Goal: Task Accomplishment & Management: Complete application form

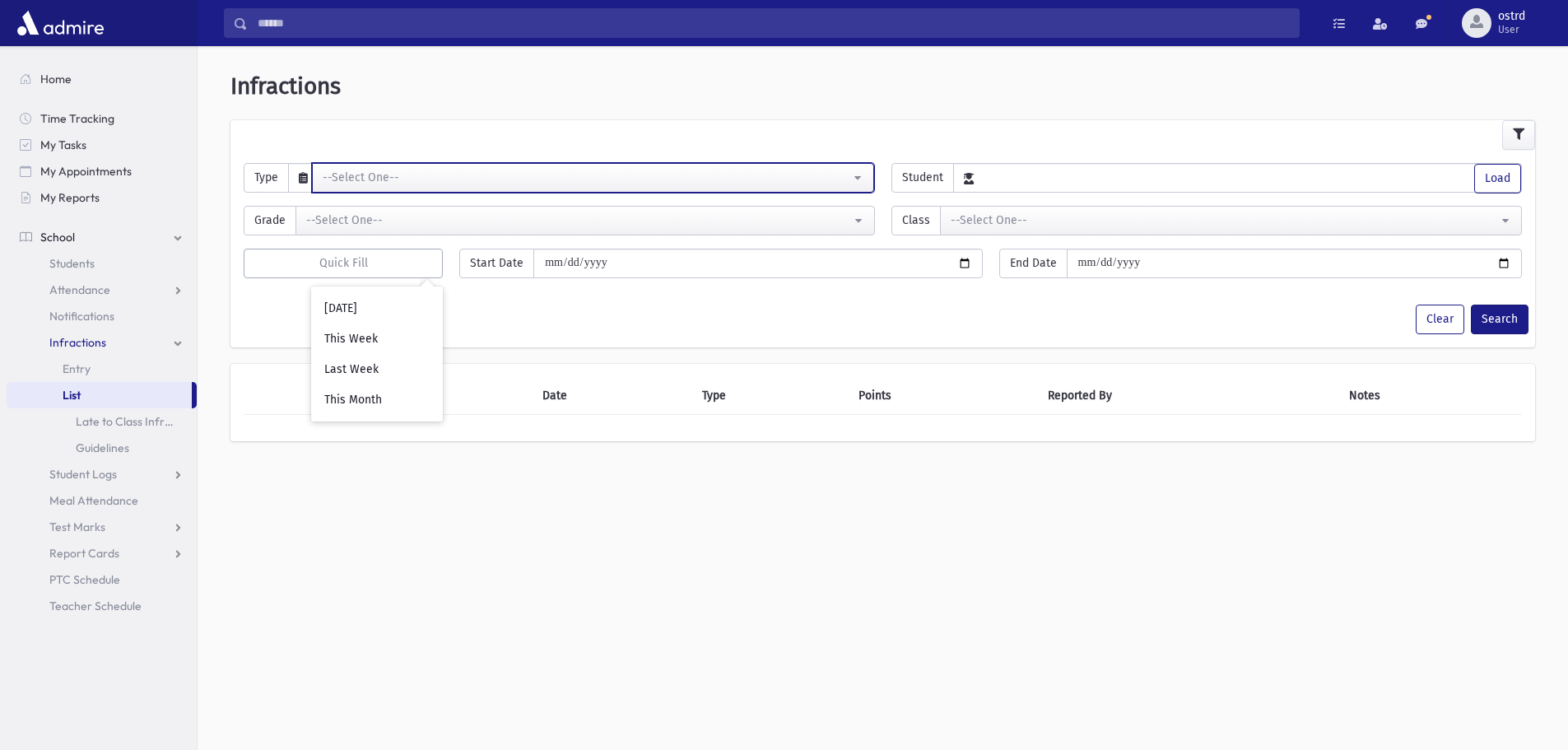
click at [426, 187] on button "--Select One--" at bounding box center [593, 177] width 562 height 30
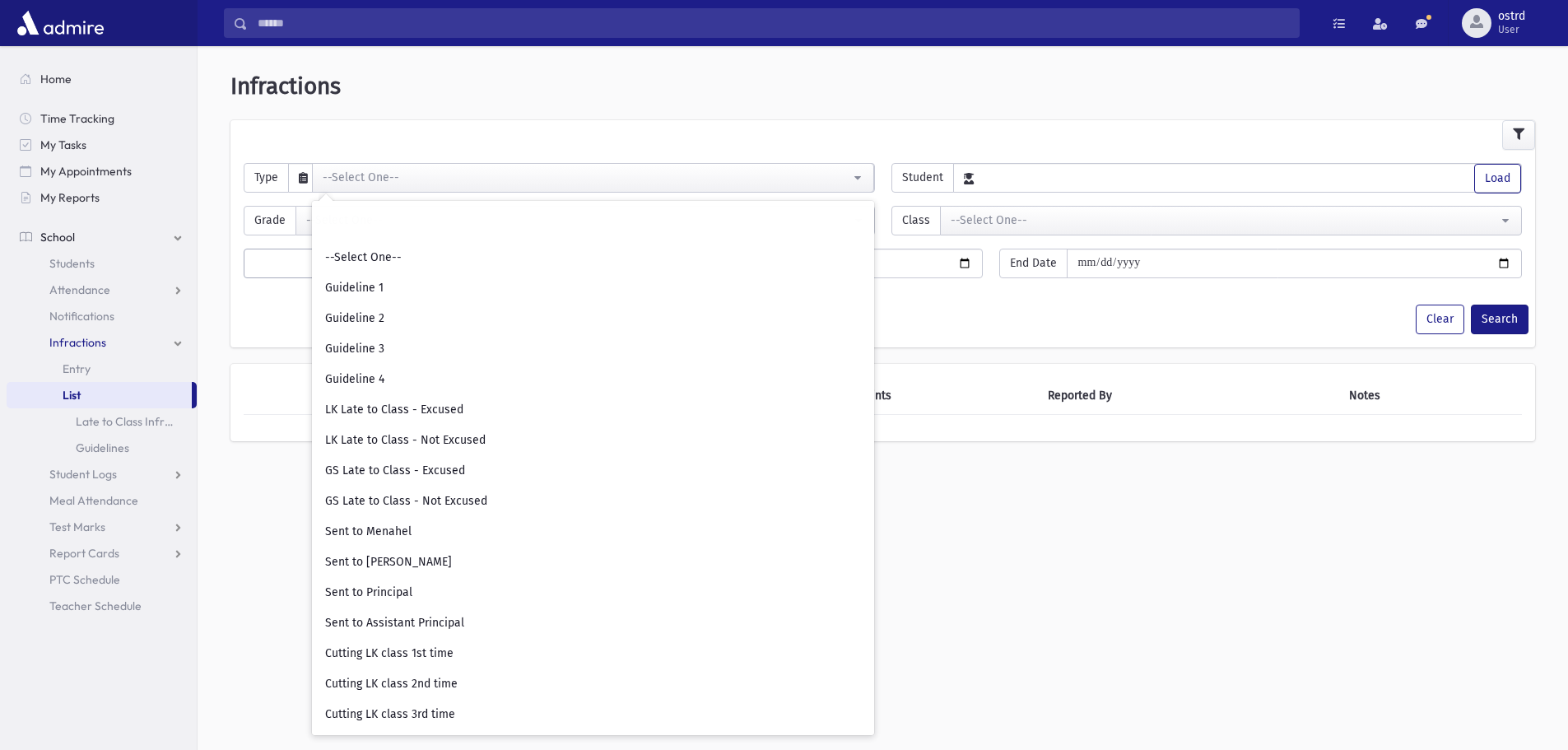
click at [957, 465] on div "**********" at bounding box center [883, 265] width 1357 height 425
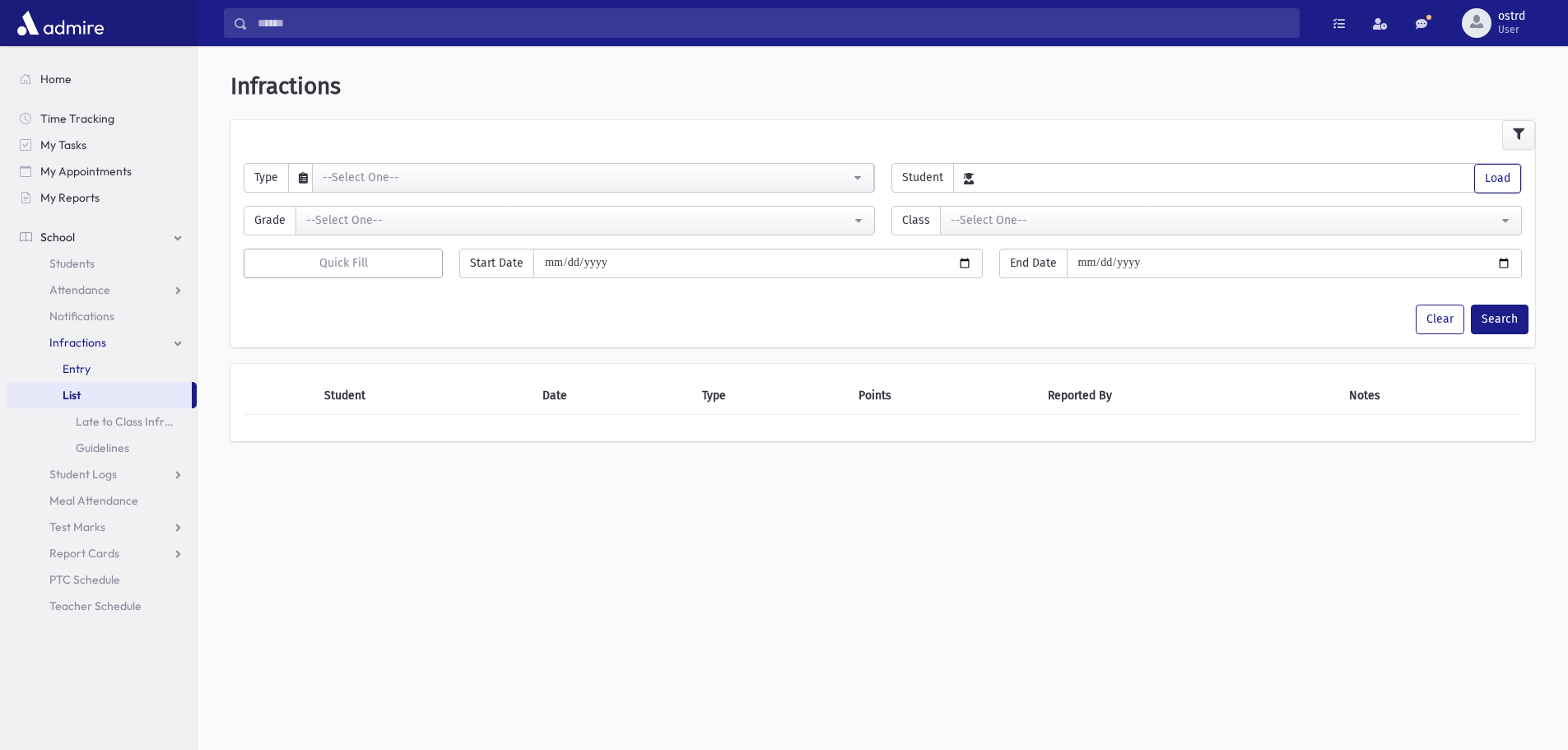
click at [82, 371] on span "Entry" at bounding box center [76, 369] width 28 height 15
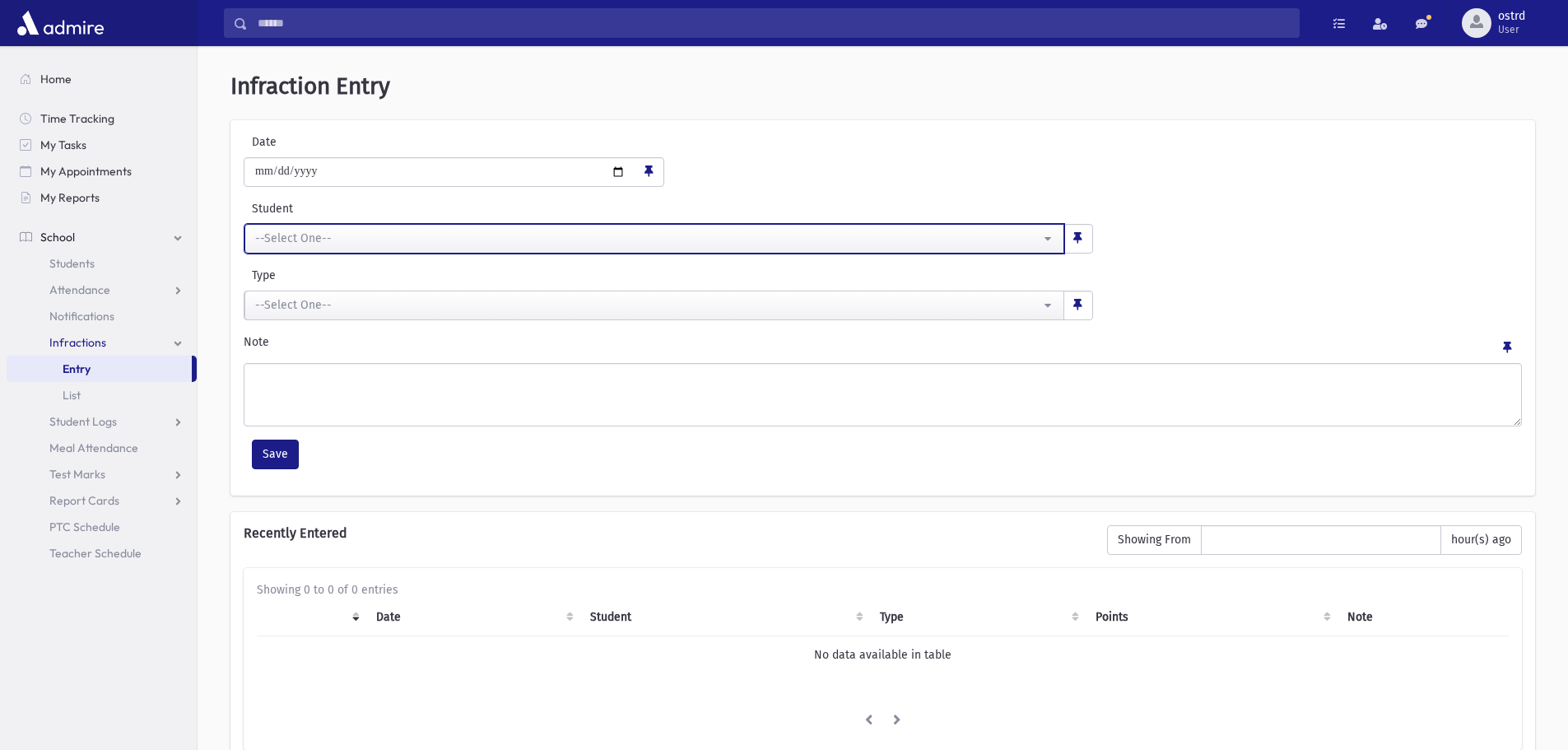
click at [426, 249] on button "--Select One--" at bounding box center [654, 238] width 820 height 30
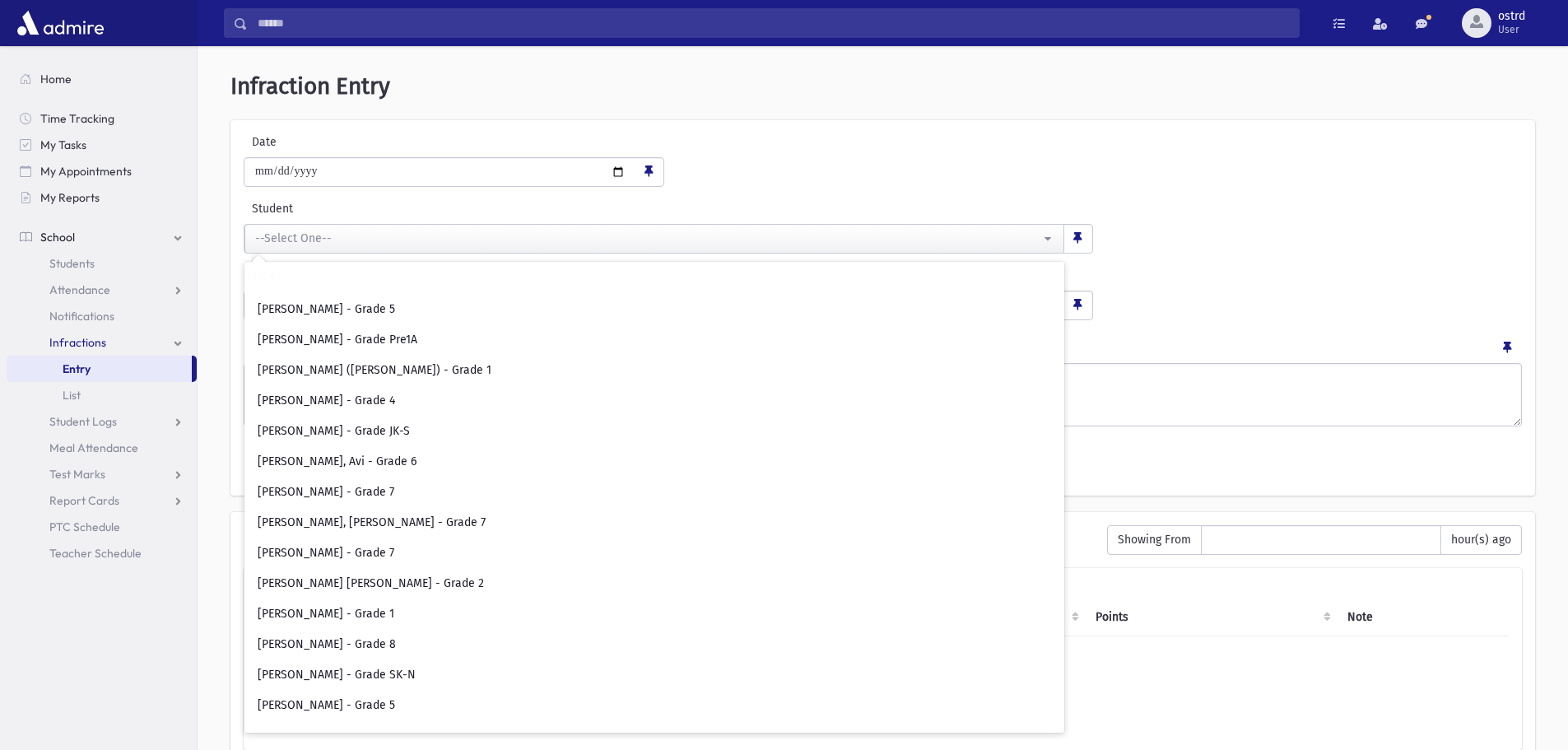
scroll to position [8230, 0]
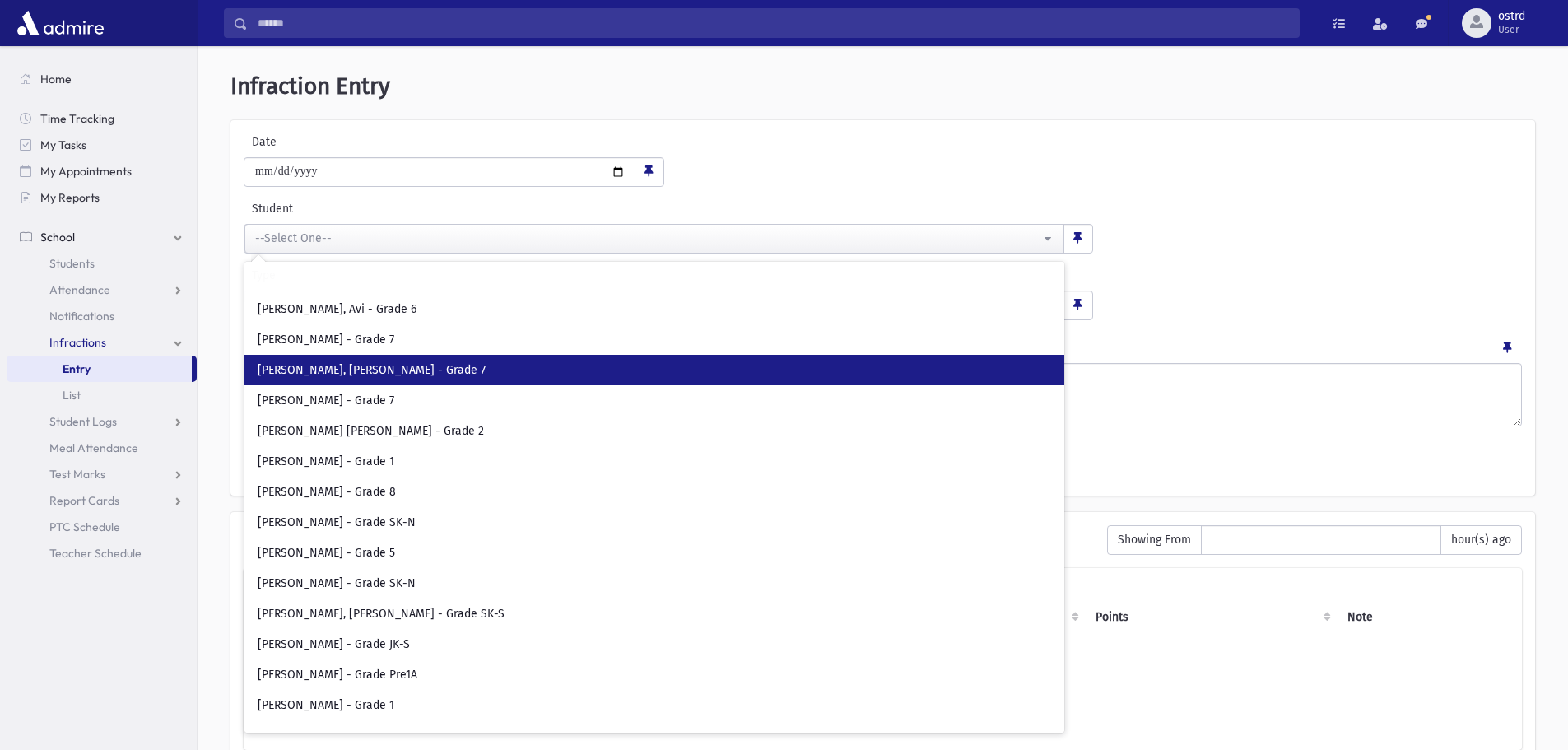
click at [393, 375] on span "[PERSON_NAME], [PERSON_NAME] - Grade 7" at bounding box center [371, 370] width 228 height 16
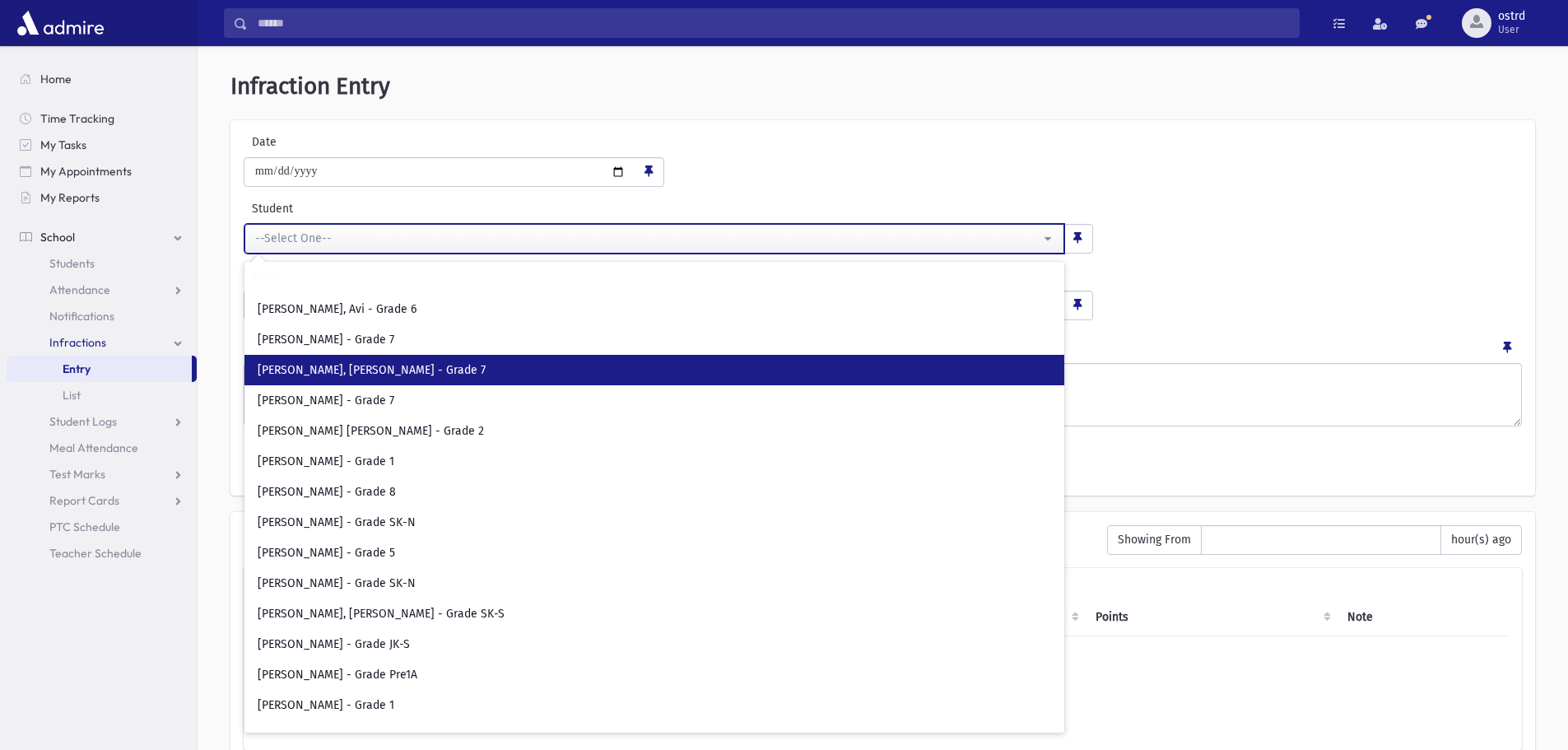
select select "****"
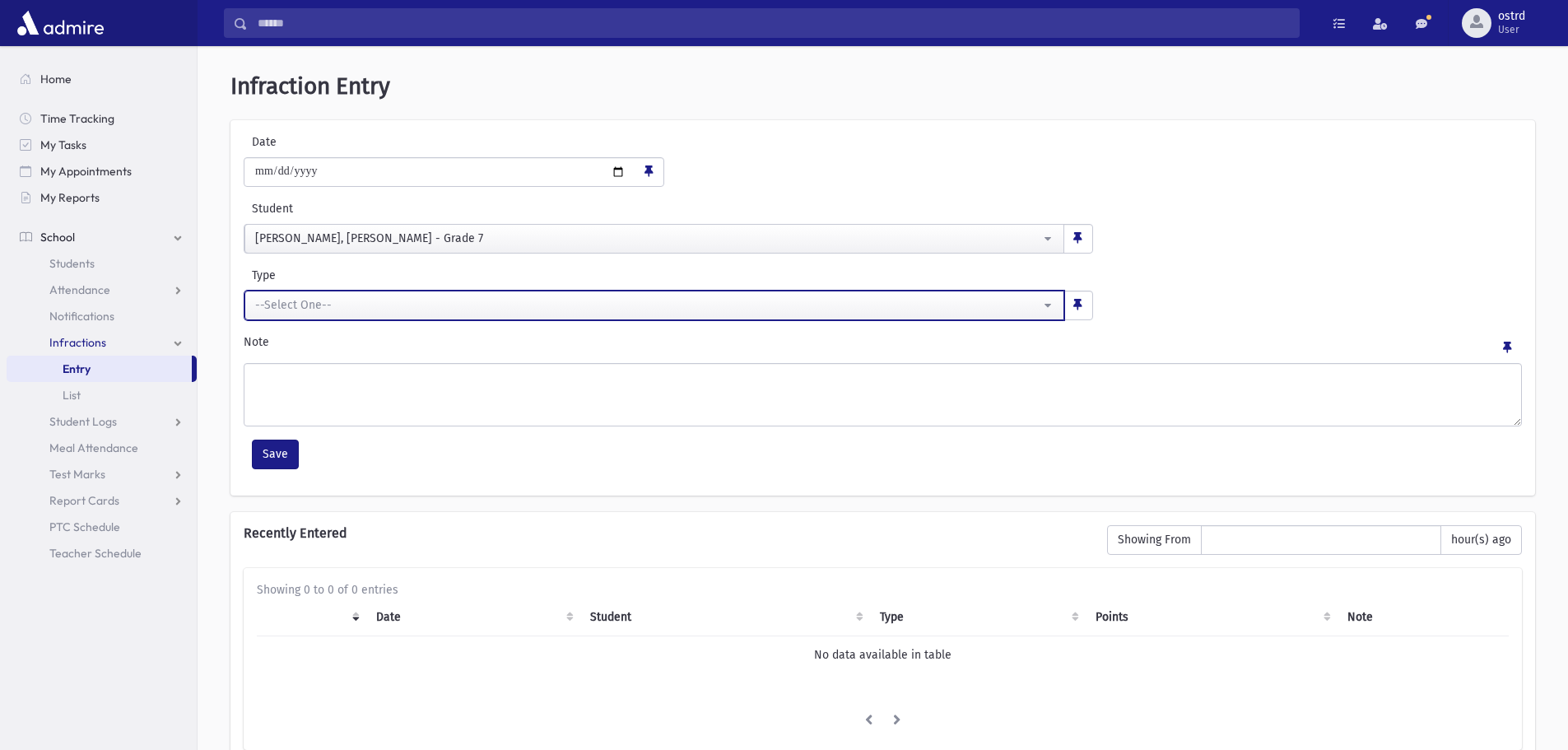
click at [335, 311] on div "--Select One--" at bounding box center [648, 305] width 785 height 17
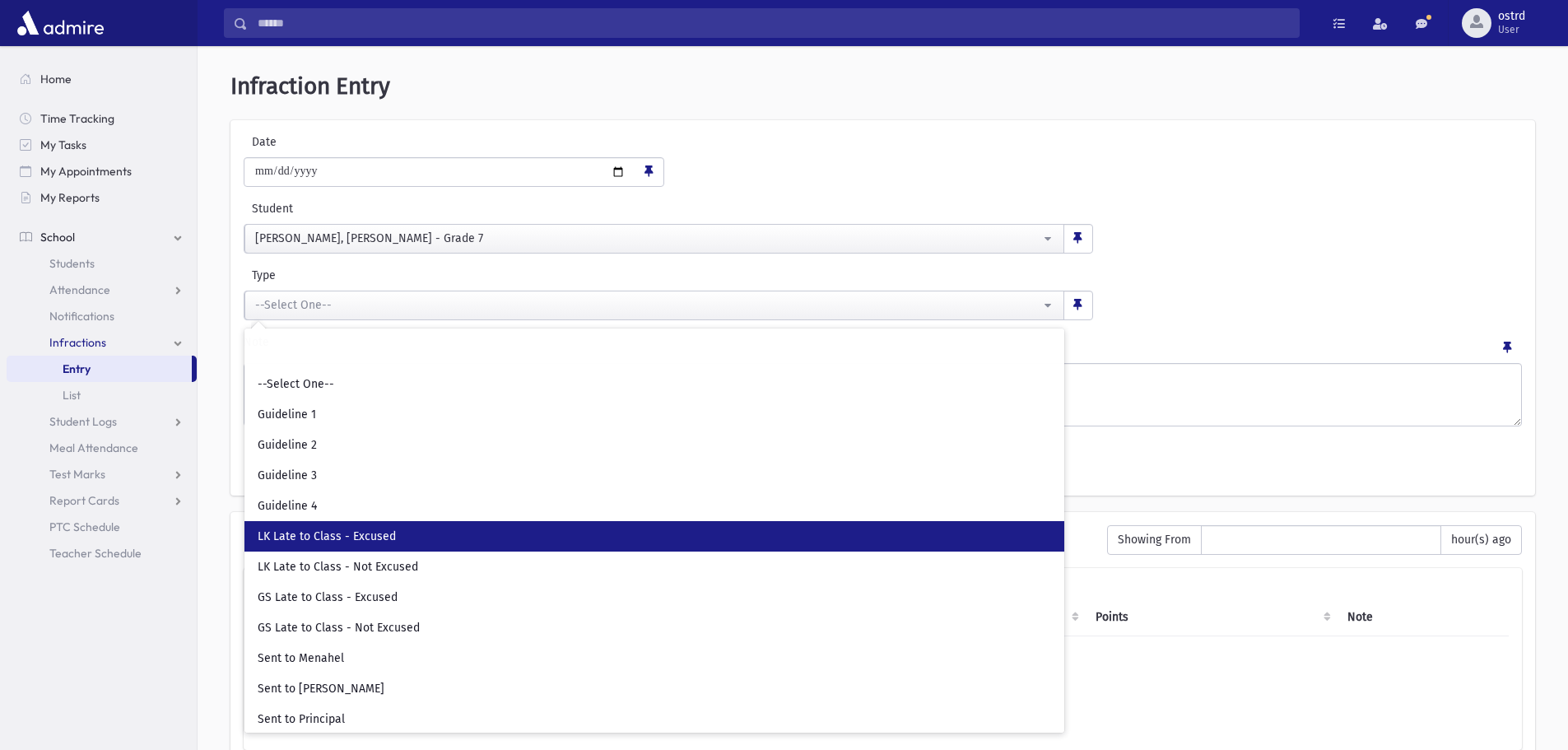
click at [377, 531] on span "LK Late to Class - Excused" at bounding box center [326, 536] width 138 height 16
select select "**"
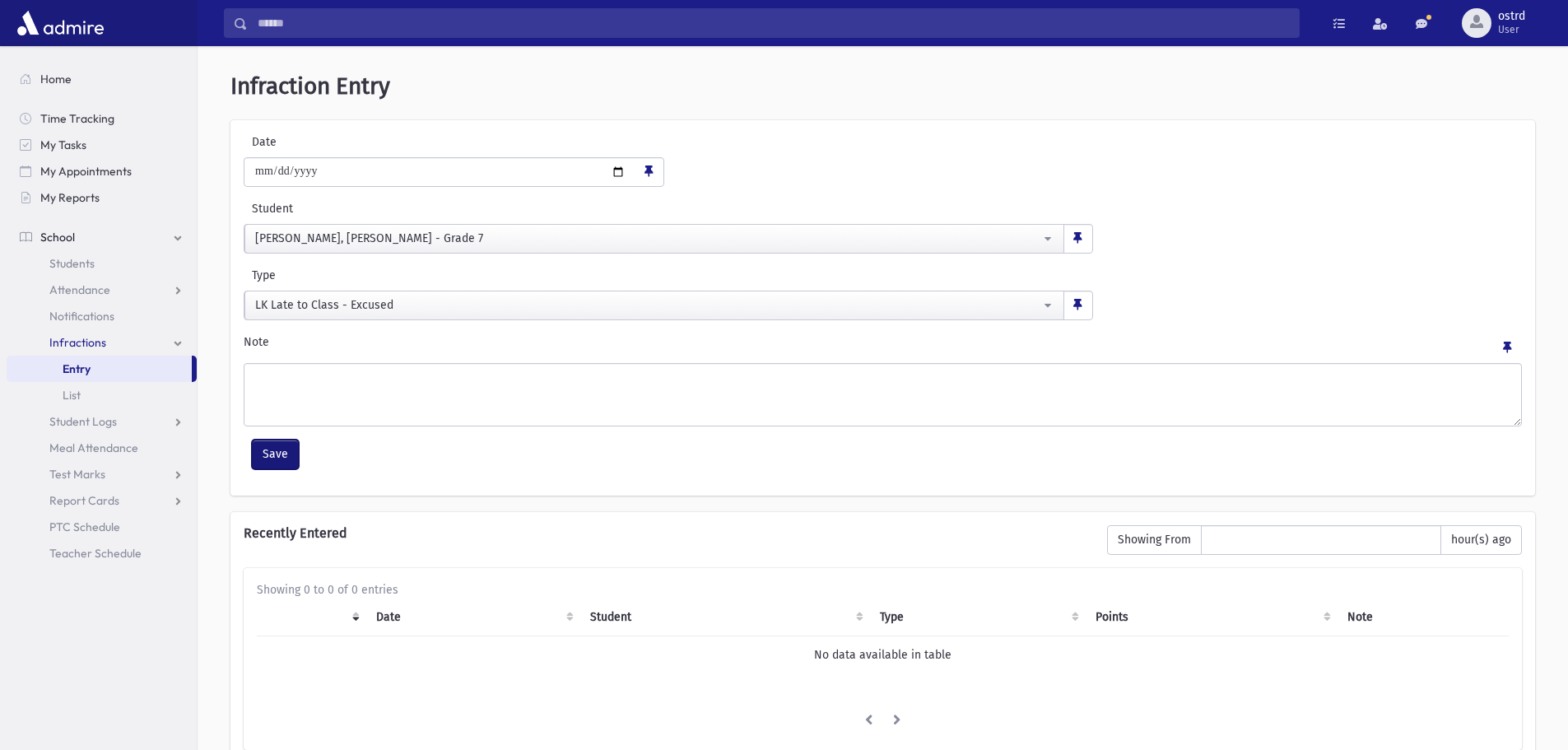
click at [293, 455] on button "Save" at bounding box center [275, 454] width 47 height 30
select select
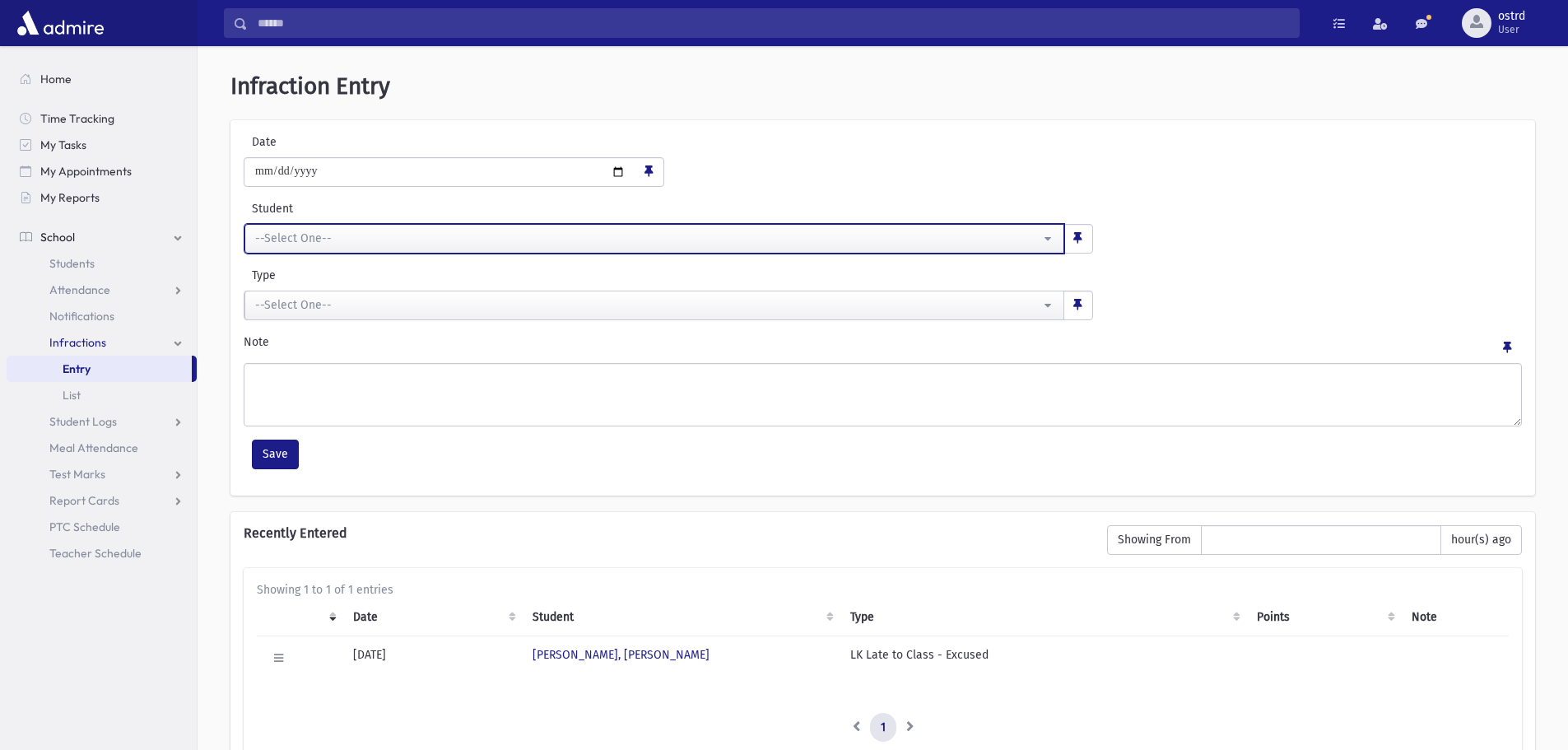
click at [401, 237] on div "--Select One--" at bounding box center [648, 238] width 785 height 17
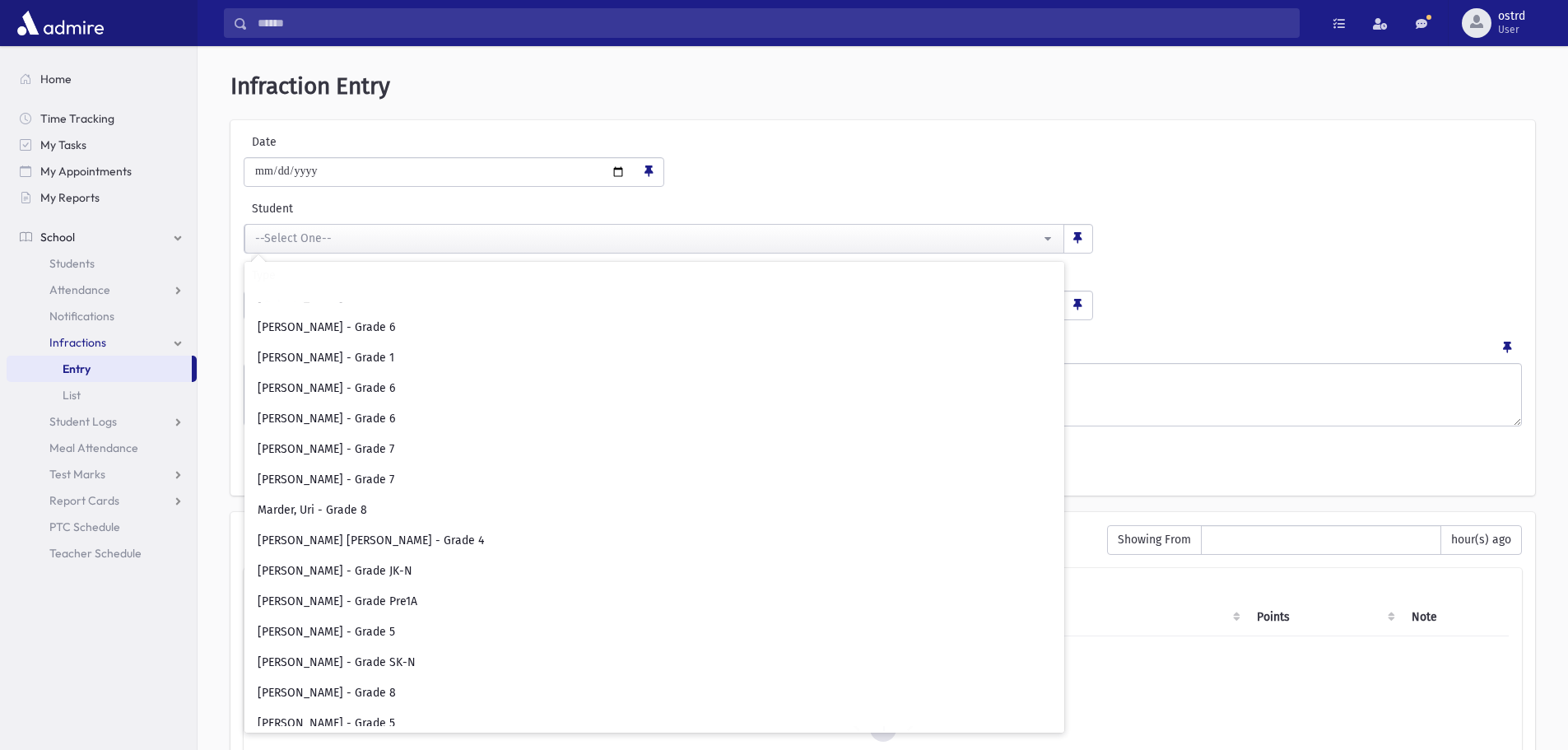
scroll to position [5430, 0]
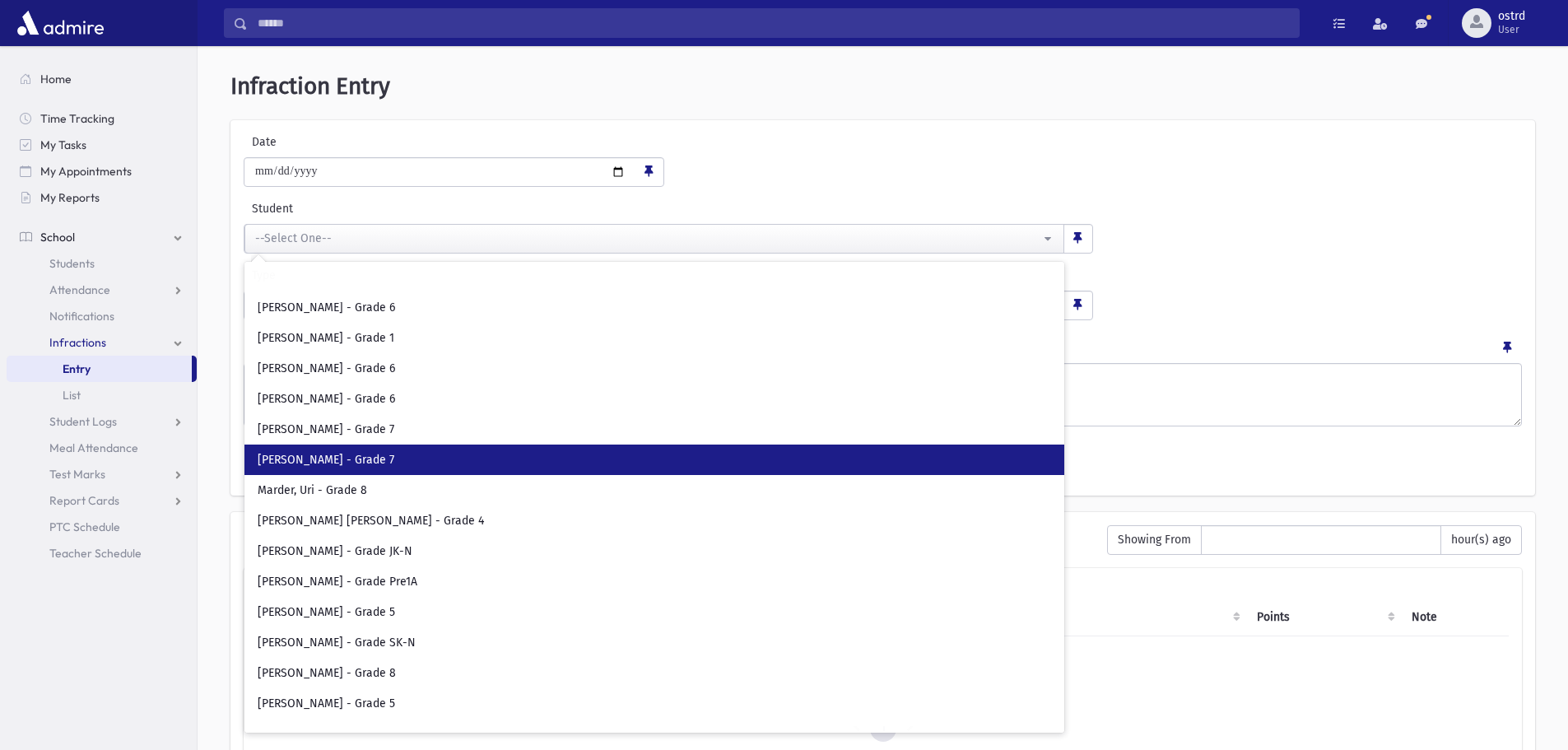
click at [480, 461] on link "[PERSON_NAME] - Grade 7" at bounding box center [654, 459] width 820 height 30
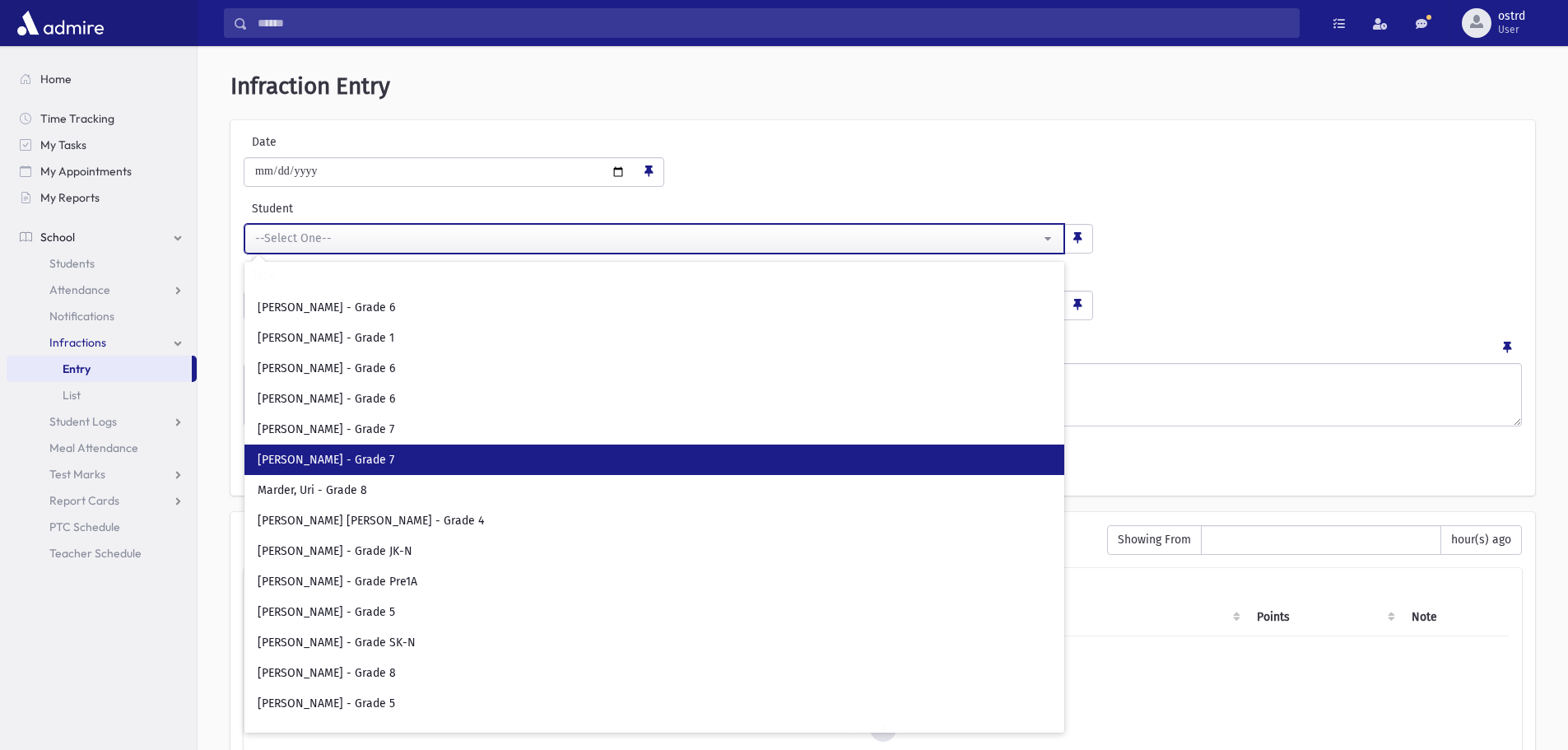
select select "****"
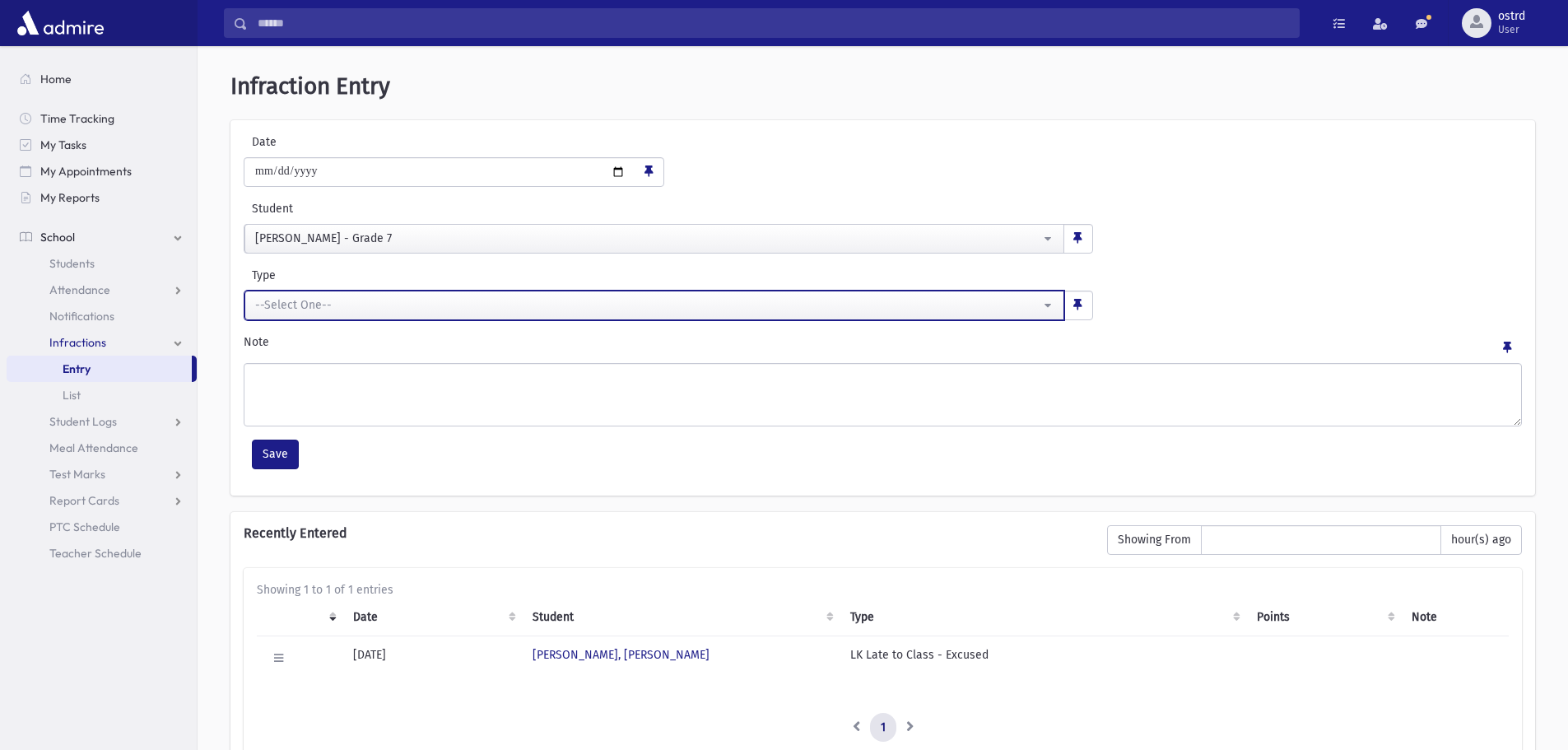
click at [363, 305] on div "--Select One--" at bounding box center [648, 305] width 785 height 17
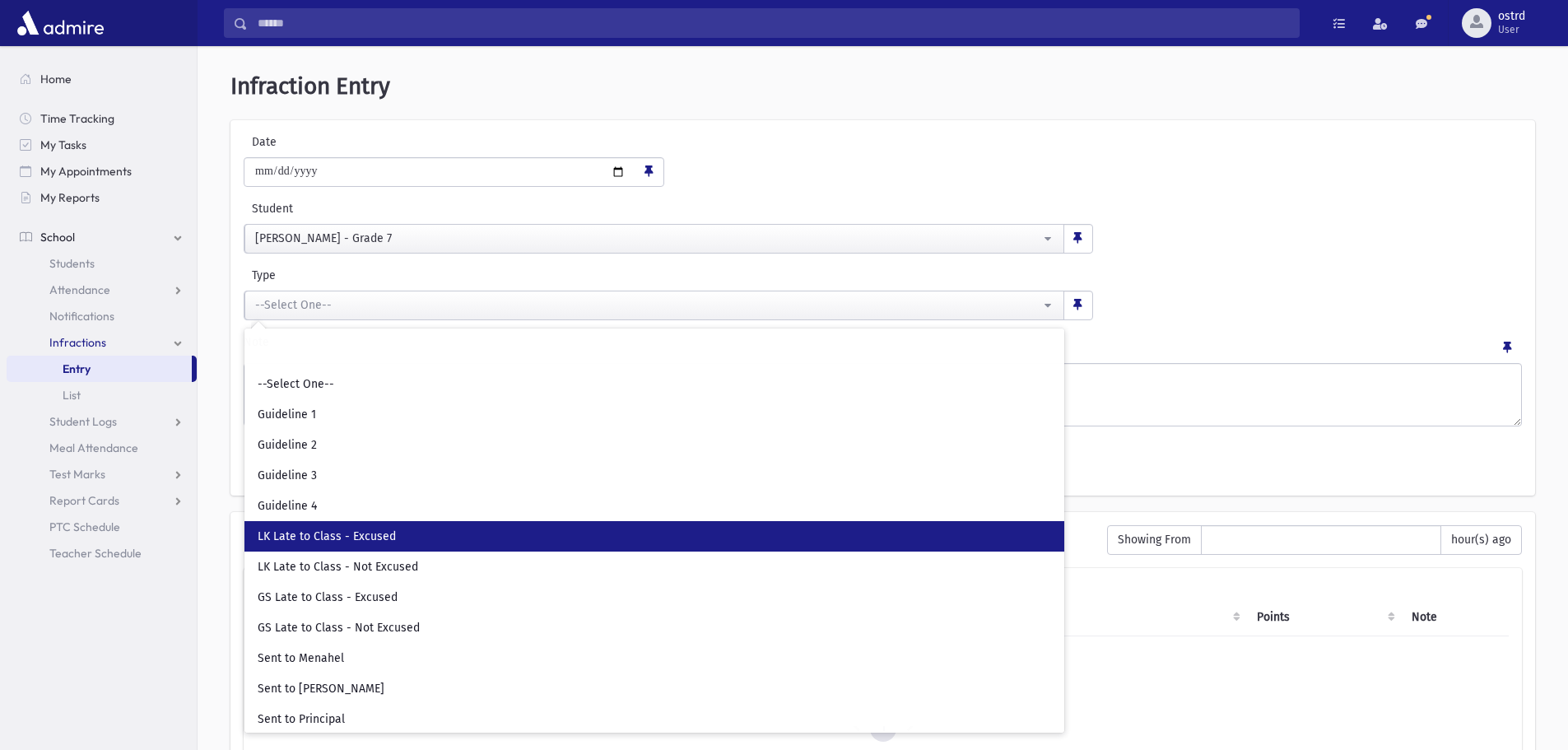
click at [365, 534] on span "LK Late to Class - Excused" at bounding box center [326, 536] width 138 height 16
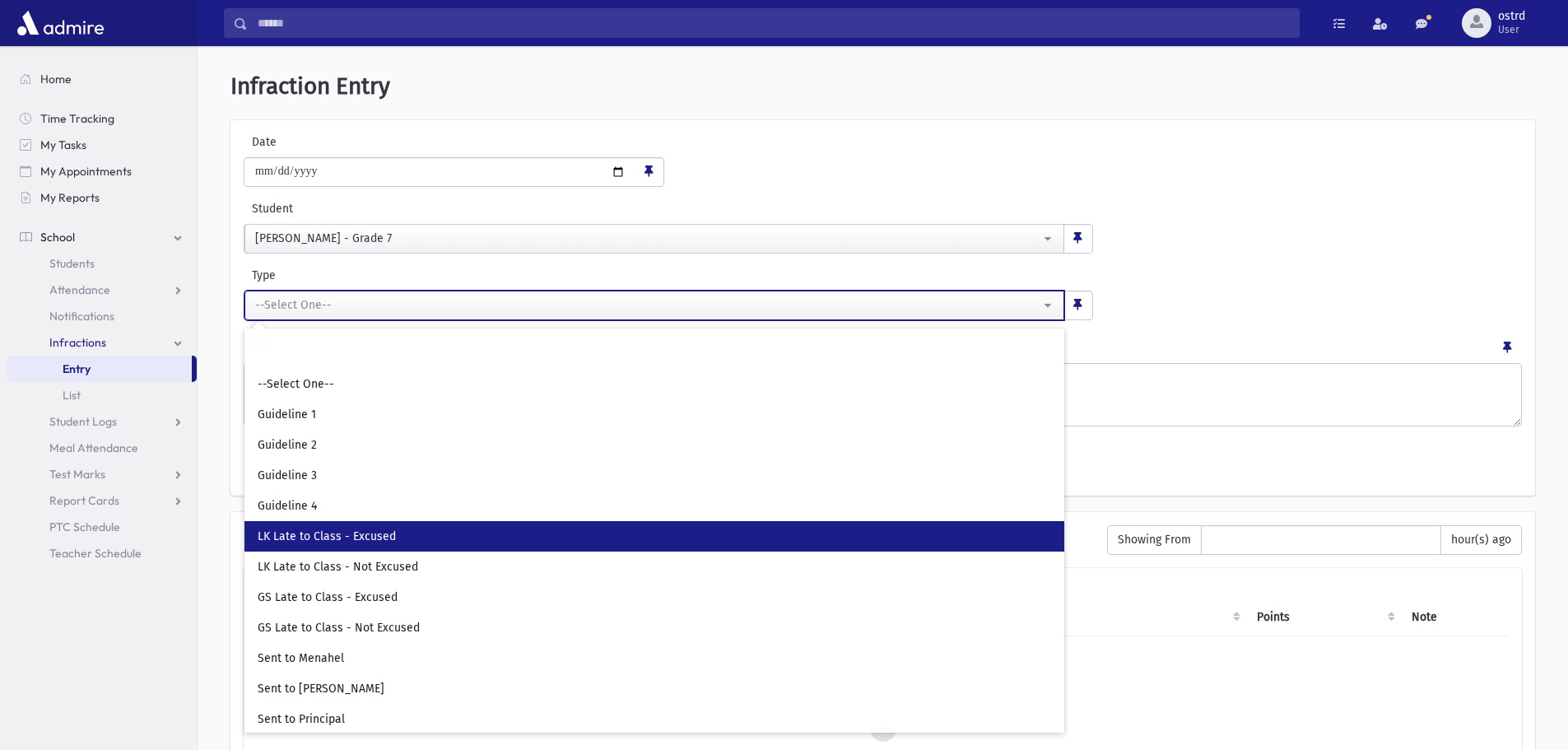
select select "**"
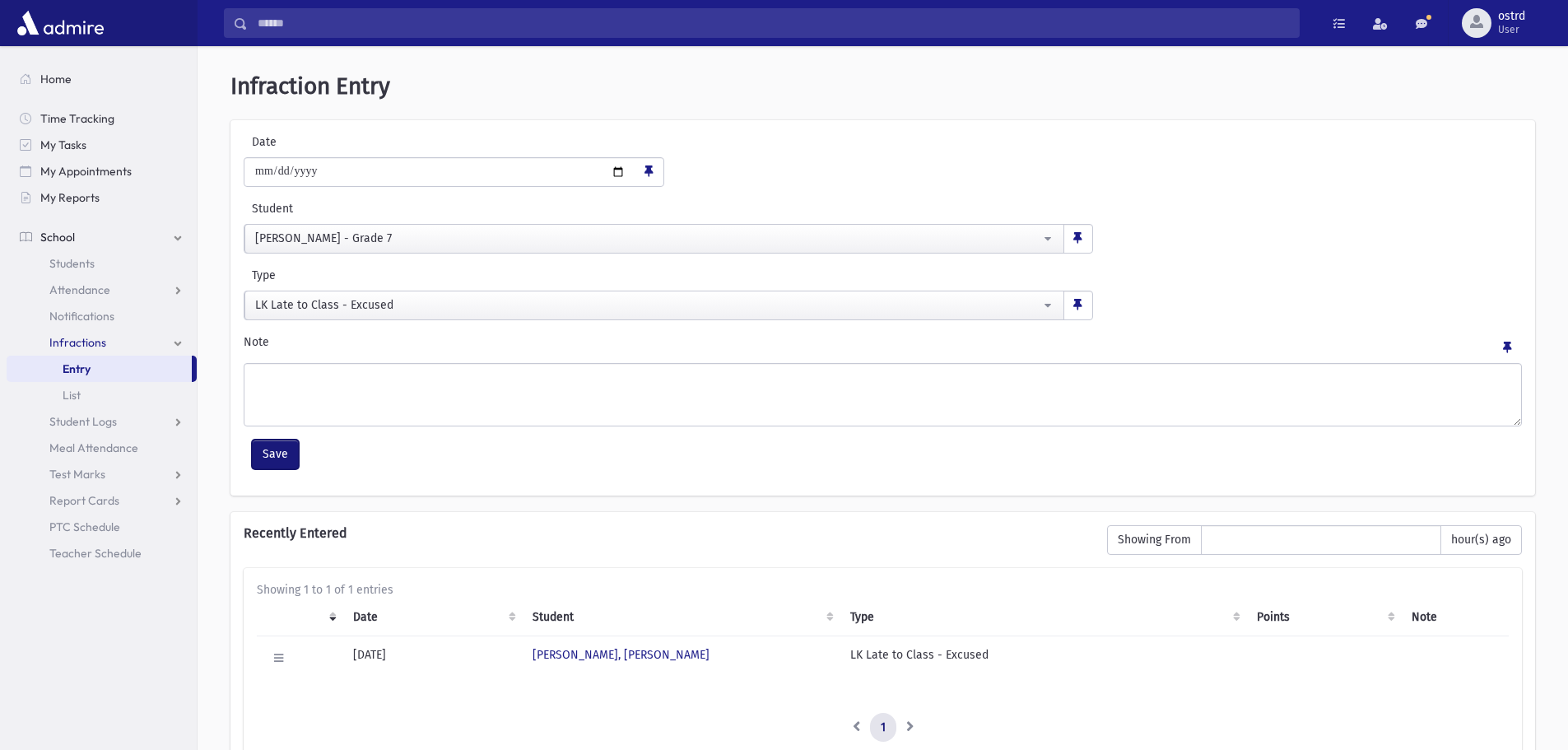
click at [280, 456] on button "Save" at bounding box center [275, 454] width 47 height 30
select select
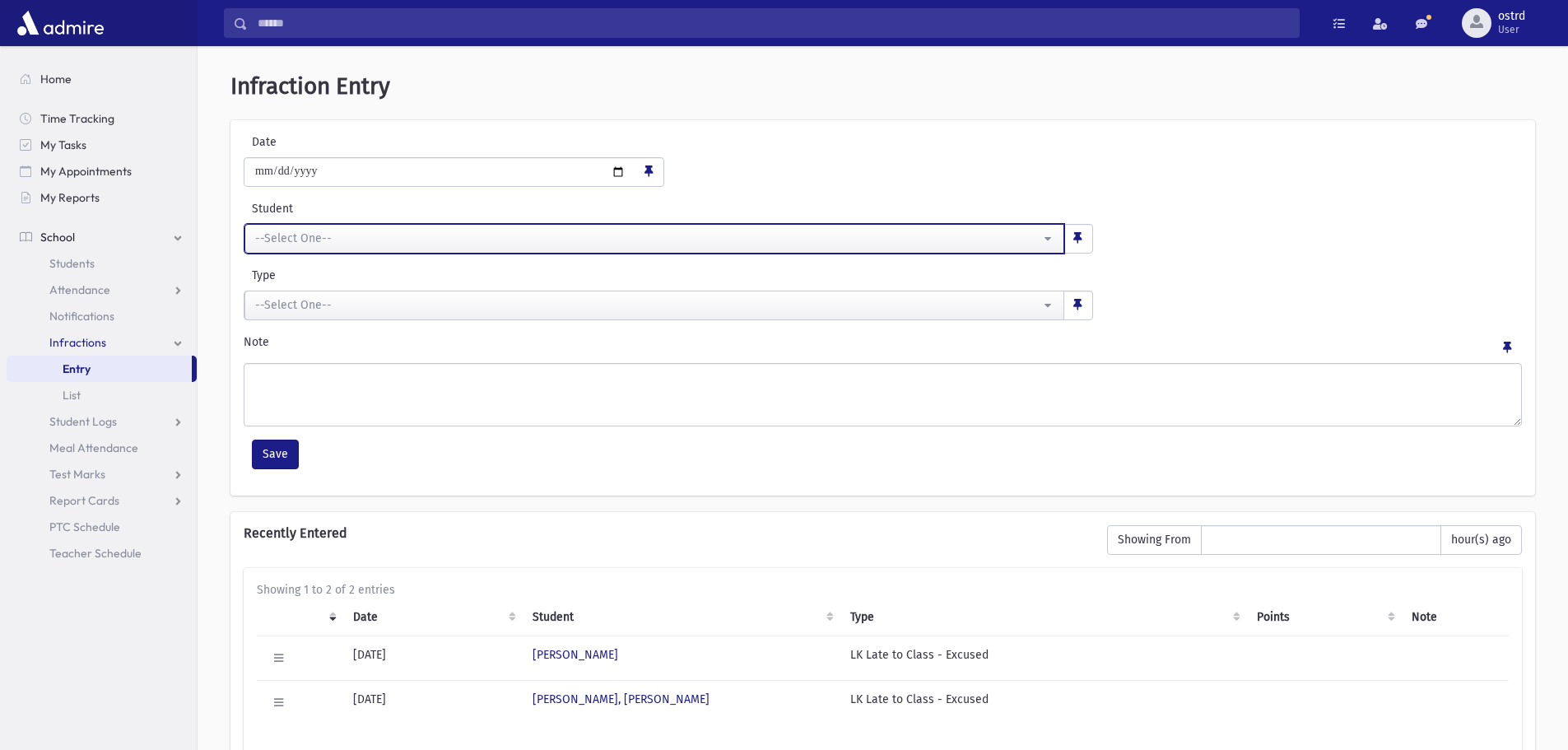
click at [372, 242] on div "--Select One--" at bounding box center [648, 238] width 785 height 17
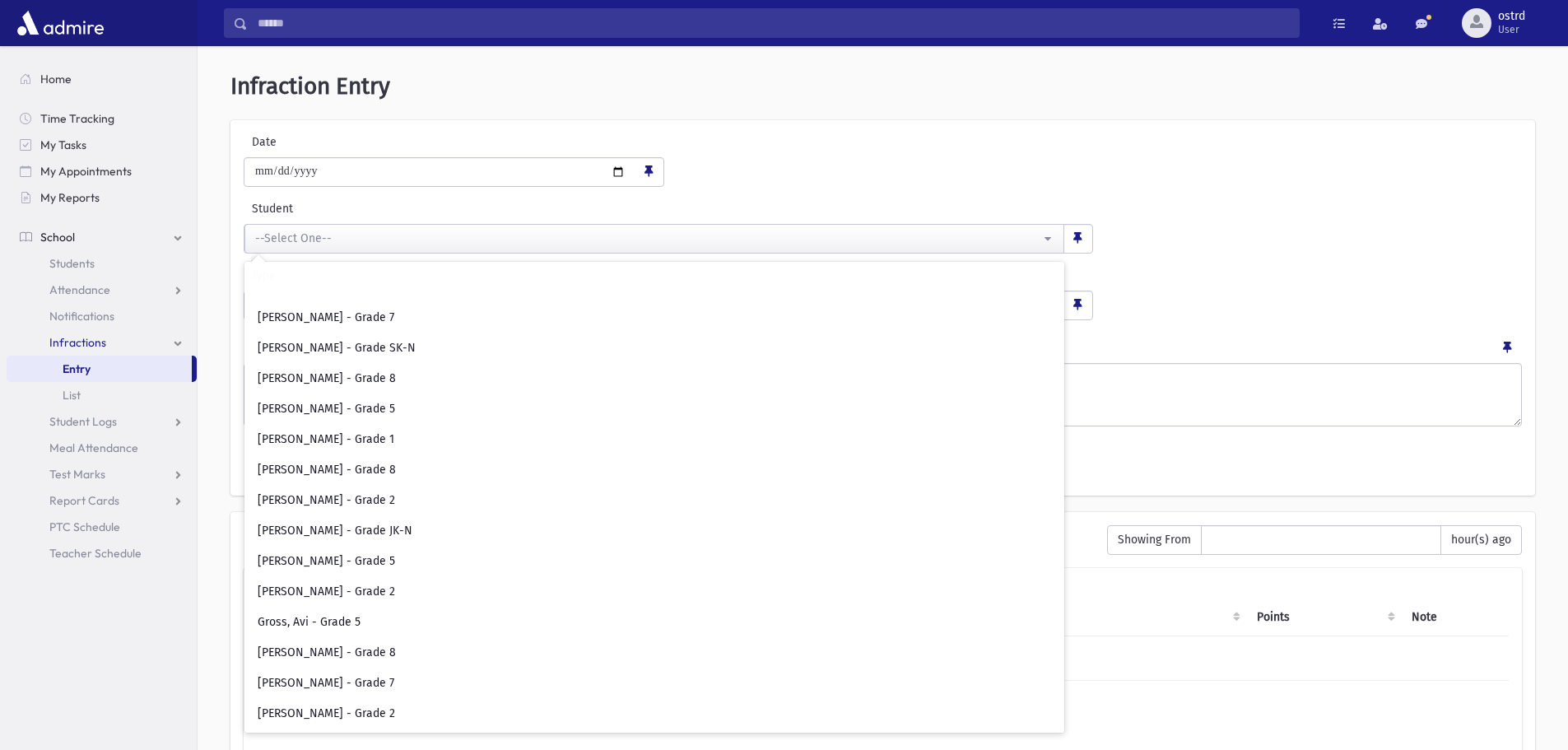
scroll to position [2633, 0]
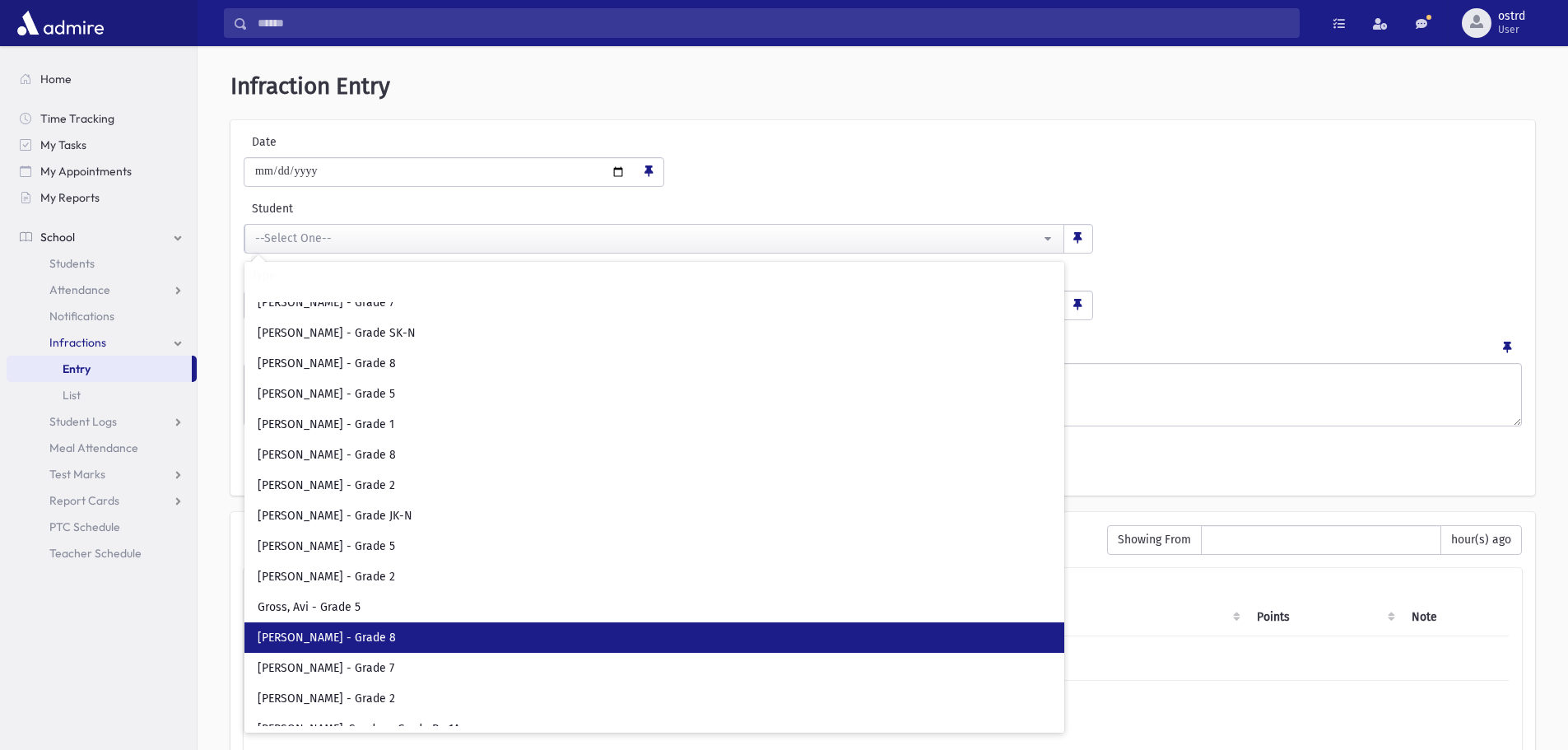
click at [364, 628] on link "[PERSON_NAME] - Grade 8" at bounding box center [654, 638] width 820 height 30
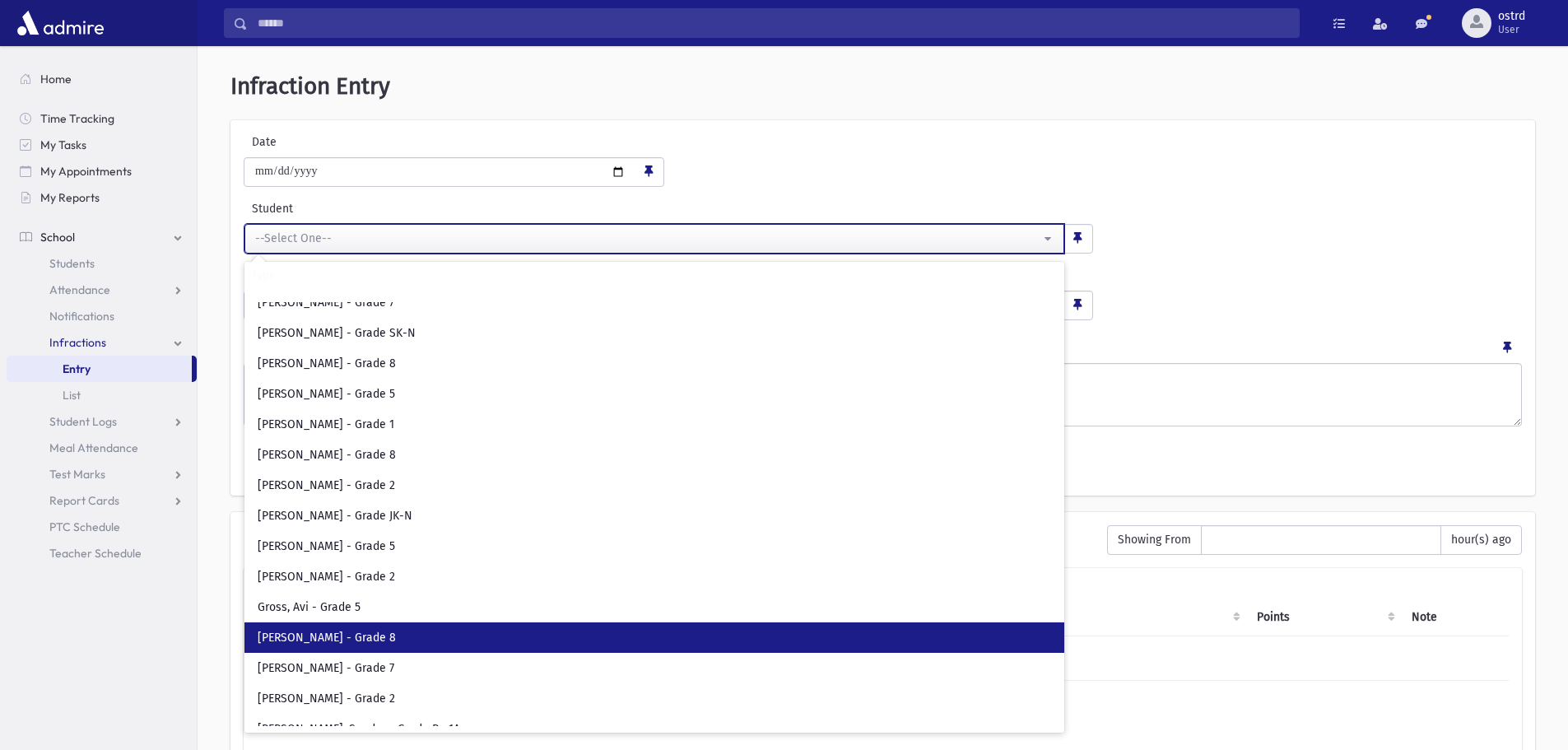
select select "****"
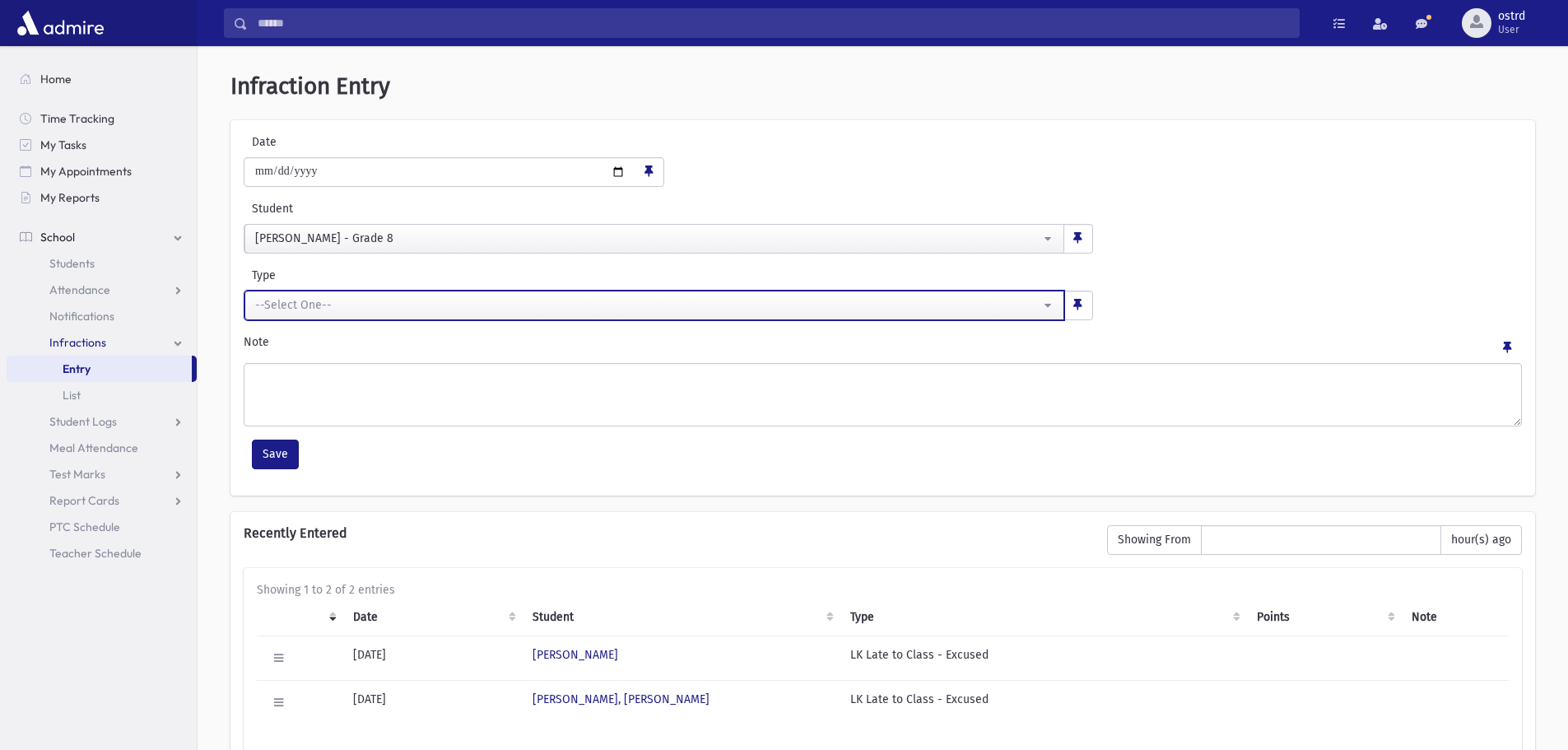
click at [367, 311] on div "--Select One--" at bounding box center [648, 305] width 785 height 17
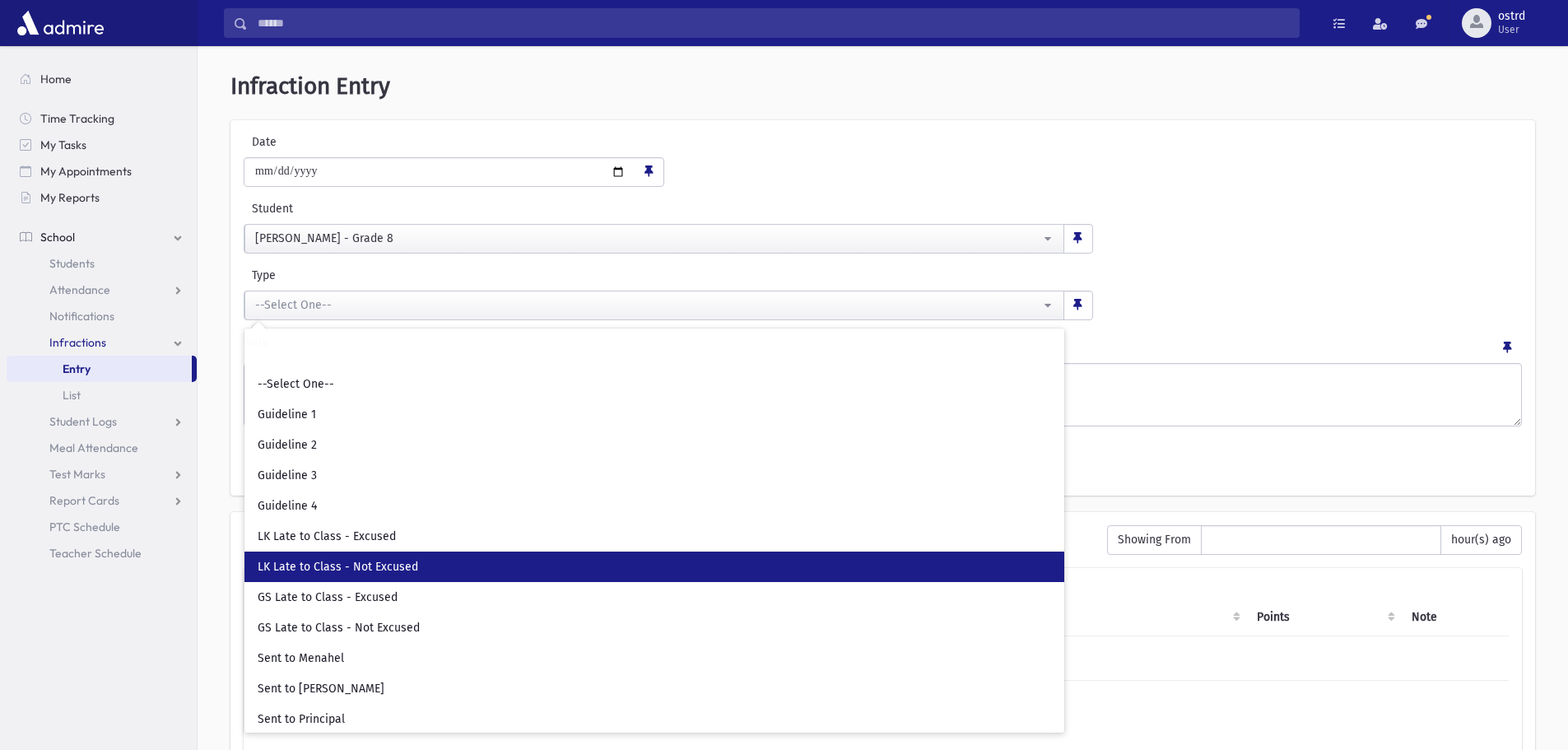
click at [349, 570] on span "LK Late to Class - Not Excused" at bounding box center [337, 566] width 160 height 16
select select "**"
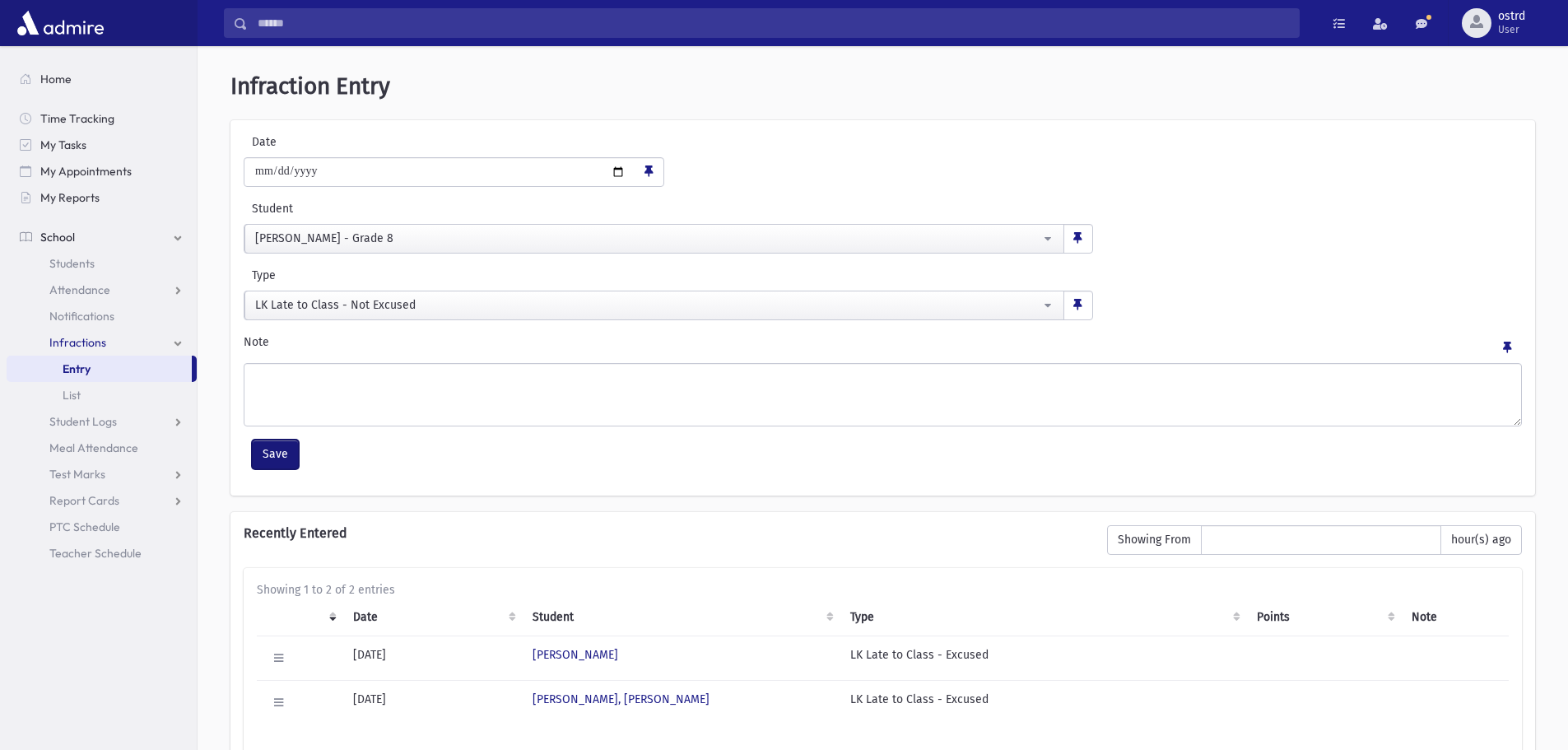
click at [275, 454] on button "Save" at bounding box center [275, 454] width 47 height 30
select select
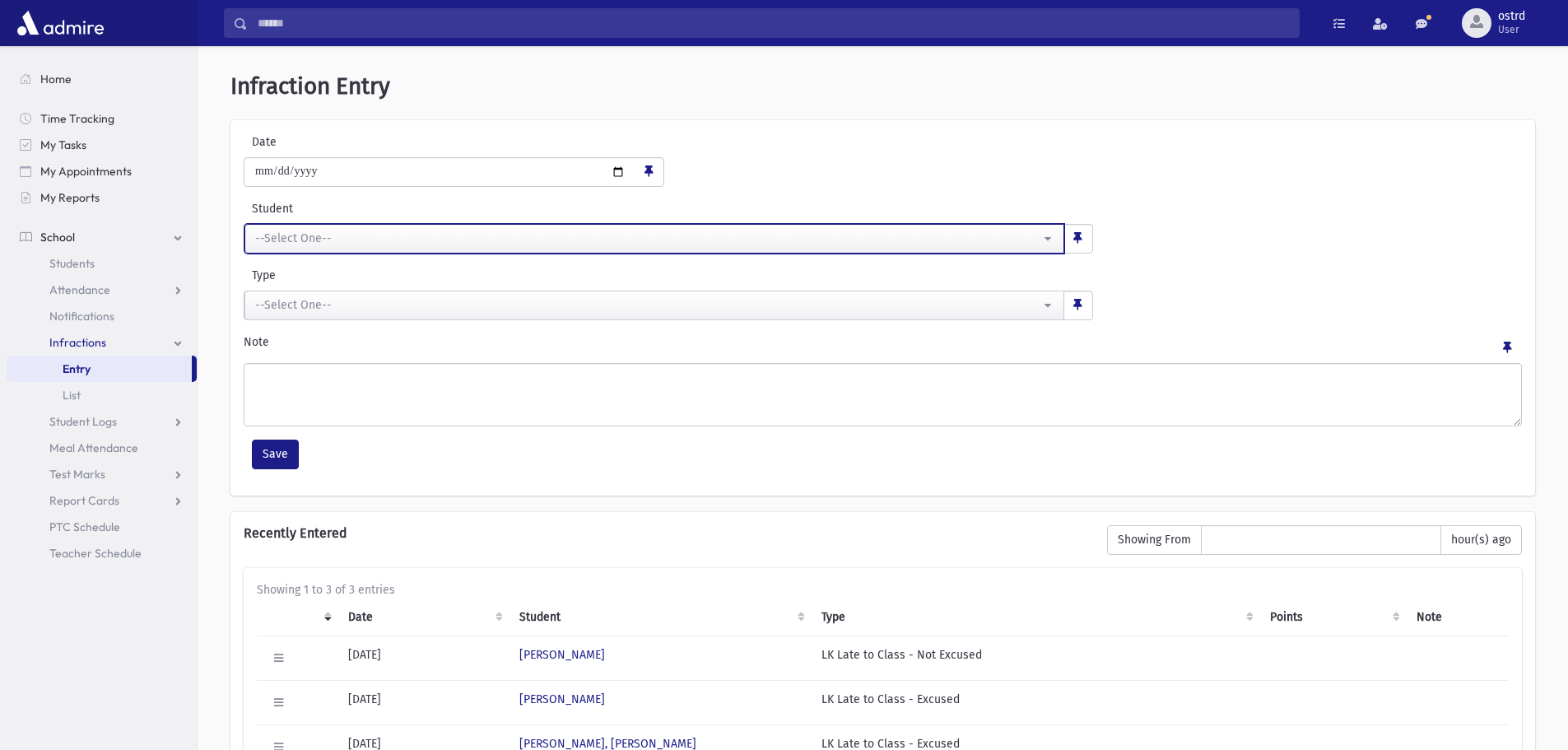
click at [310, 229] on button "--Select One--" at bounding box center [654, 238] width 820 height 30
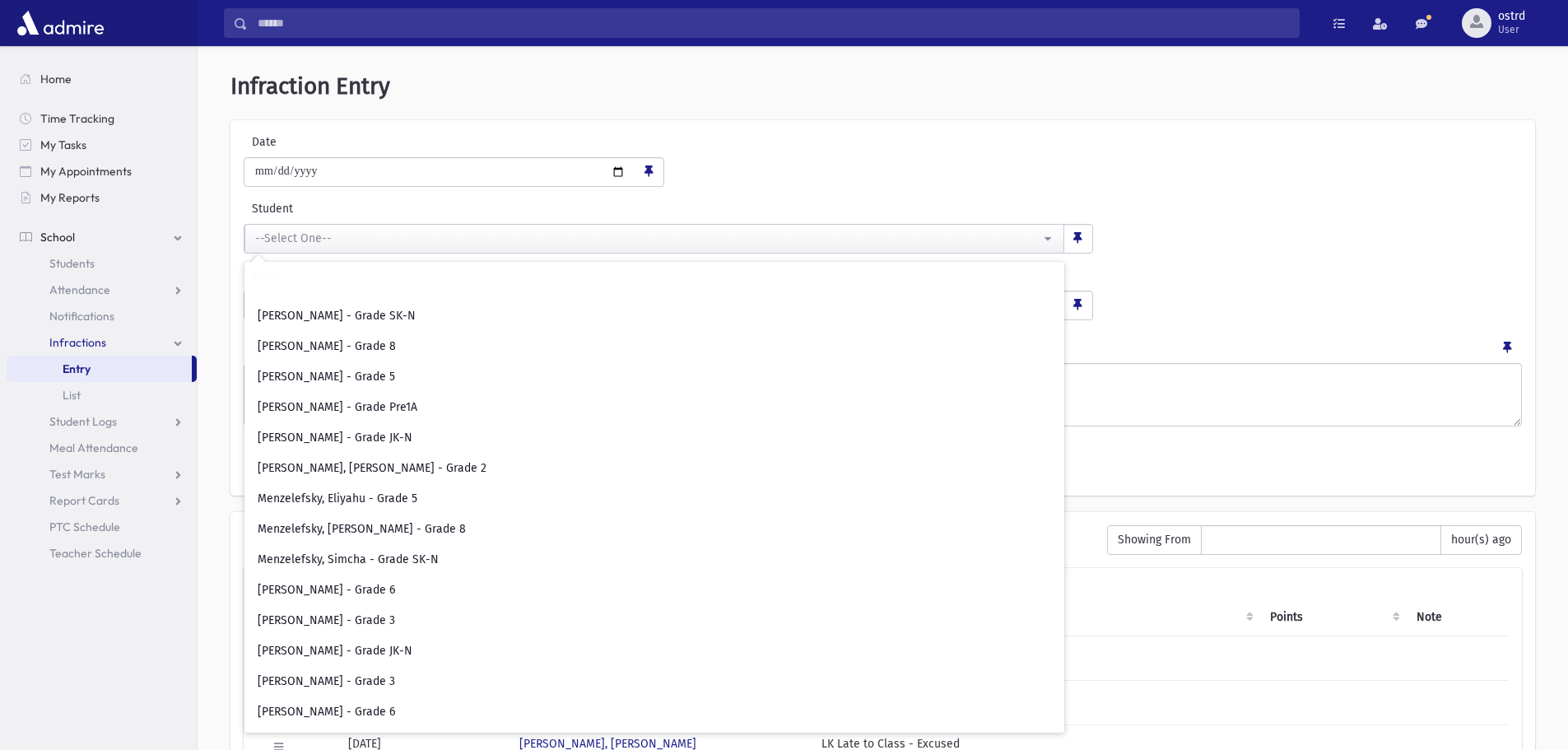
scroll to position [5761, 0]
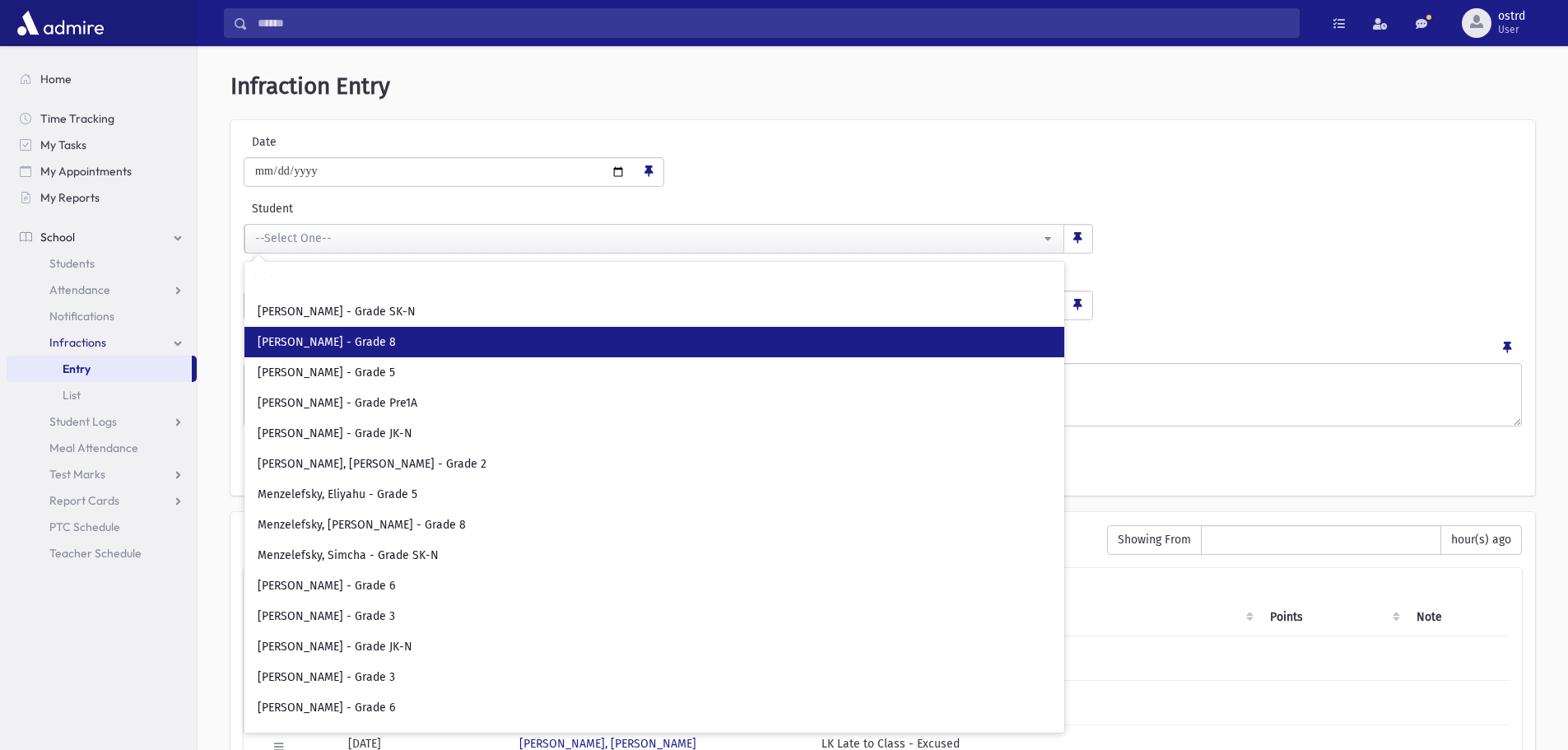
click at [346, 347] on span "[PERSON_NAME] - Grade 8" at bounding box center [326, 342] width 138 height 16
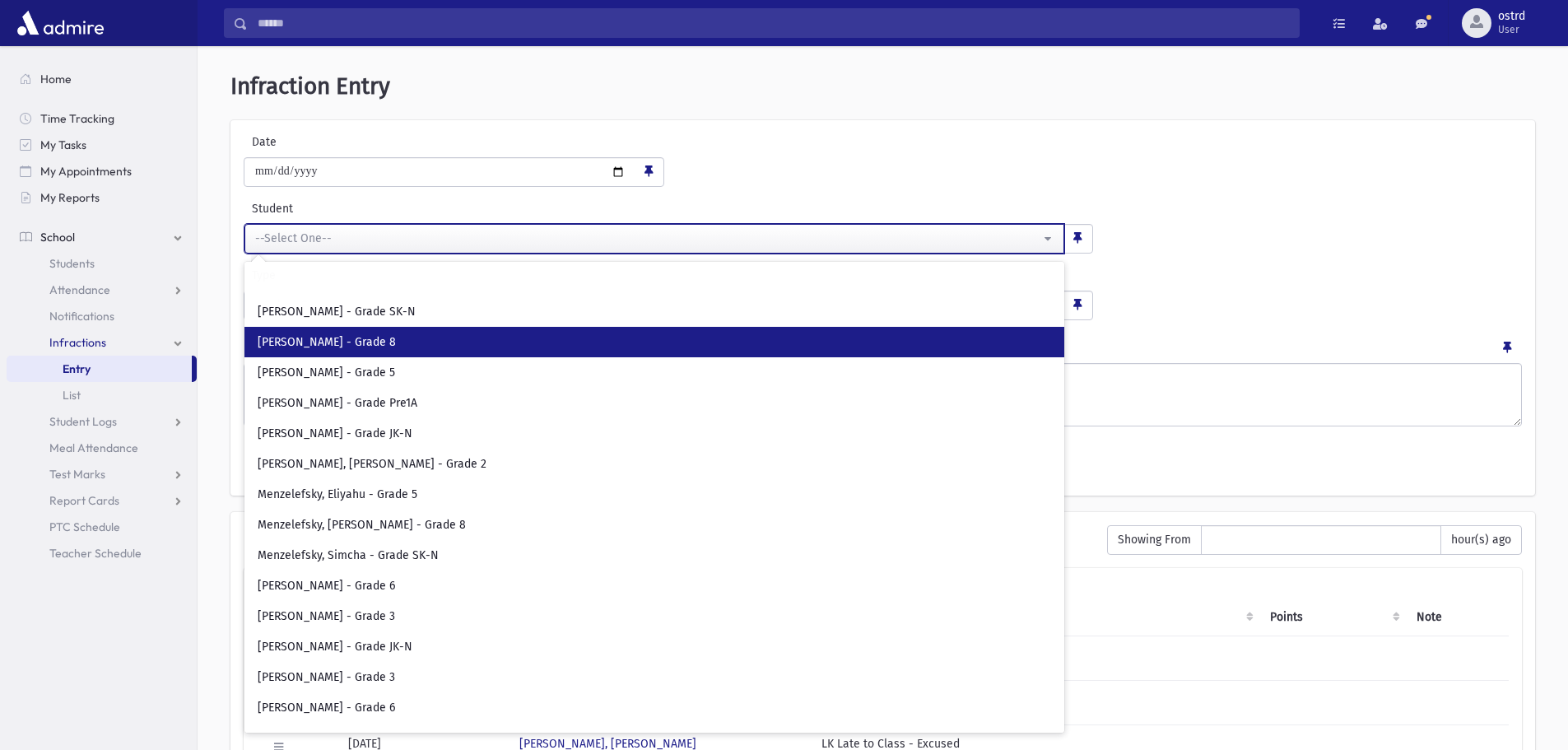
select select "****"
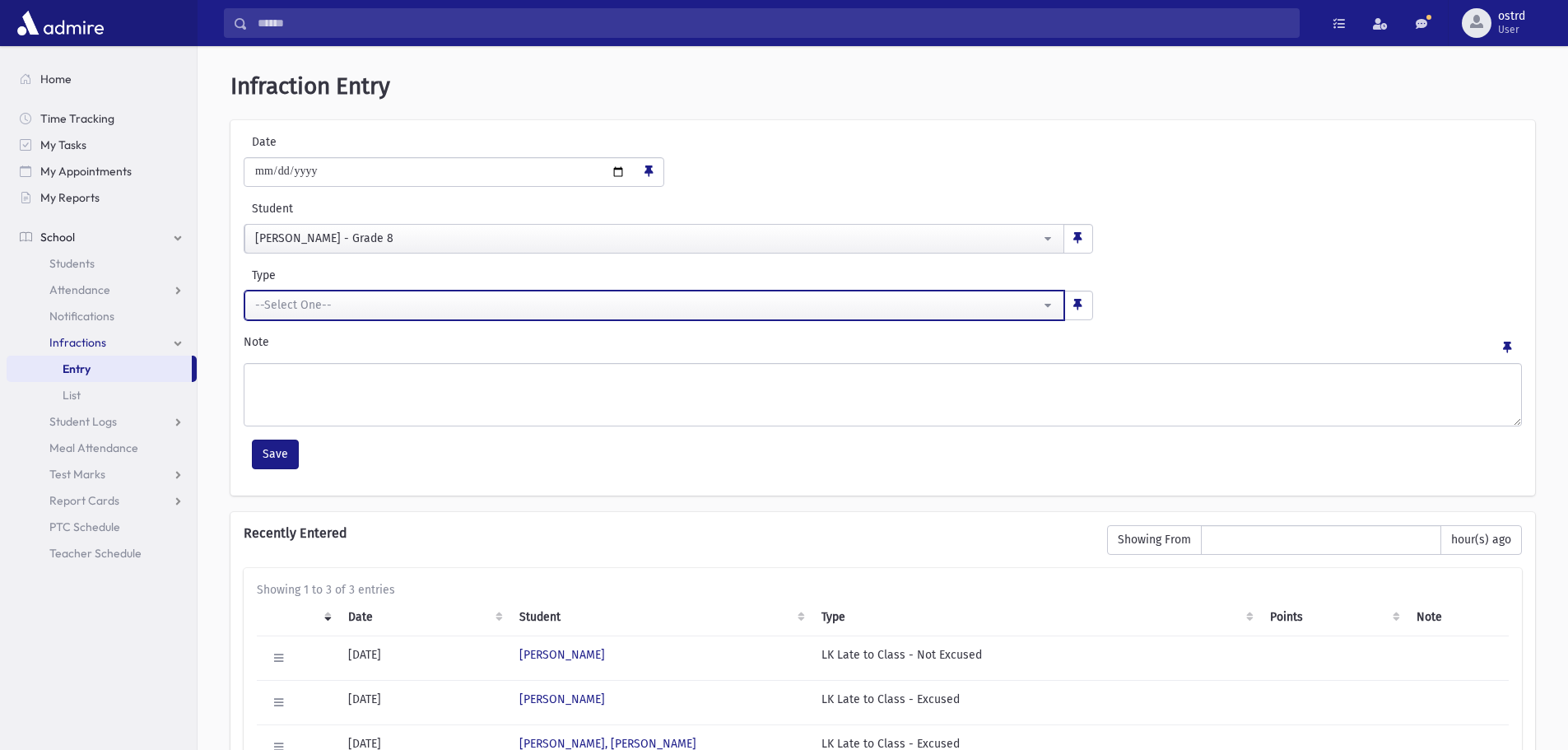
click at [359, 308] on div "--Select One--" at bounding box center [648, 305] width 785 height 17
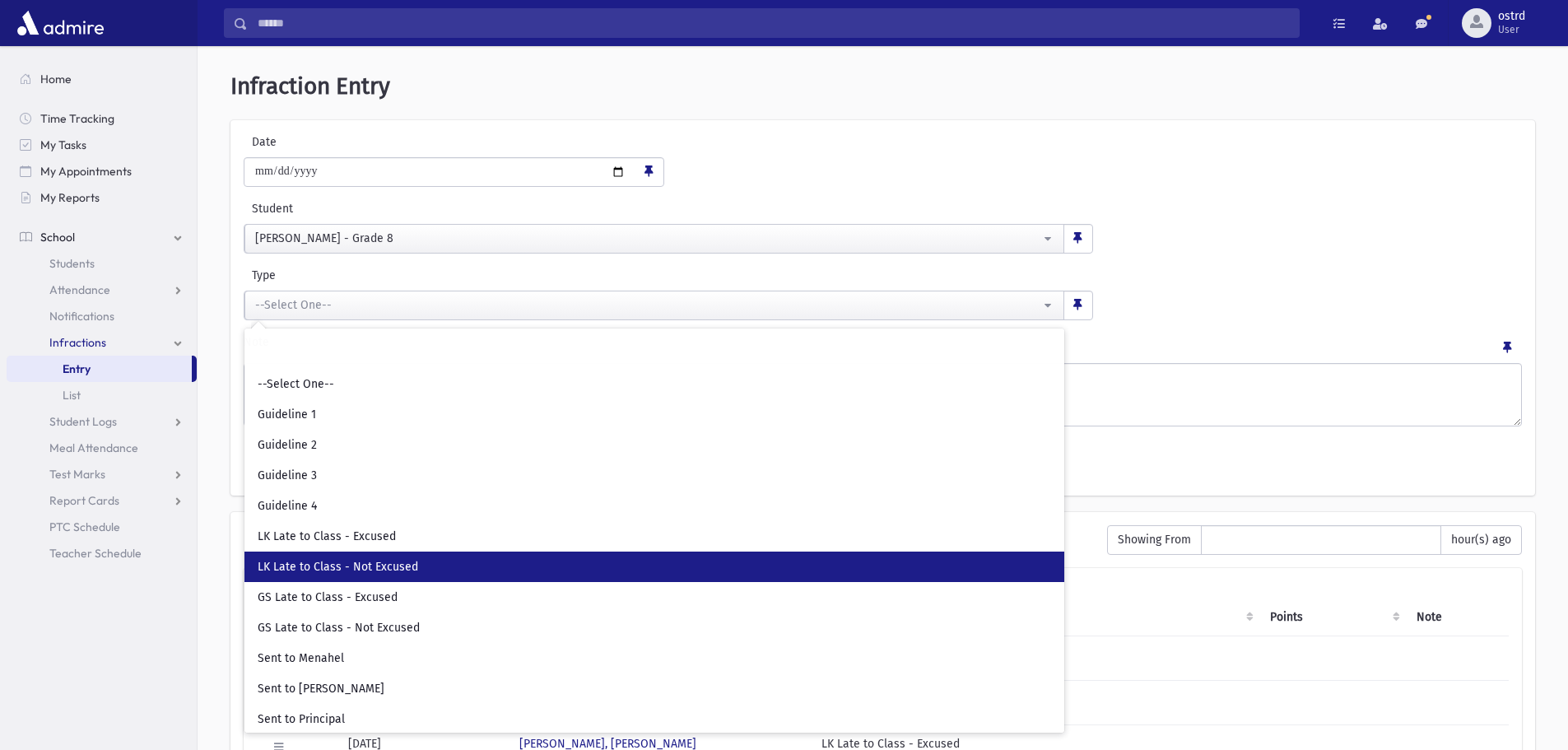
click at [372, 557] on link "LK Late to Class - Not Excused" at bounding box center [654, 567] width 820 height 30
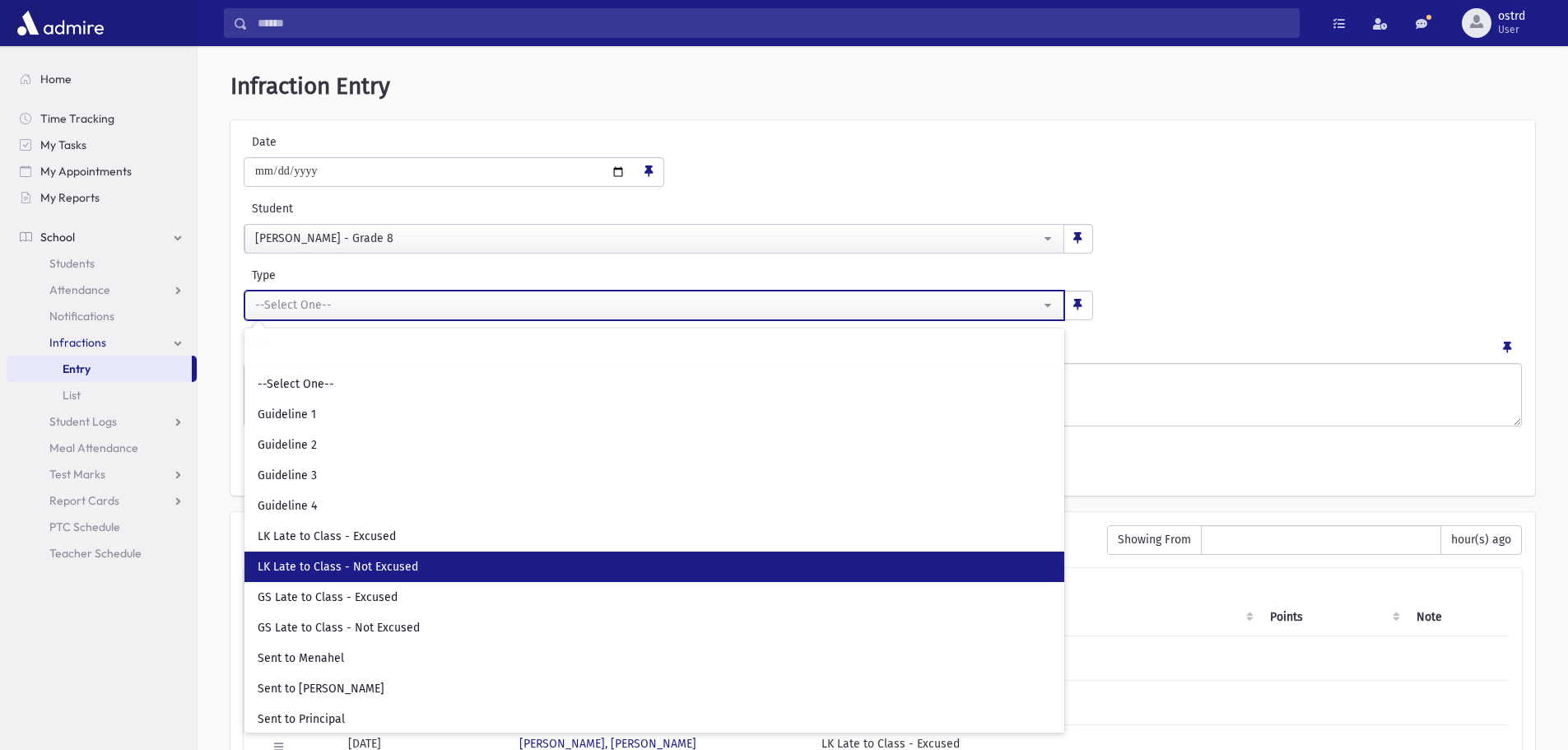
select select "**"
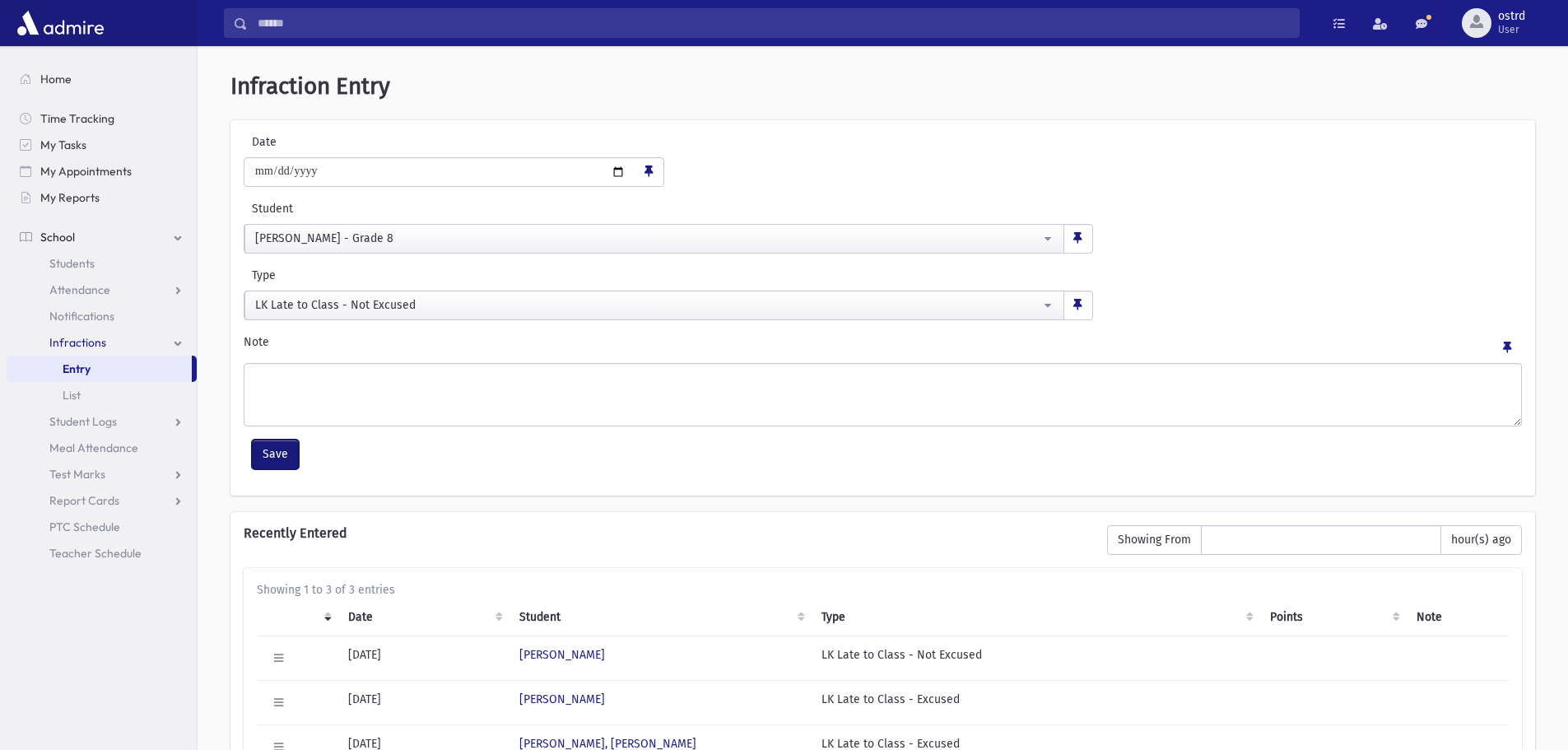
click at [277, 455] on button "Save" at bounding box center [275, 454] width 47 height 30
select select
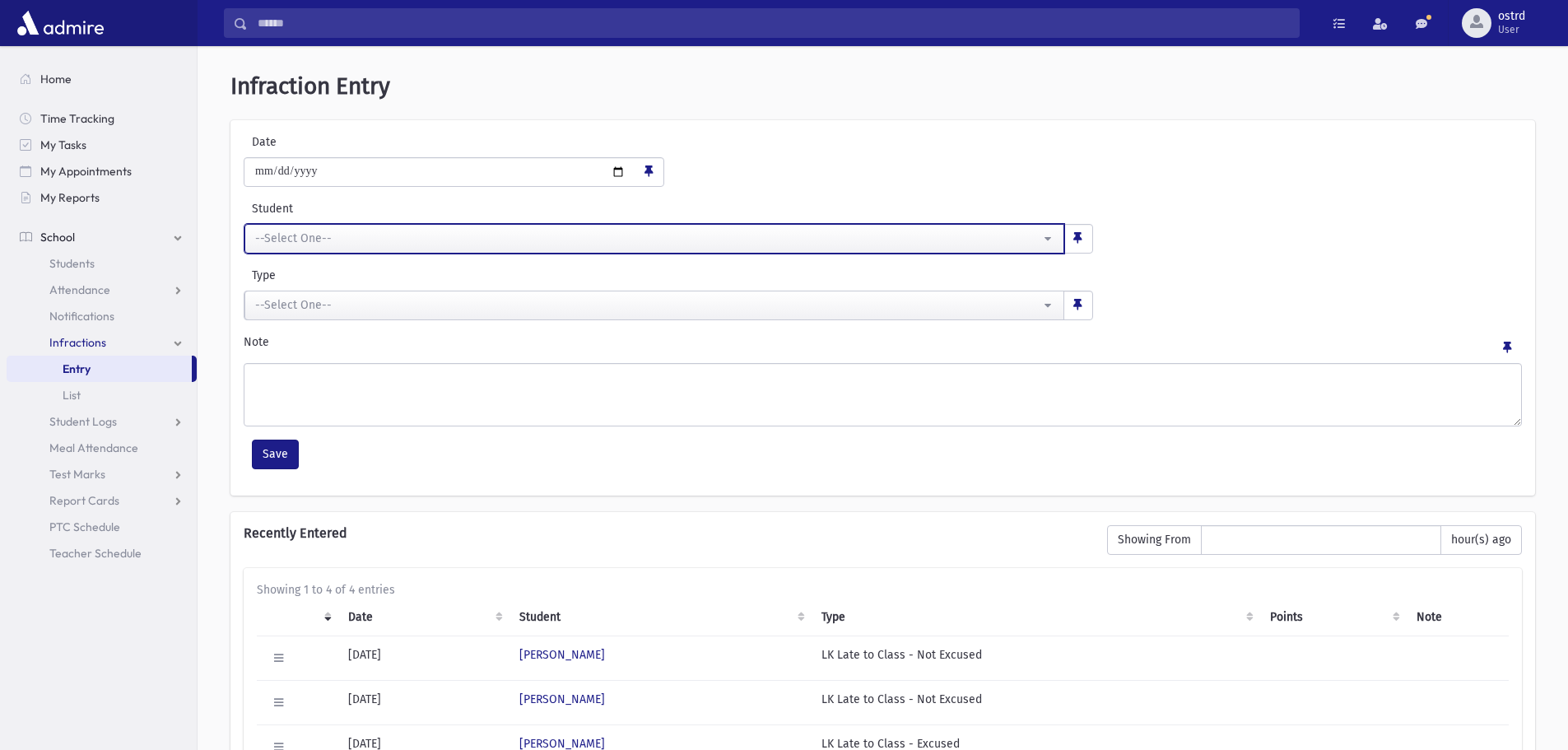
click at [290, 227] on button "--Select One--" at bounding box center [654, 238] width 820 height 30
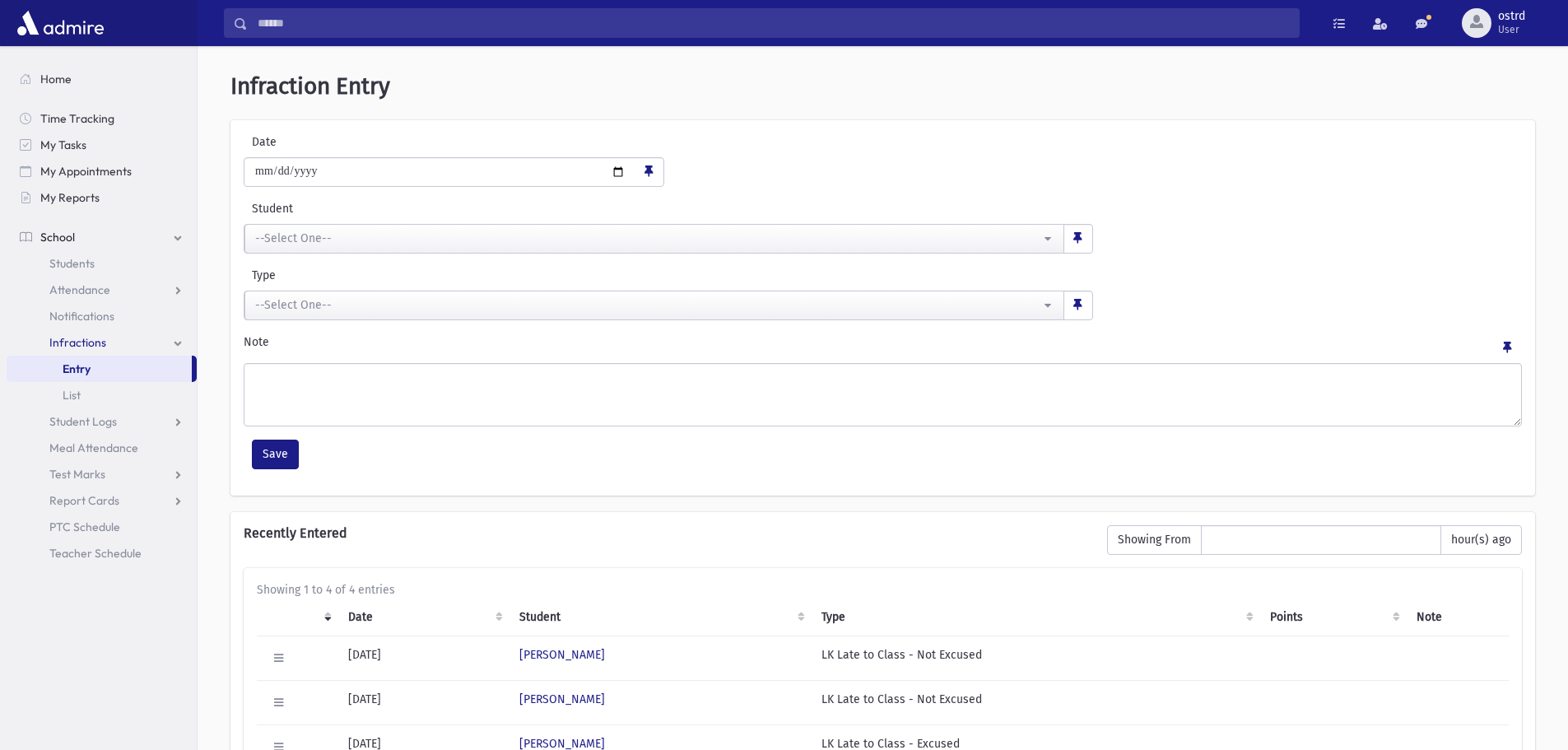
scroll to position [0, 0]
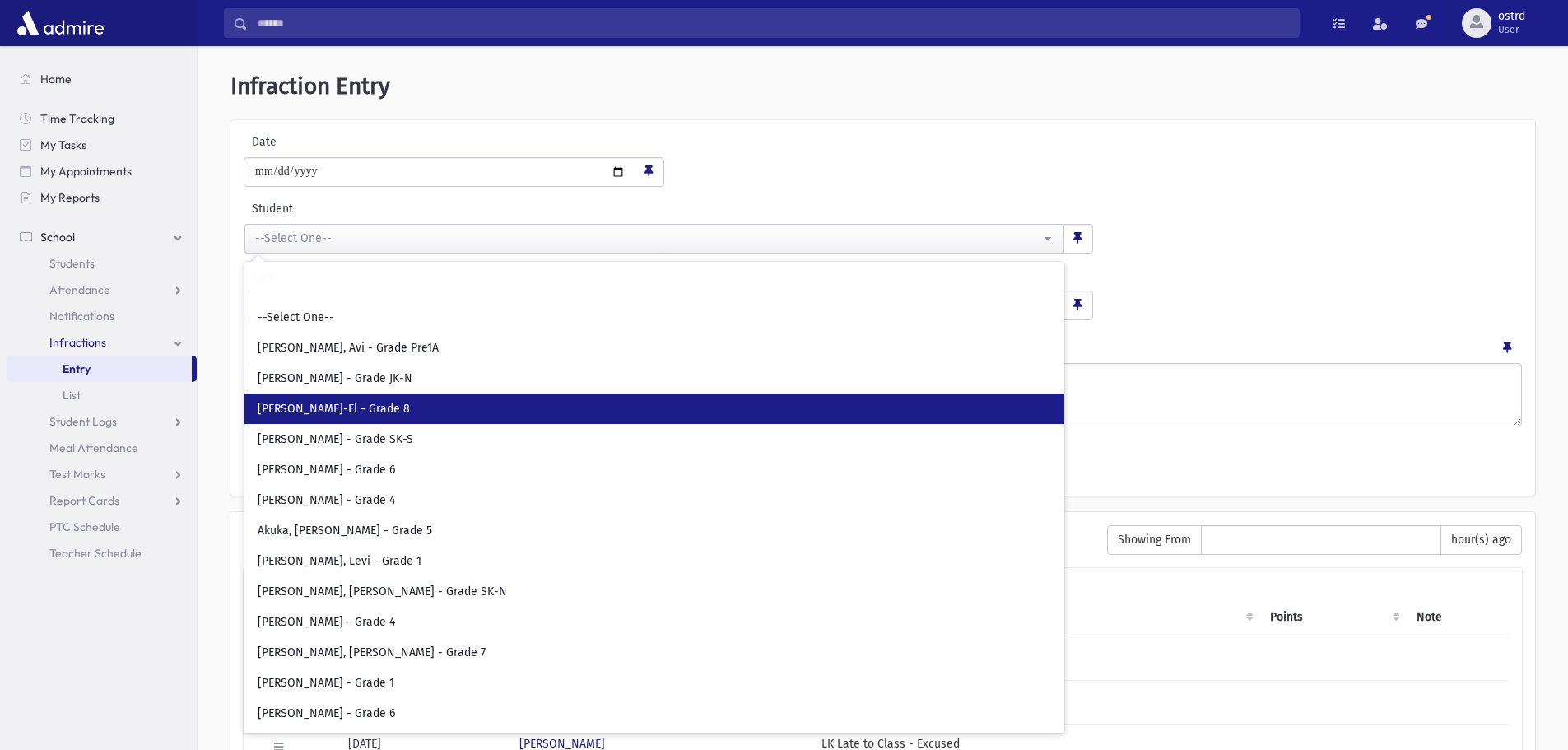
click at [316, 414] on span "[PERSON_NAME]-El - Grade 8" at bounding box center [334, 409] width 153 height 16
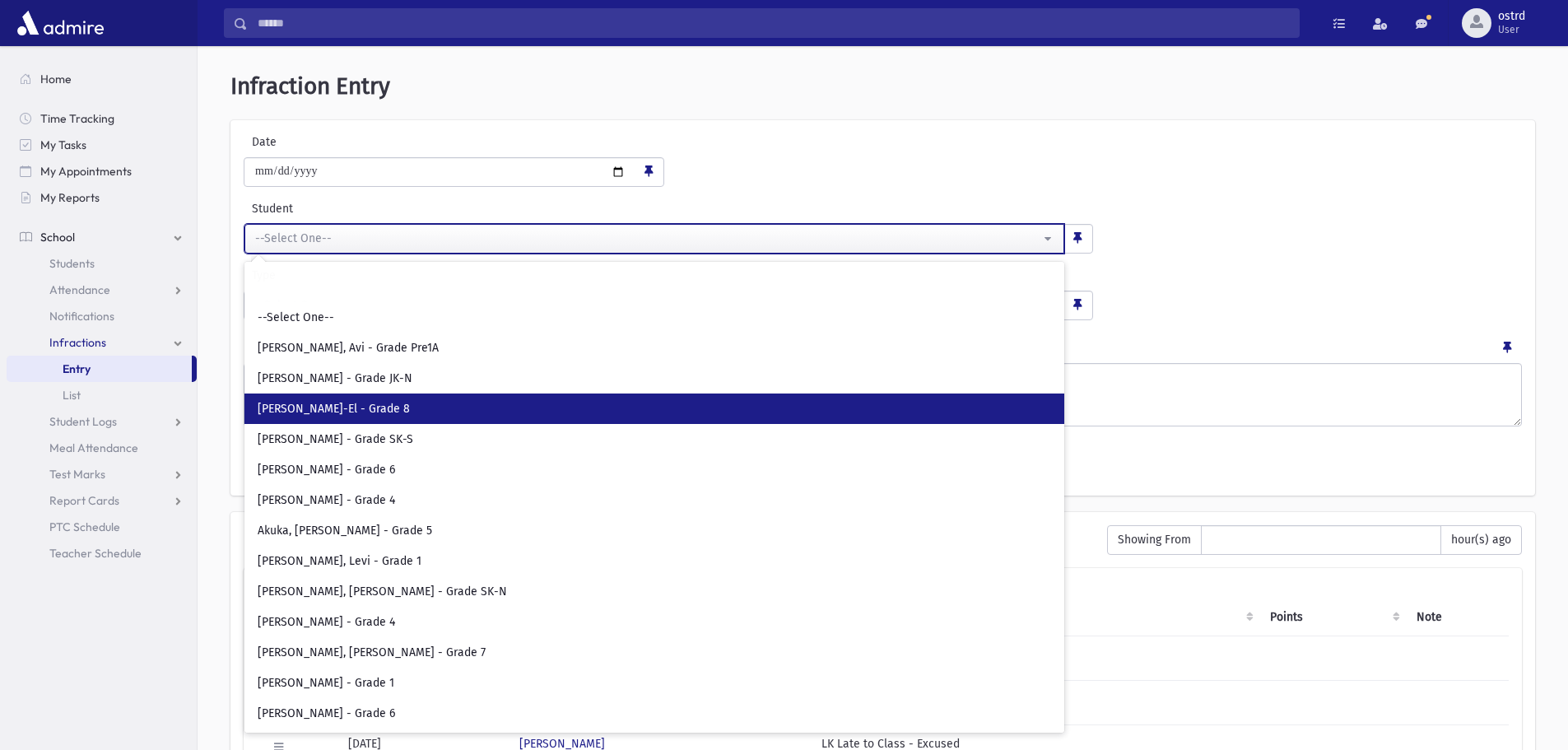
select select "****"
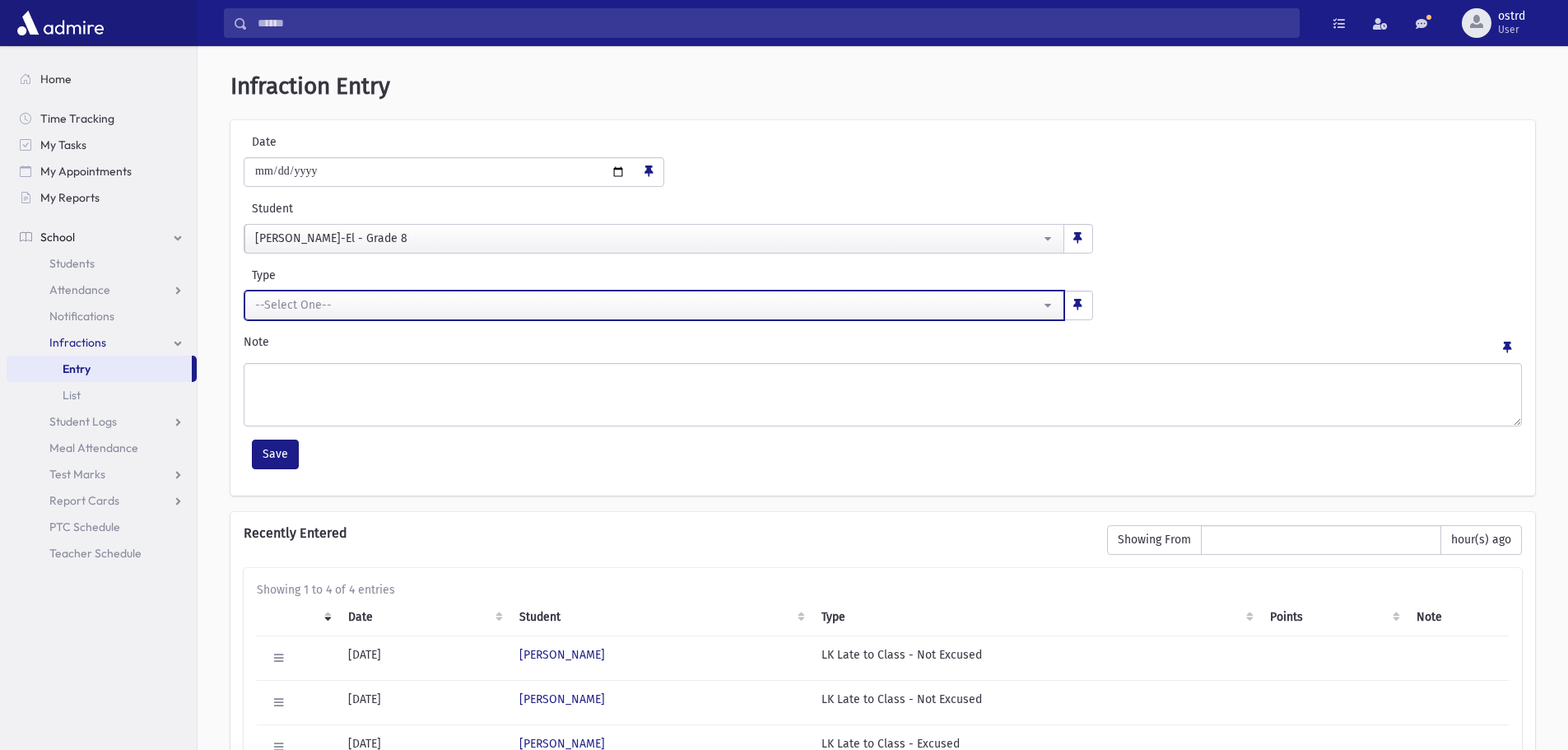
click at [283, 312] on div "--Select One--" at bounding box center [648, 305] width 785 height 17
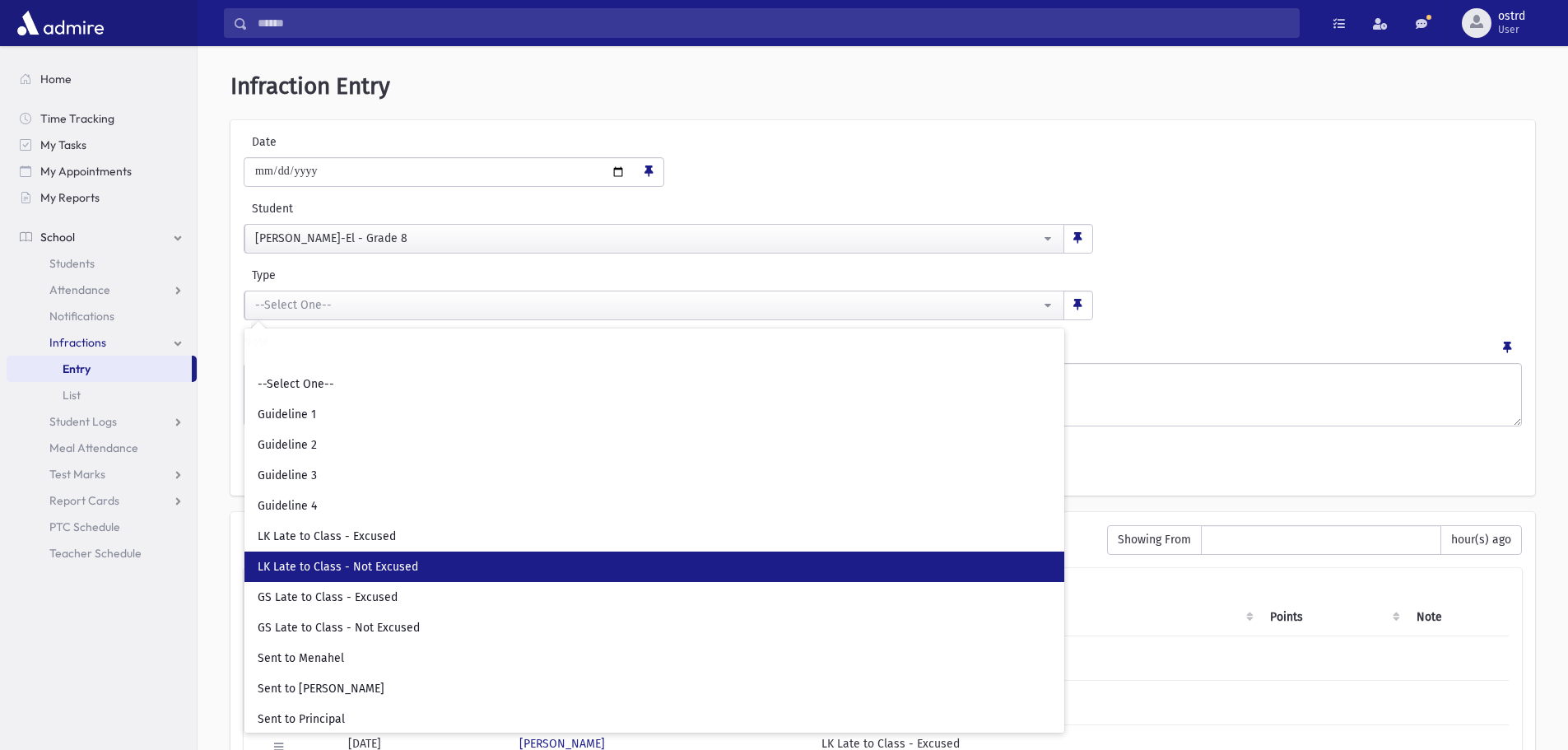
click at [398, 558] on link "LK Late to Class - Not Excused" at bounding box center [654, 567] width 820 height 30
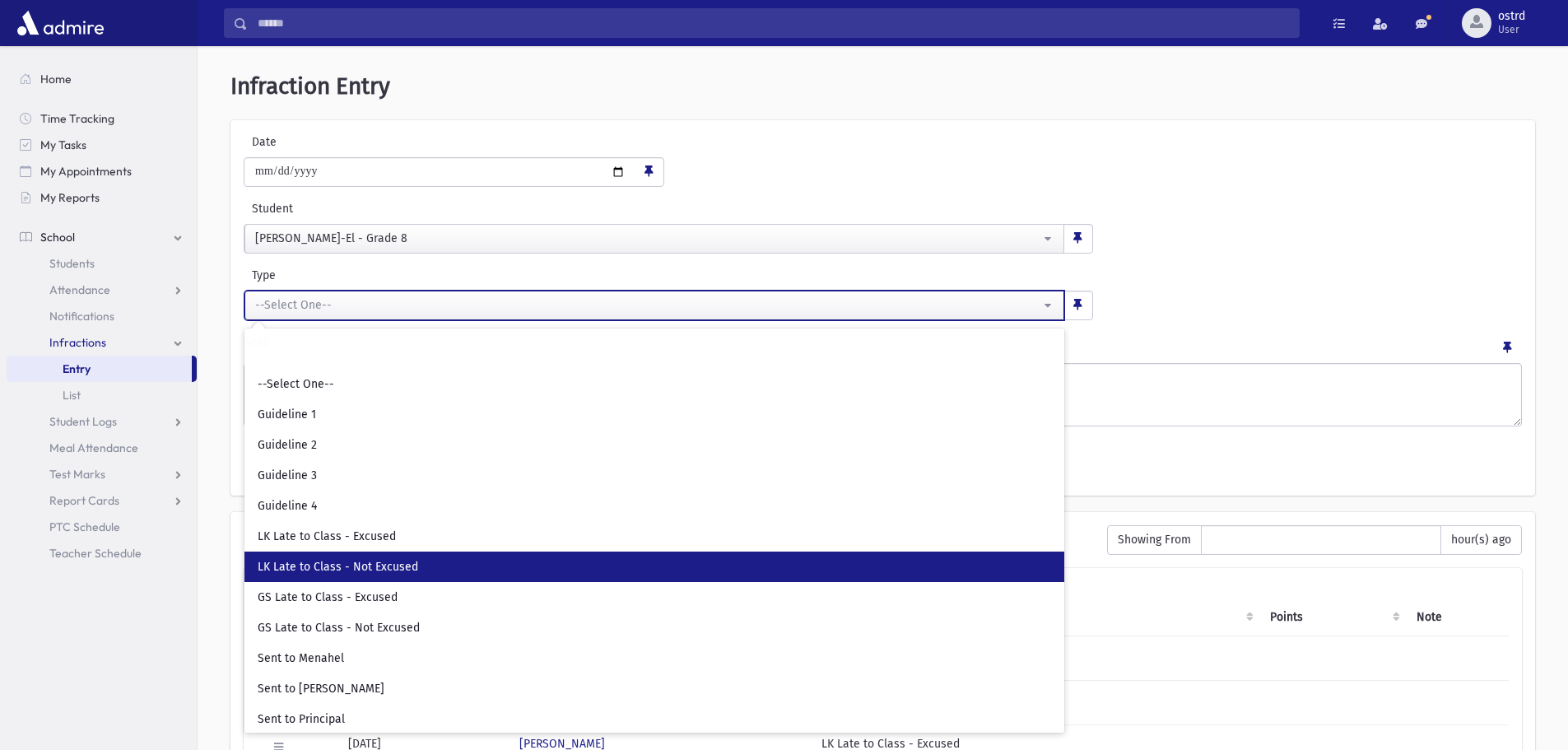
select select "**"
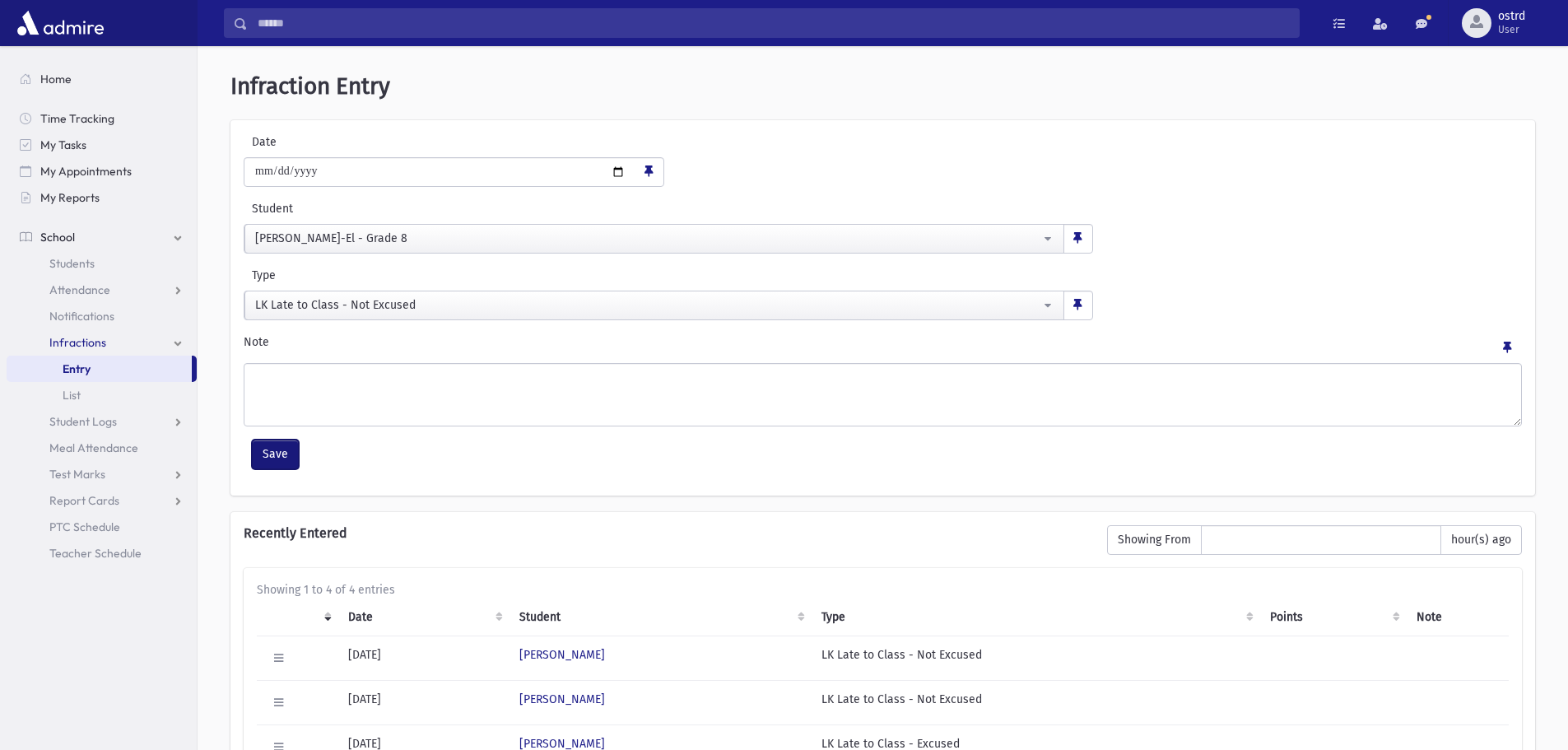
click at [280, 452] on button "Save" at bounding box center [275, 454] width 47 height 30
select select
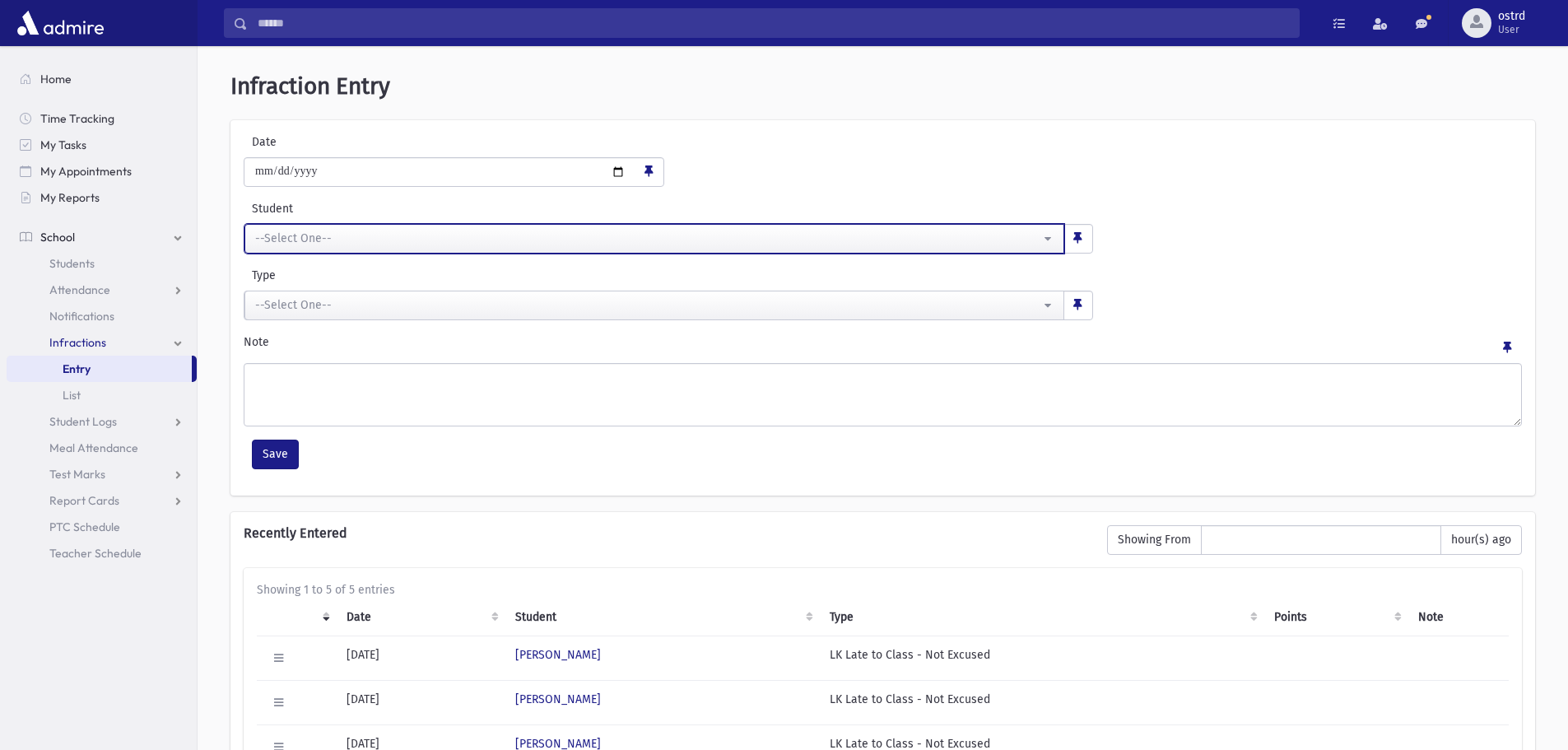
click at [413, 244] on div "--Select One--" at bounding box center [648, 238] width 785 height 17
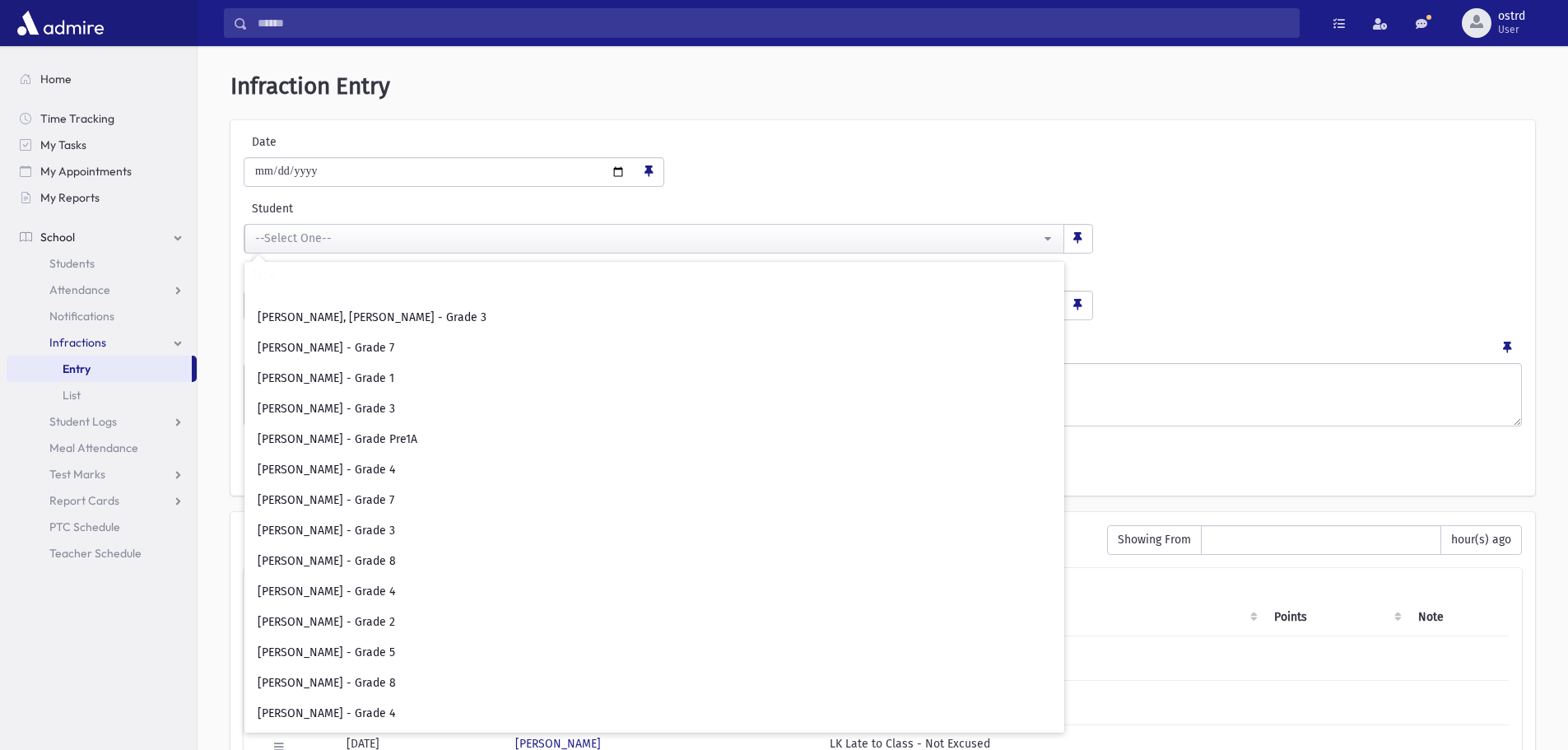
scroll to position [4280, 0]
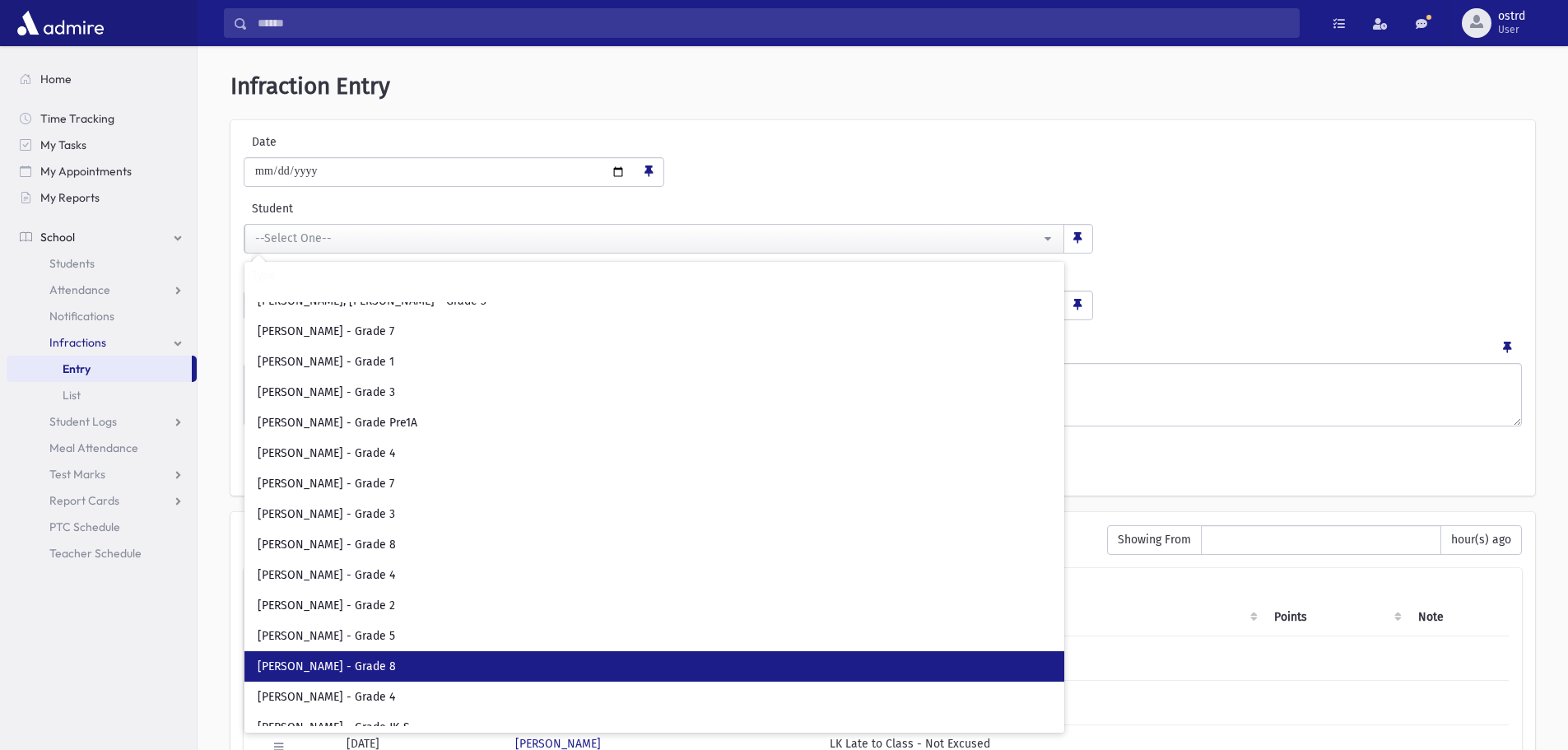
click at [396, 664] on span "[PERSON_NAME] - Grade 8" at bounding box center [326, 666] width 138 height 16
select select "****"
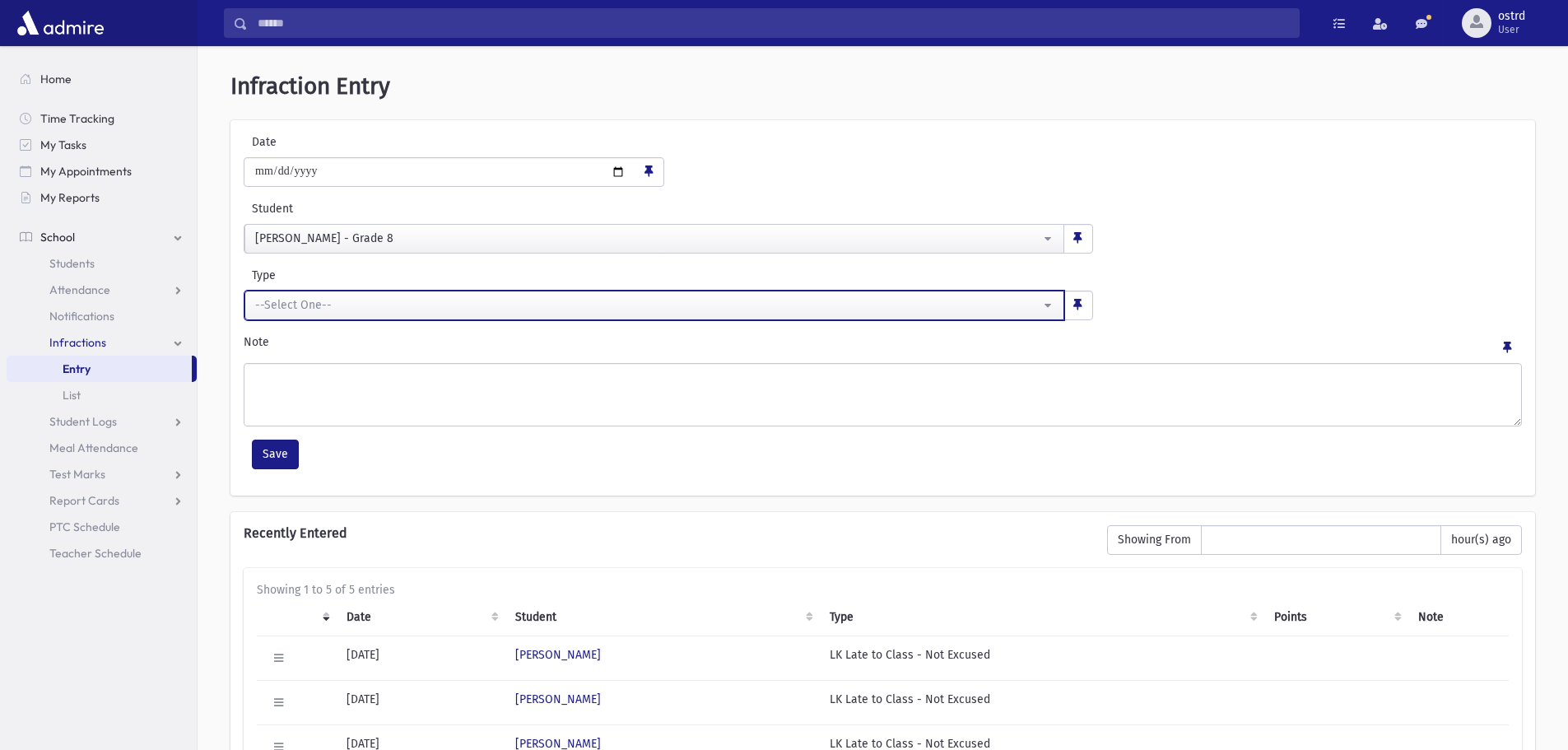
click at [295, 296] on div "--Select One--" at bounding box center [648, 305] width 785 height 17
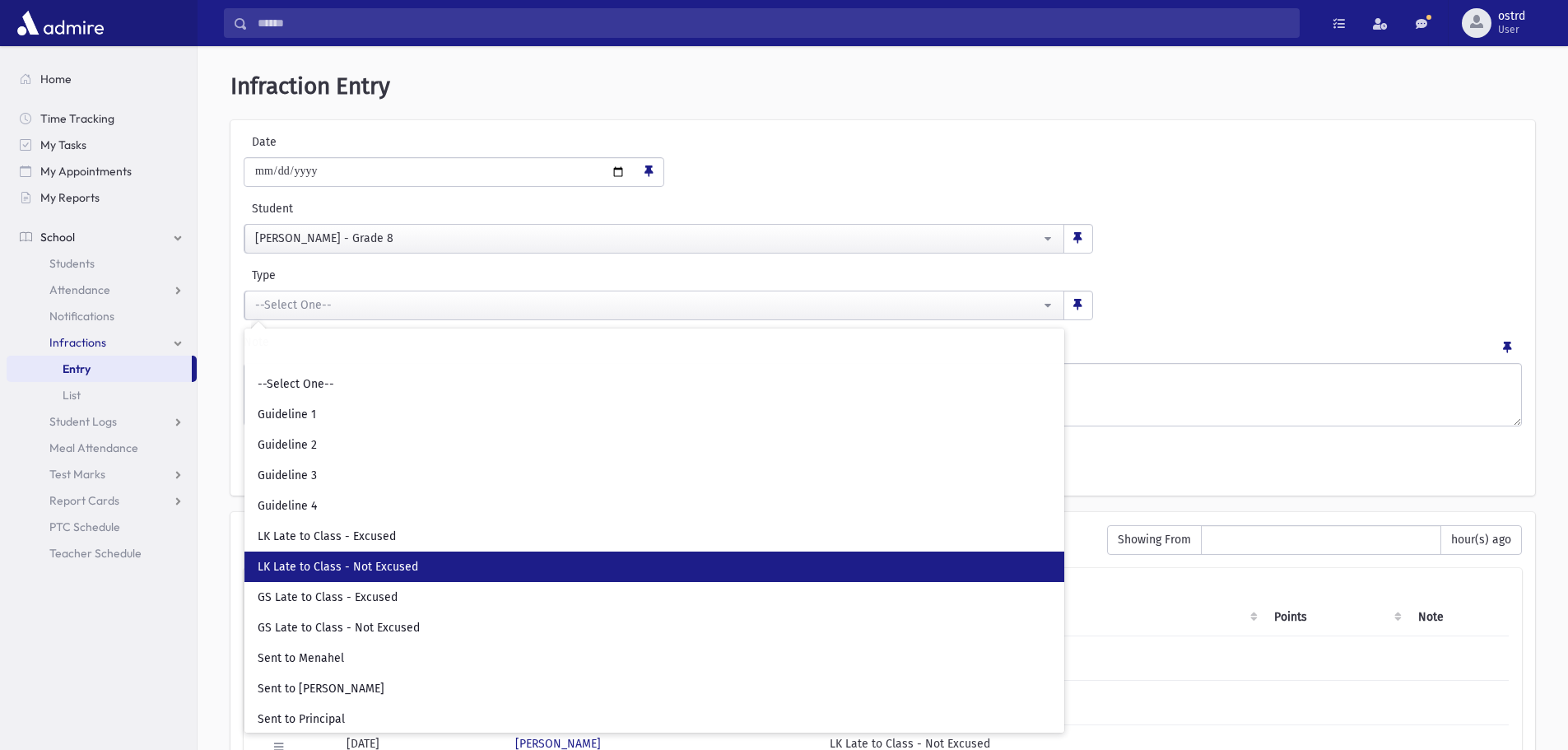
click at [360, 560] on span "LK Late to Class - Not Excused" at bounding box center [337, 566] width 160 height 16
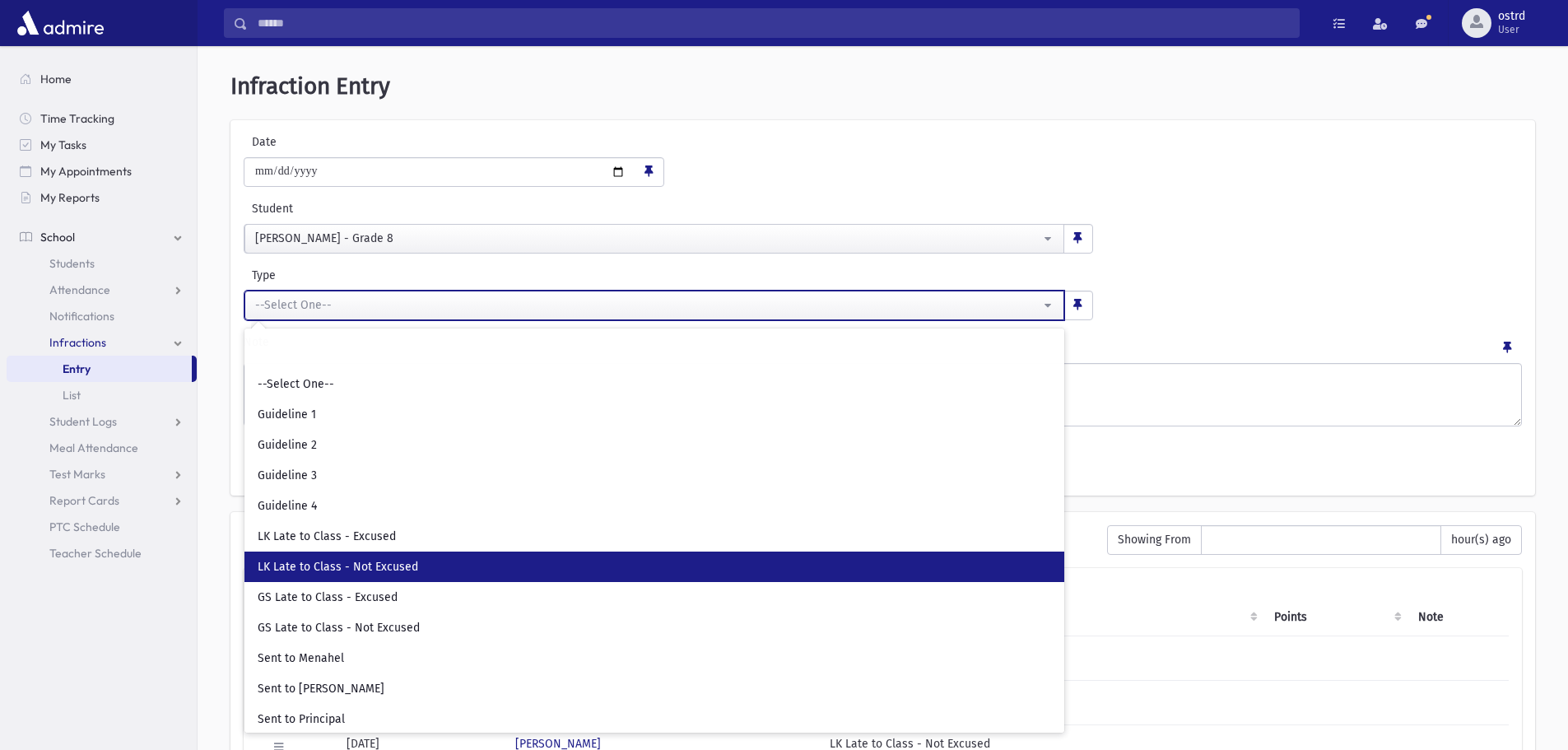
select select "**"
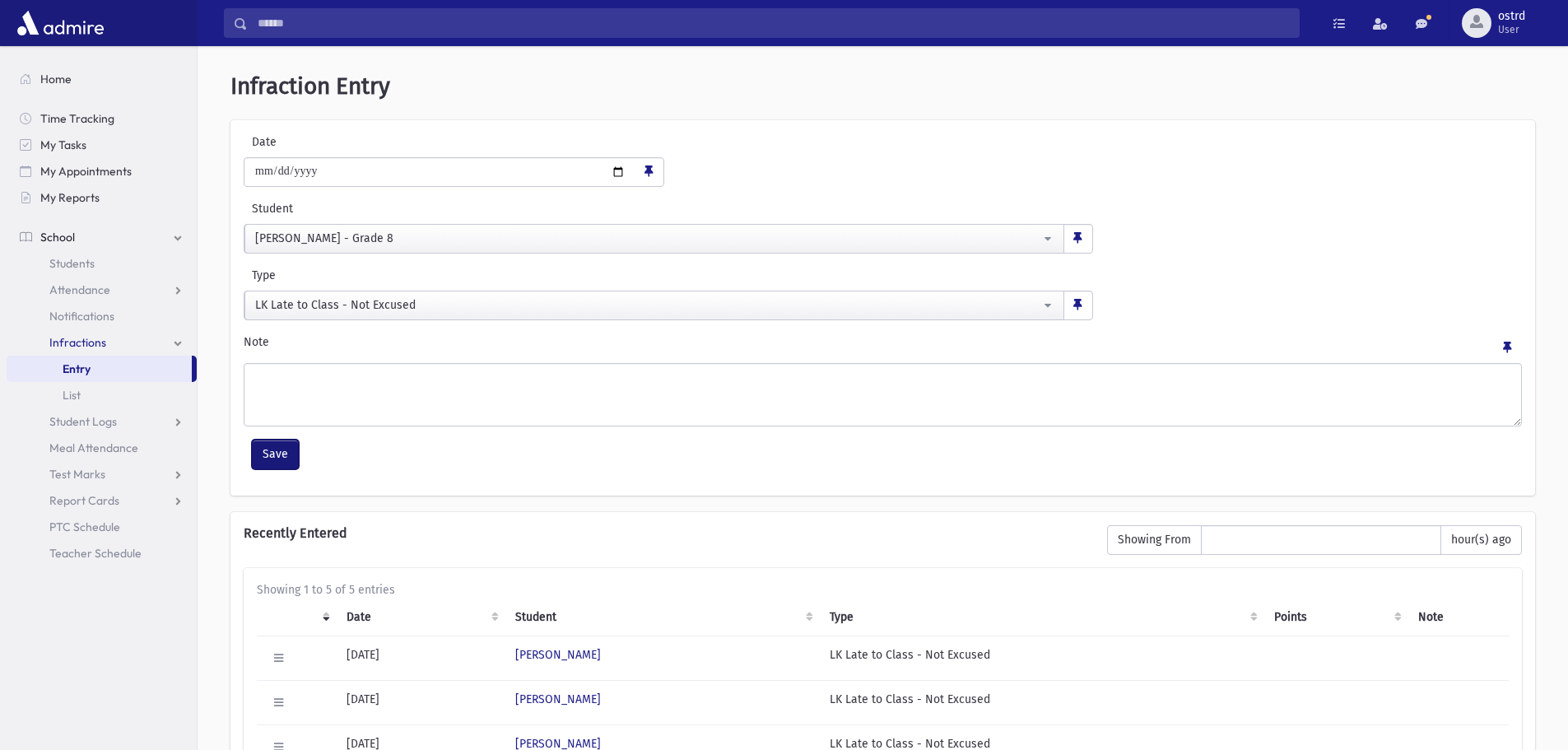
click at [288, 459] on button "Save" at bounding box center [275, 454] width 47 height 30
select select
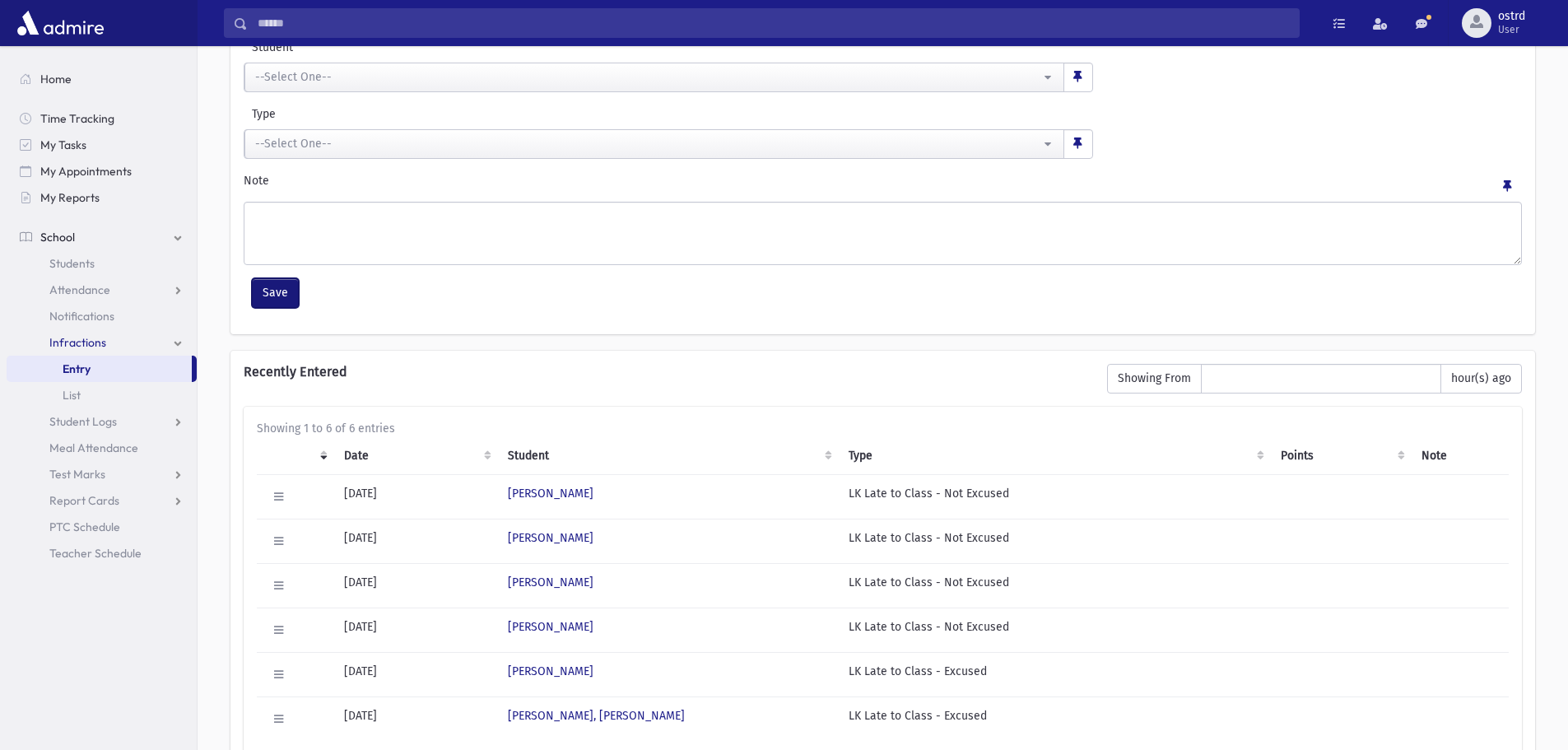
scroll to position [165, 0]
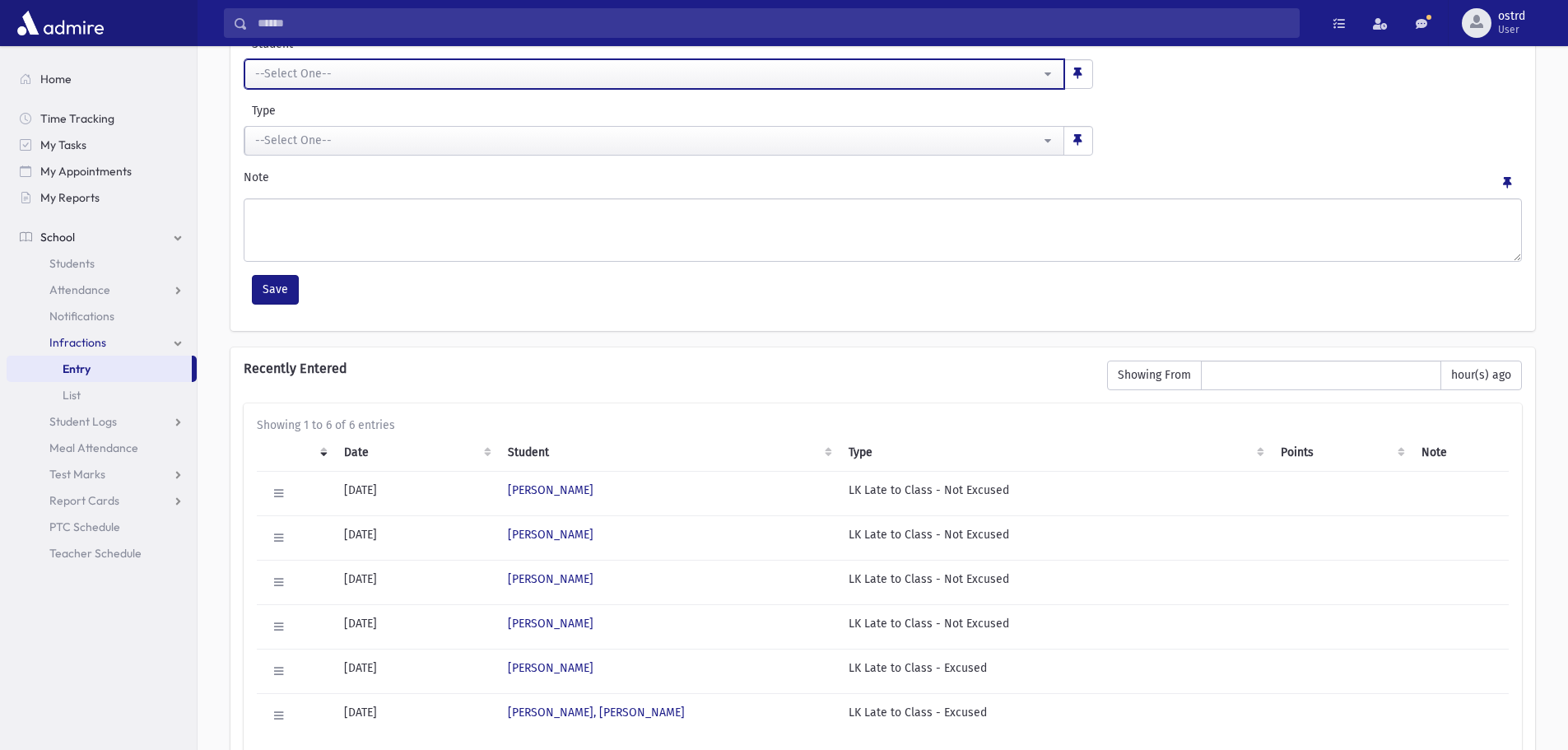
click at [368, 67] on div "--Select One--" at bounding box center [648, 73] width 785 height 17
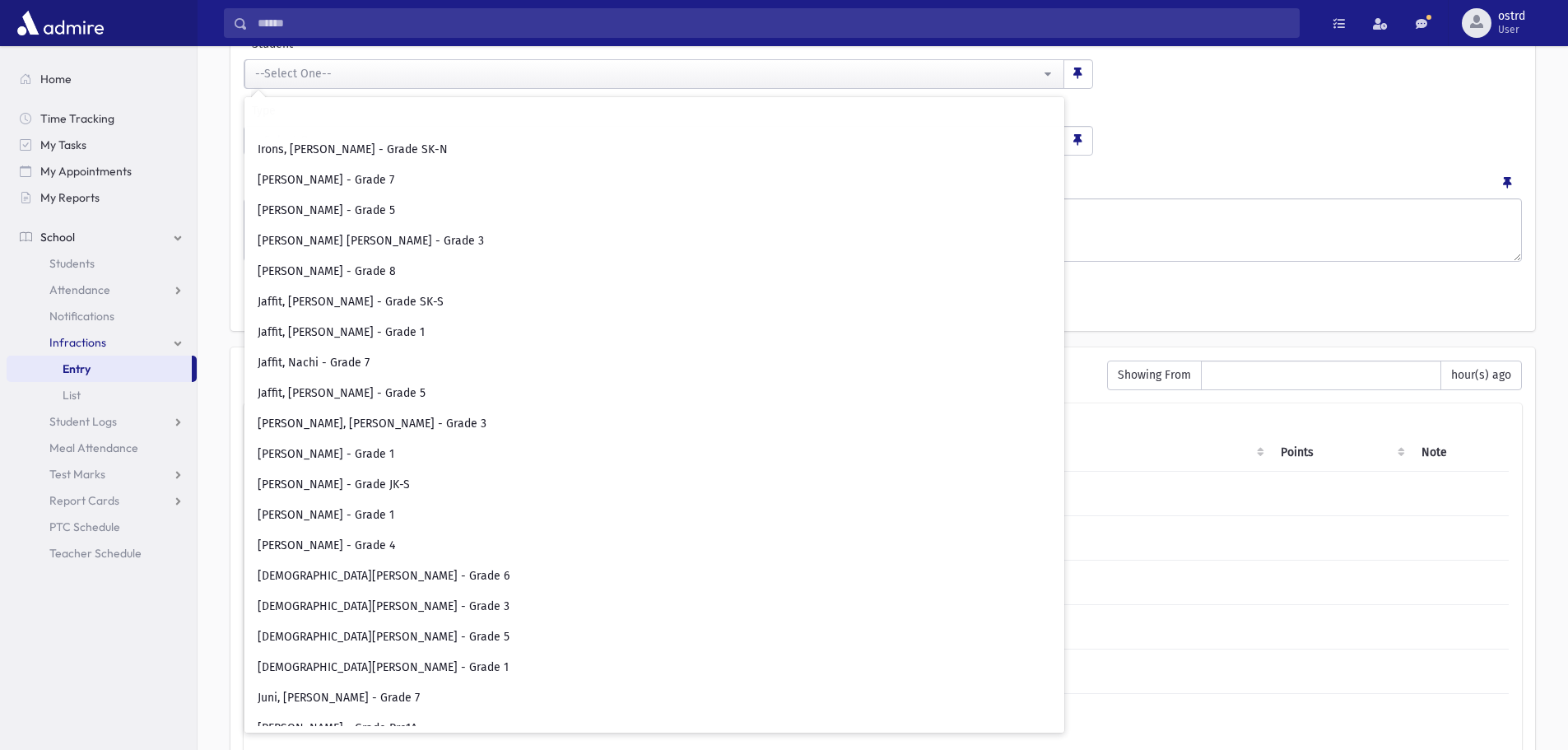
scroll to position [3868, 0]
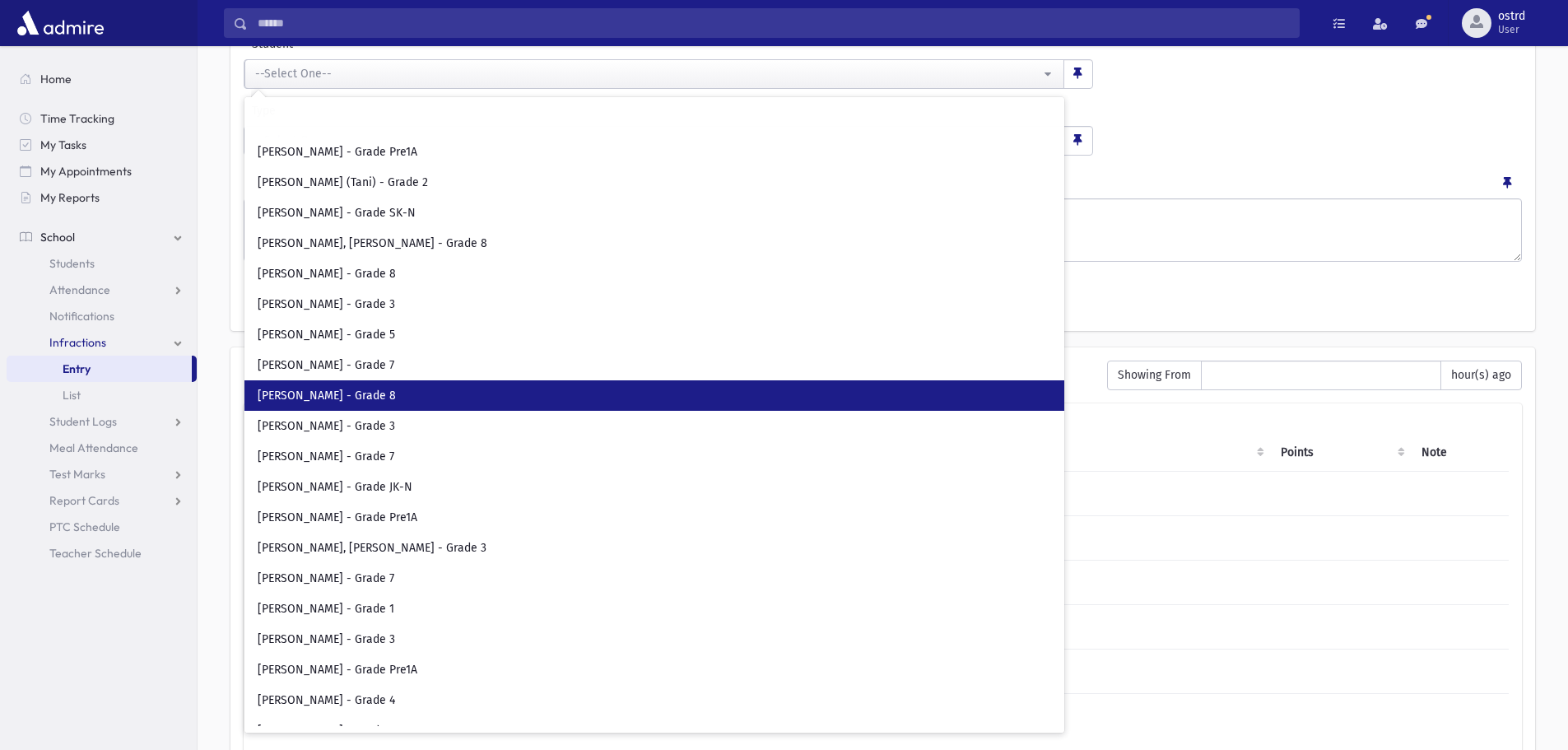
click at [434, 398] on link "[PERSON_NAME] - Grade 8" at bounding box center [654, 395] width 820 height 30
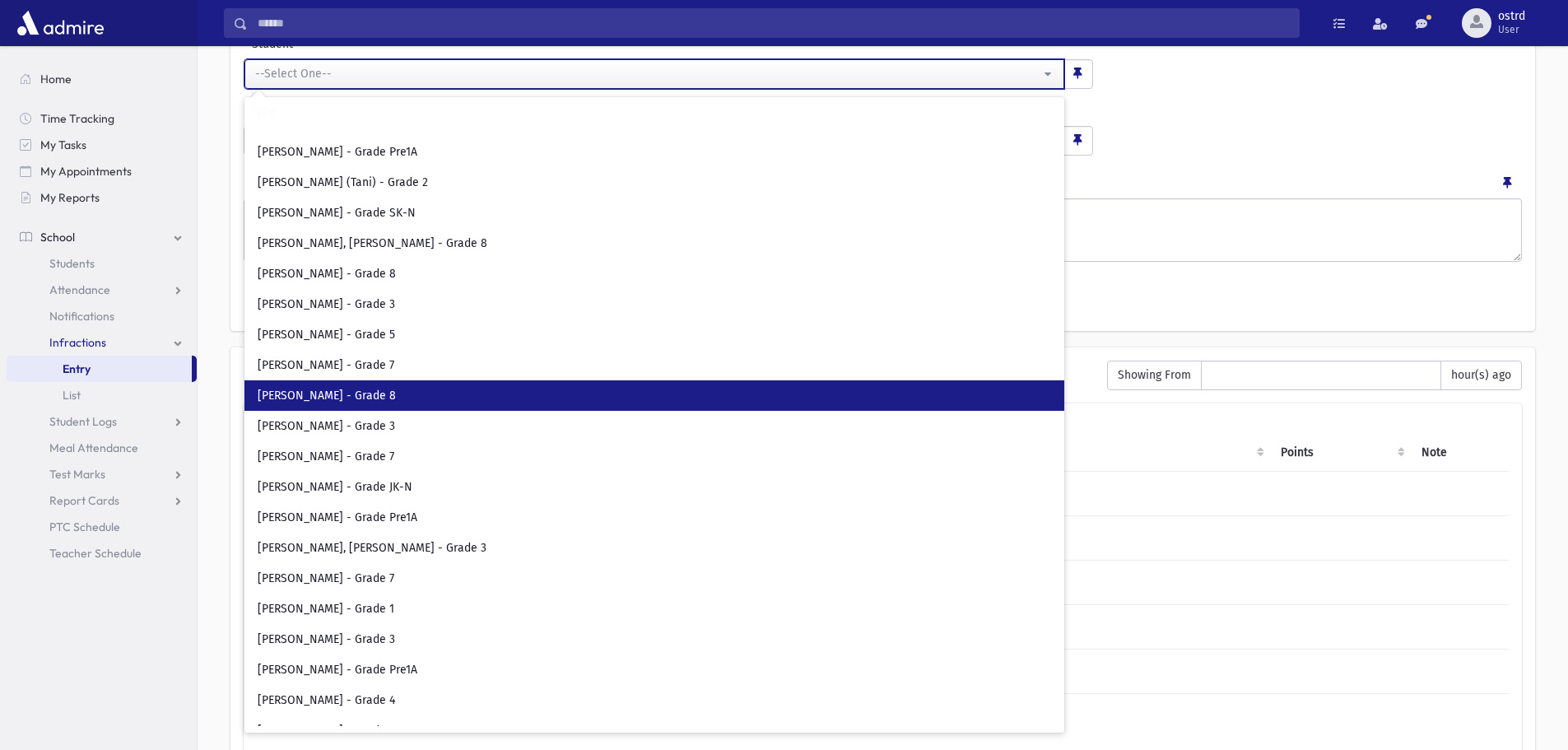
select select "****"
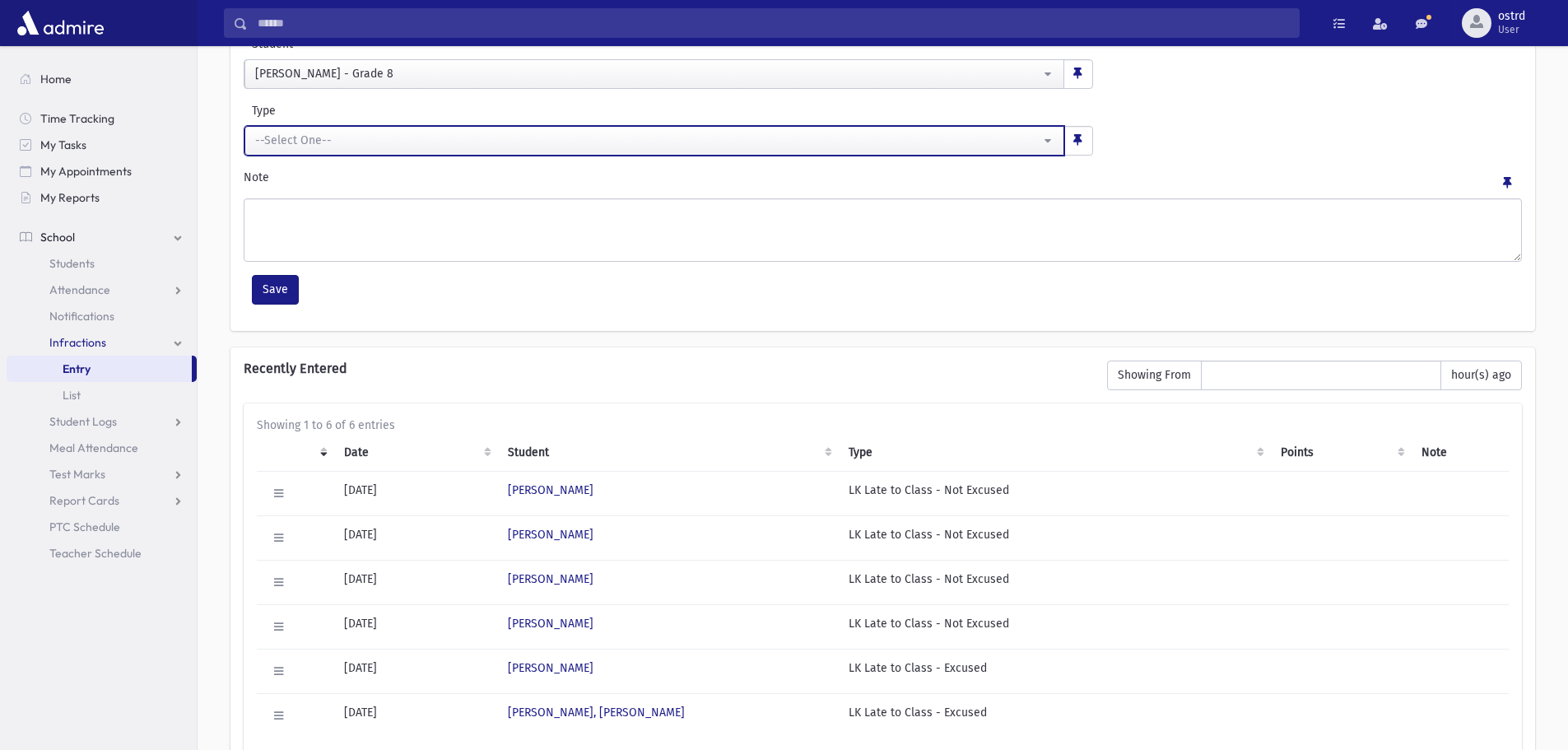
click at [357, 148] on div "--Select One--" at bounding box center [648, 140] width 785 height 17
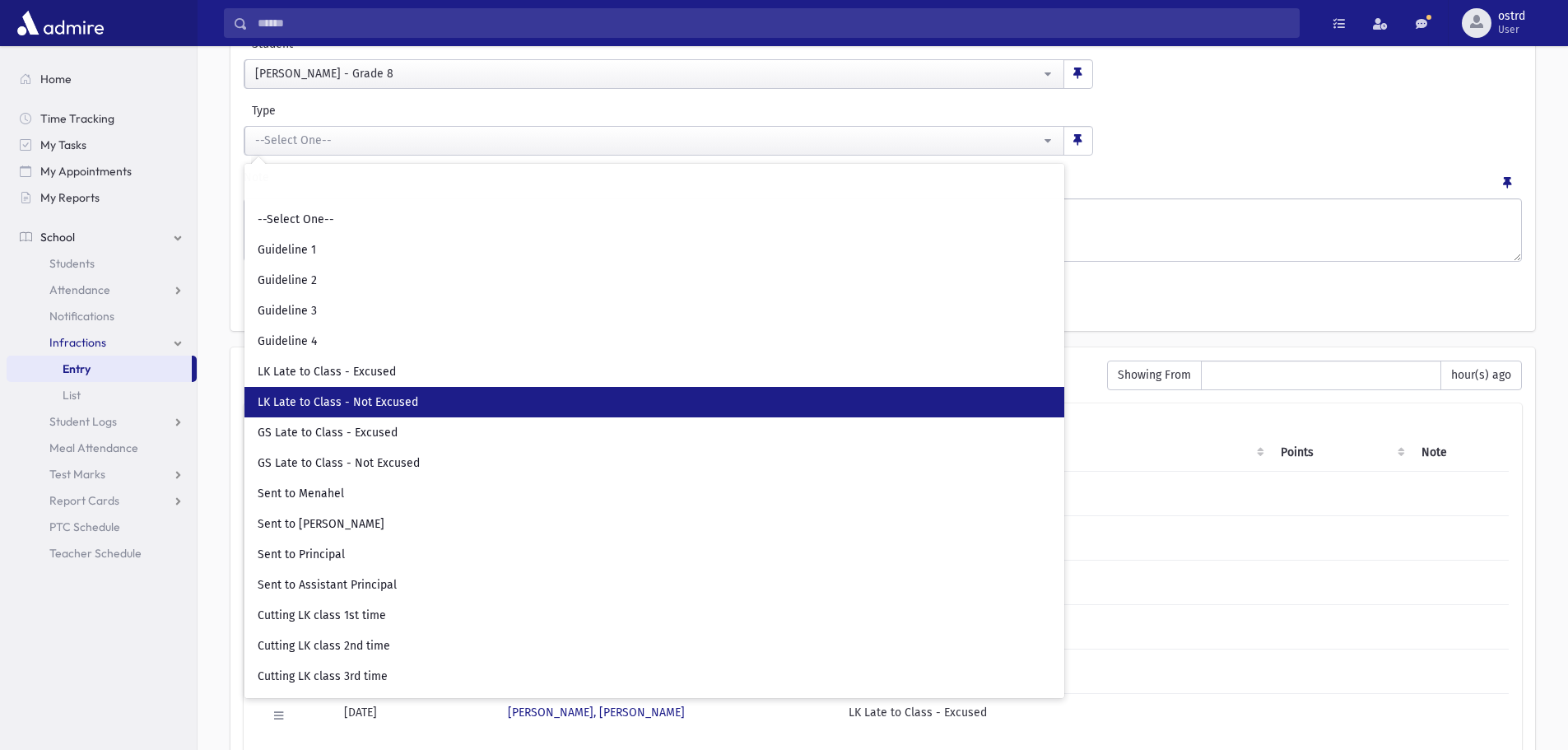
click at [377, 396] on span "LK Late to Class - Not Excused" at bounding box center [337, 402] width 160 height 16
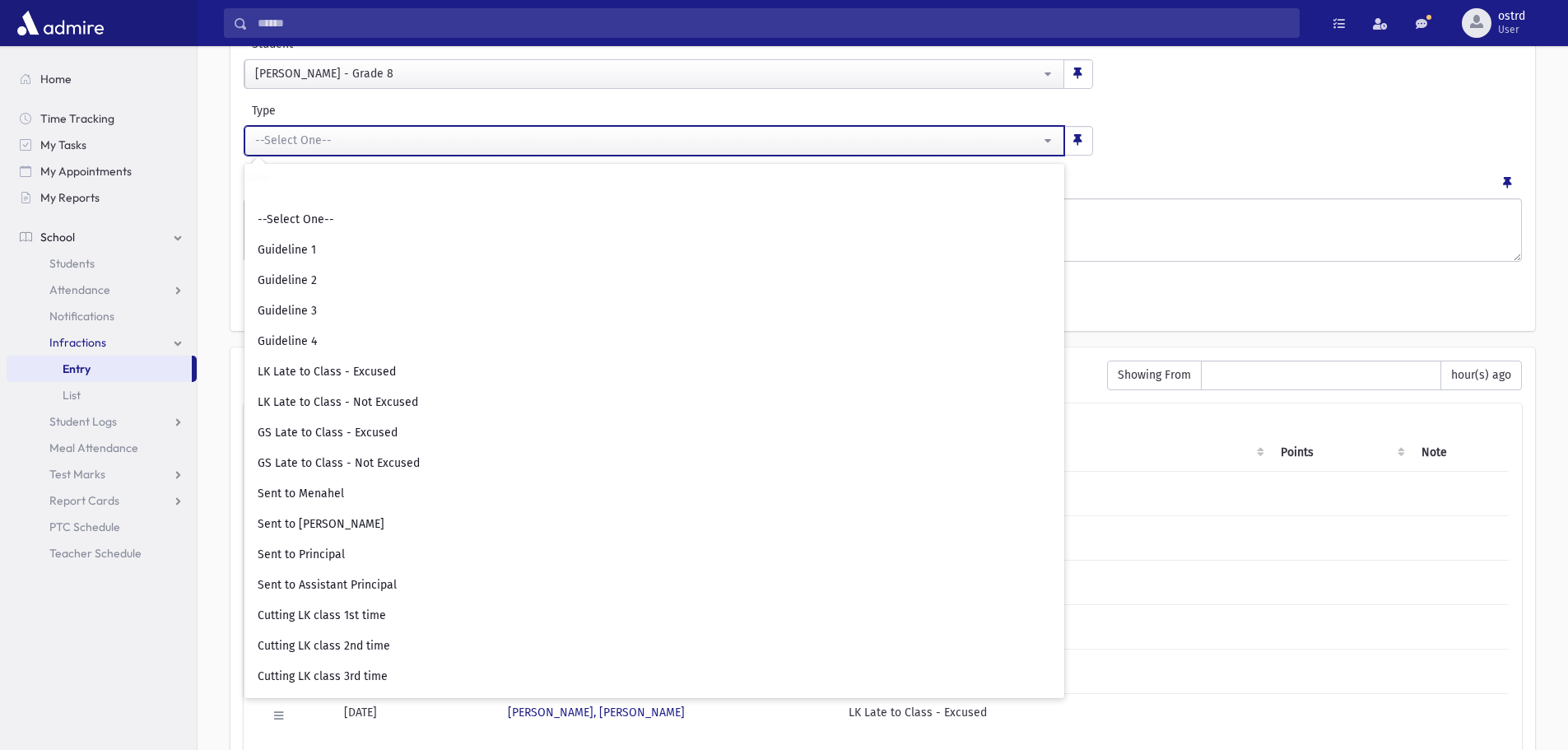
select select "**"
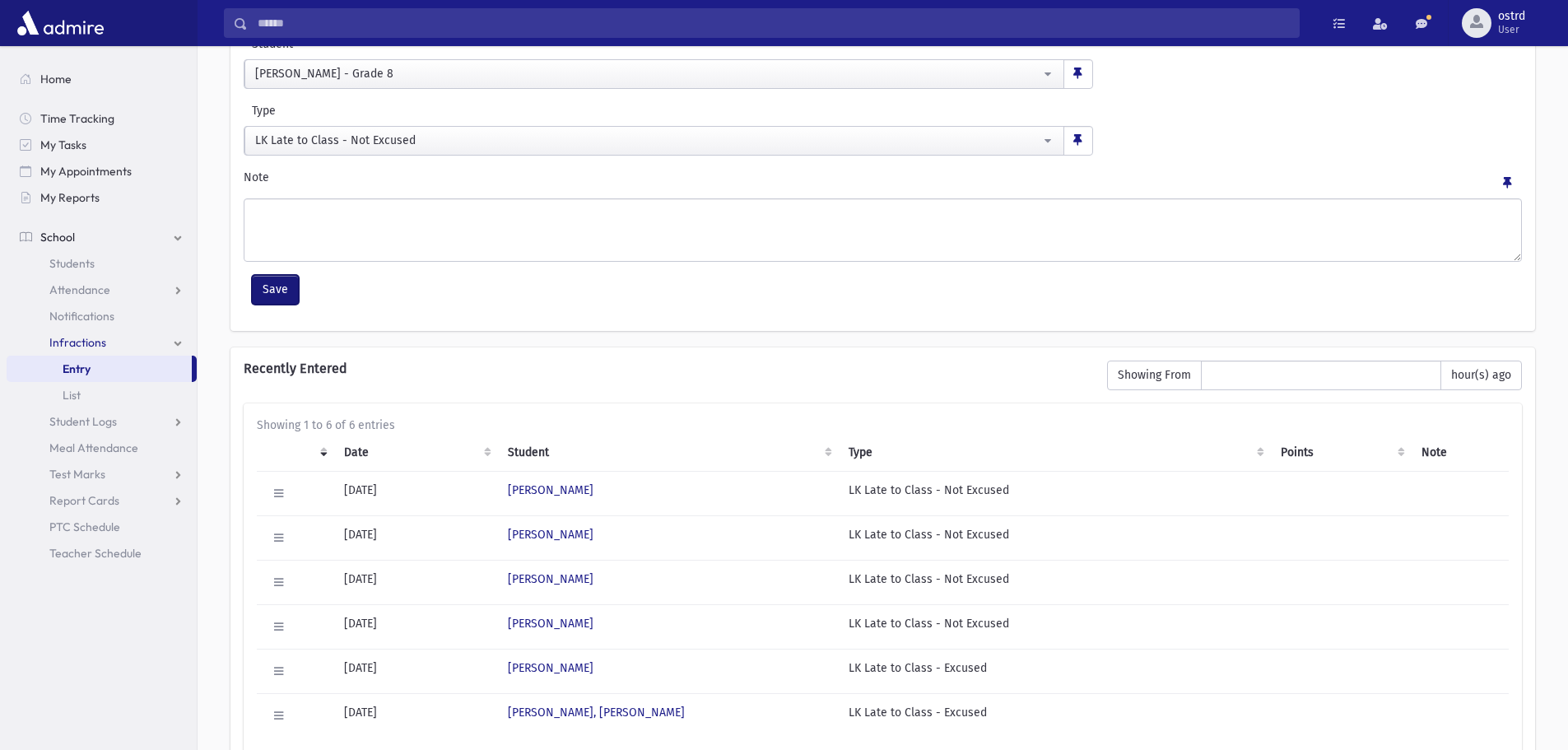
click at [278, 287] on button "Save" at bounding box center [275, 289] width 47 height 30
select select
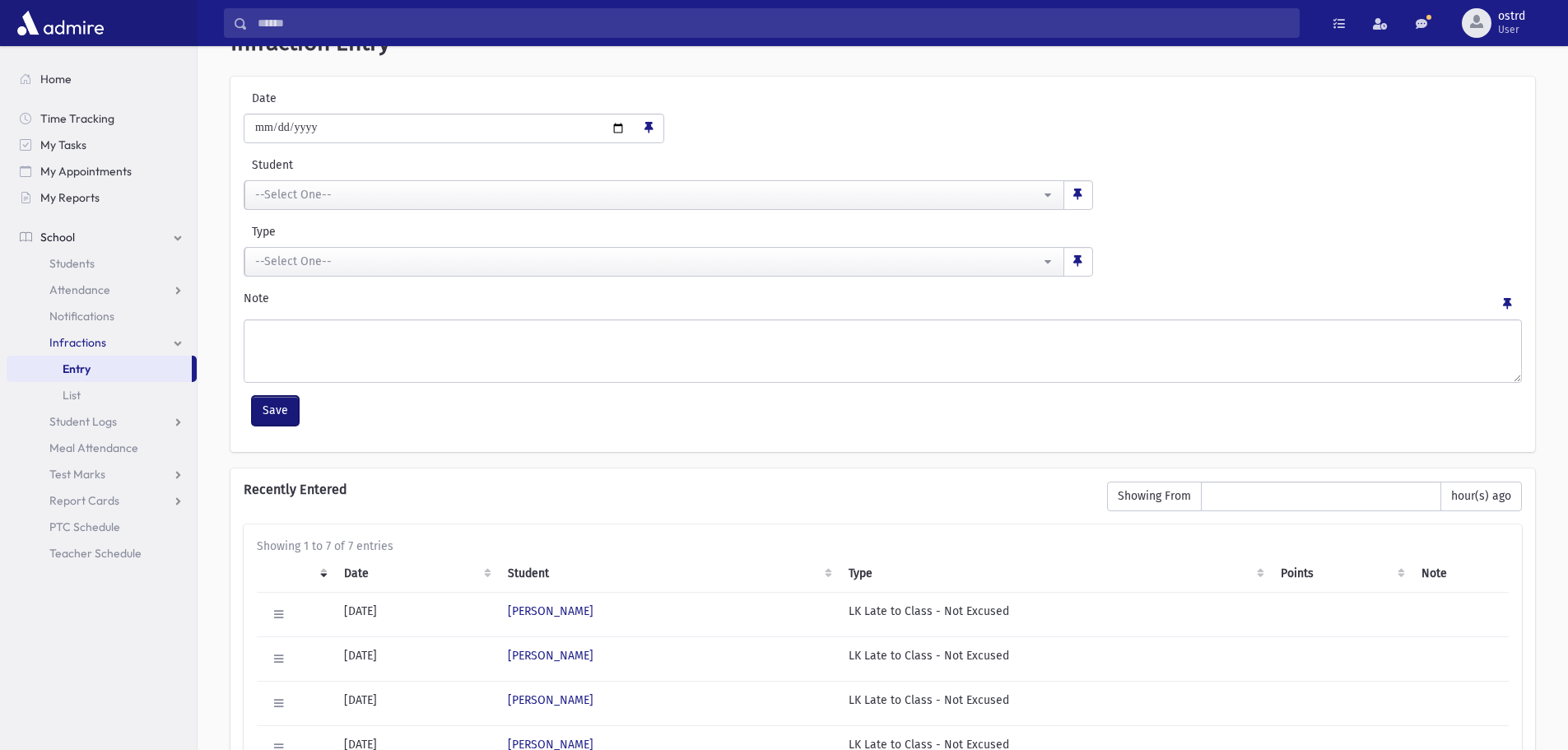
scroll to position [165, 0]
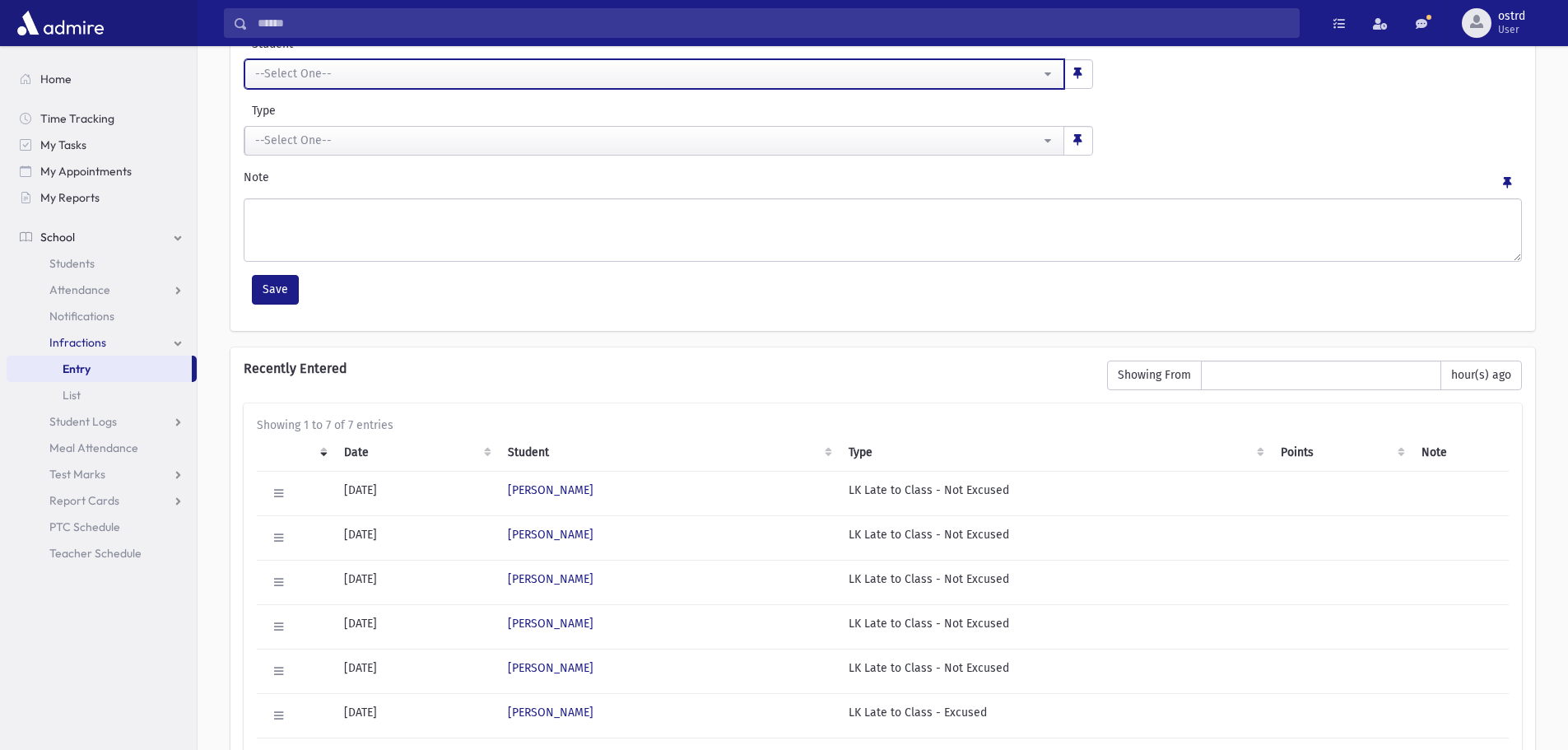
click at [306, 70] on div "--Select One--" at bounding box center [648, 73] width 785 height 17
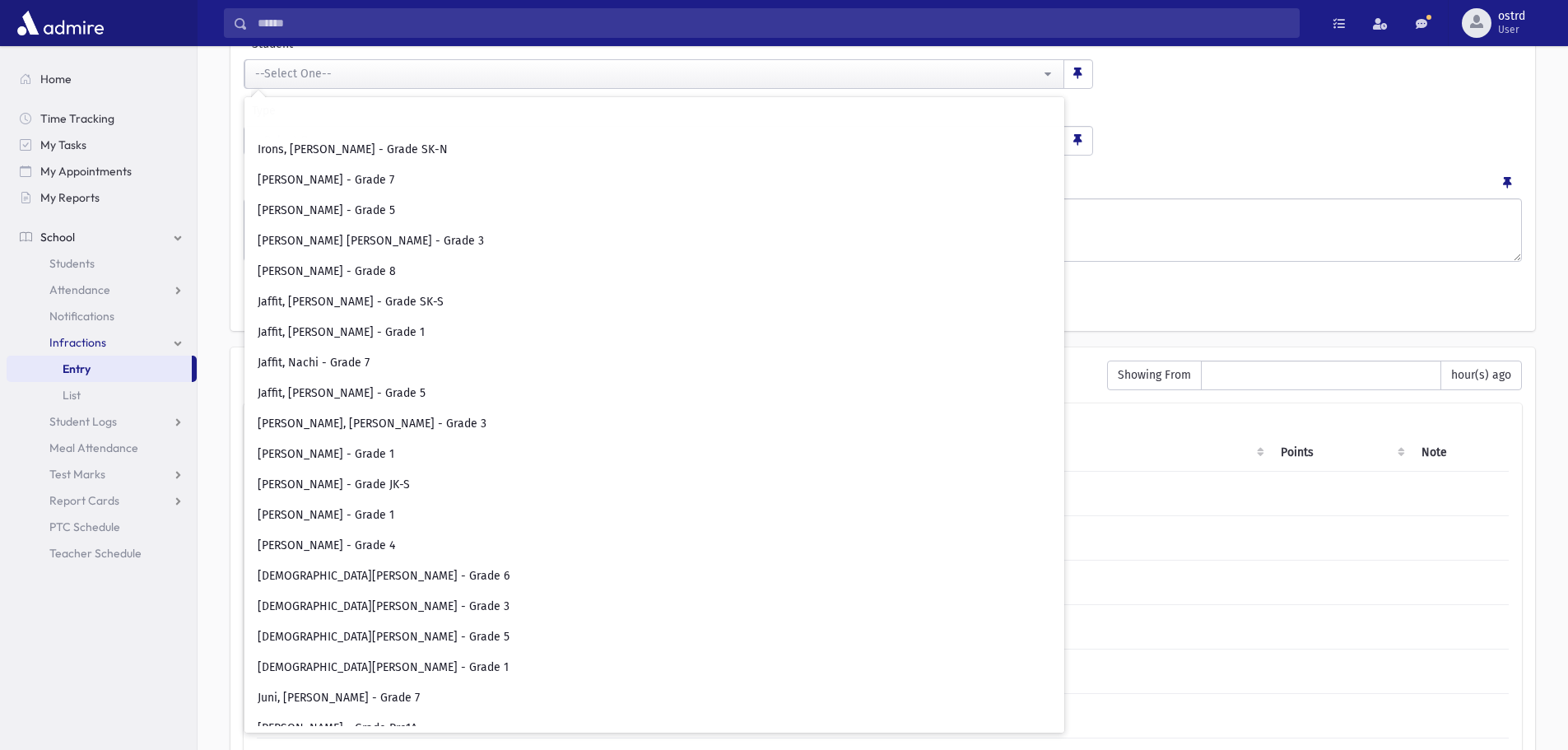
scroll to position [3950, 0]
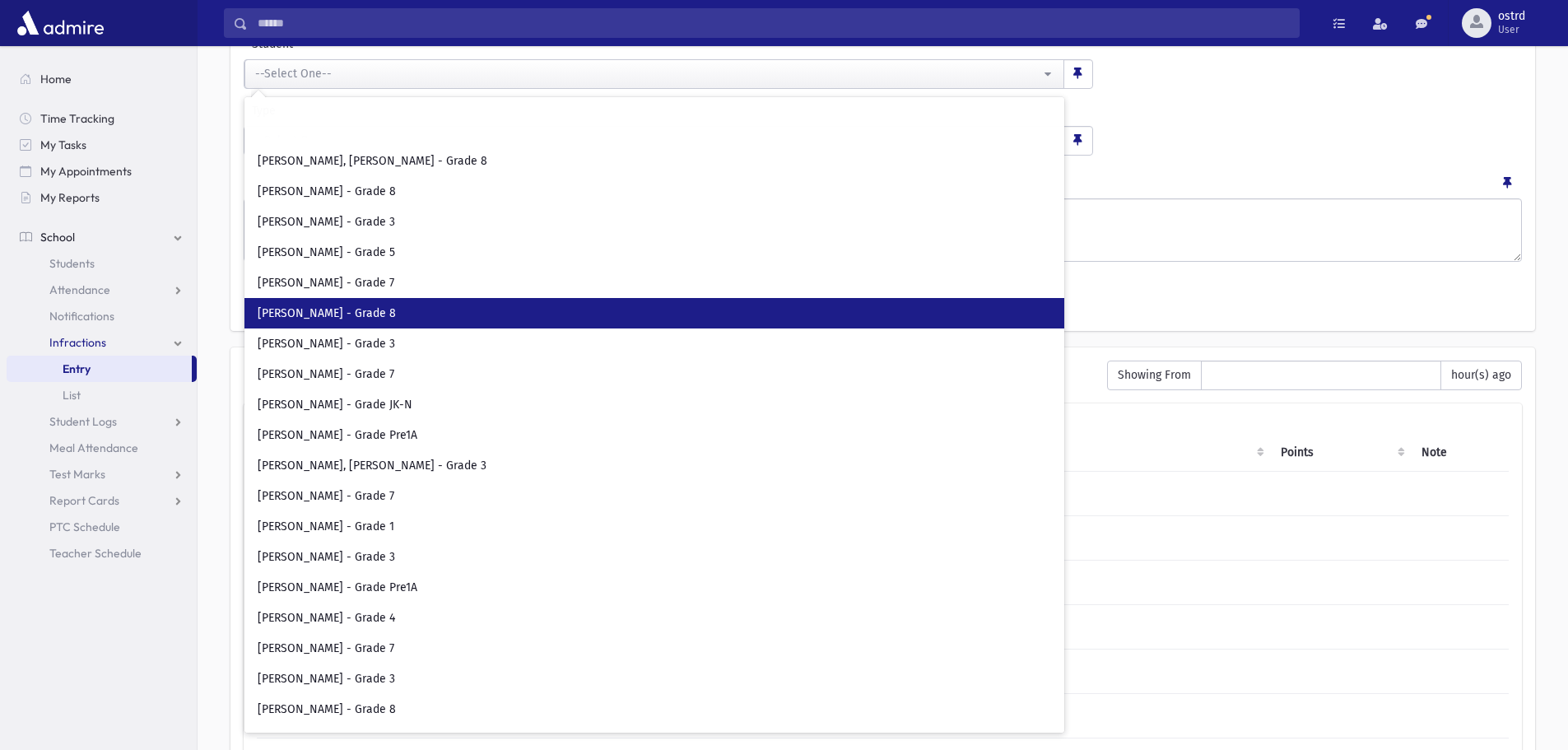
click at [454, 311] on link "[PERSON_NAME] - Grade 8" at bounding box center [654, 314] width 820 height 30
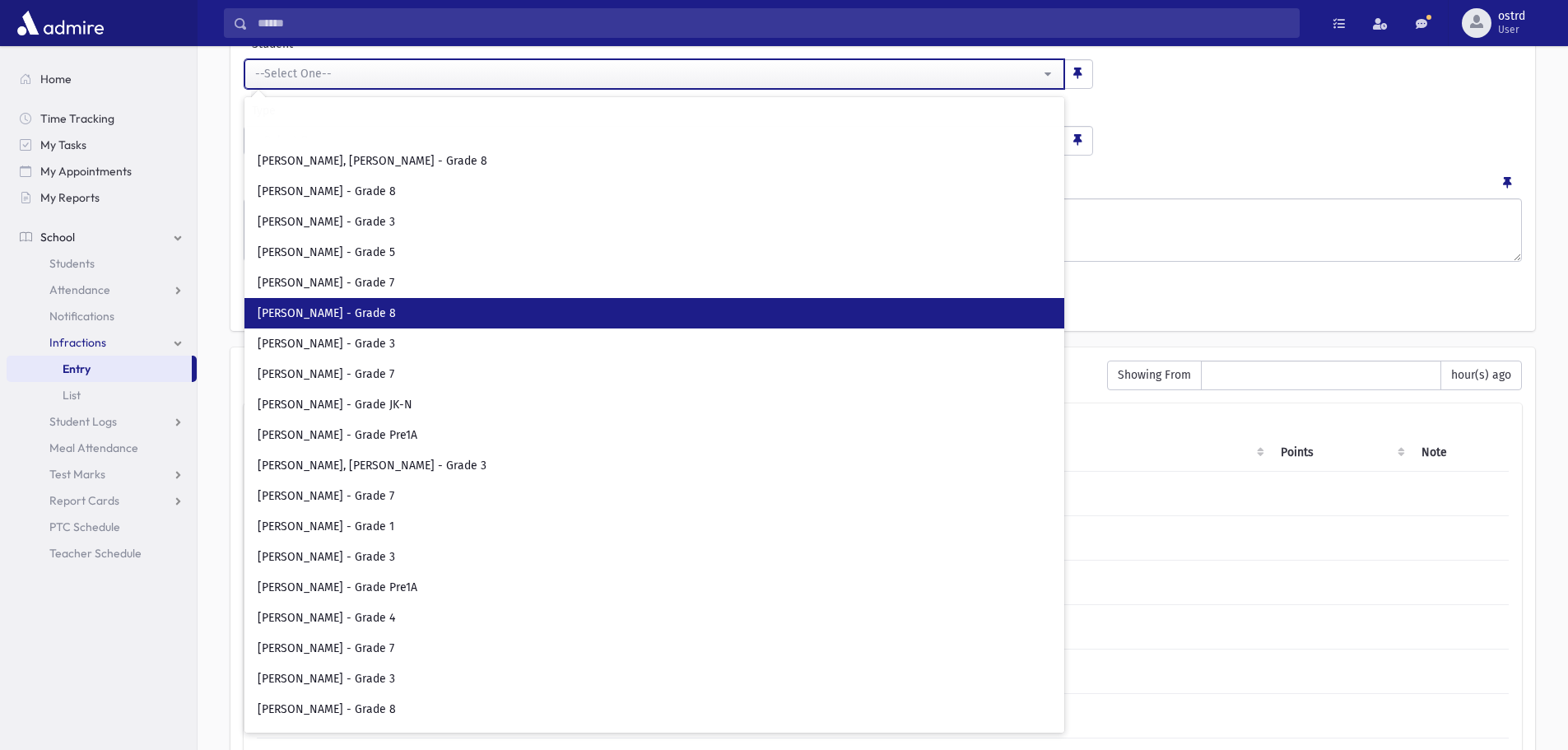
select select "****"
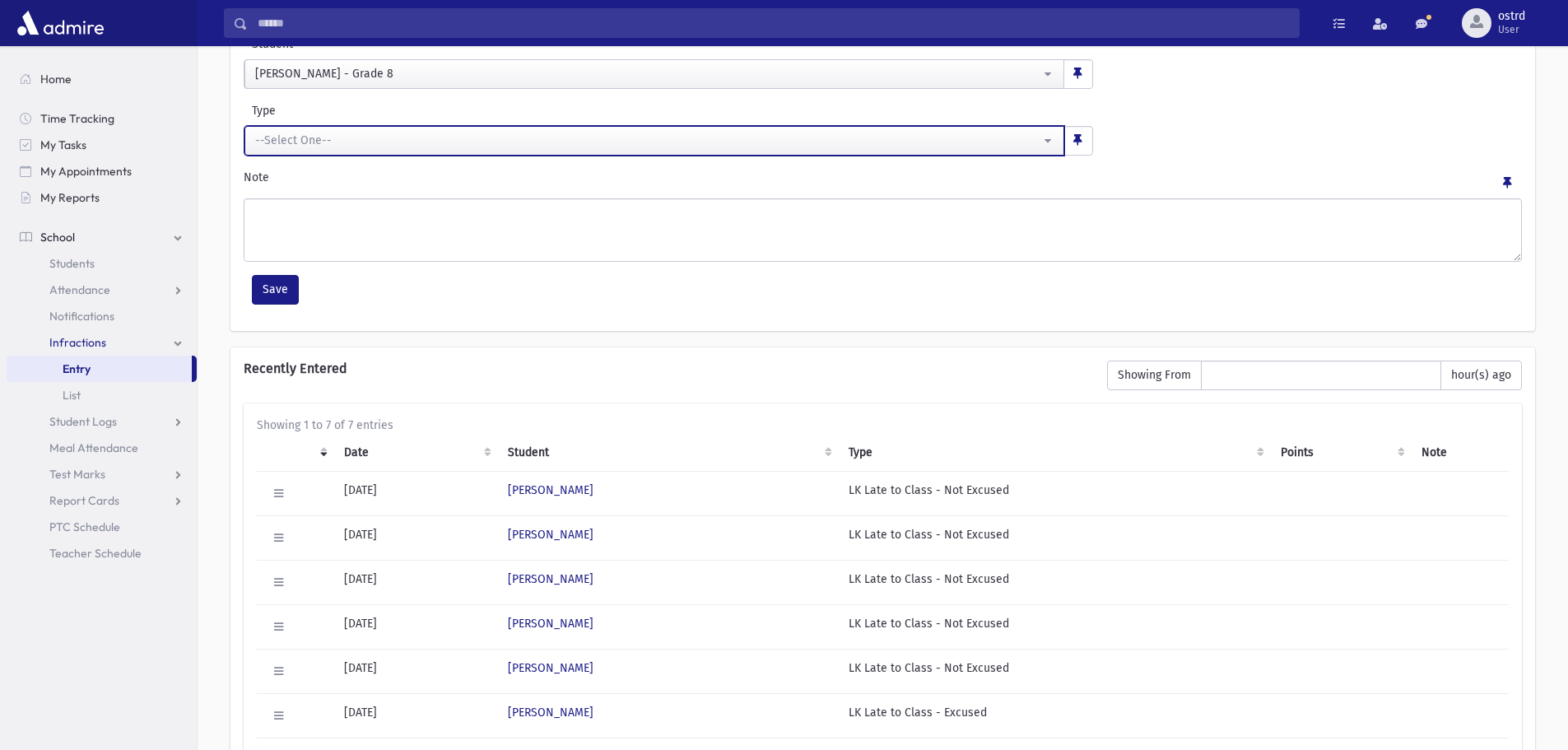
click at [410, 140] on div "--Select One--" at bounding box center [648, 140] width 785 height 17
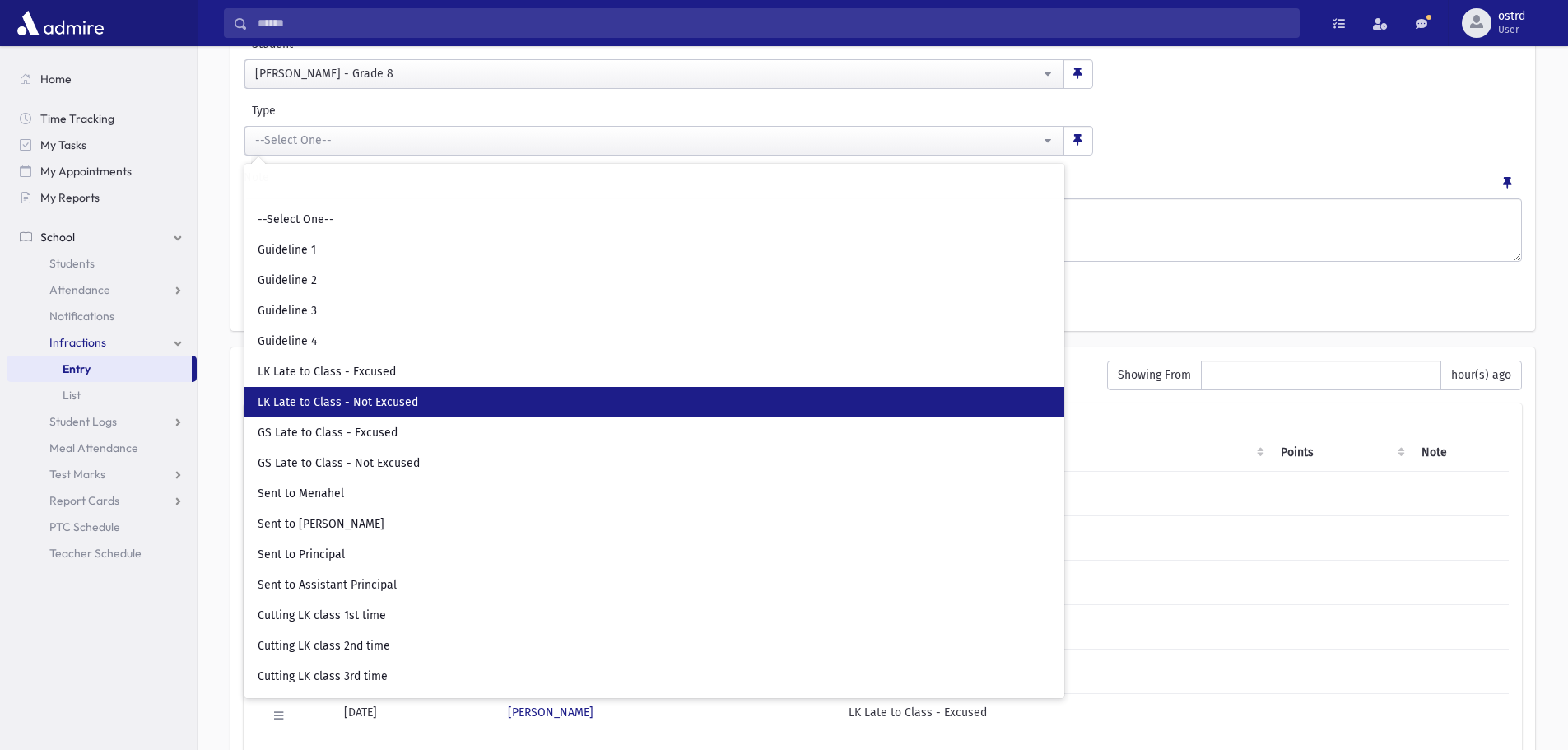
click at [403, 408] on span "LK Late to Class - Not Excused" at bounding box center [337, 402] width 160 height 16
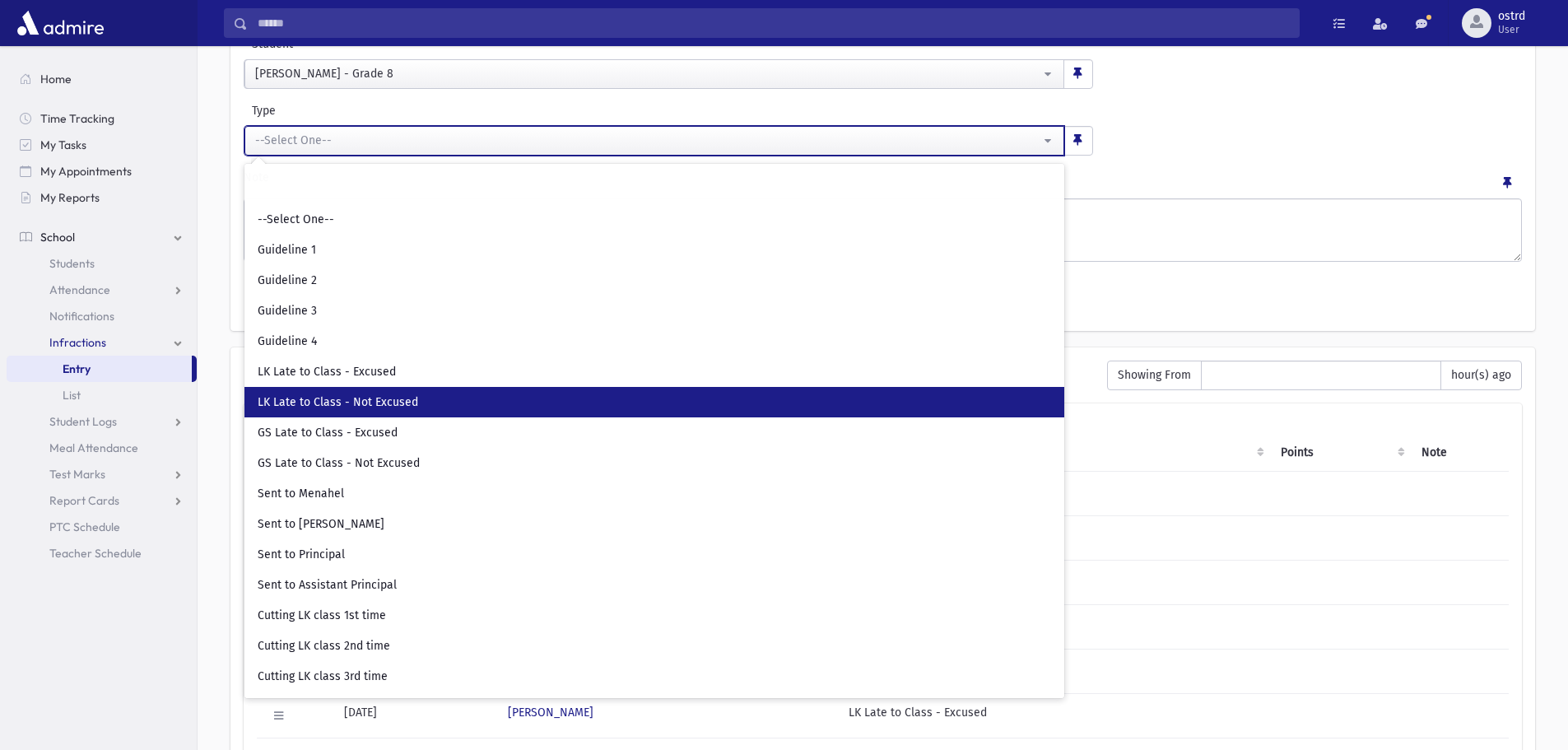
select select "**"
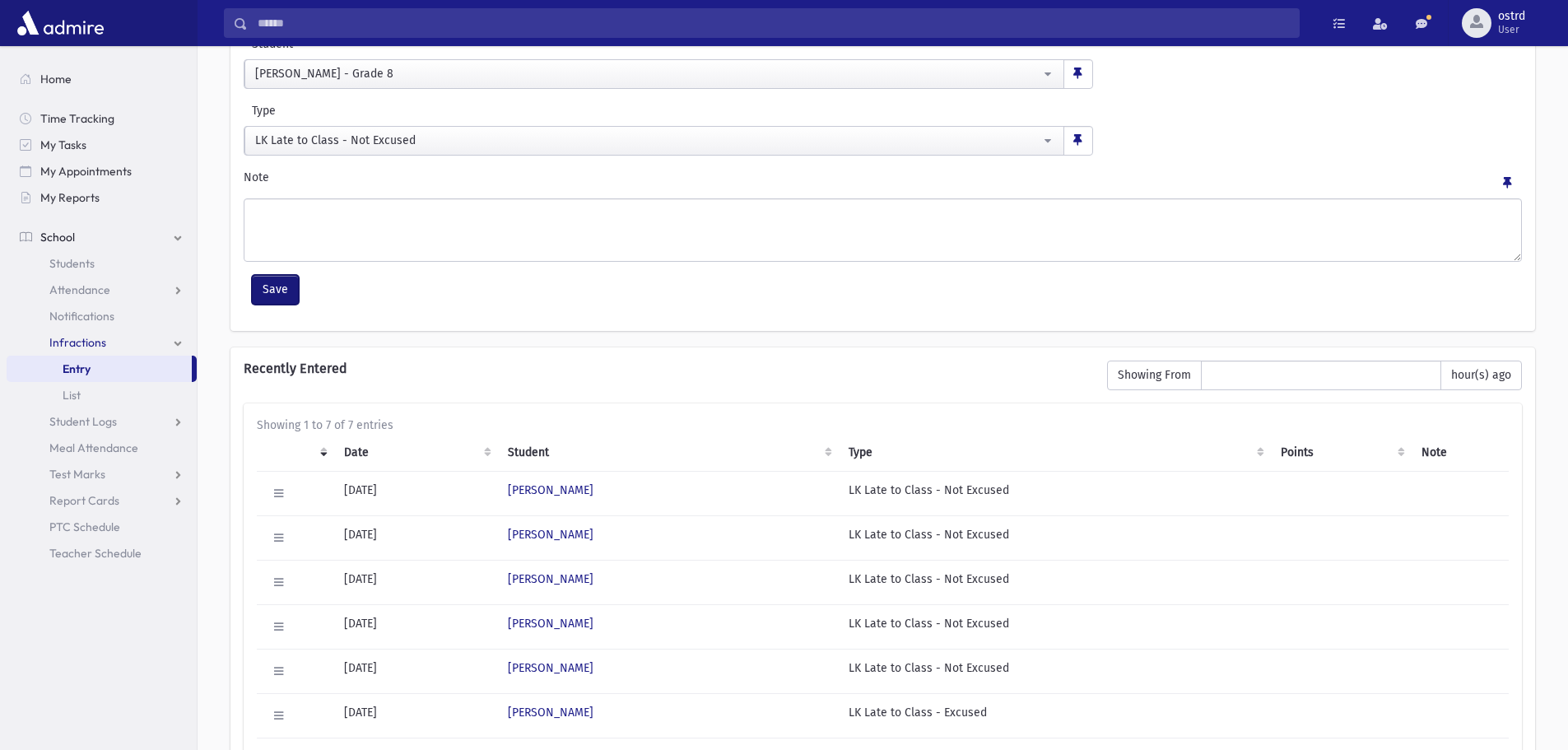
click at [288, 293] on button "Save" at bounding box center [275, 289] width 47 height 30
select select
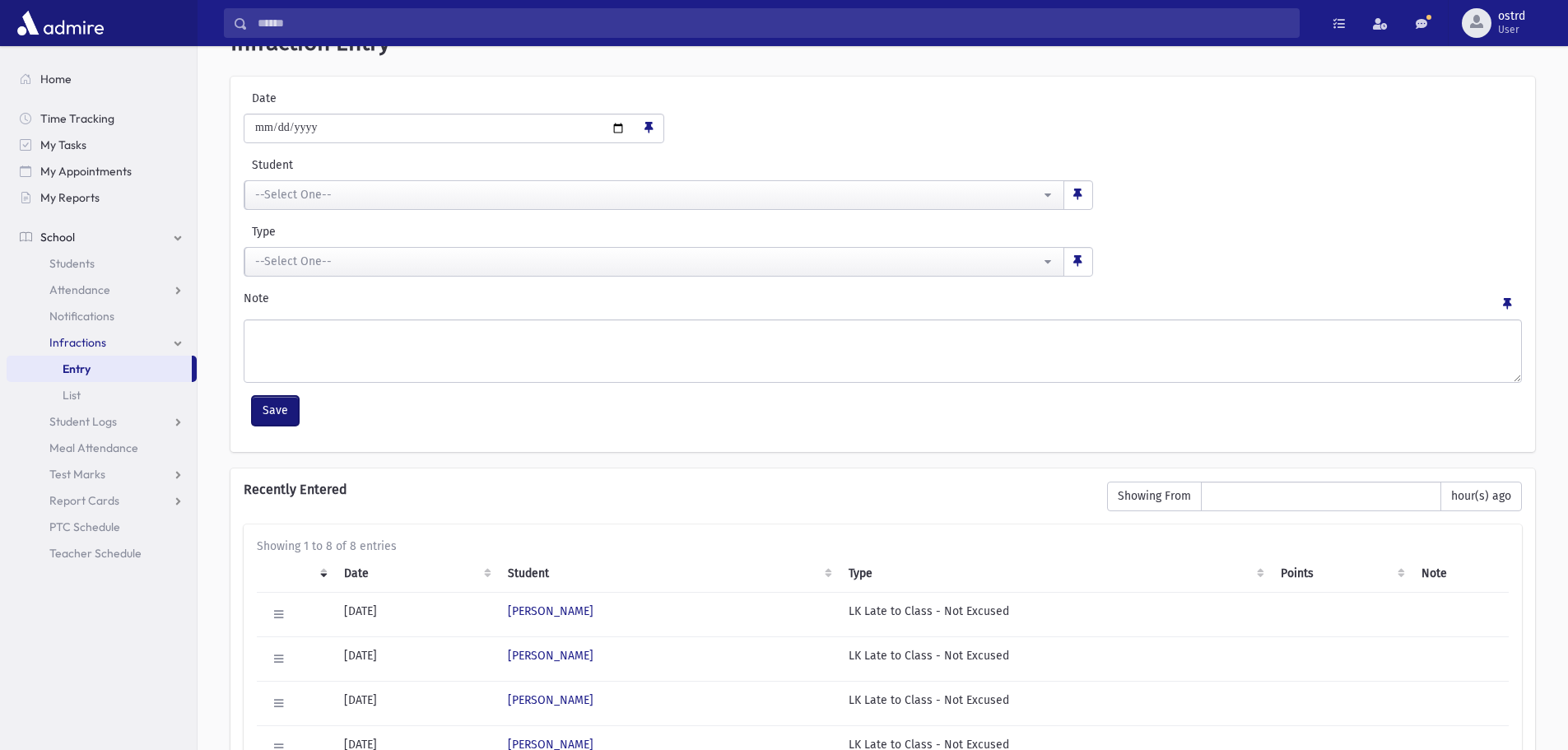
scroll to position [165, 0]
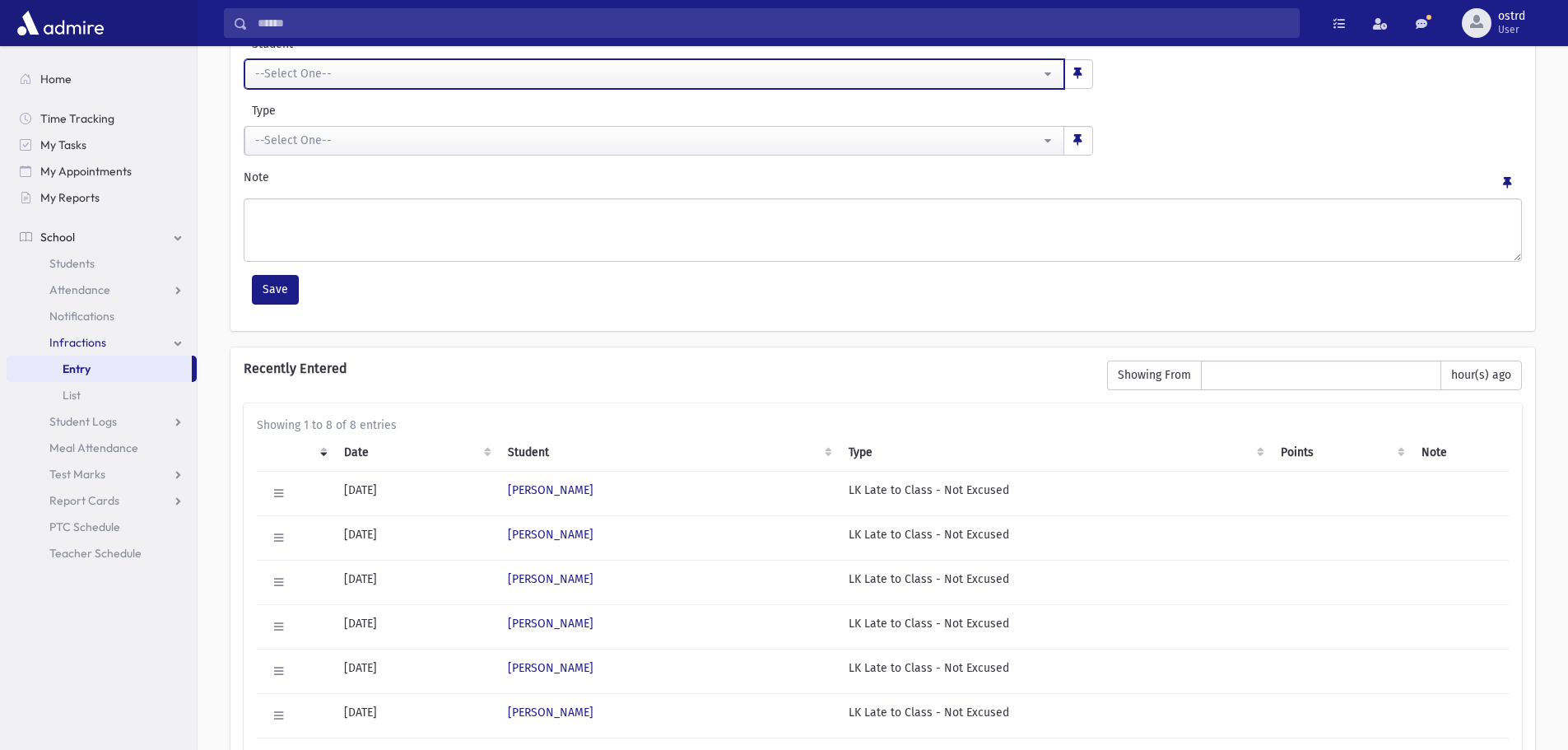
click at [405, 77] on div "--Select One--" at bounding box center [648, 73] width 785 height 17
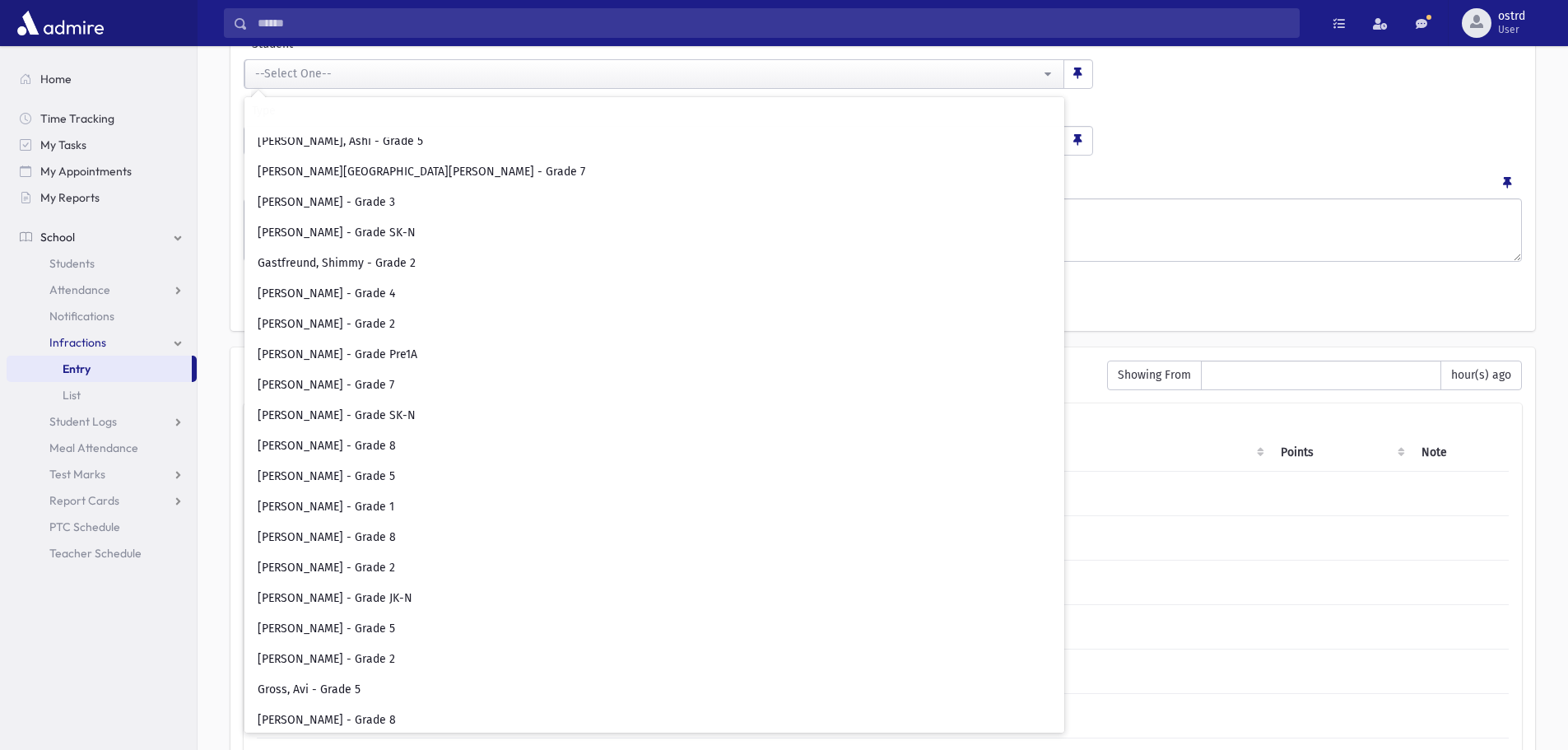
scroll to position [2716, 0]
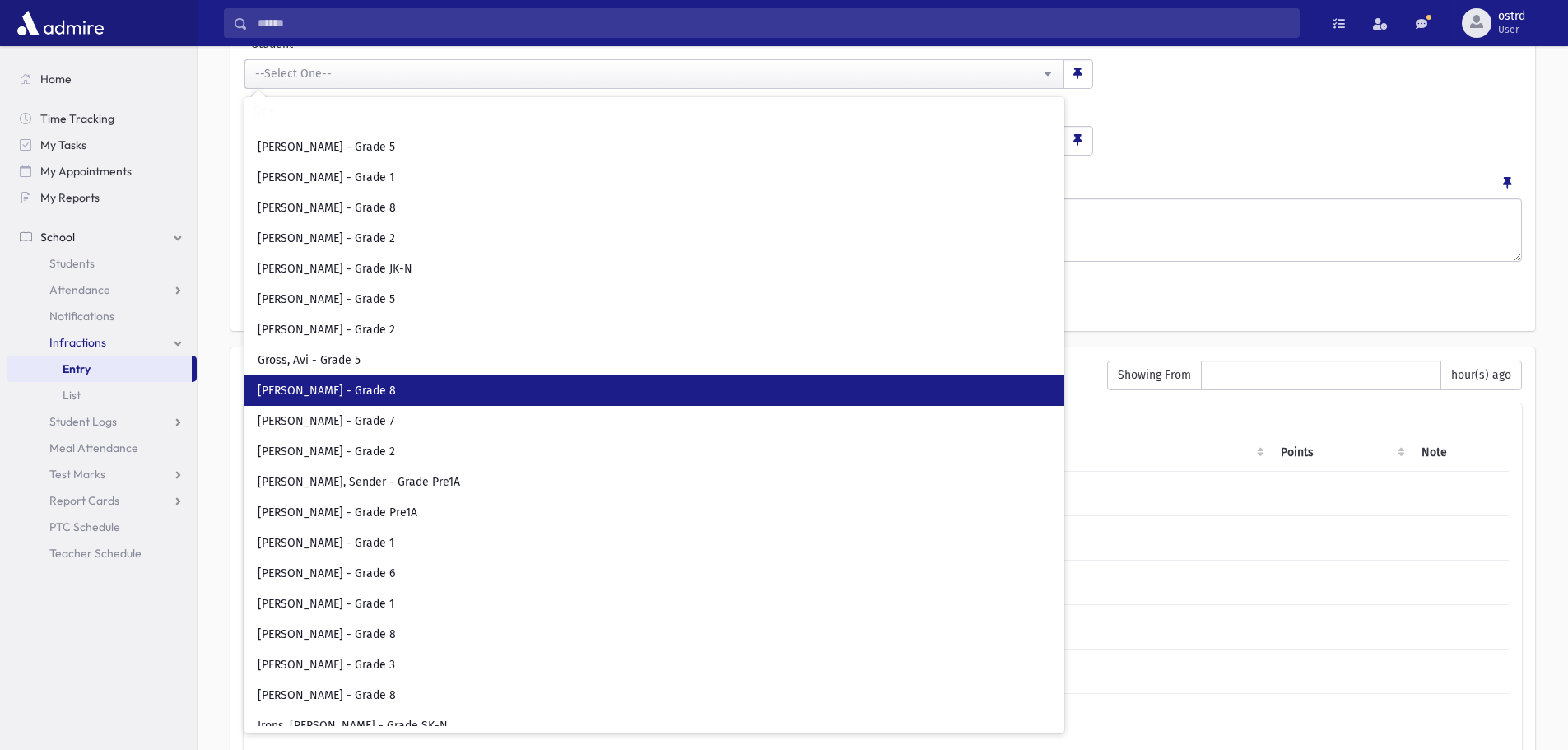
click at [409, 391] on link "[PERSON_NAME] - Grade 8" at bounding box center [654, 391] width 820 height 30
select select "****"
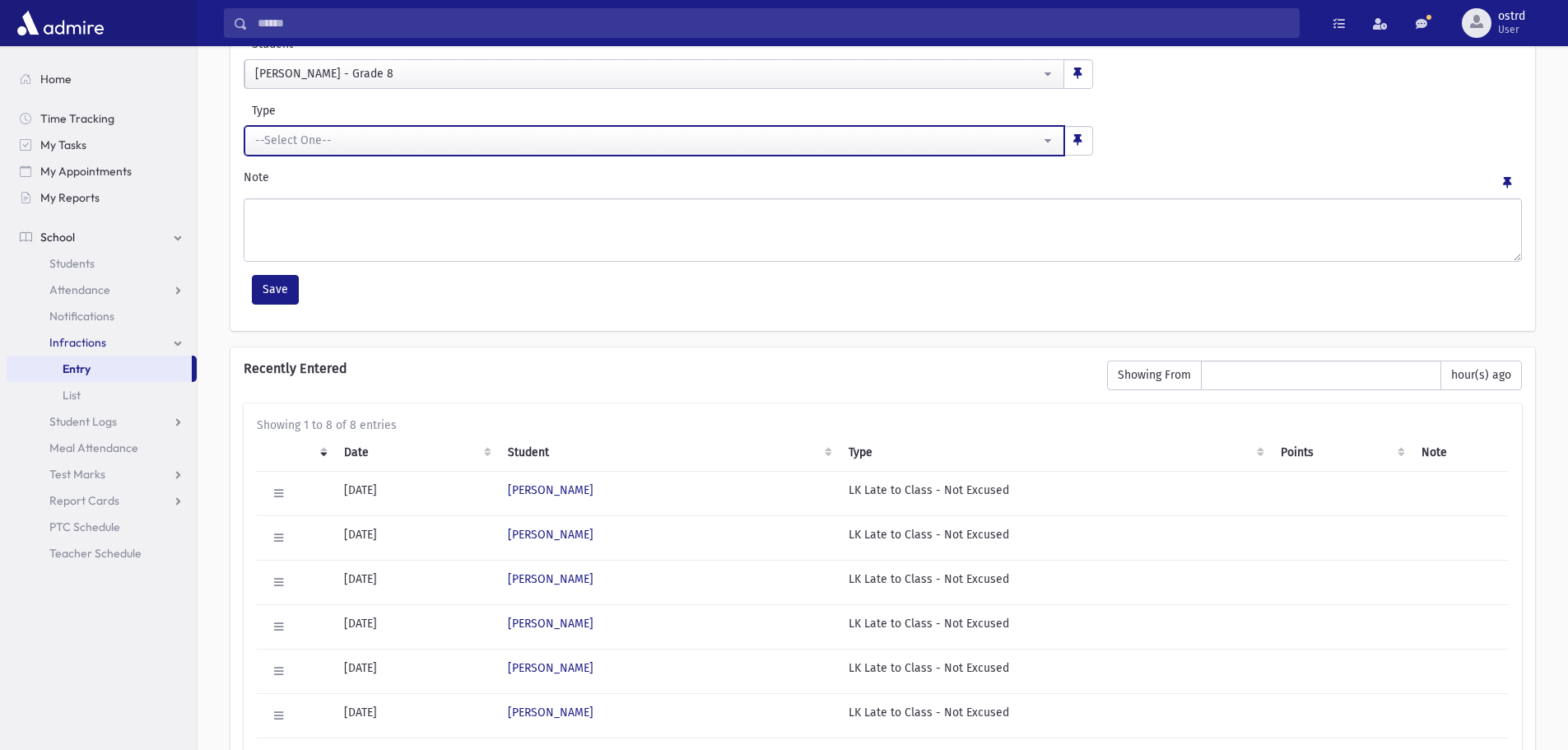
click at [342, 144] on div "--Select One--" at bounding box center [648, 140] width 785 height 17
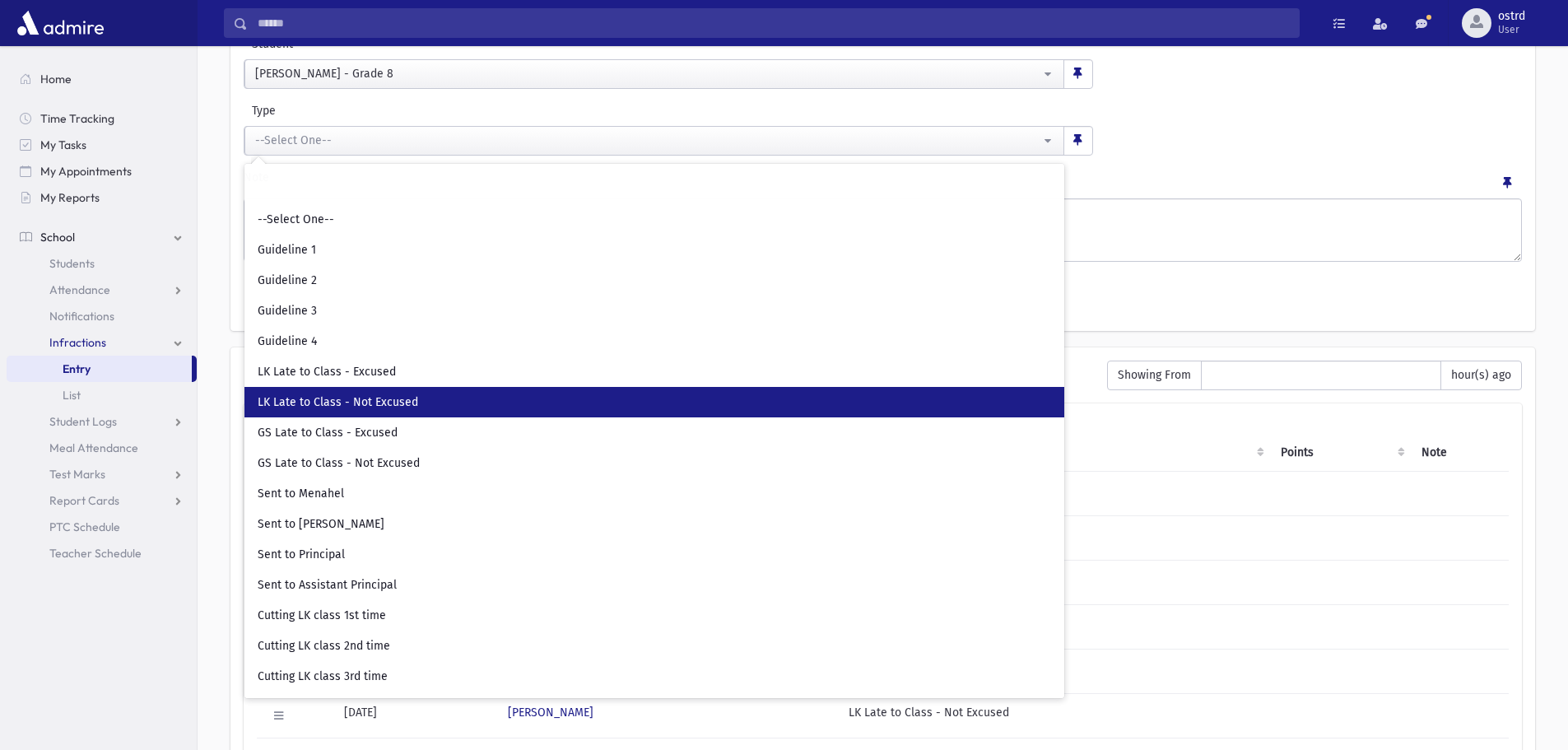
click at [359, 398] on span "LK Late to Class - Not Excused" at bounding box center [337, 402] width 160 height 16
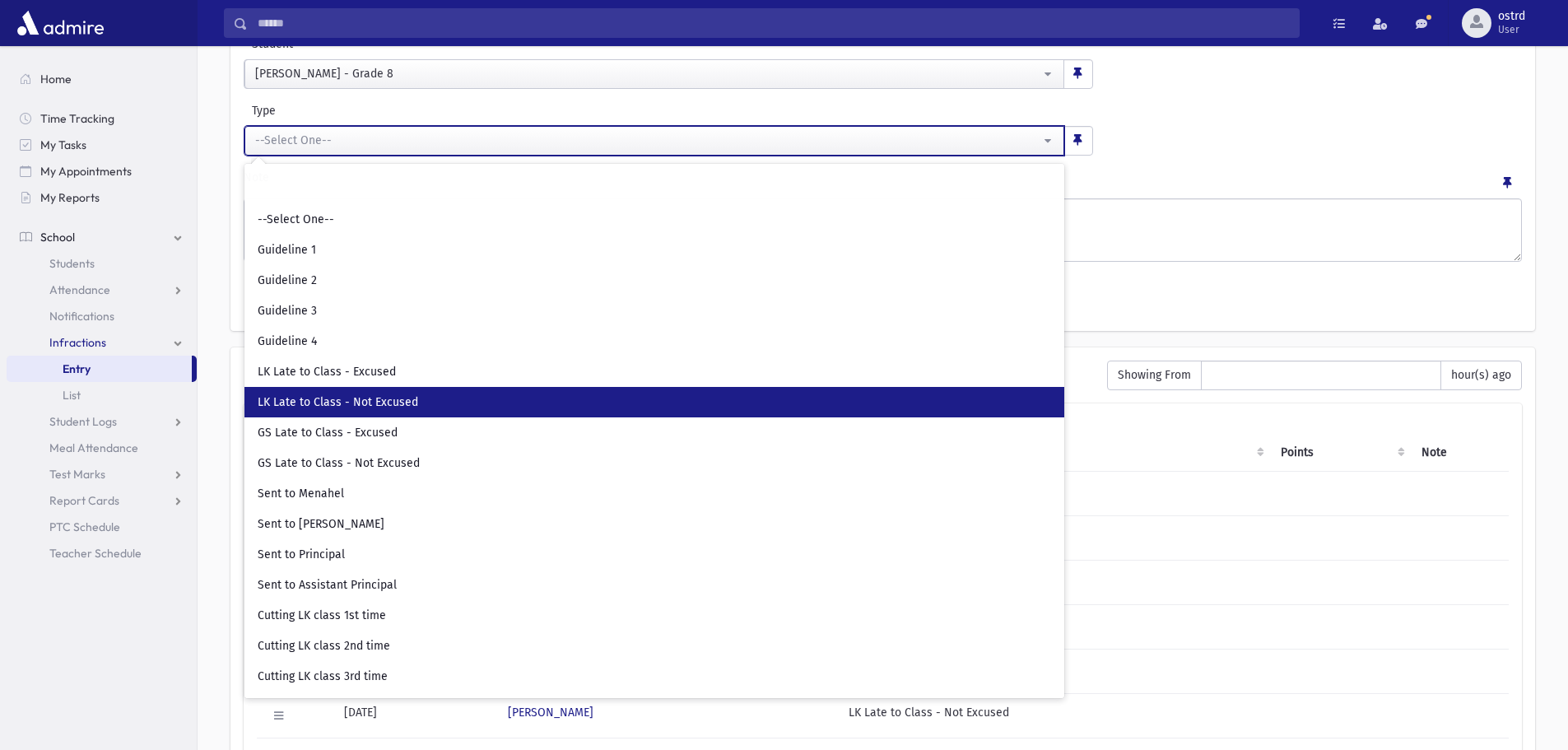
select select "**"
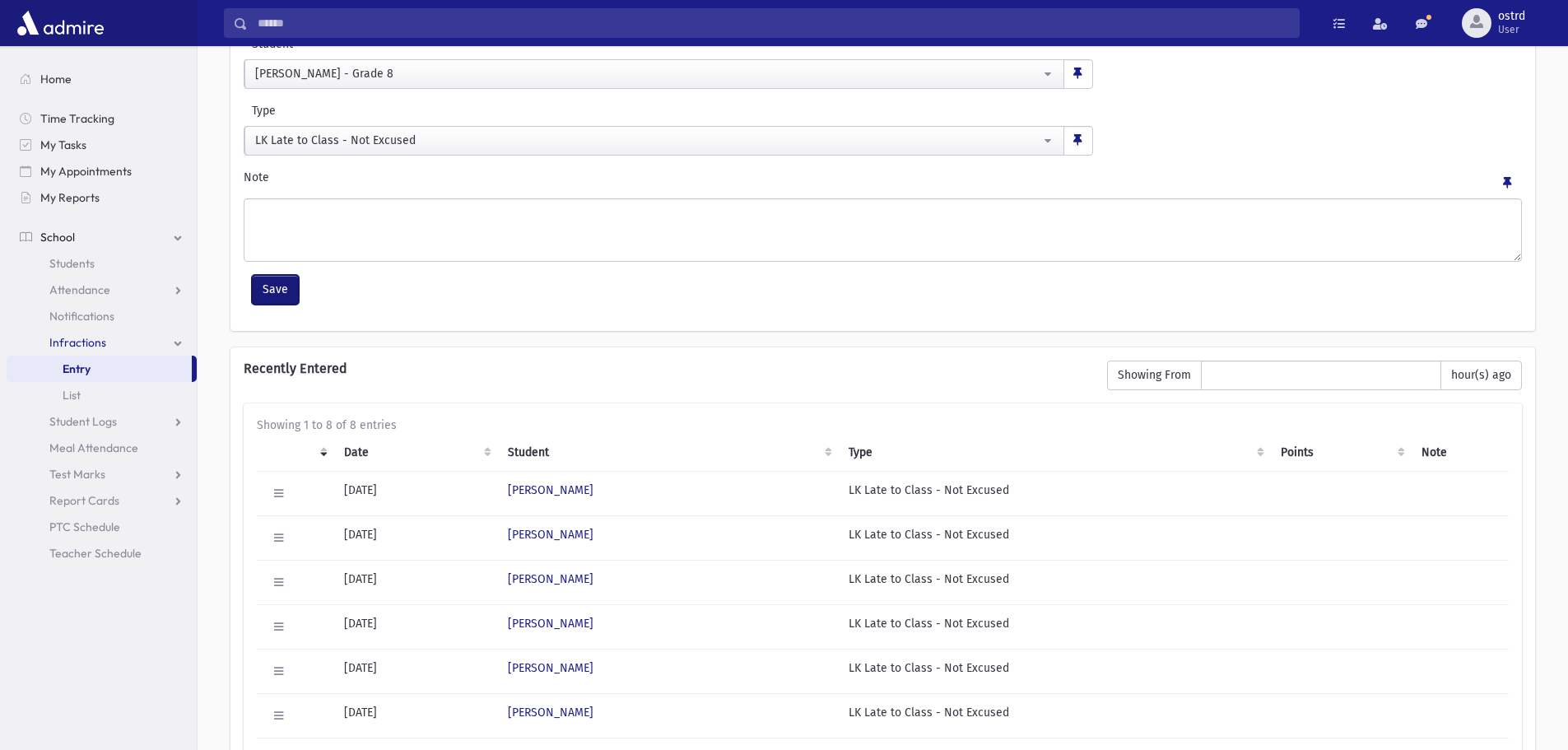
click at [277, 284] on button "Save" at bounding box center [275, 289] width 47 height 30
select select
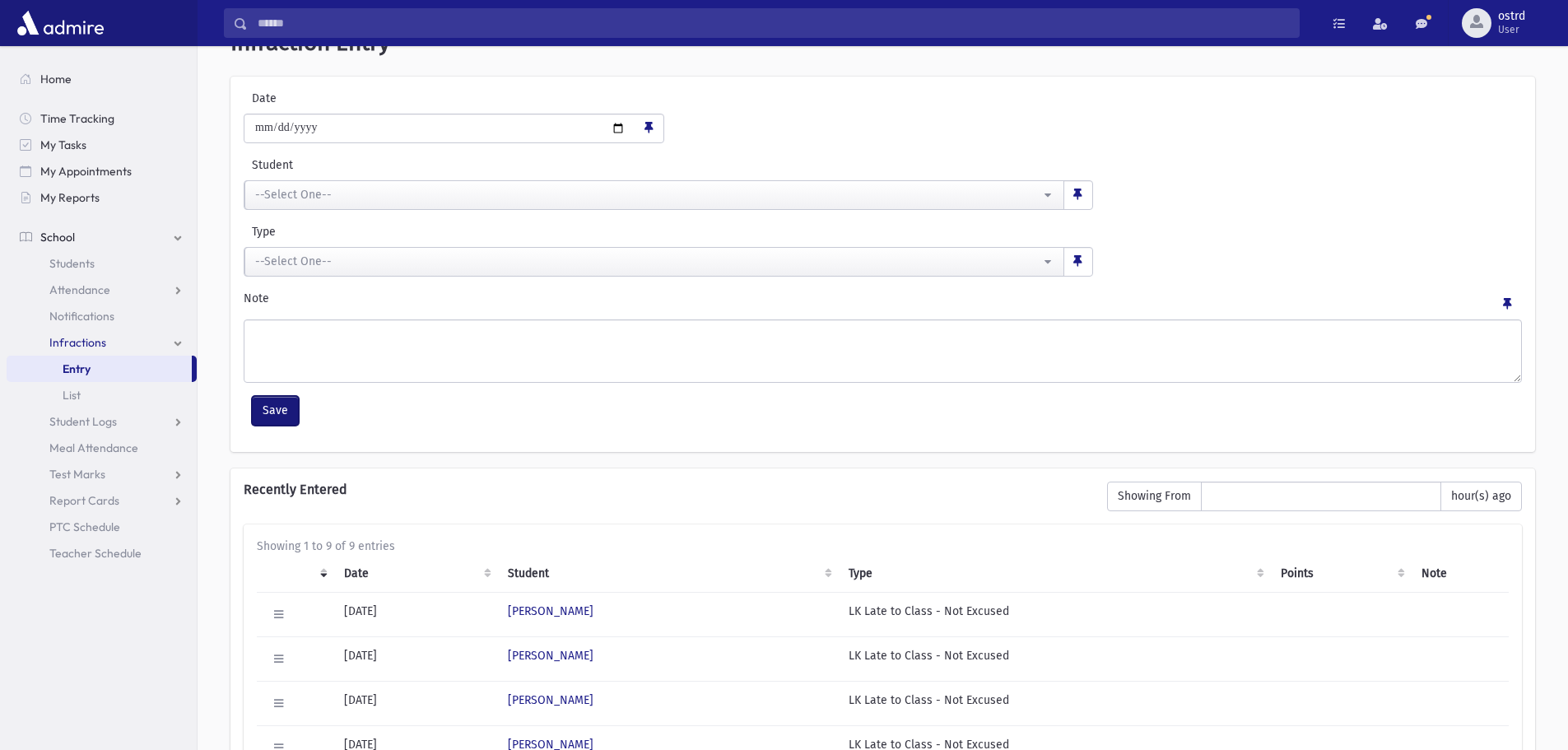
scroll to position [165, 0]
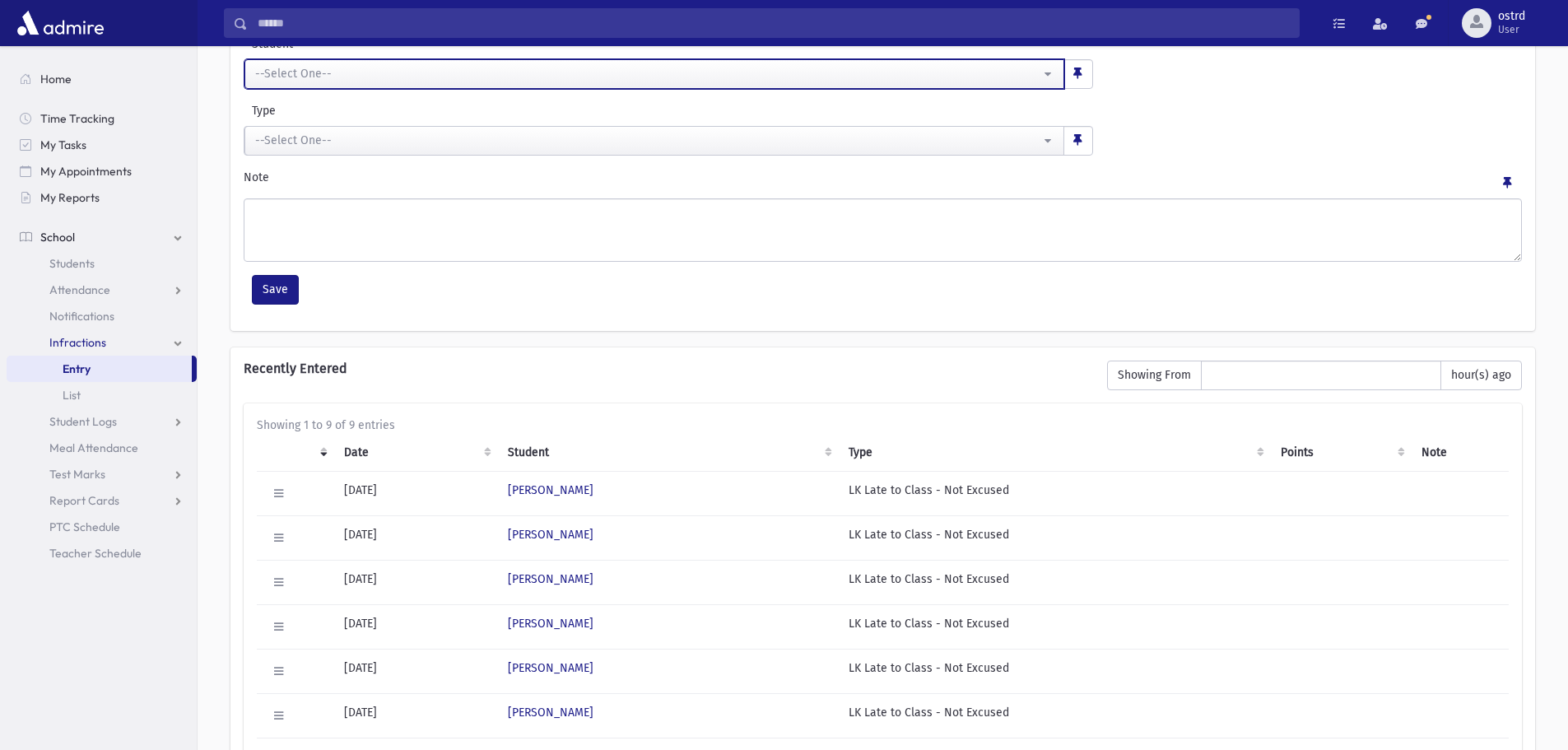
click at [319, 71] on div "--Select One--" at bounding box center [648, 73] width 785 height 17
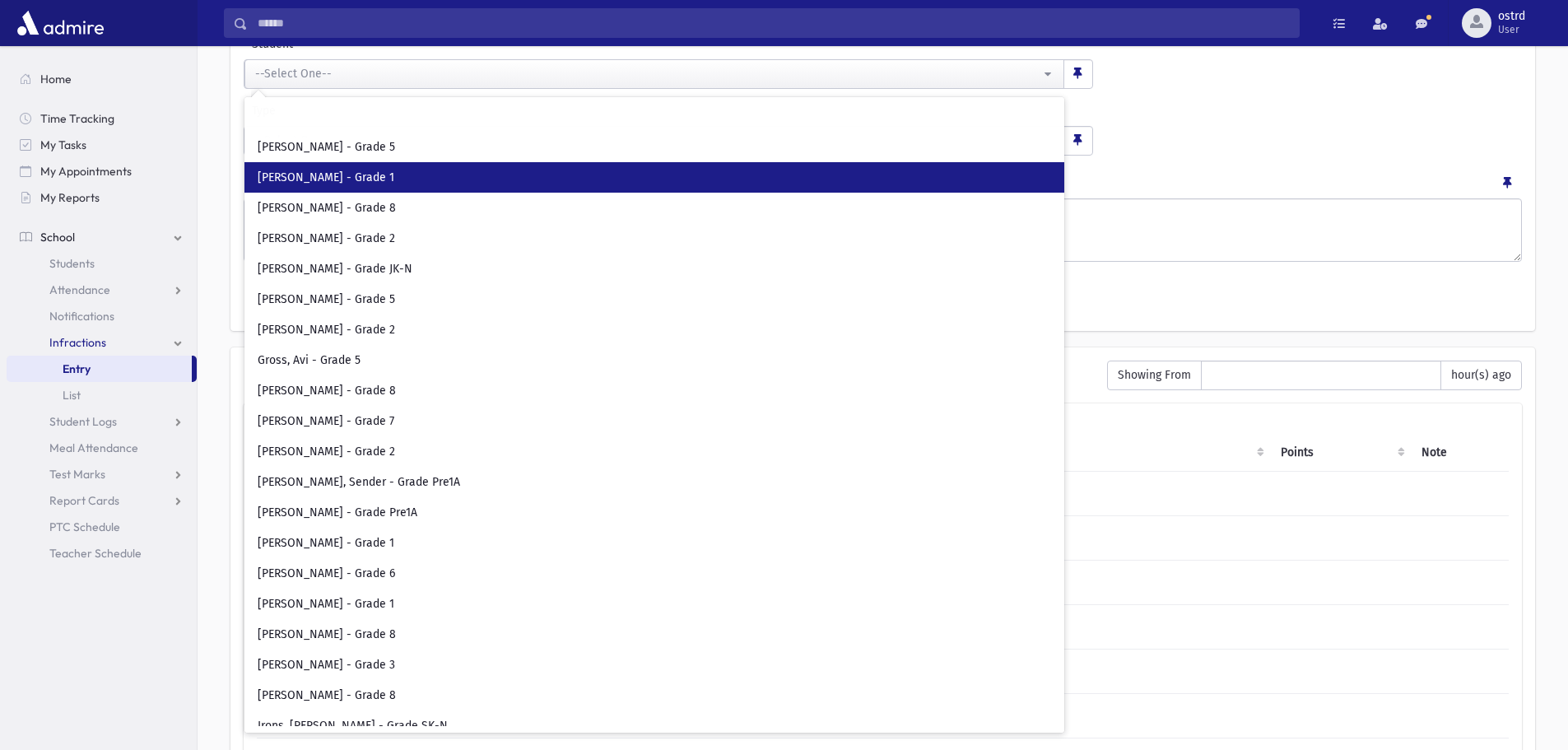
scroll to position [2633, 0]
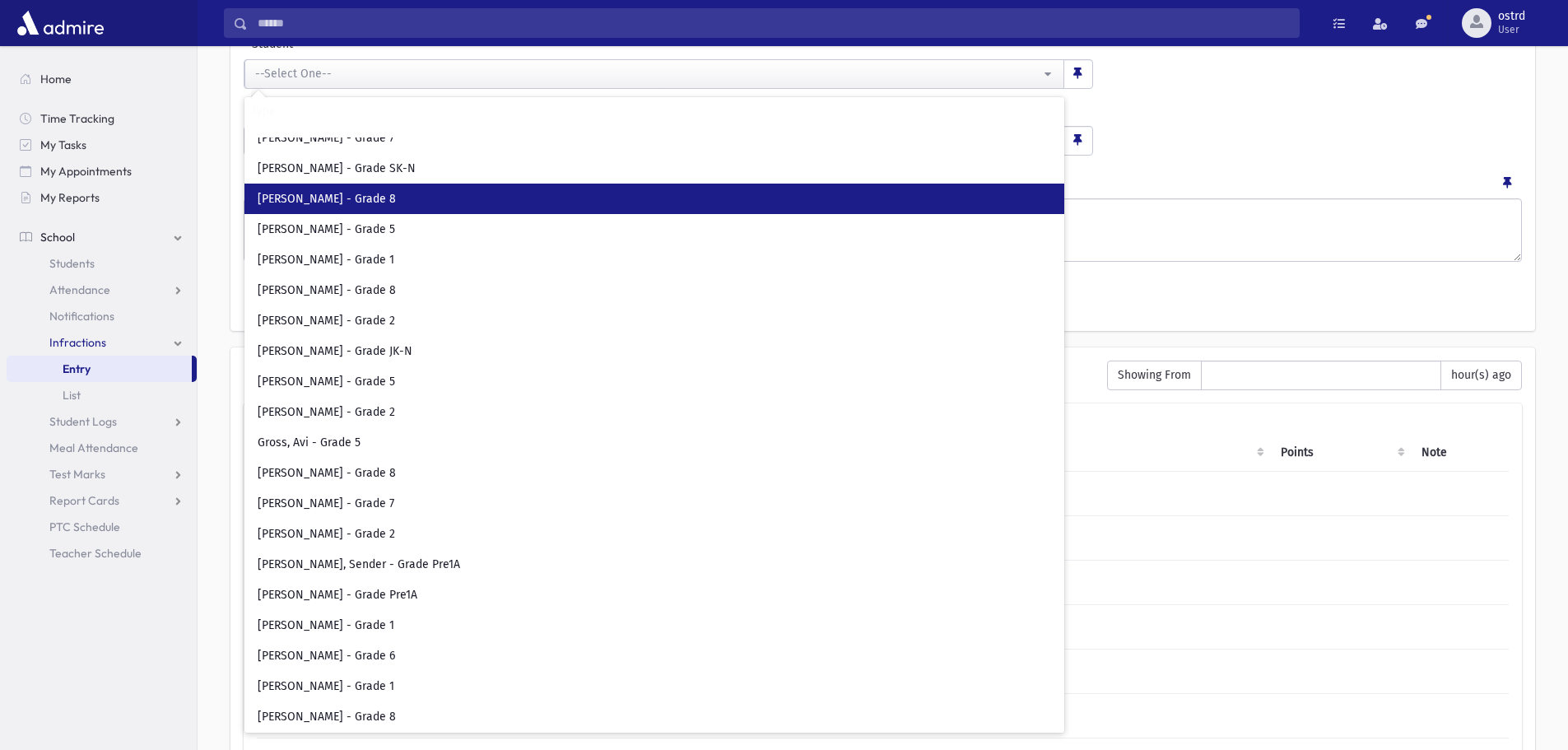
click at [376, 198] on span "[PERSON_NAME] - Grade 8" at bounding box center [326, 198] width 138 height 16
select select "****"
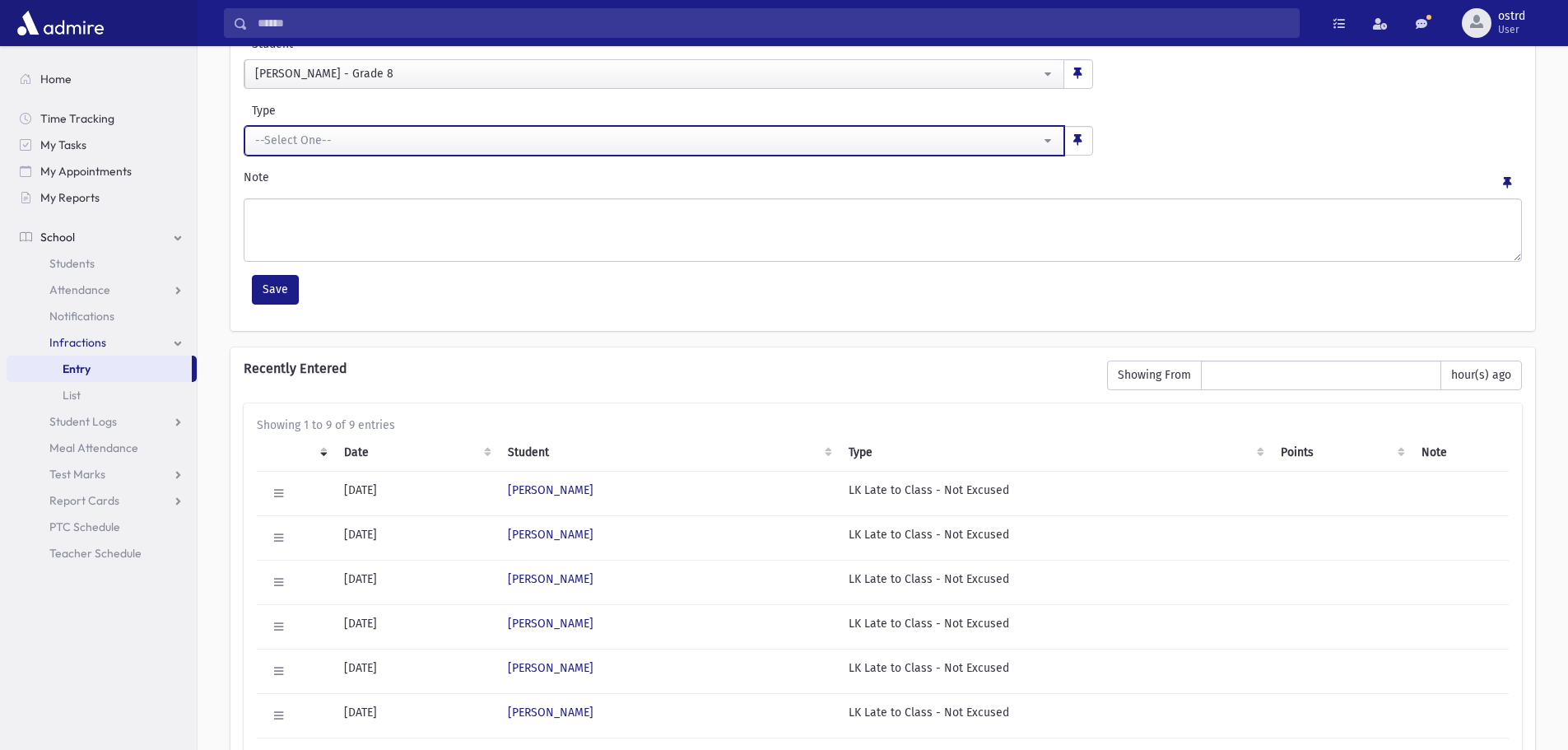
click at [363, 145] on div "--Select One--" at bounding box center [648, 140] width 785 height 17
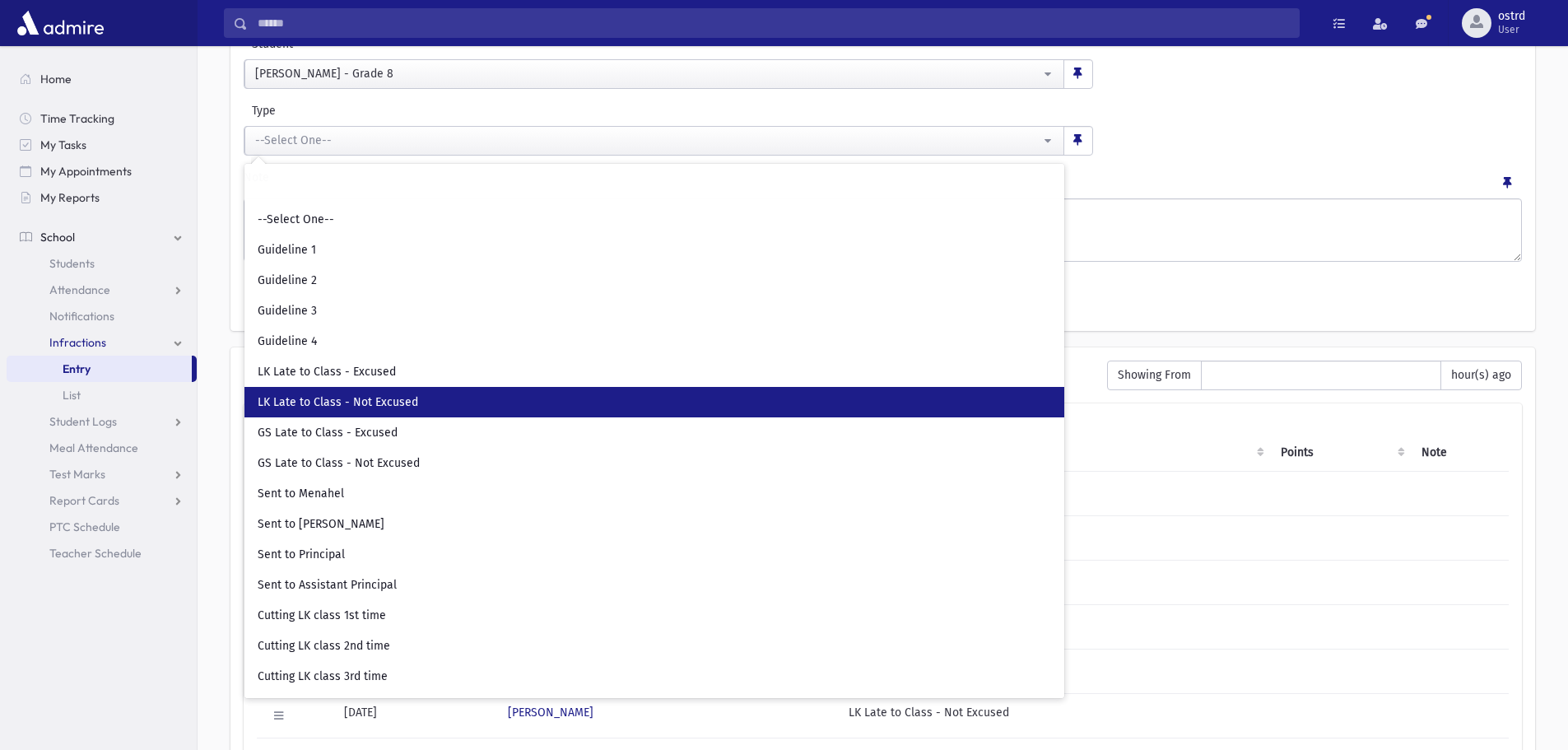
click at [375, 396] on span "LK Late to Class - Not Excused" at bounding box center [337, 402] width 160 height 16
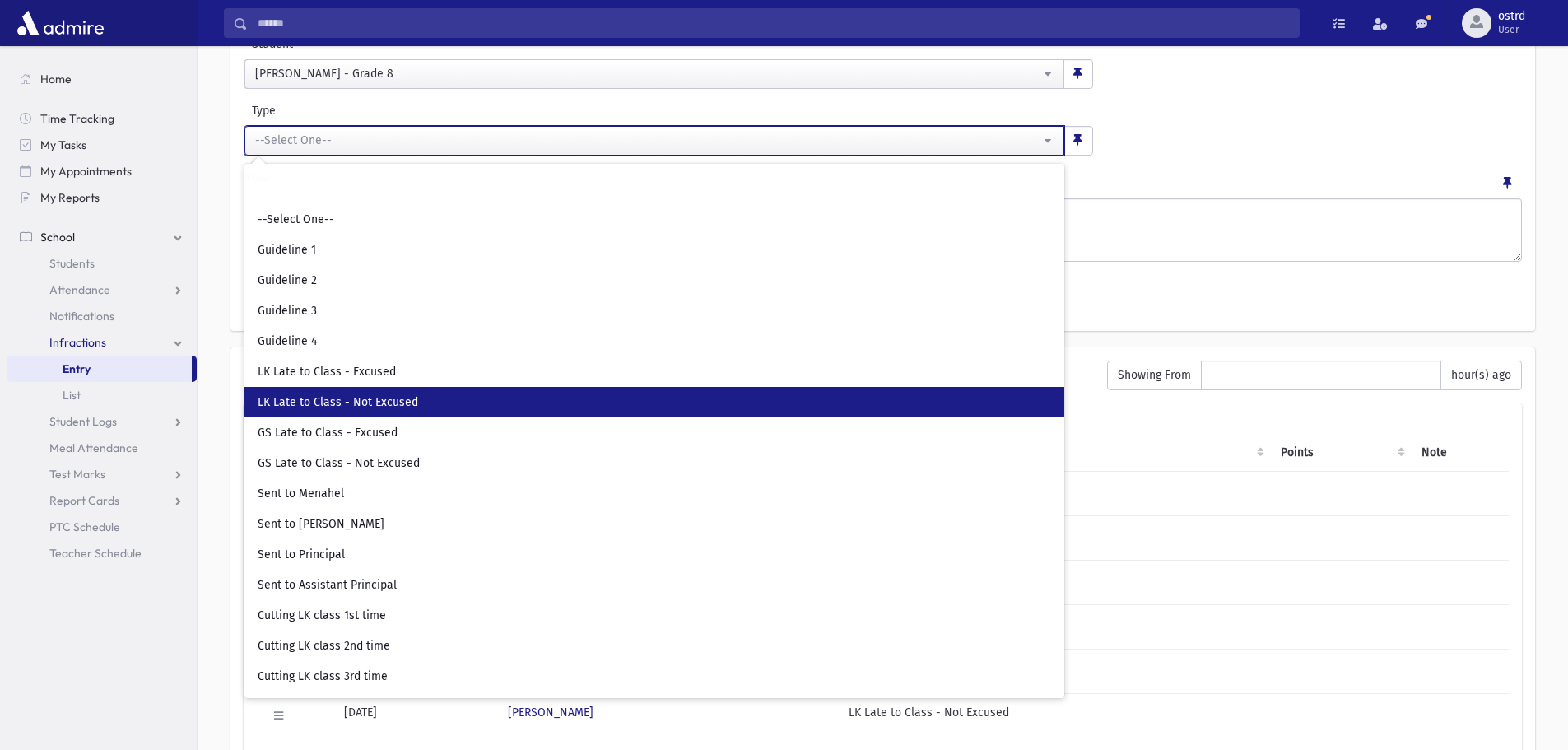
select select "**"
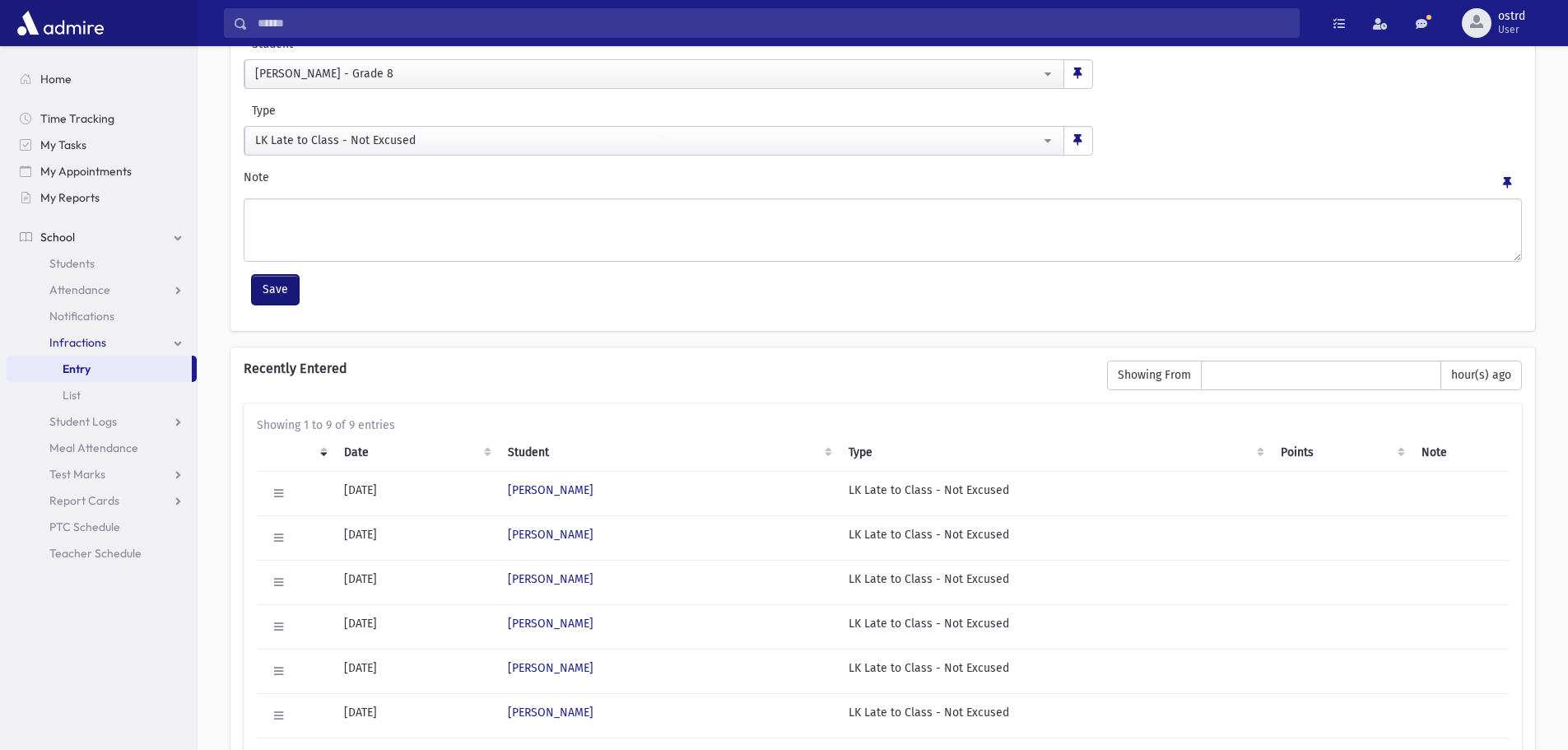
click at [283, 284] on button "Save" at bounding box center [275, 289] width 47 height 30
select select
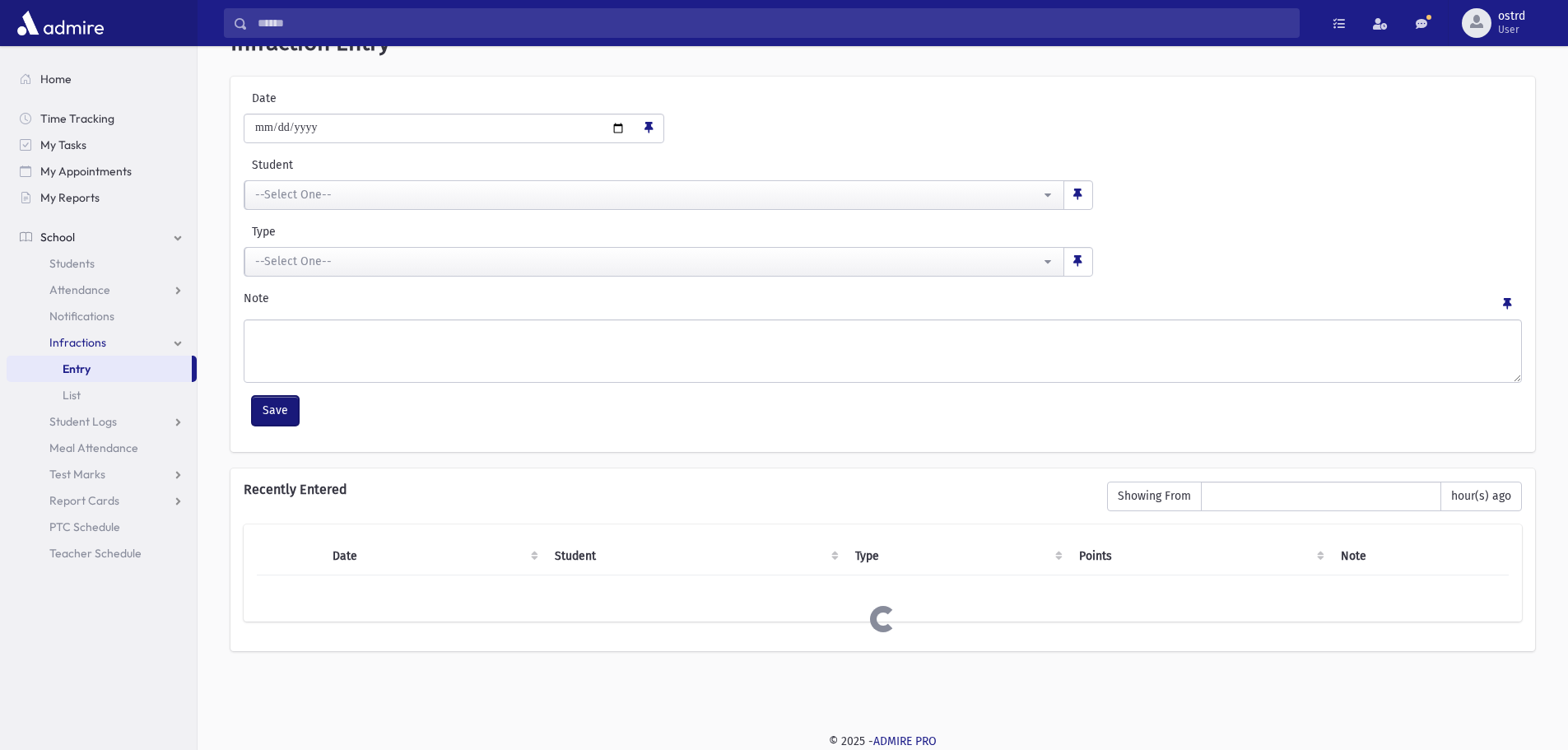
scroll to position [165, 0]
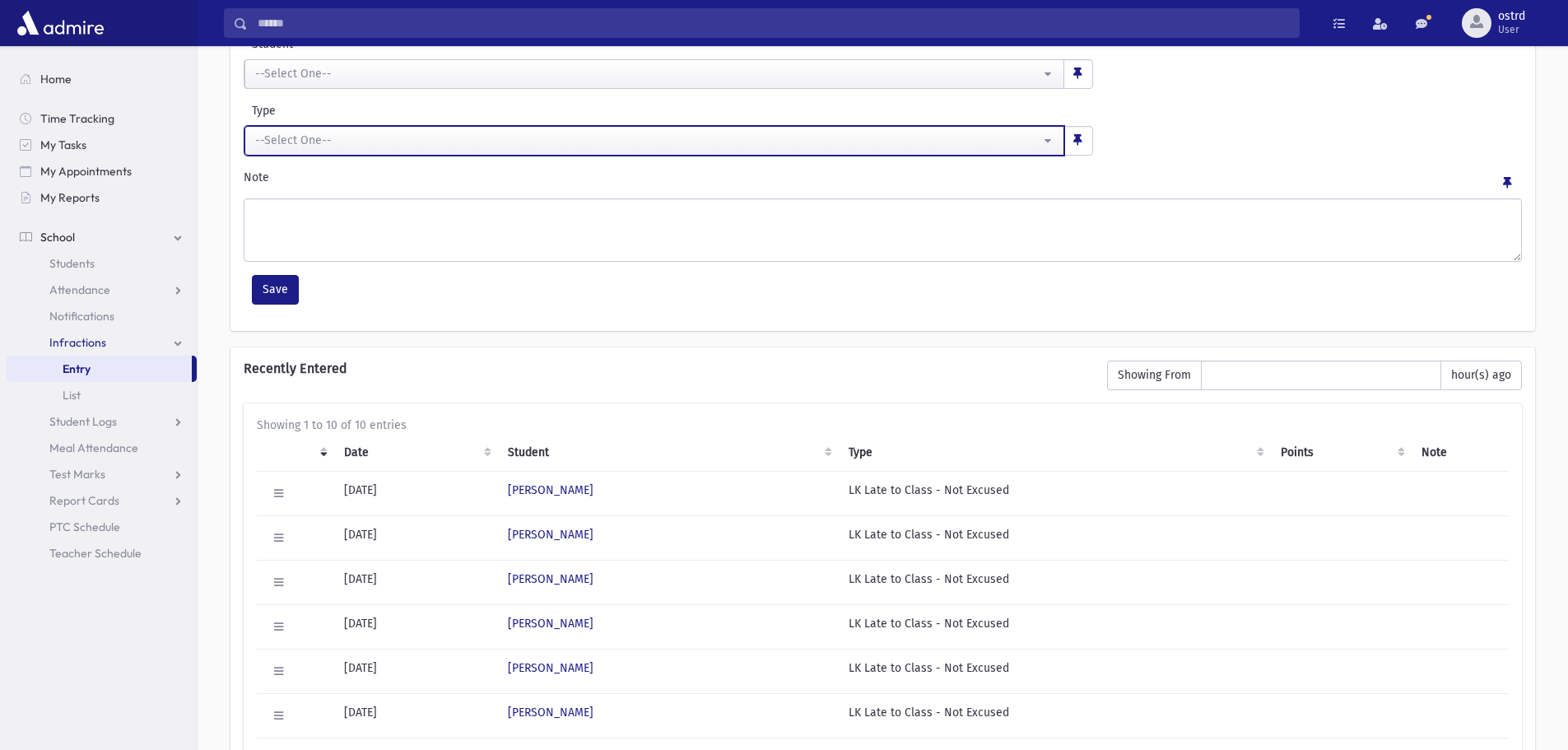
click at [336, 145] on div "--Select One--" at bounding box center [648, 140] width 785 height 17
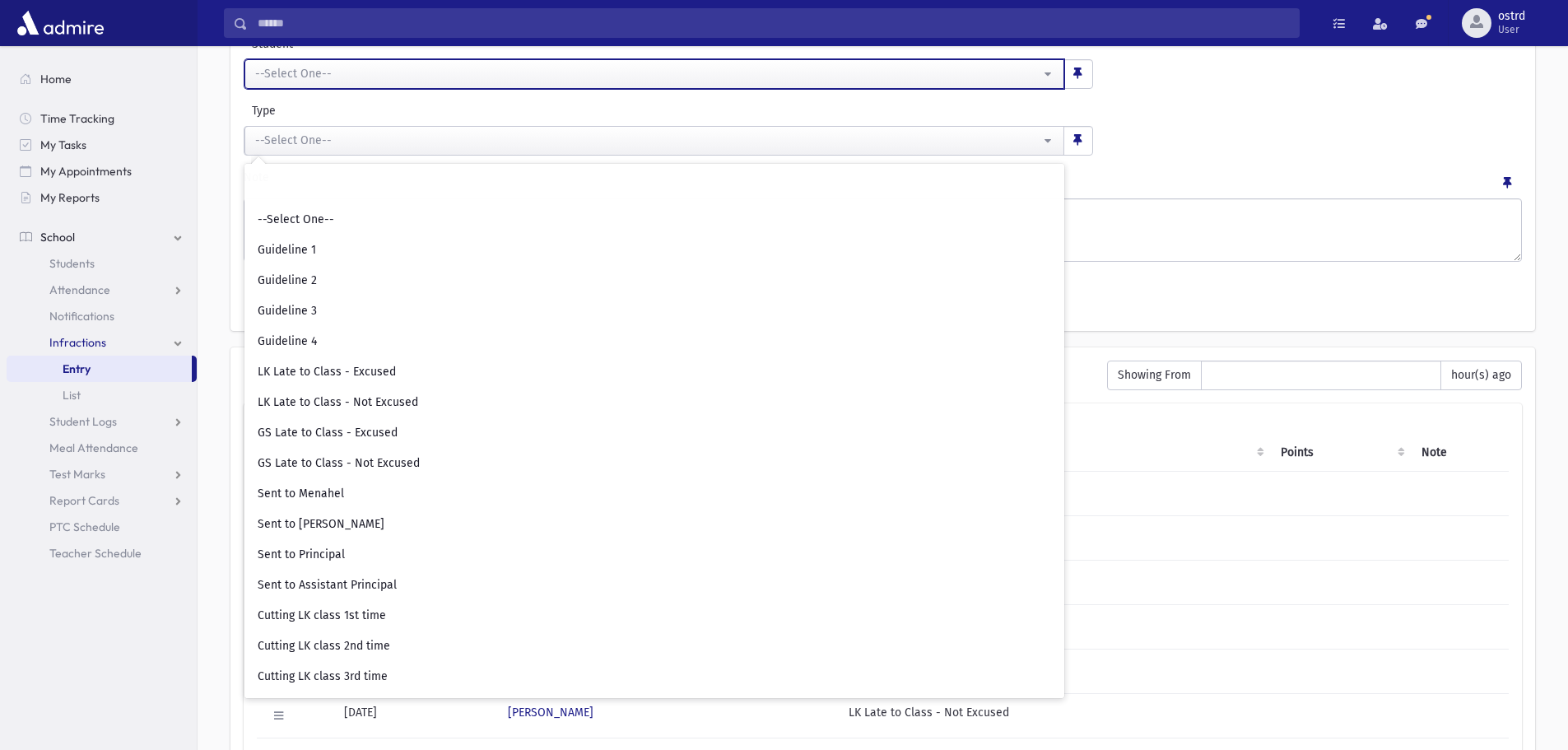
click at [343, 73] on div "--Select One--" at bounding box center [648, 73] width 785 height 17
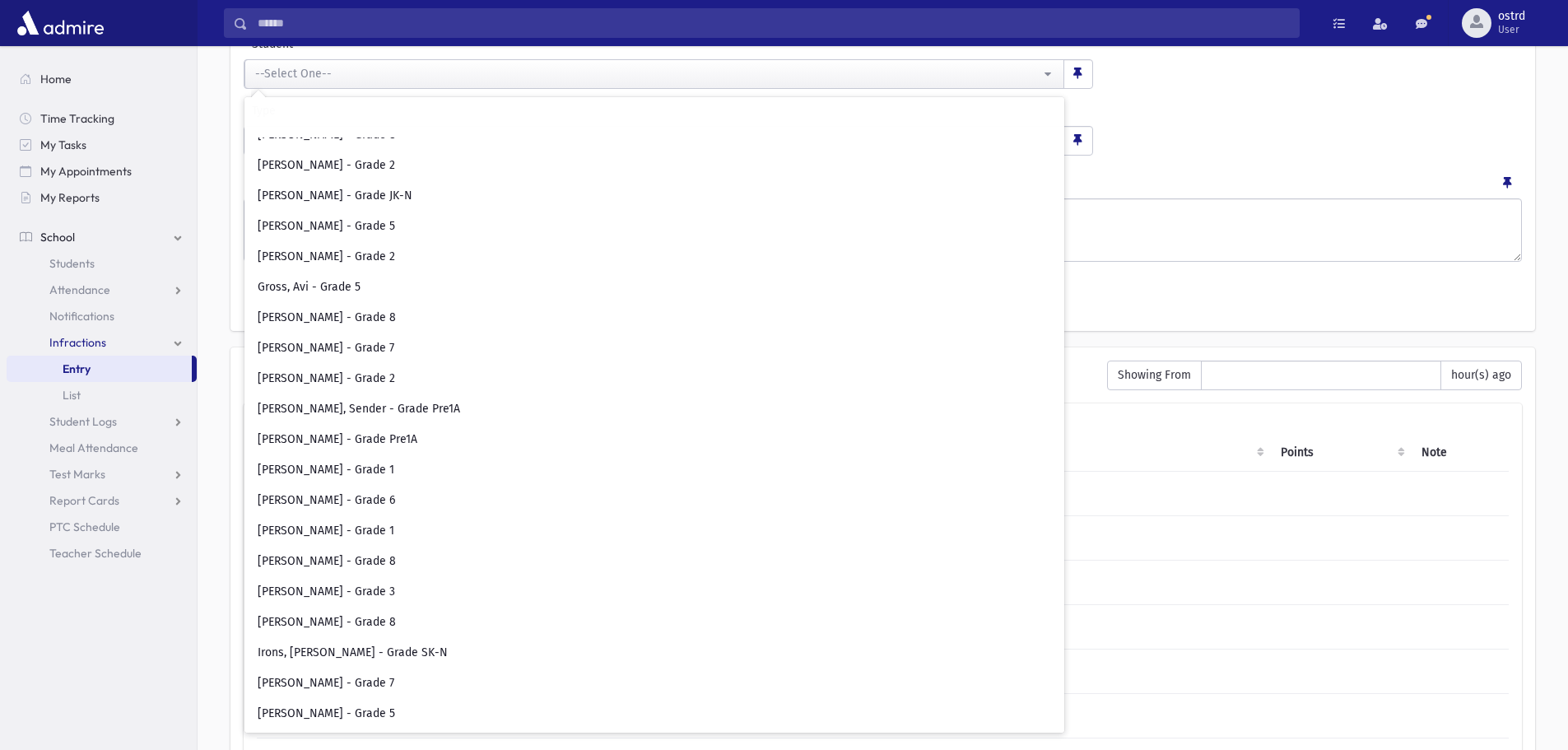
scroll to position [2798, 0]
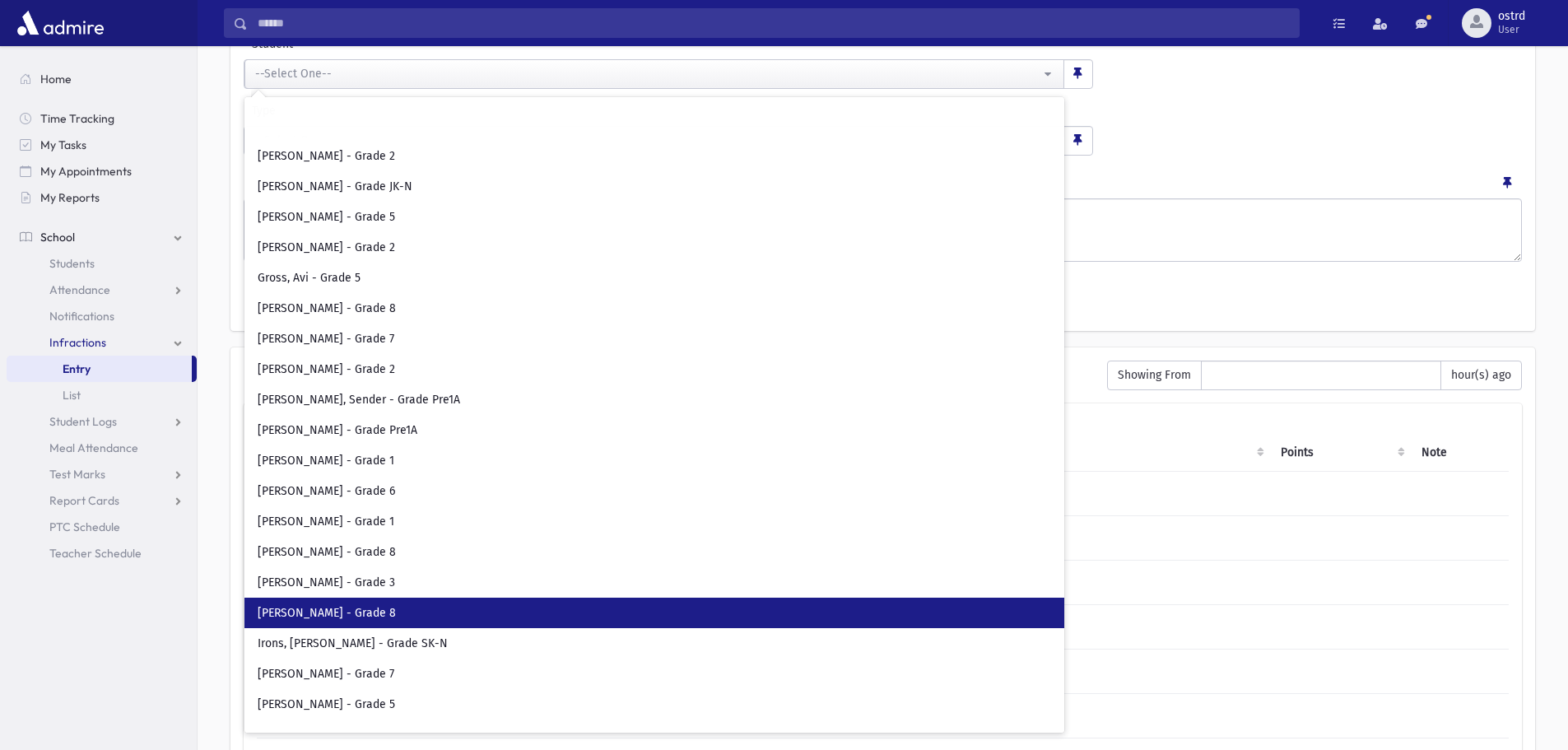
drag, startPoint x: 356, startPoint y: 605, endPoint x: 367, endPoint y: 419, distance: 186.3
click at [359, 599] on link "[PERSON_NAME] - Grade 8" at bounding box center [654, 613] width 820 height 30
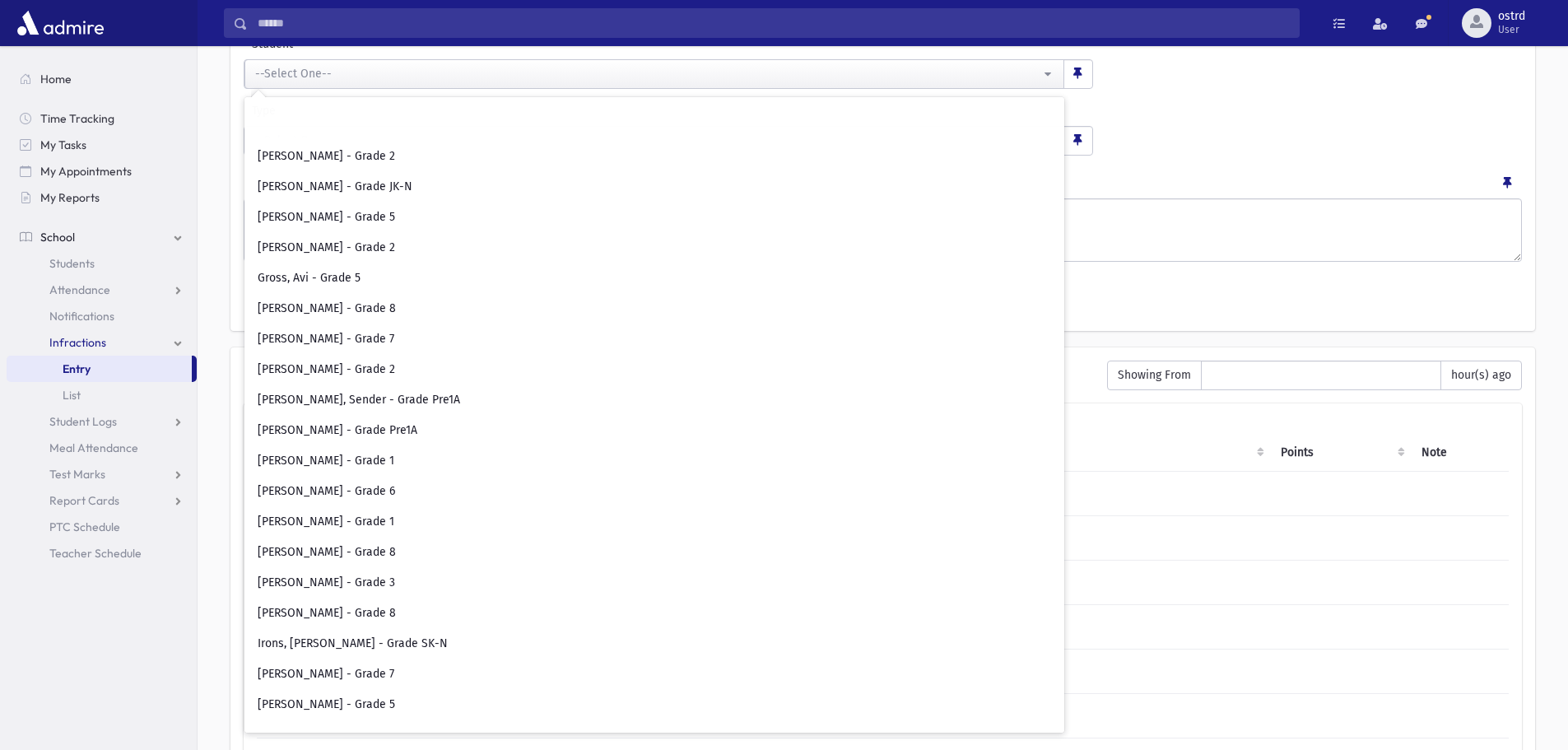
select select "****"
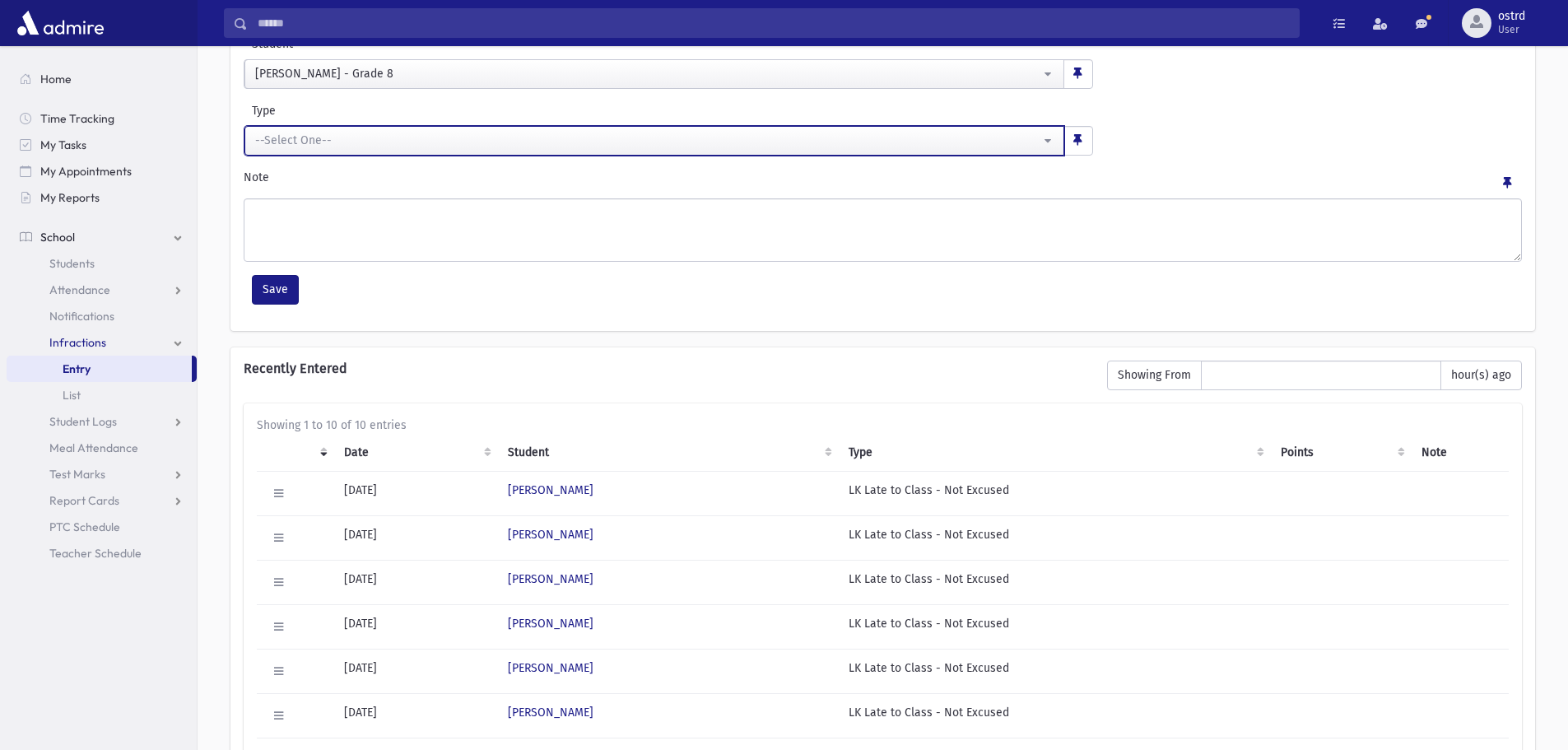
click at [336, 142] on div "--Select One--" at bounding box center [648, 140] width 785 height 17
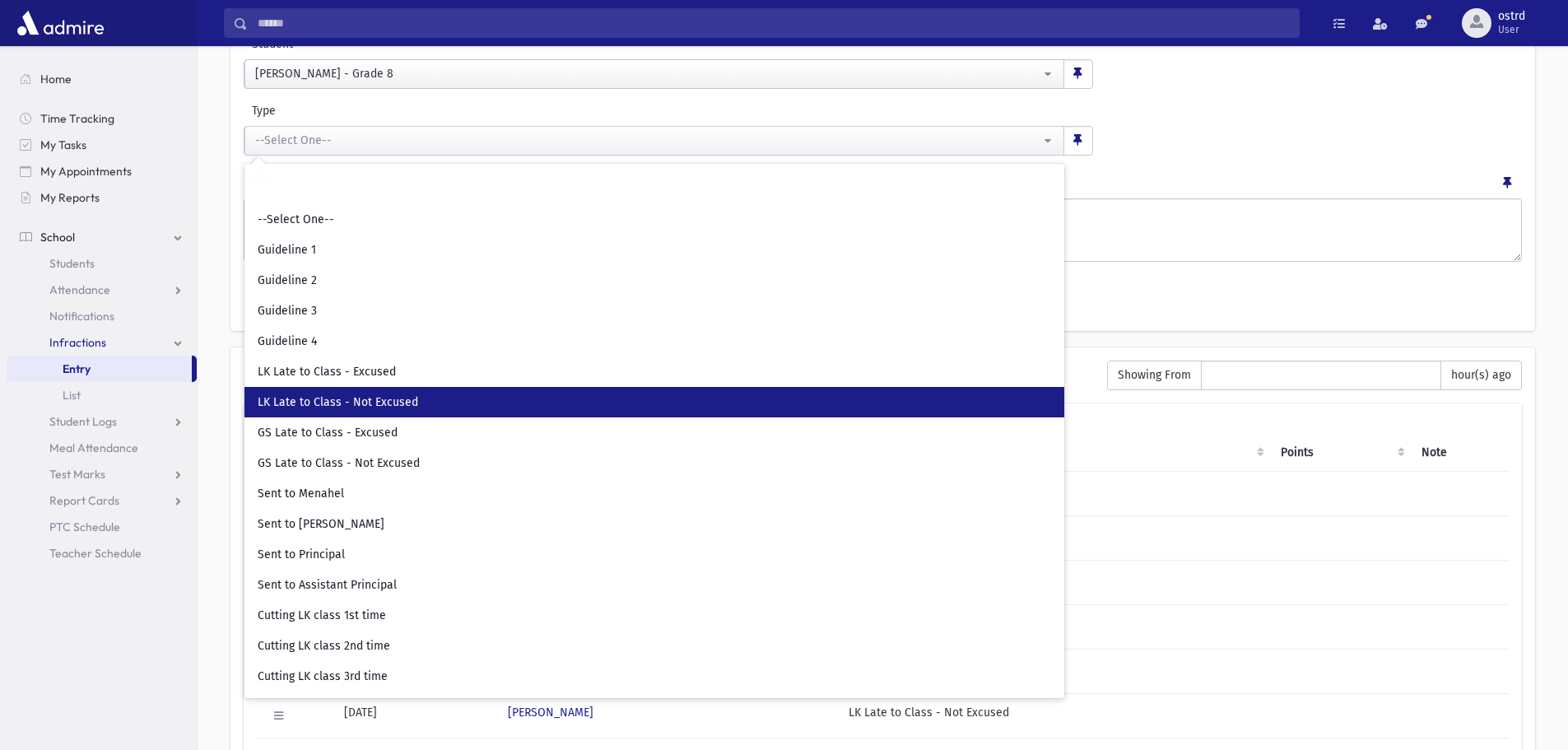
drag, startPoint x: 358, startPoint y: 403, endPoint x: 338, endPoint y: 352, distance: 54.8
click at [357, 400] on span "LK Late to Class - Not Excused" at bounding box center [337, 402] width 160 height 16
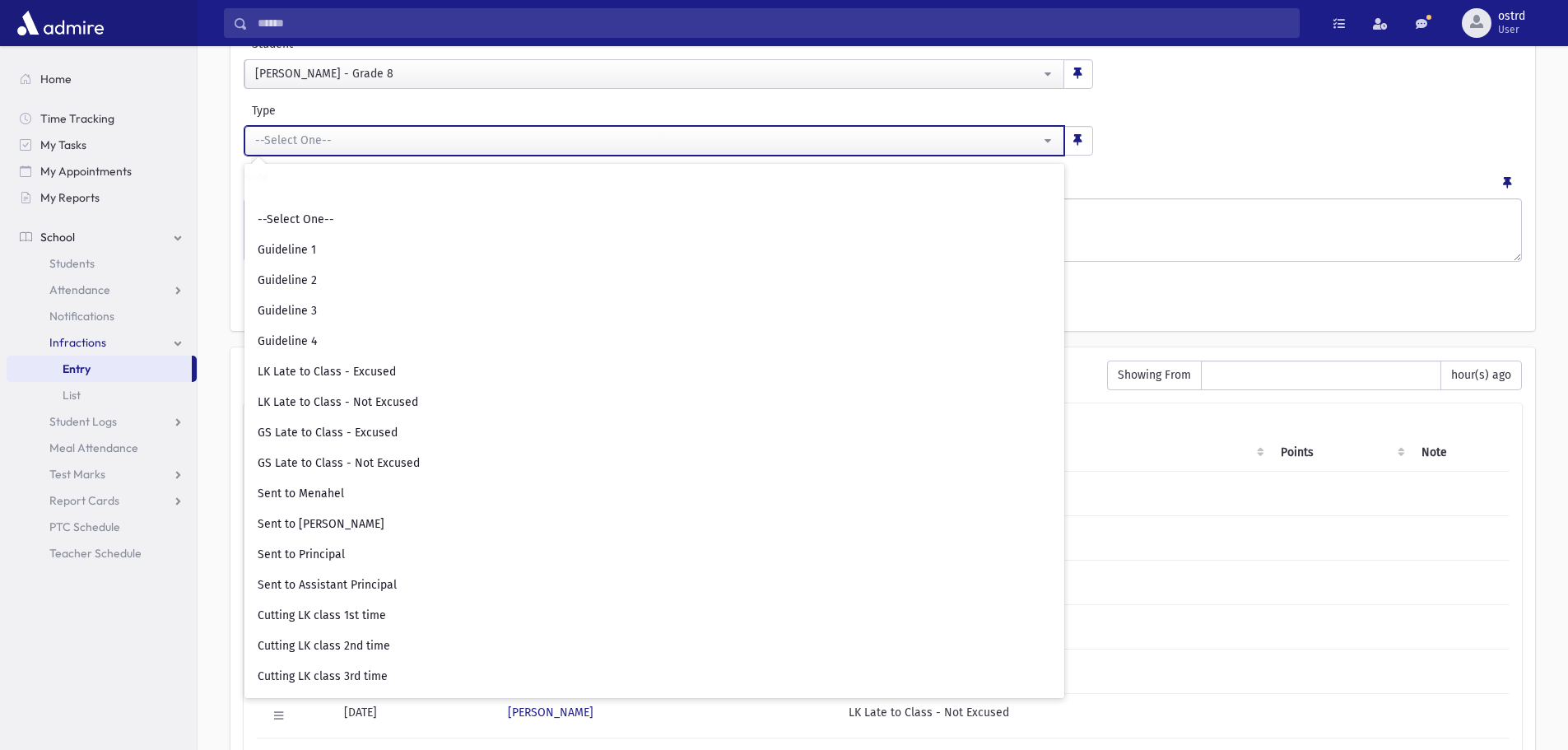
select select "**"
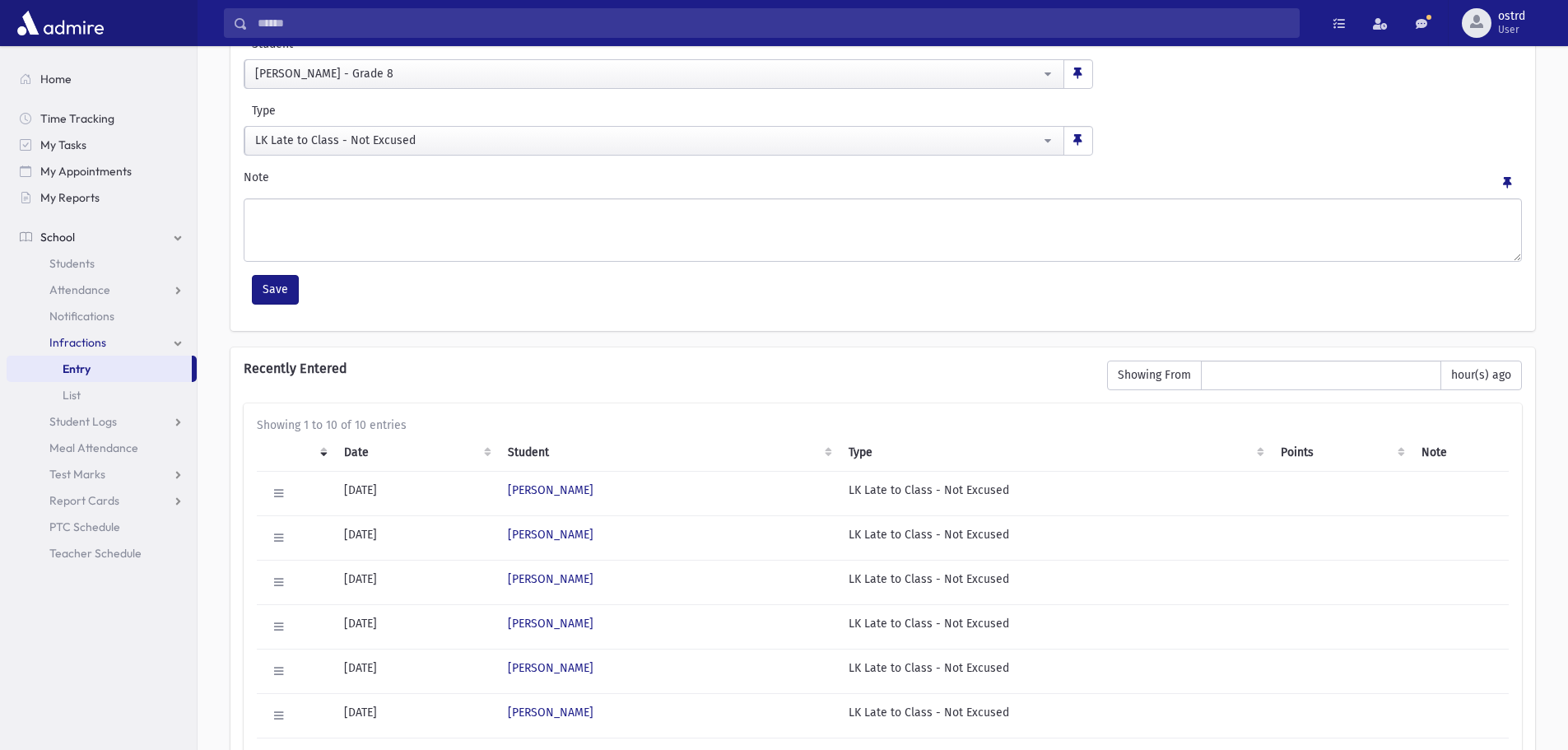
click at [260, 271] on div "**********" at bounding box center [883, 143] width 1305 height 375
click at [265, 282] on button "Save" at bounding box center [275, 289] width 47 height 30
select select
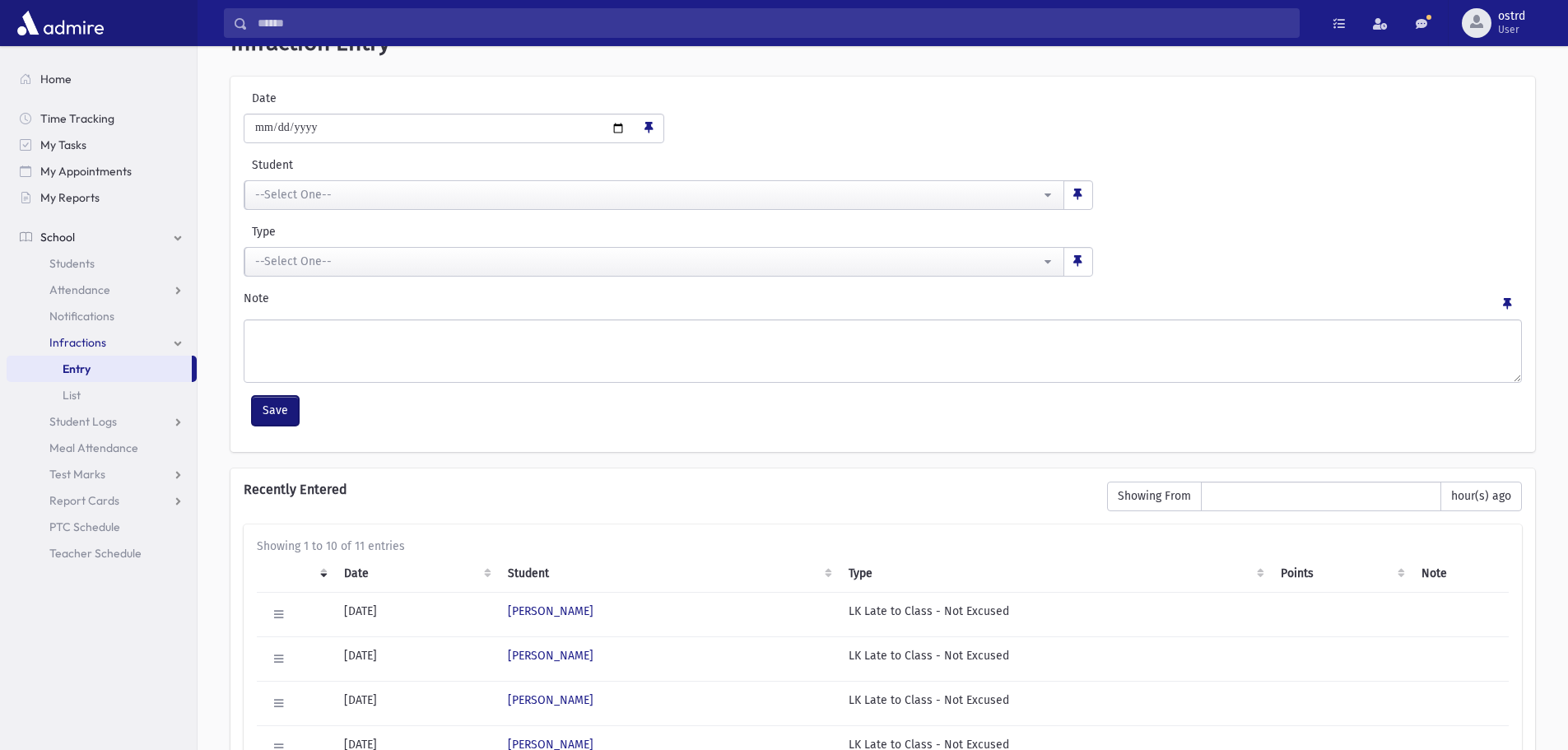
scroll to position [165, 0]
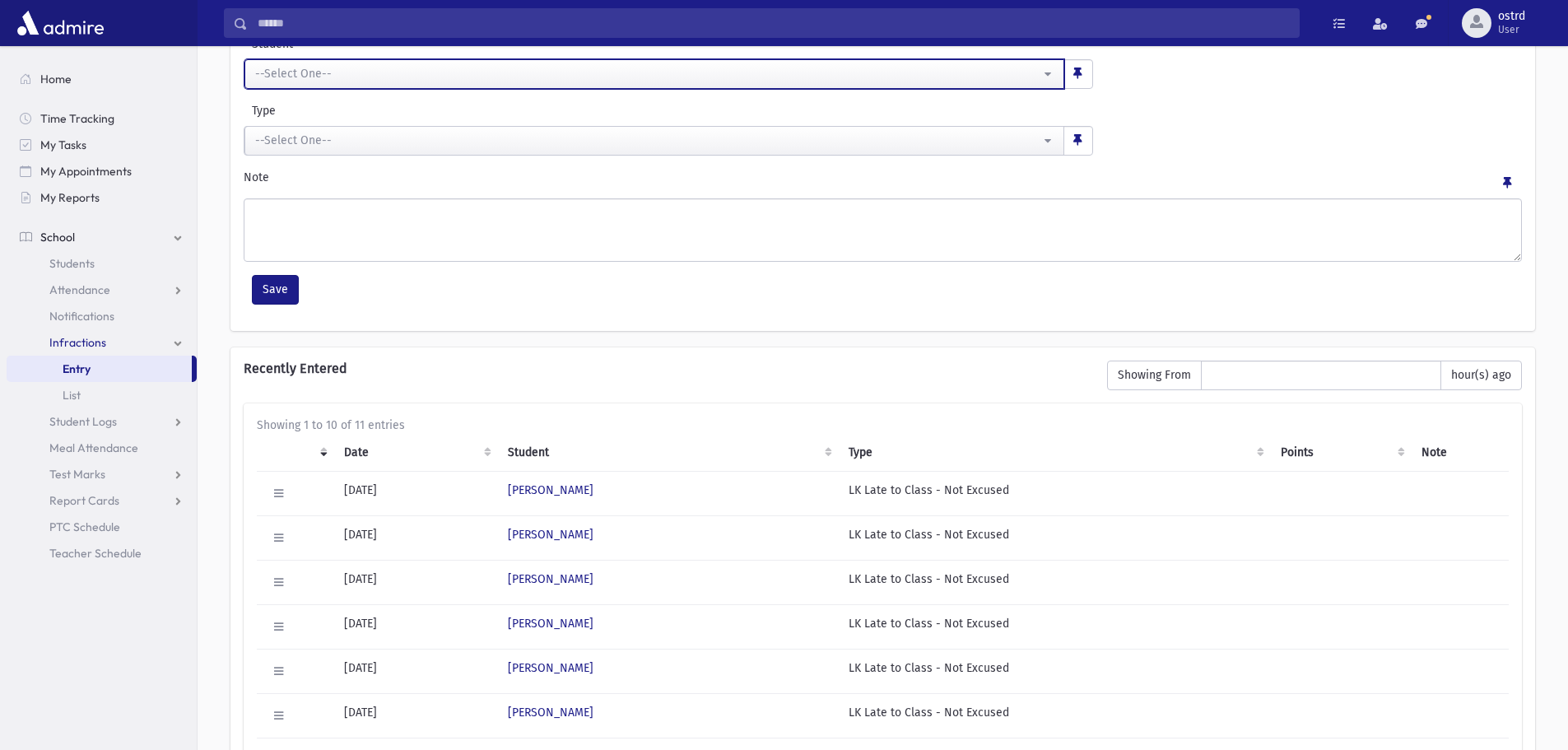
click at [322, 70] on div "--Select One--" at bounding box center [648, 73] width 785 height 17
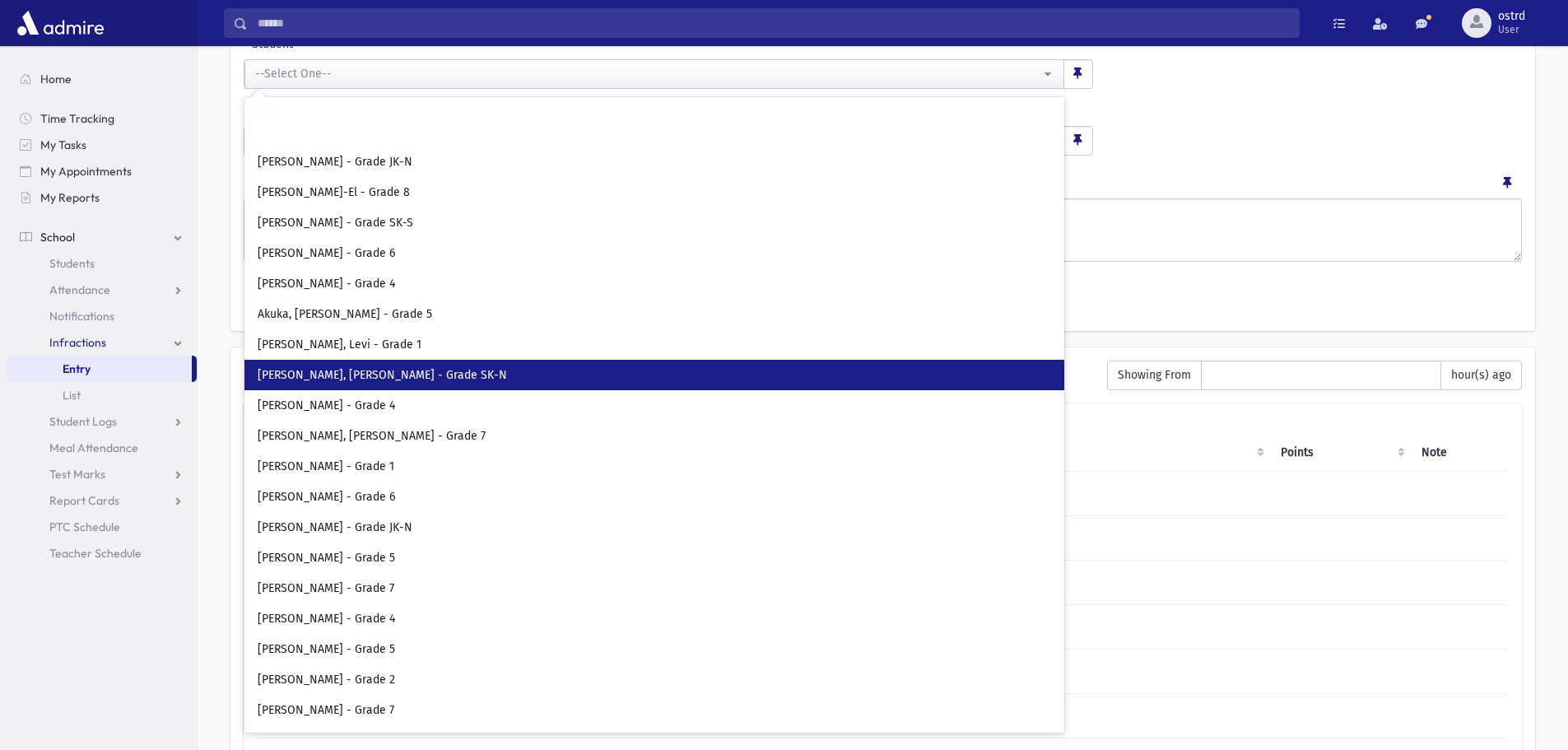
scroll to position [0, 0]
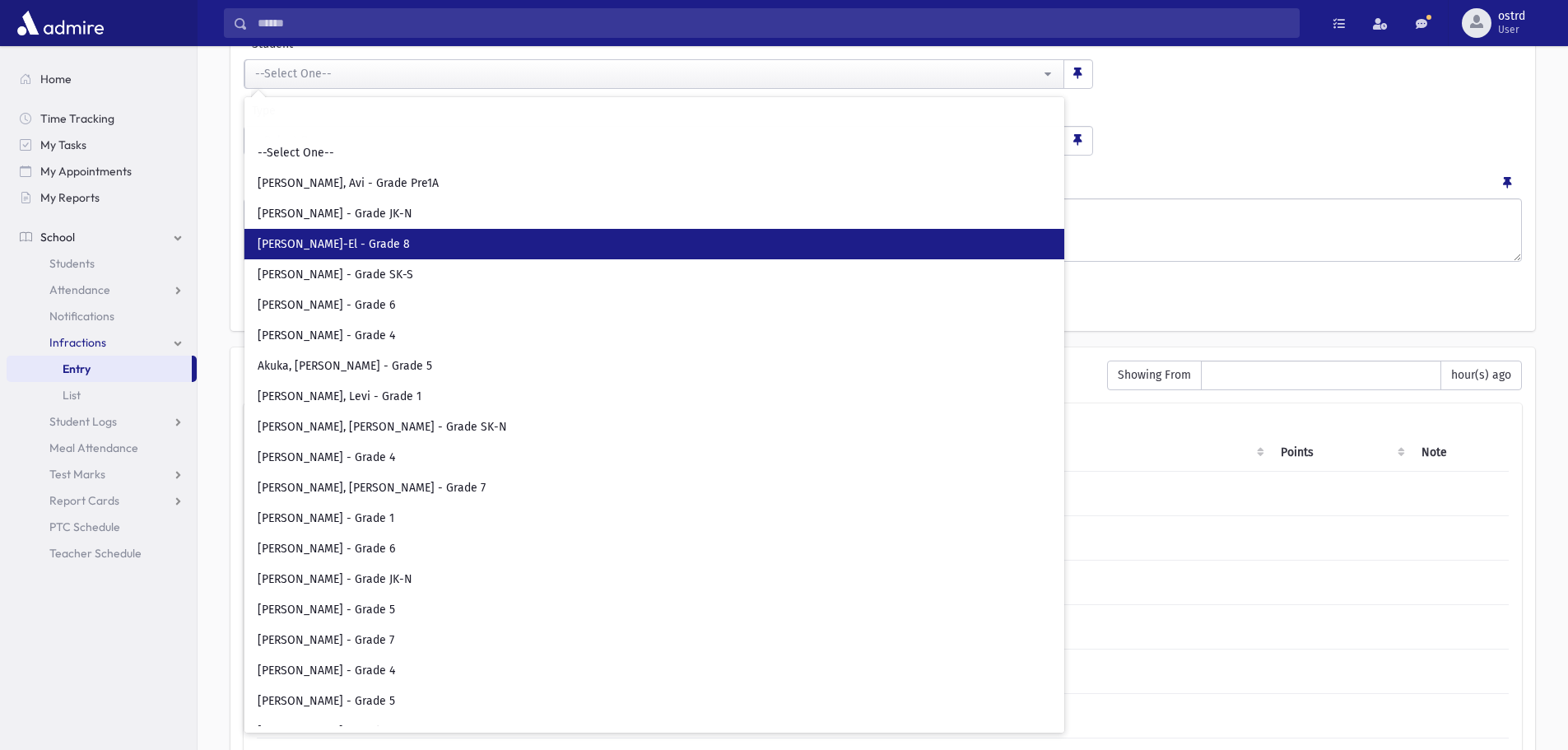
click at [330, 238] on span "[PERSON_NAME]-El - Grade 8" at bounding box center [334, 244] width 153 height 16
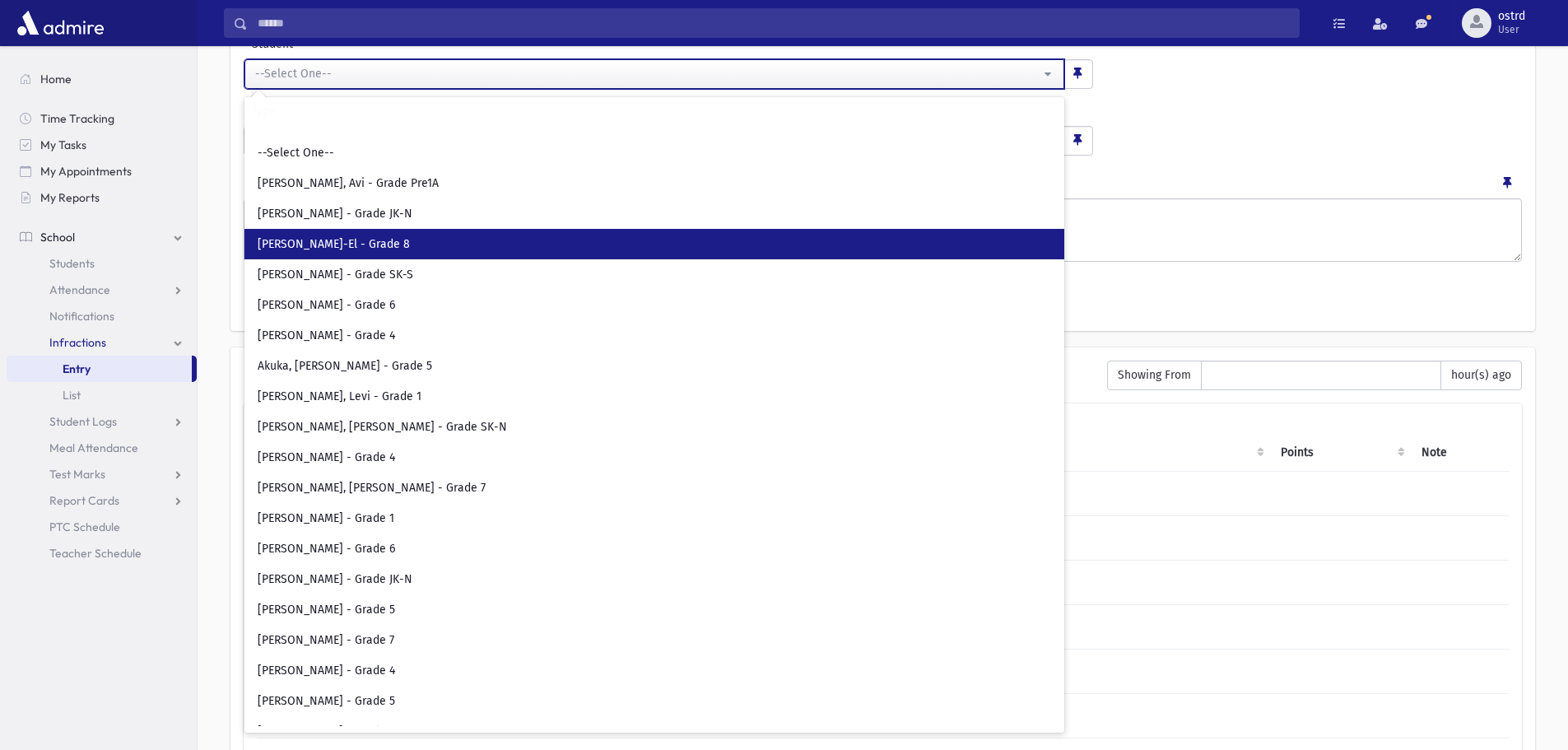
select select "****"
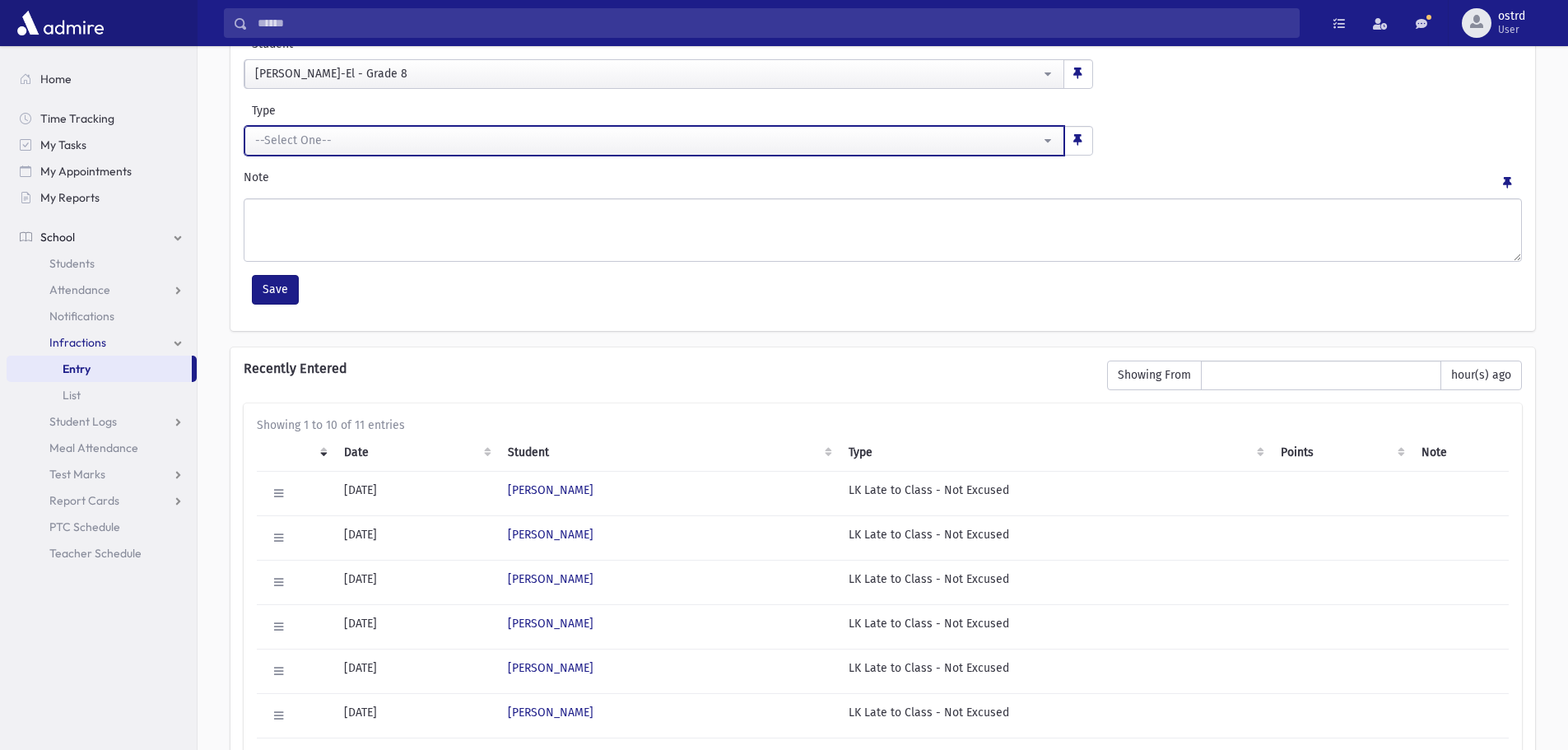
drag, startPoint x: 320, startPoint y: 153, endPoint x: 320, endPoint y: 145, distance: 8.0
click at [320, 152] on button "--Select One--" at bounding box center [654, 140] width 820 height 30
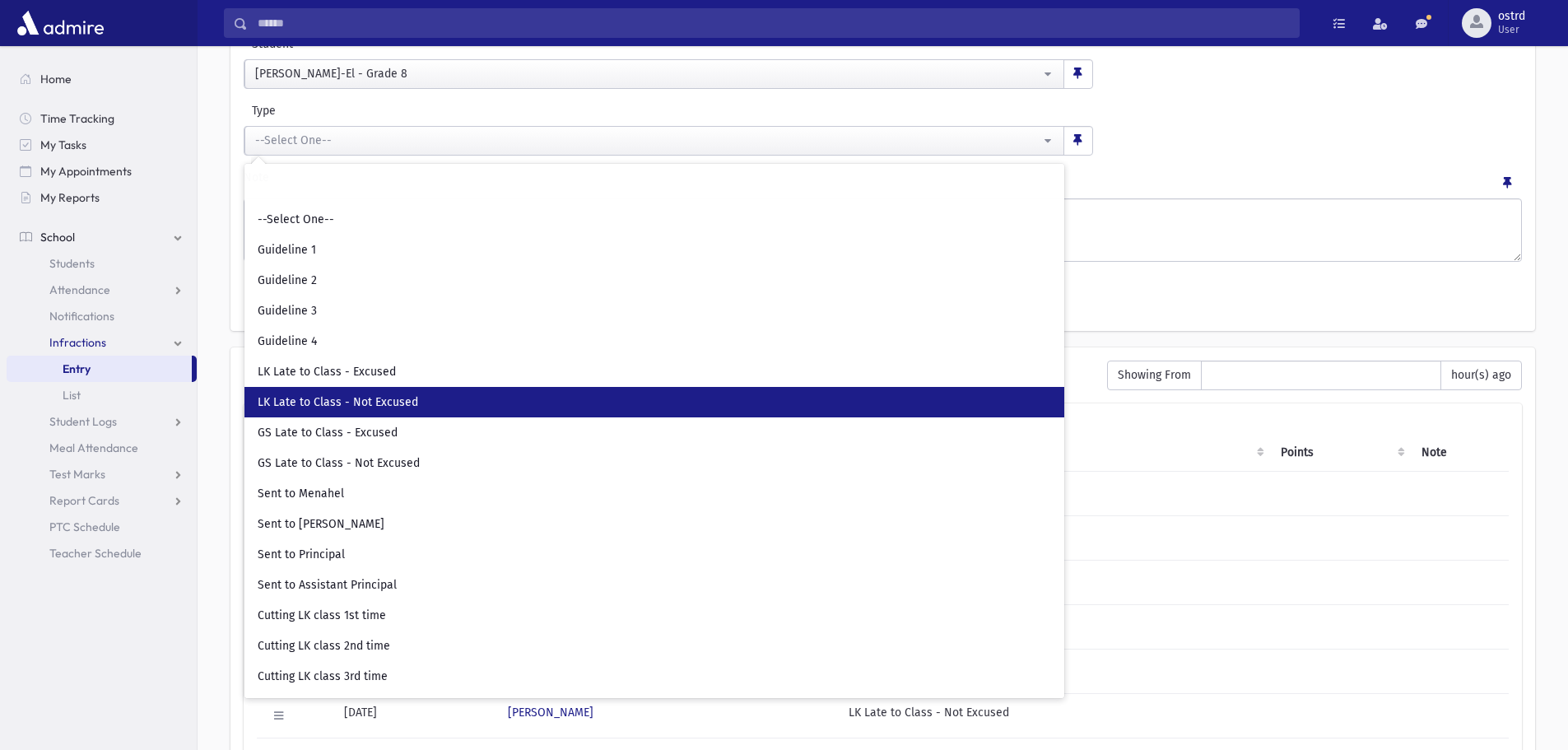
click at [386, 391] on link "LK Late to Class - Not Excused" at bounding box center [654, 402] width 820 height 30
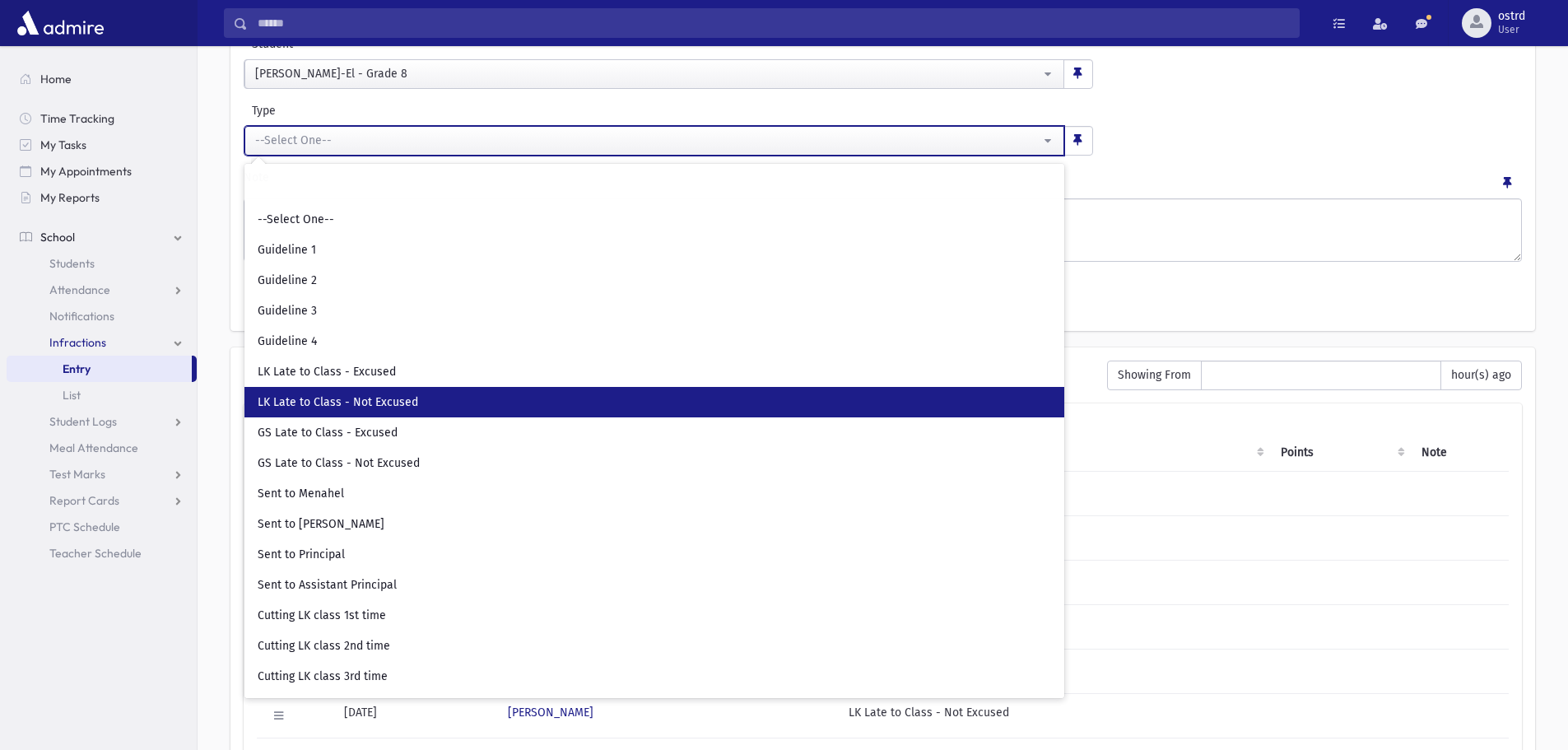
select select "**"
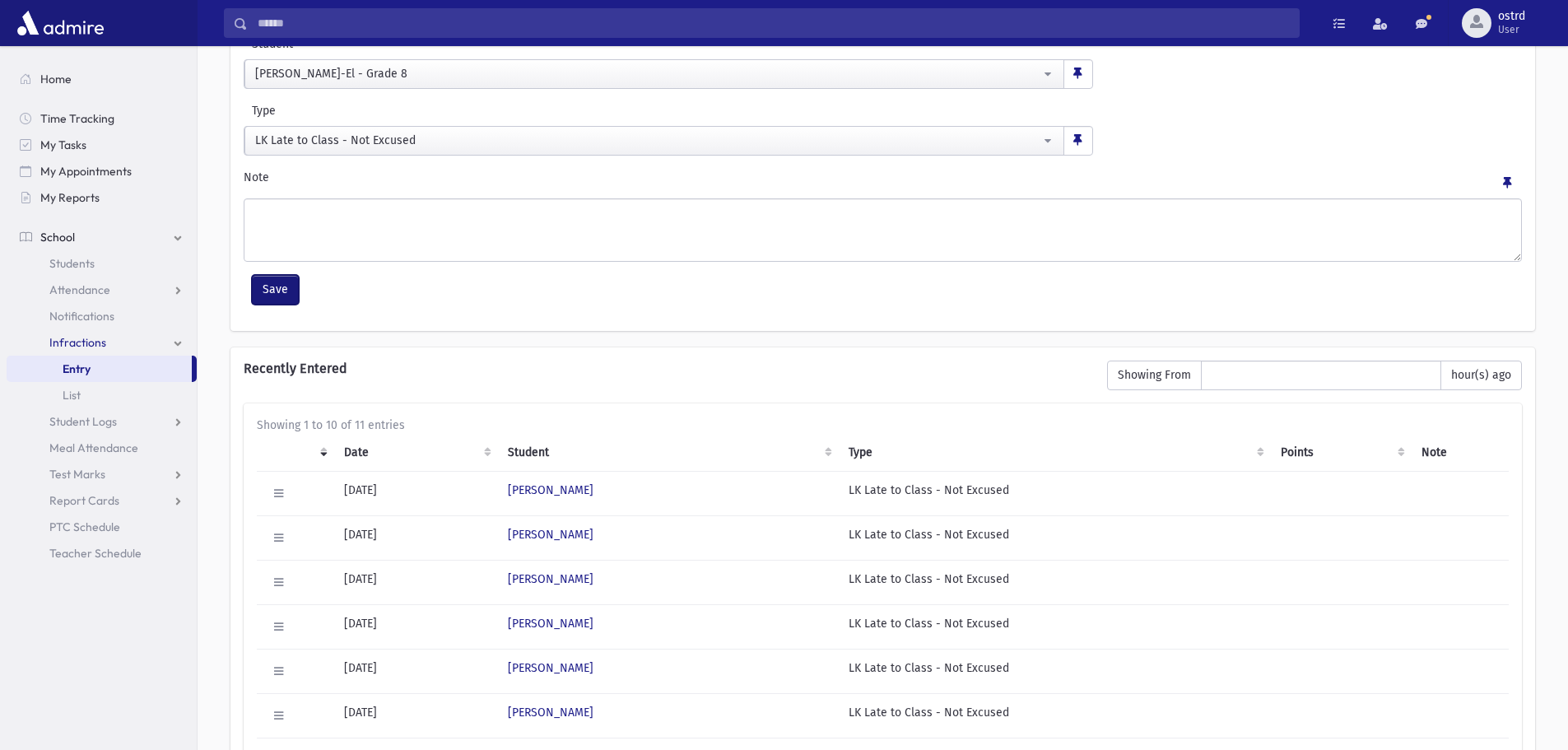
click at [294, 292] on button "Save" at bounding box center [275, 289] width 47 height 30
select select
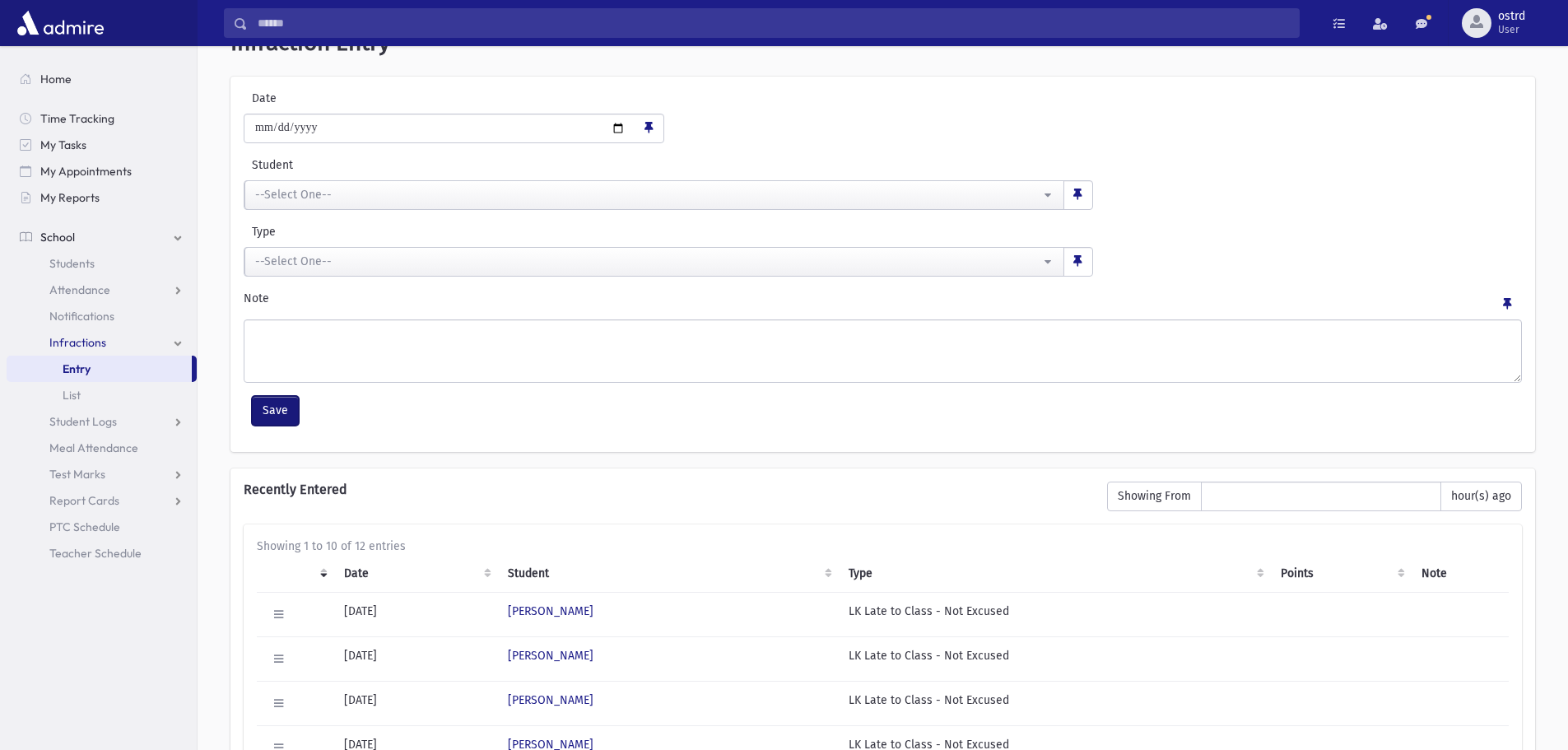
scroll to position [165, 0]
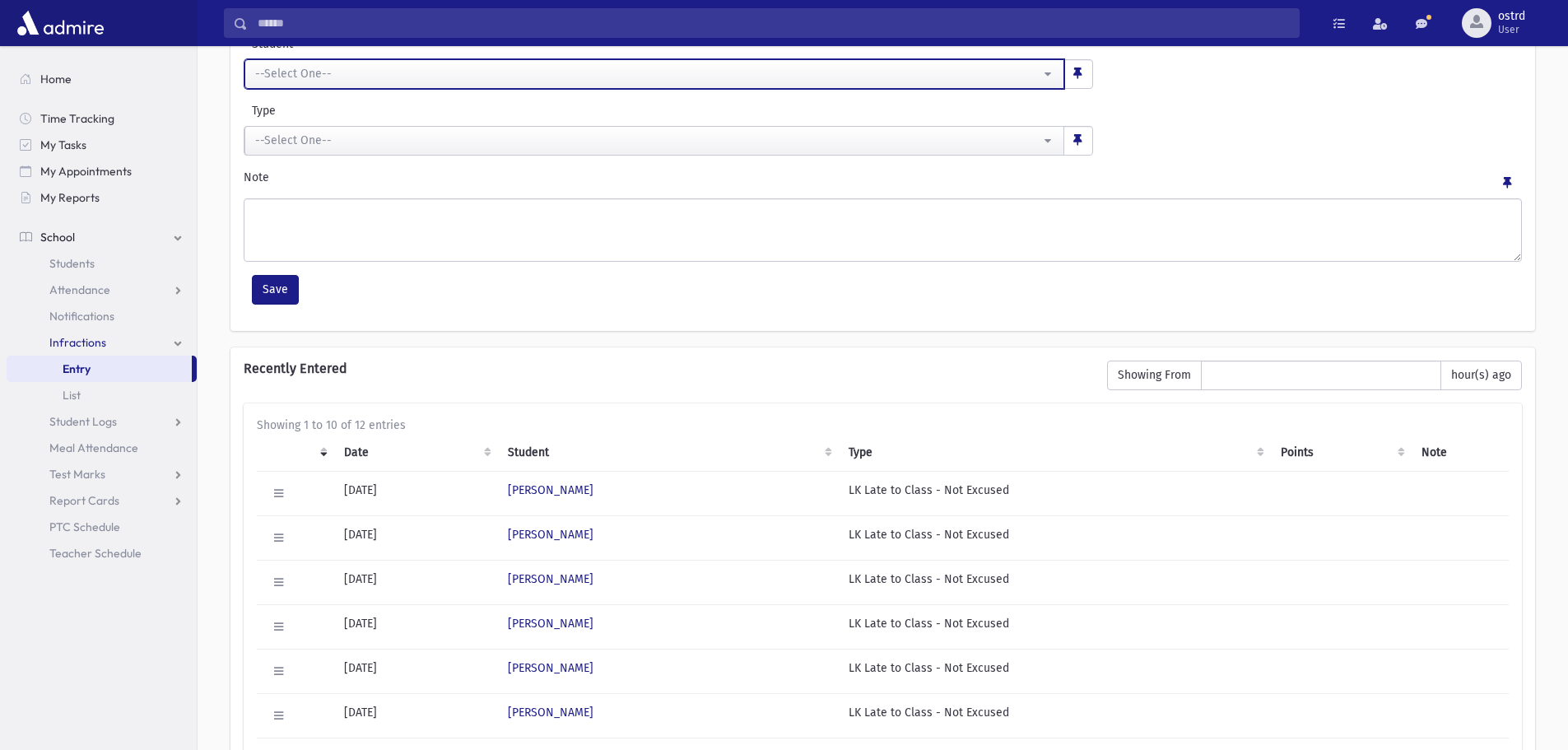
click at [319, 80] on div "--Select One--" at bounding box center [648, 73] width 785 height 17
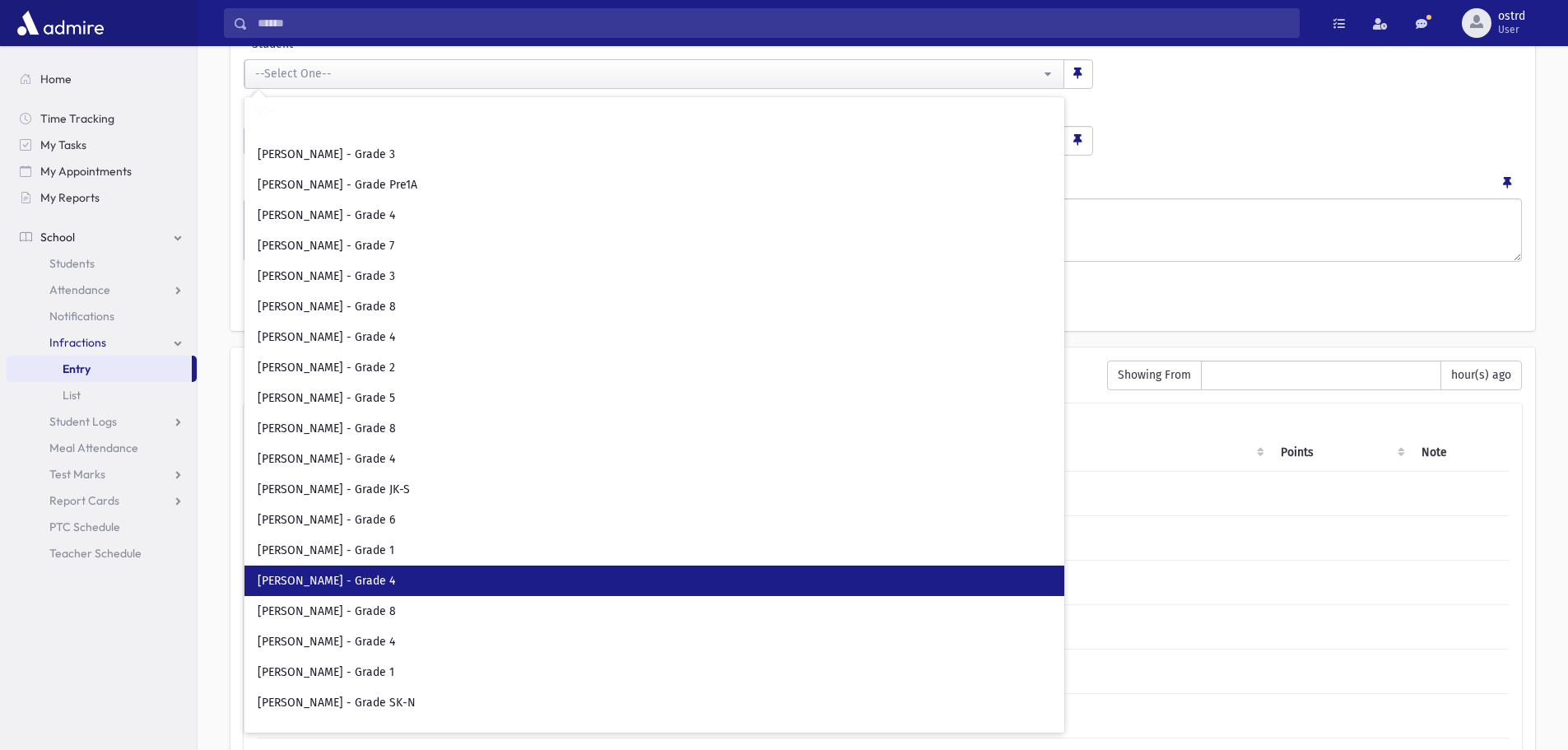
scroll to position [4362, 0]
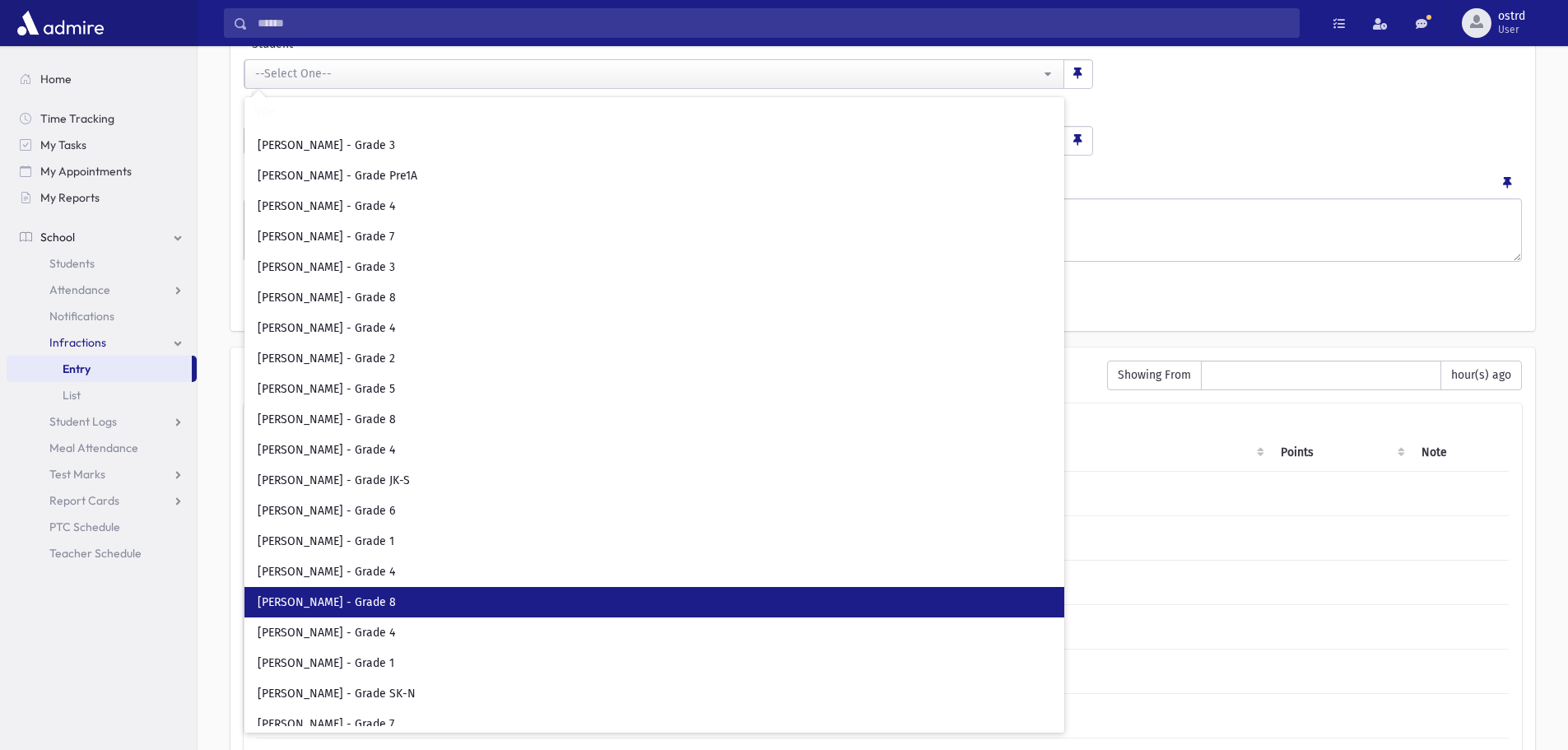
click at [348, 598] on span "[PERSON_NAME] - Grade 8" at bounding box center [326, 602] width 138 height 16
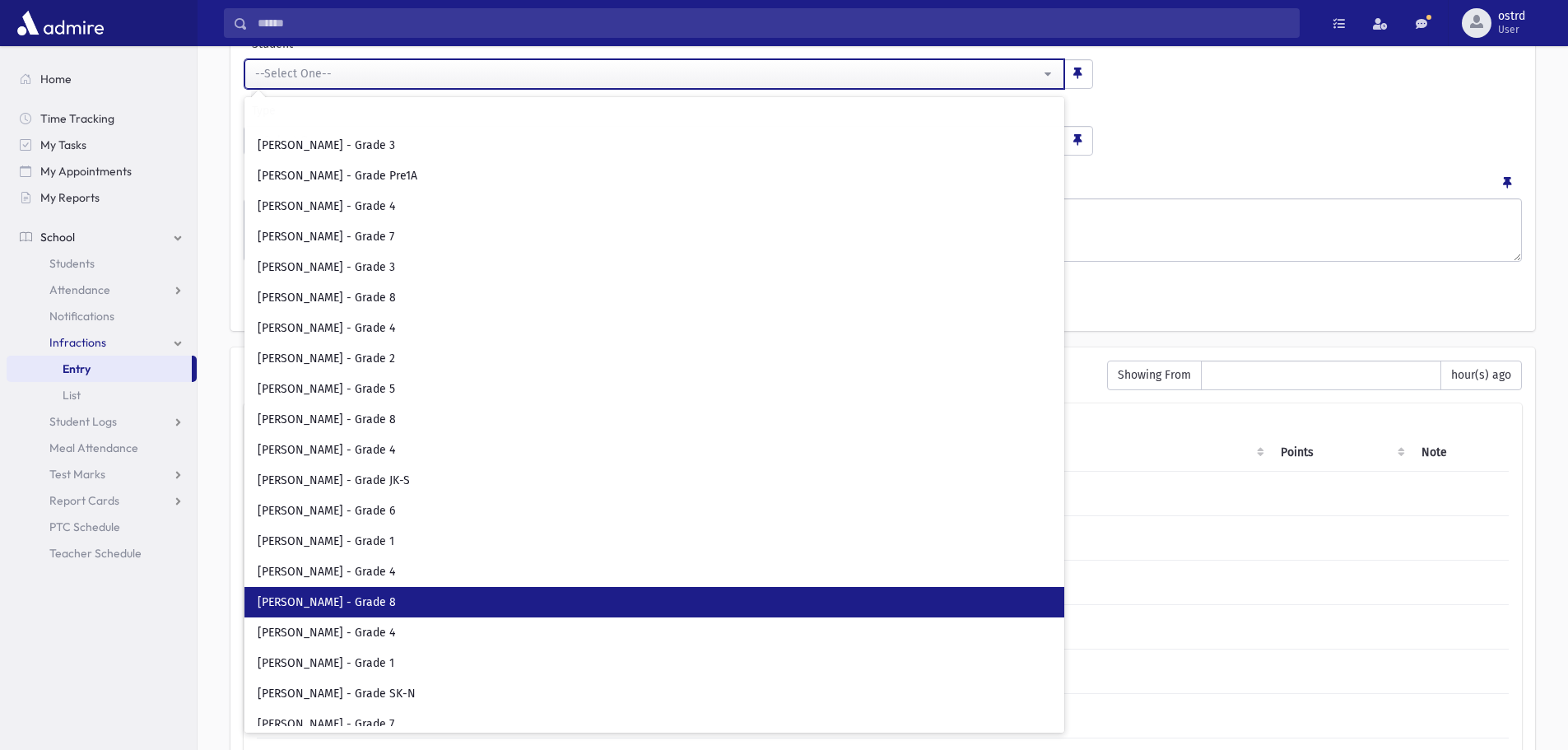
select select "****"
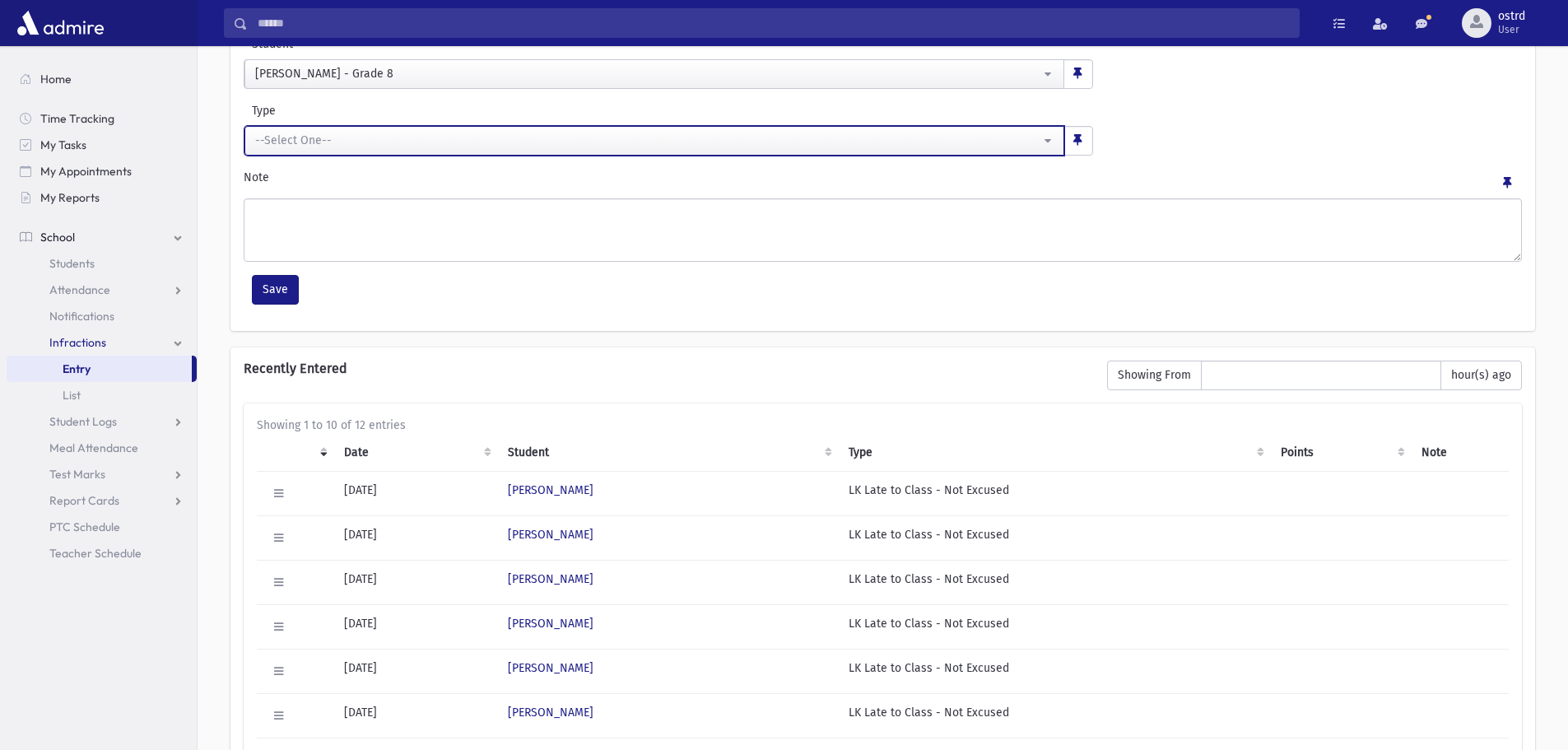
click at [333, 140] on div "--Select One--" at bounding box center [648, 140] width 785 height 17
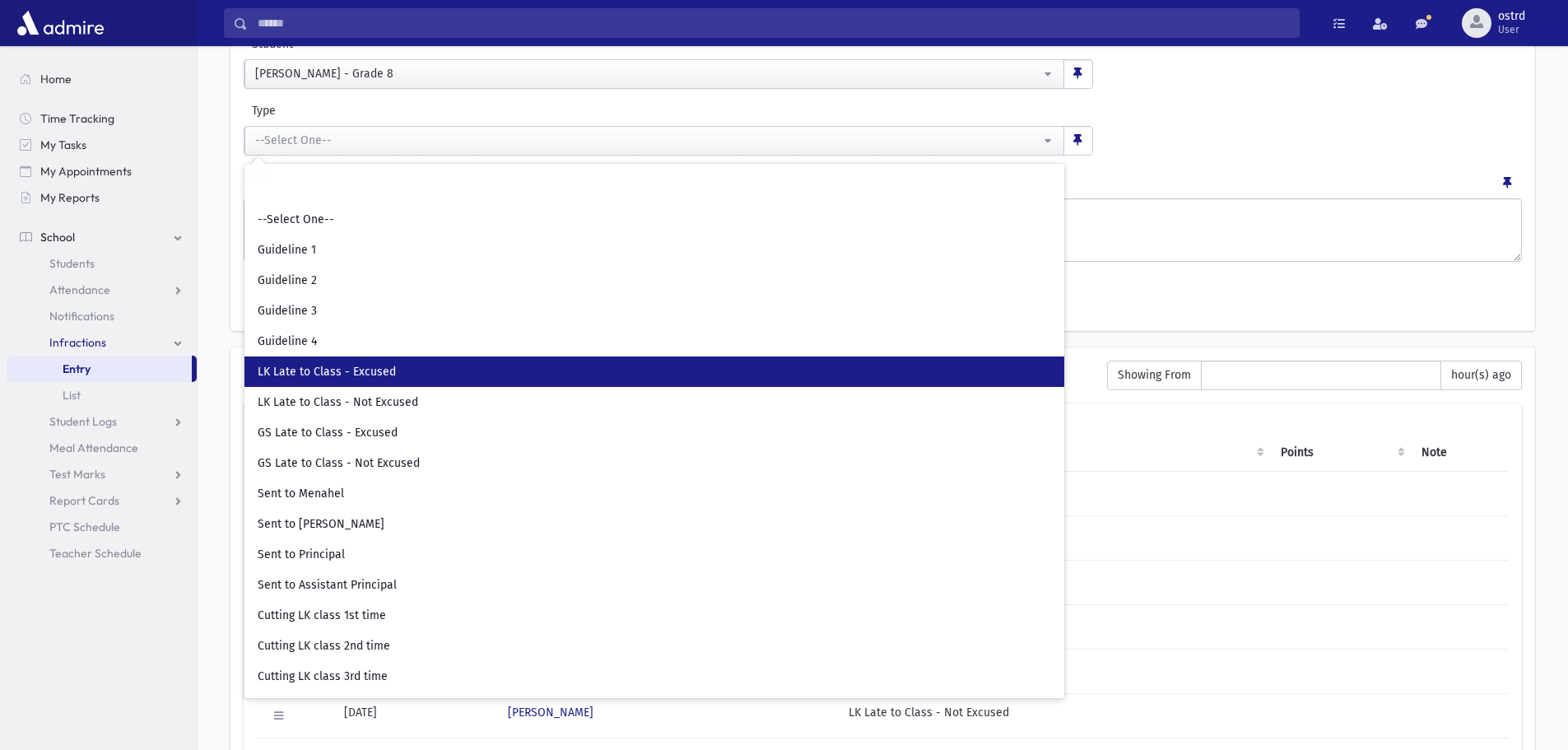
click at [354, 363] on link "LK Late to Class - Excused" at bounding box center [654, 372] width 820 height 30
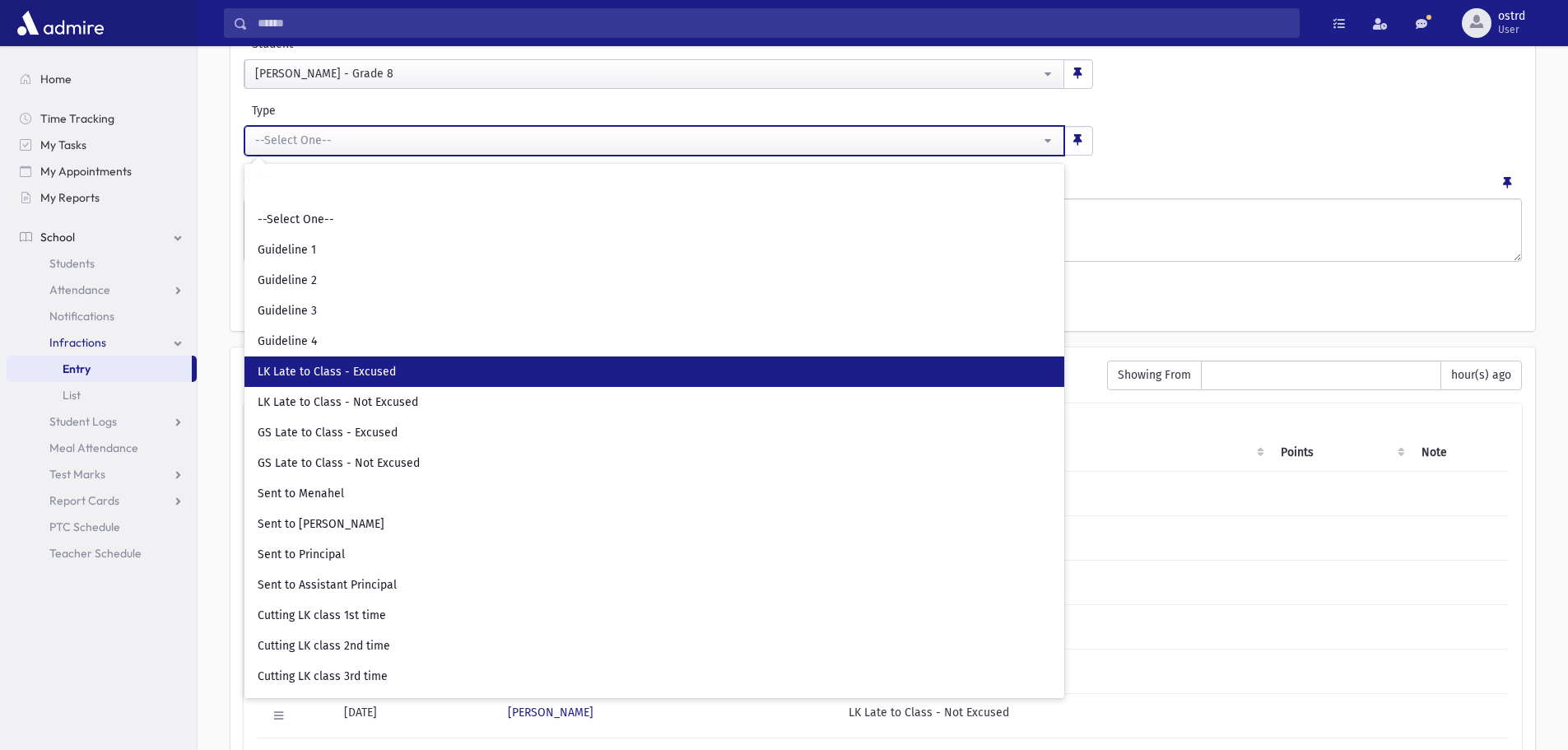
select select "**"
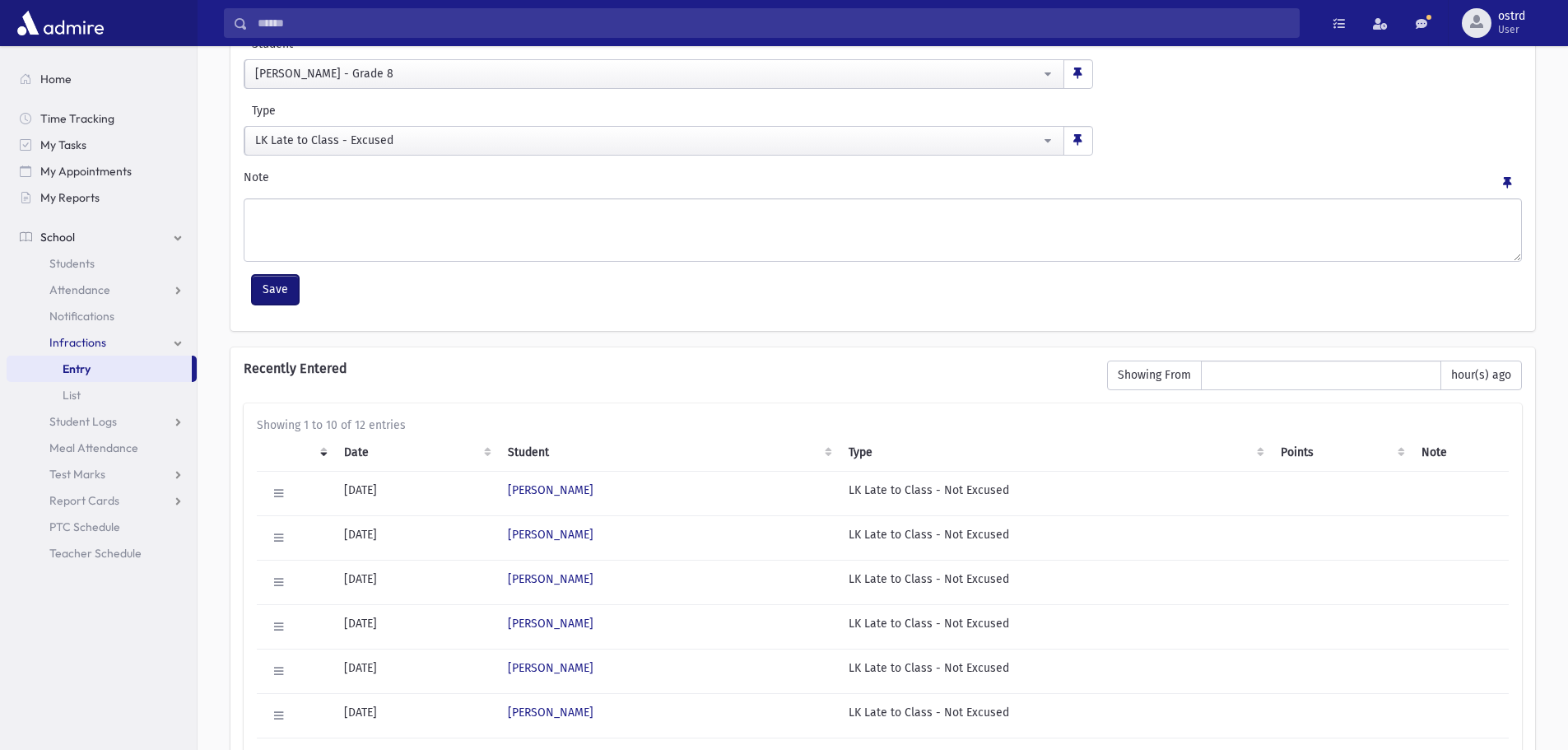
click at [279, 290] on button "Save" at bounding box center [275, 289] width 47 height 30
select select
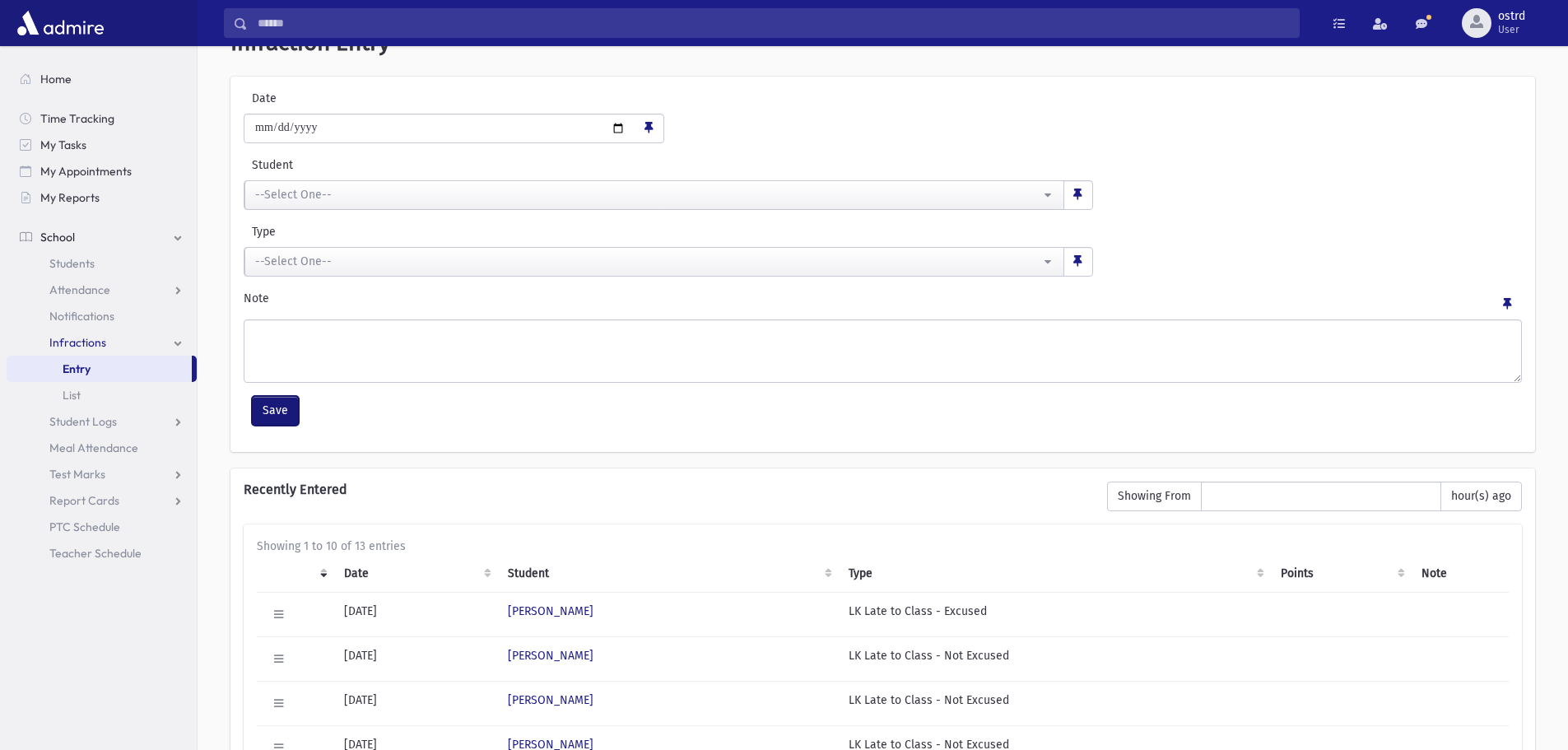
scroll to position [165, 0]
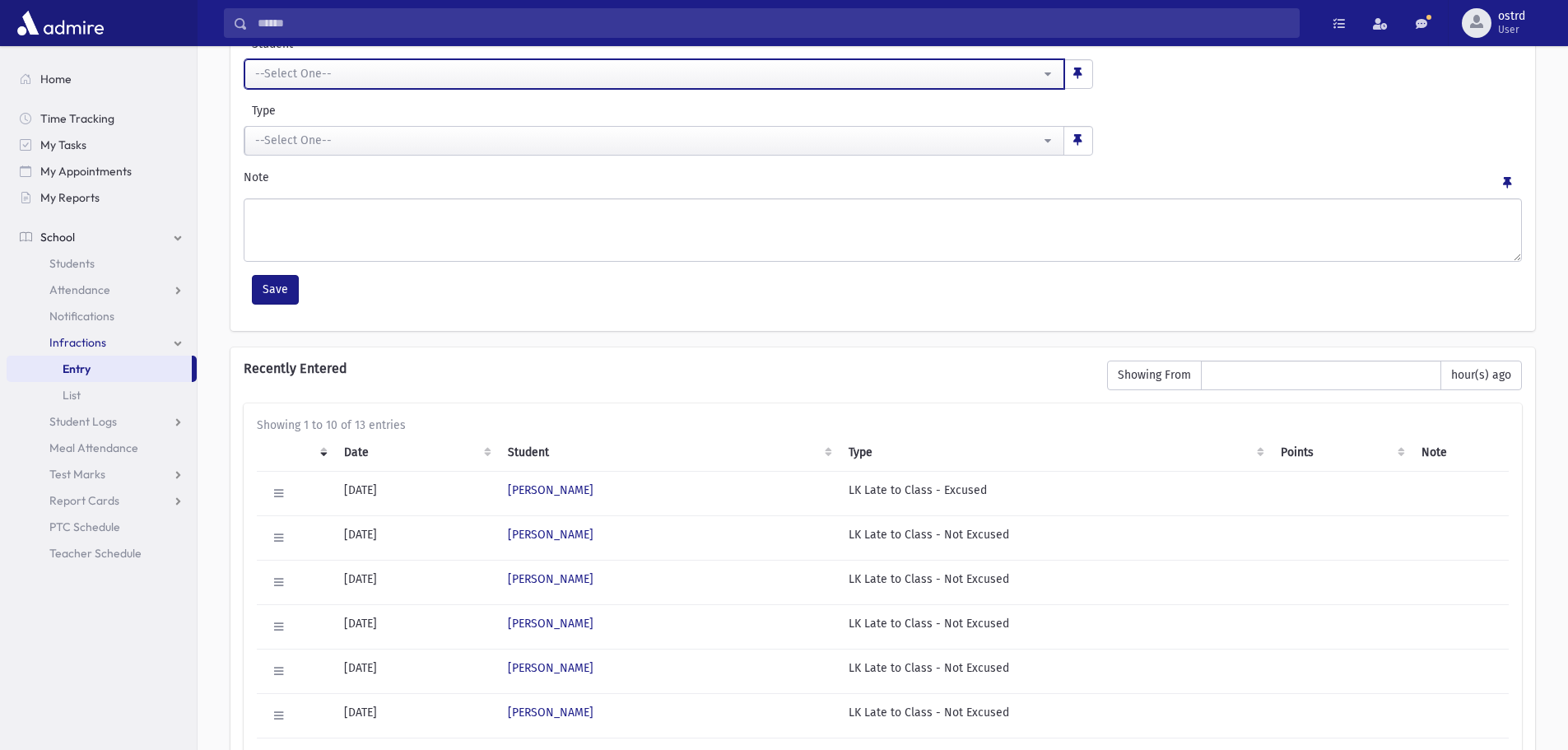
click at [341, 80] on div "--Select One--" at bounding box center [648, 73] width 785 height 17
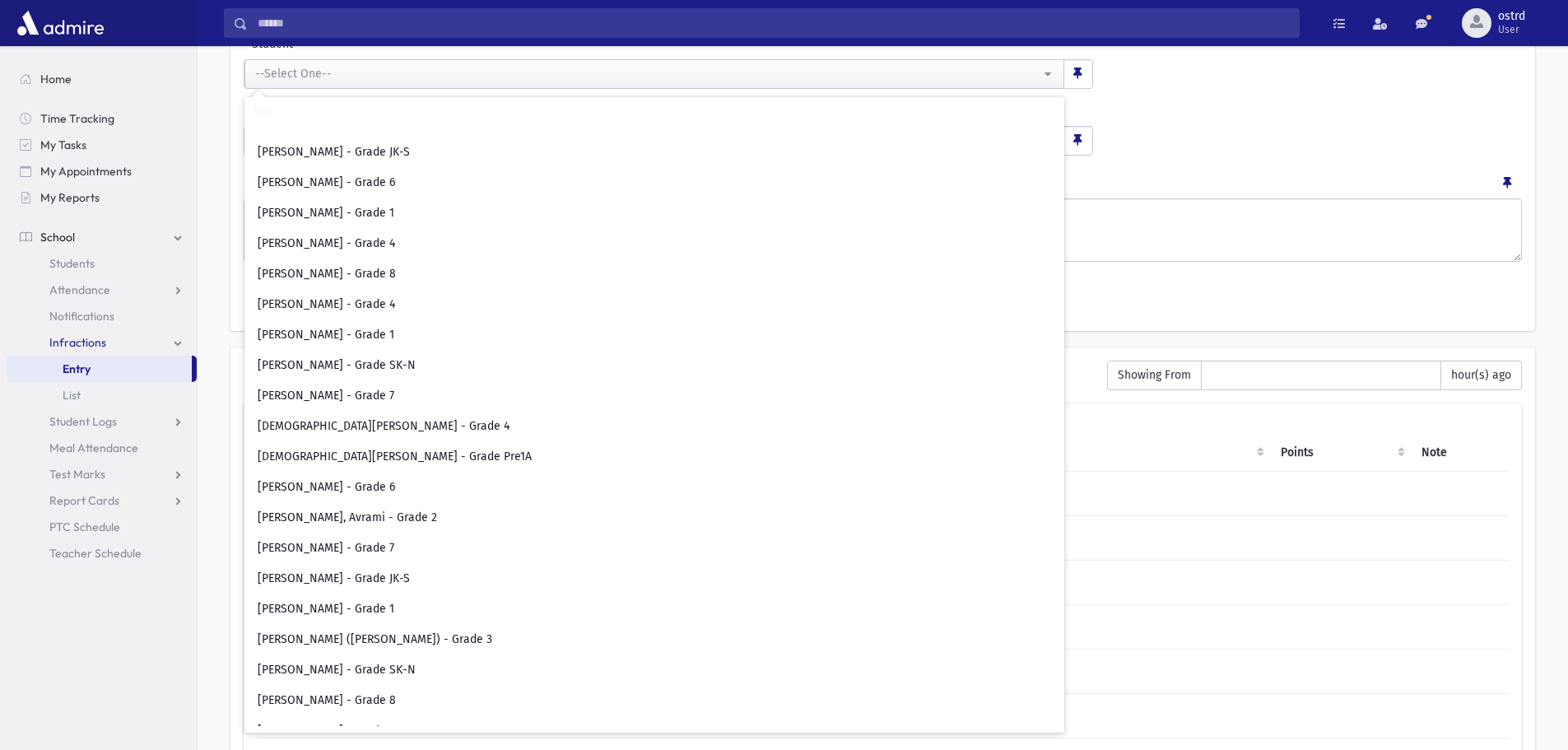
scroll to position [4691, 0]
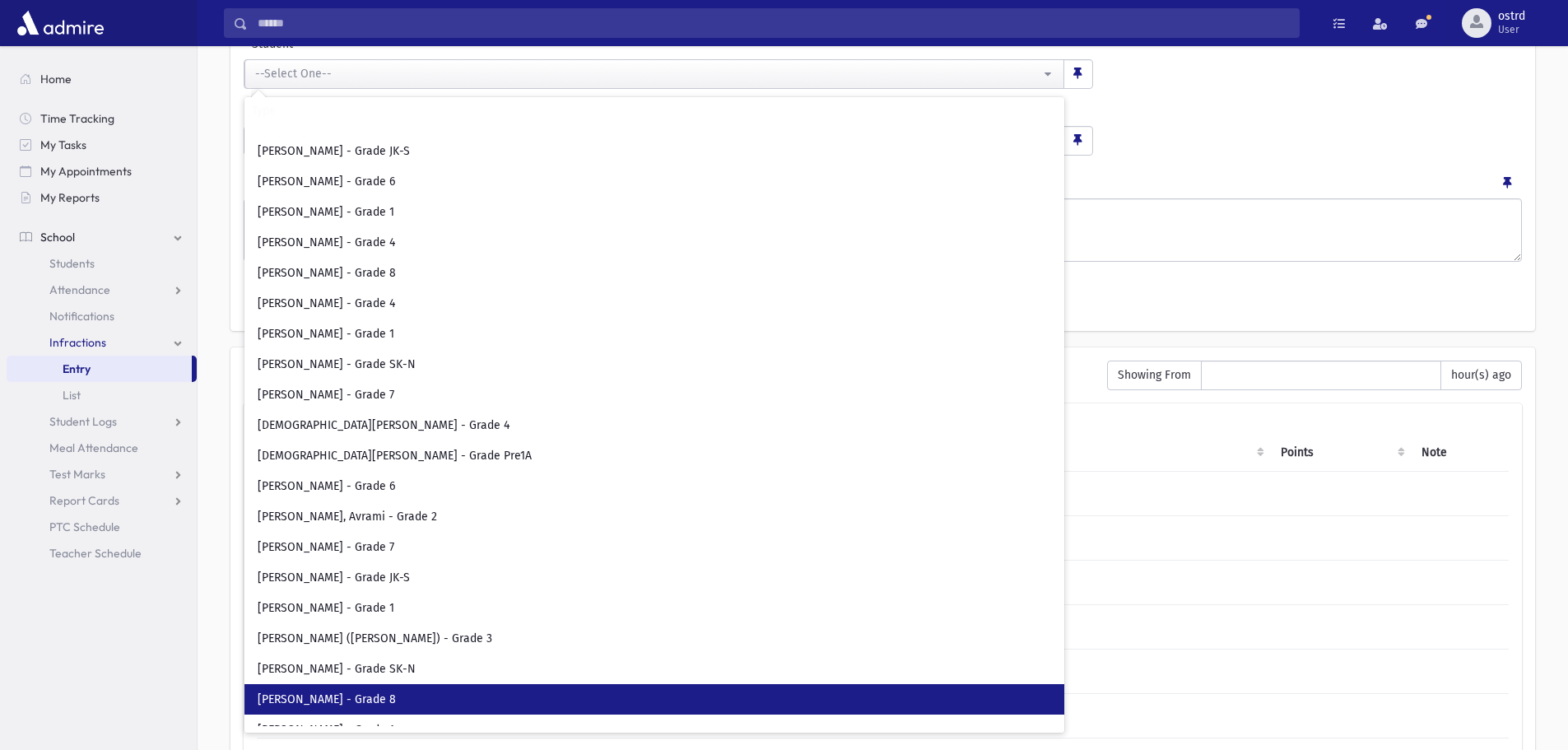
click at [339, 695] on span "[PERSON_NAME] - Grade 8" at bounding box center [326, 699] width 138 height 16
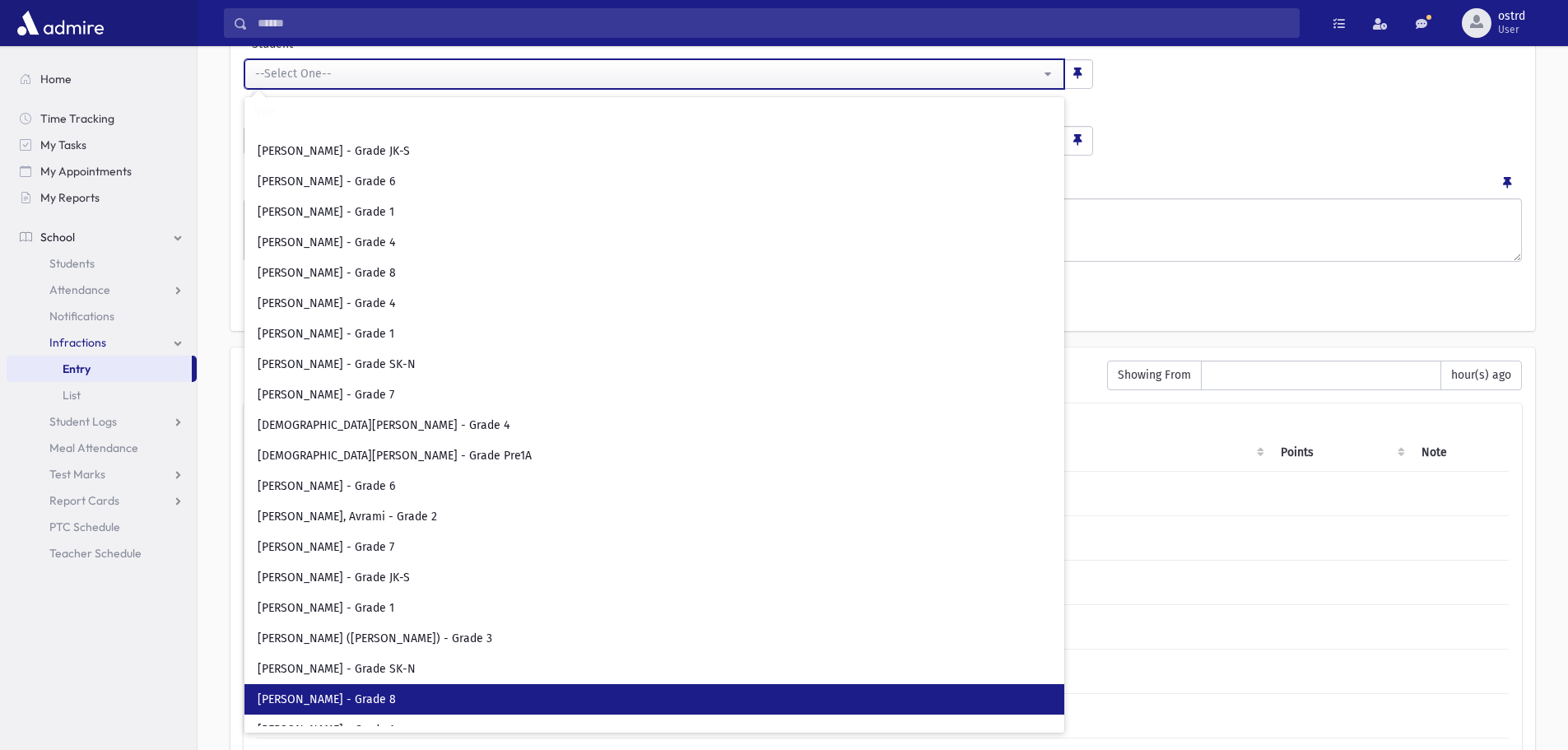
select select "****"
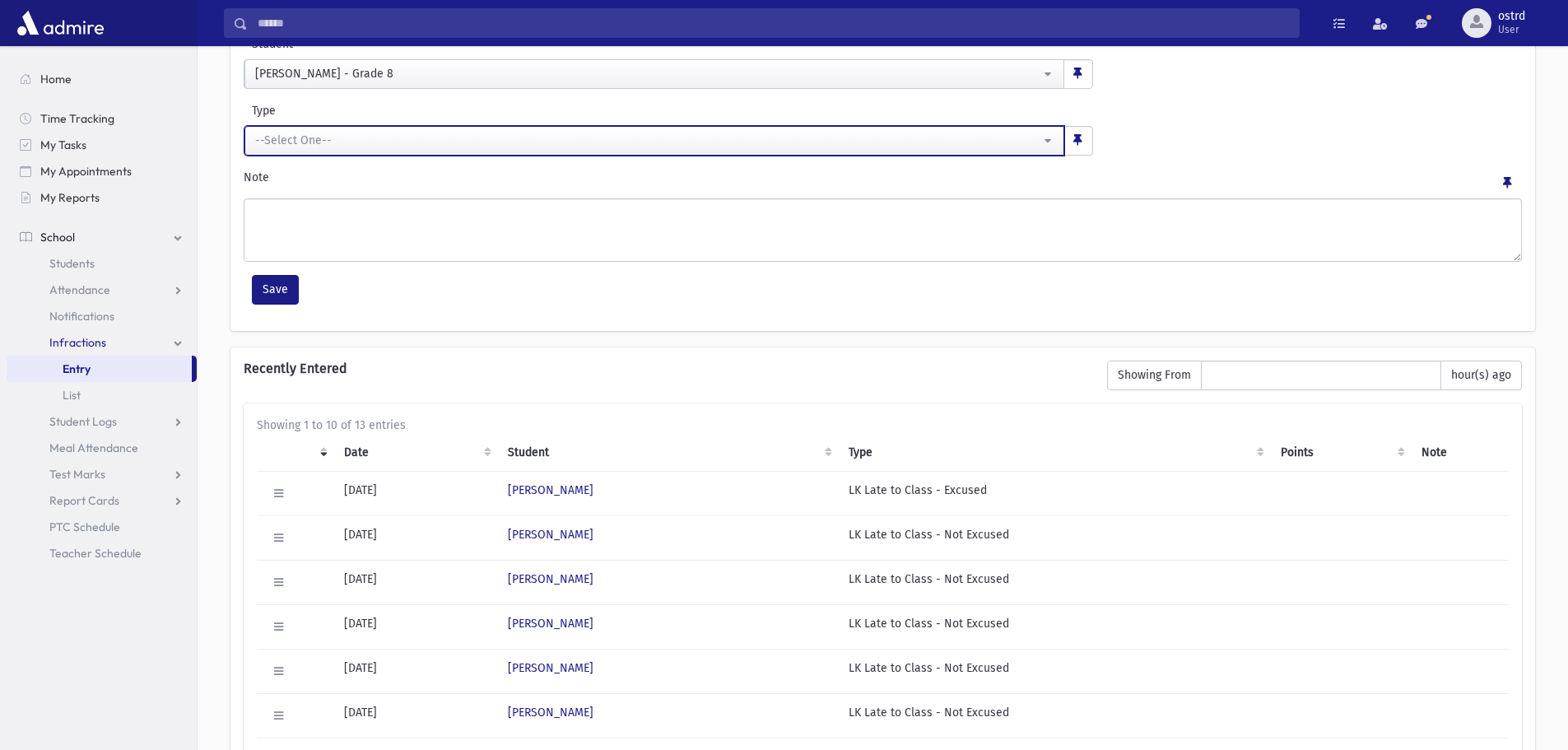
click at [313, 140] on div "--Select One--" at bounding box center [648, 140] width 785 height 17
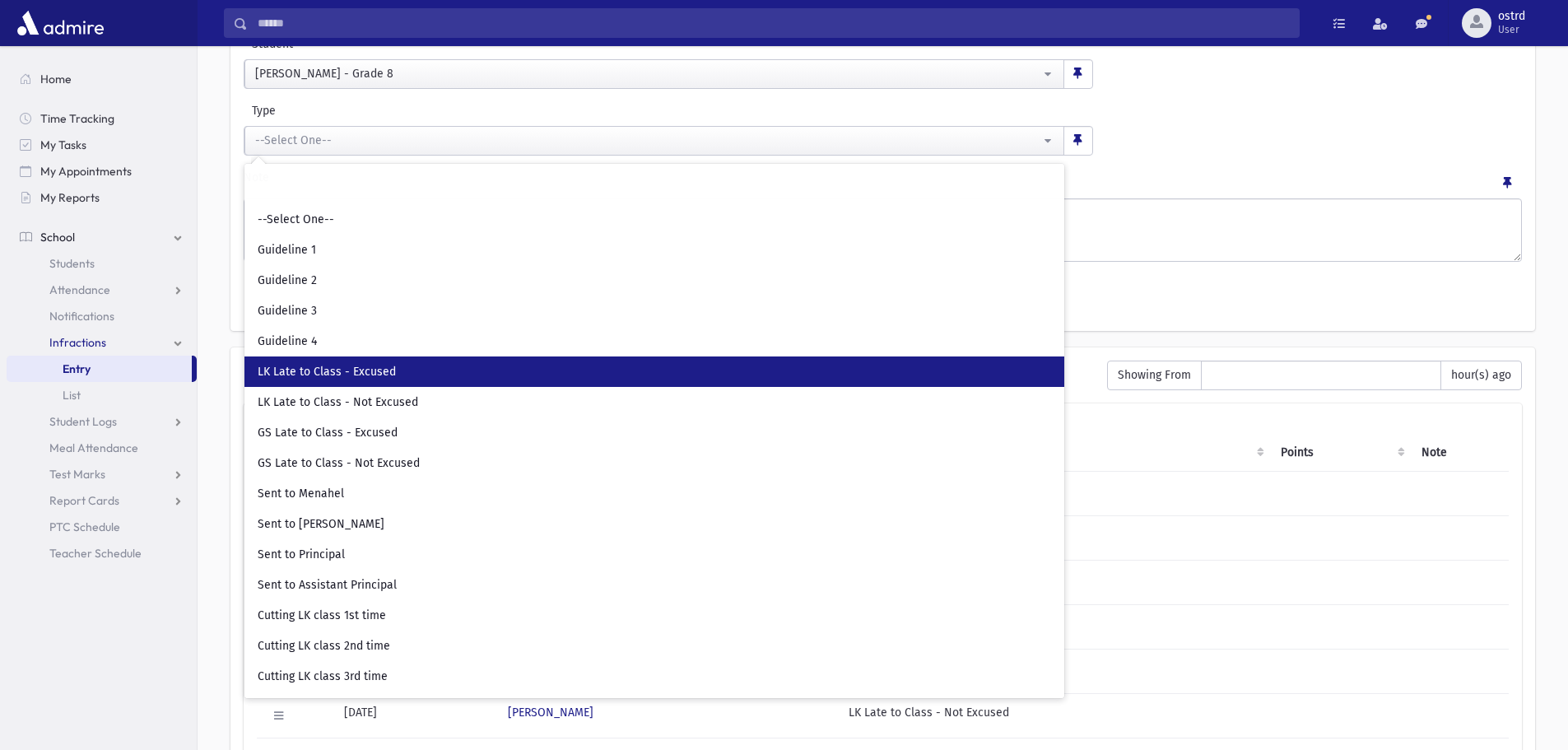
click at [365, 367] on span "LK Late to Class - Excused" at bounding box center [326, 372] width 138 height 16
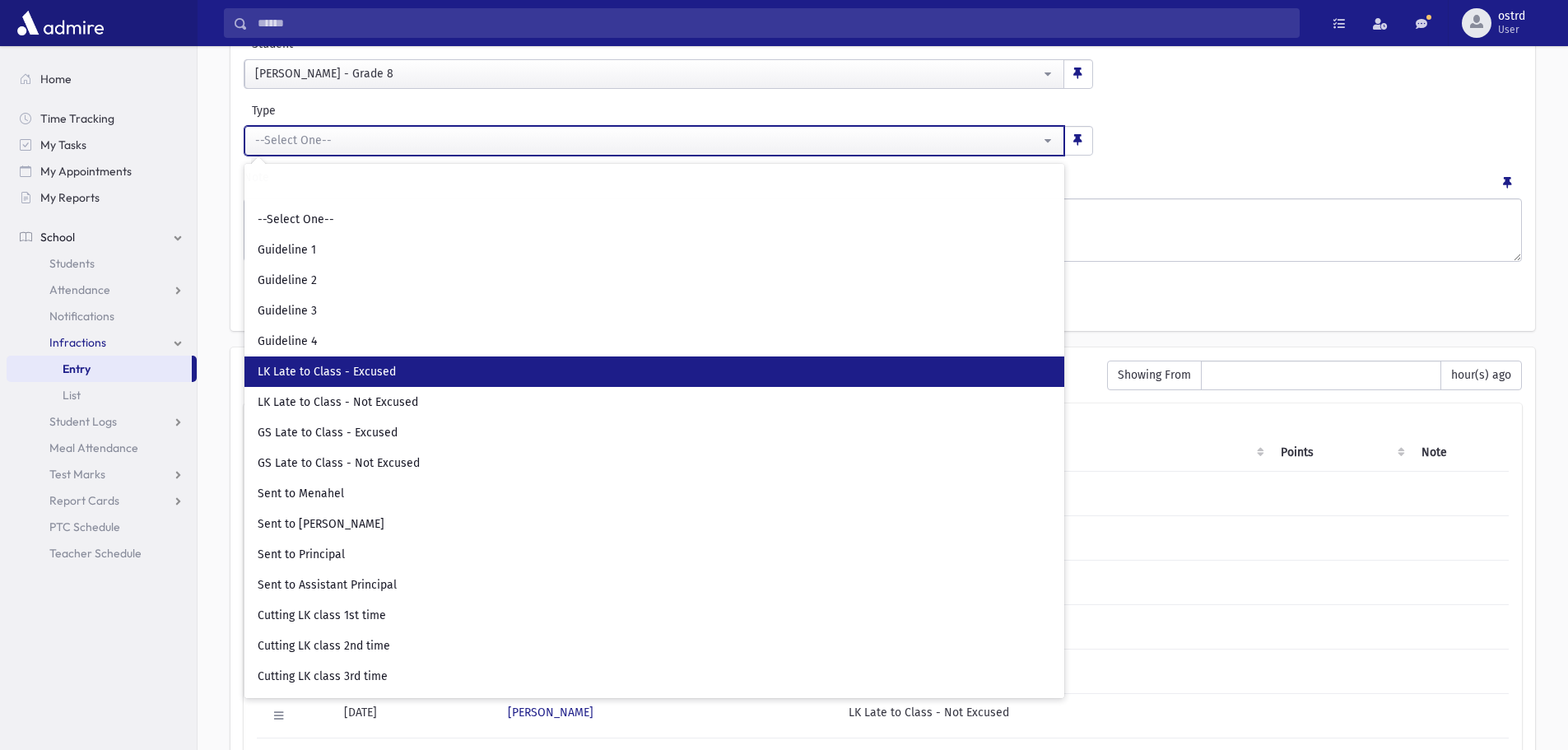
select select "**"
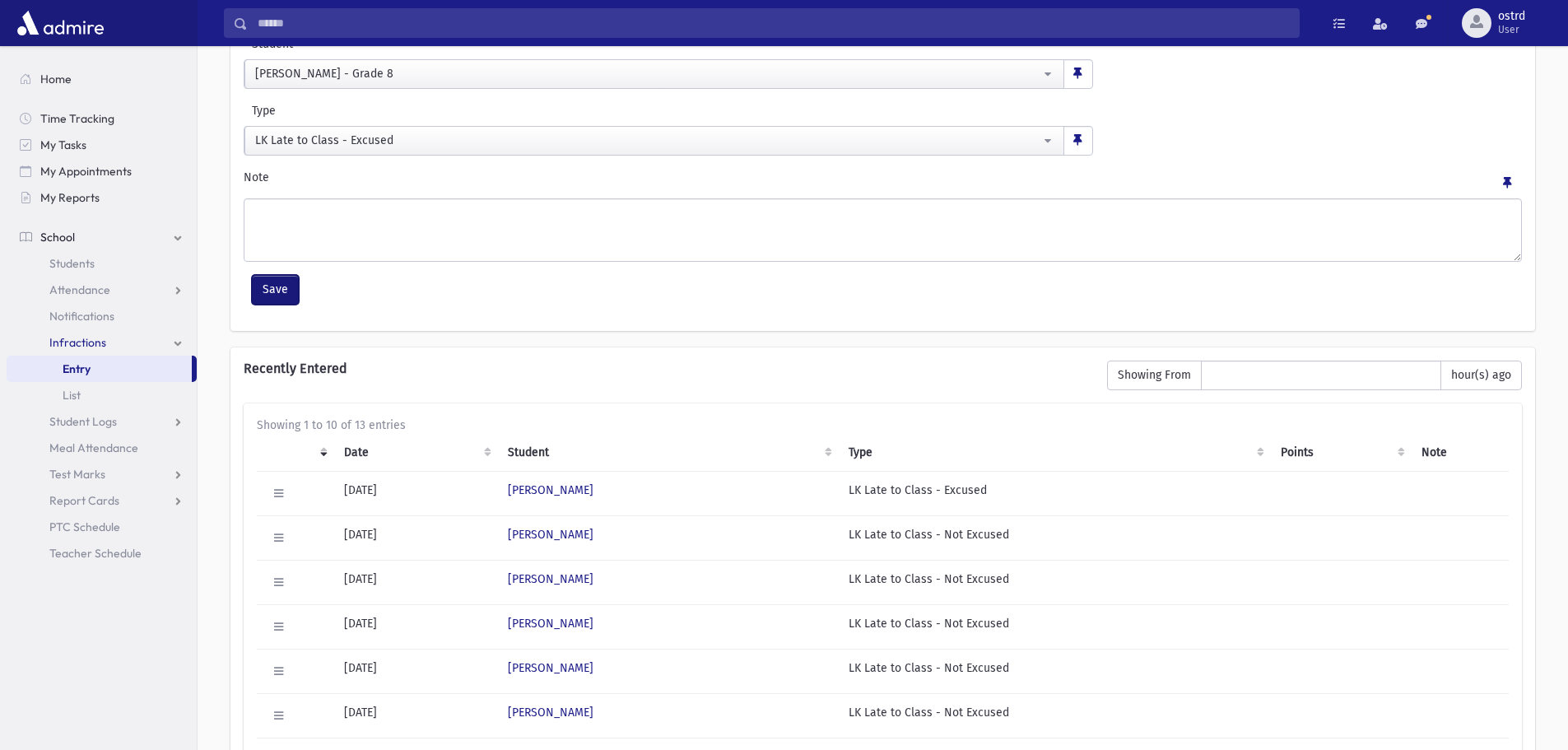
click at [278, 286] on button "Save" at bounding box center [275, 289] width 47 height 30
select select
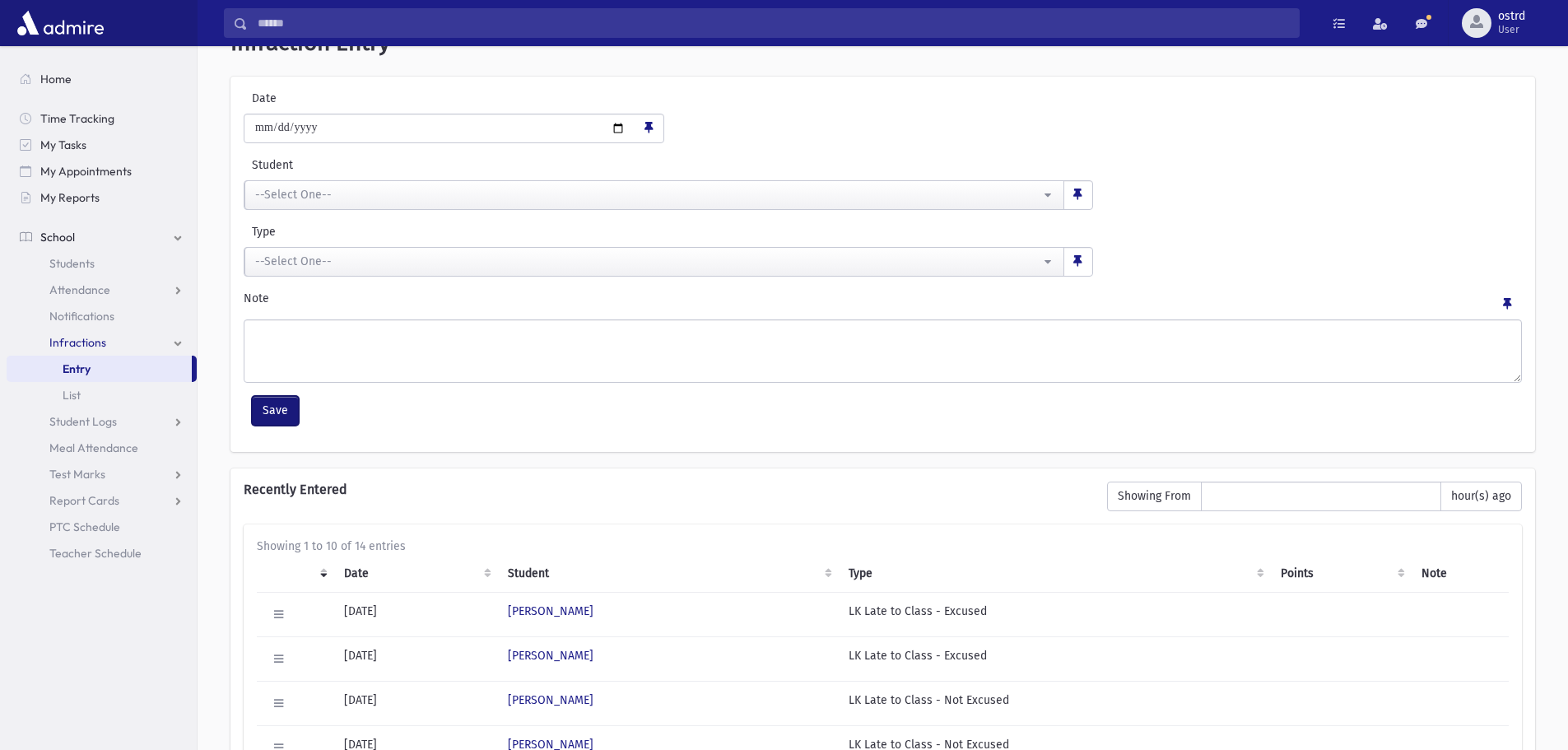
scroll to position [165, 0]
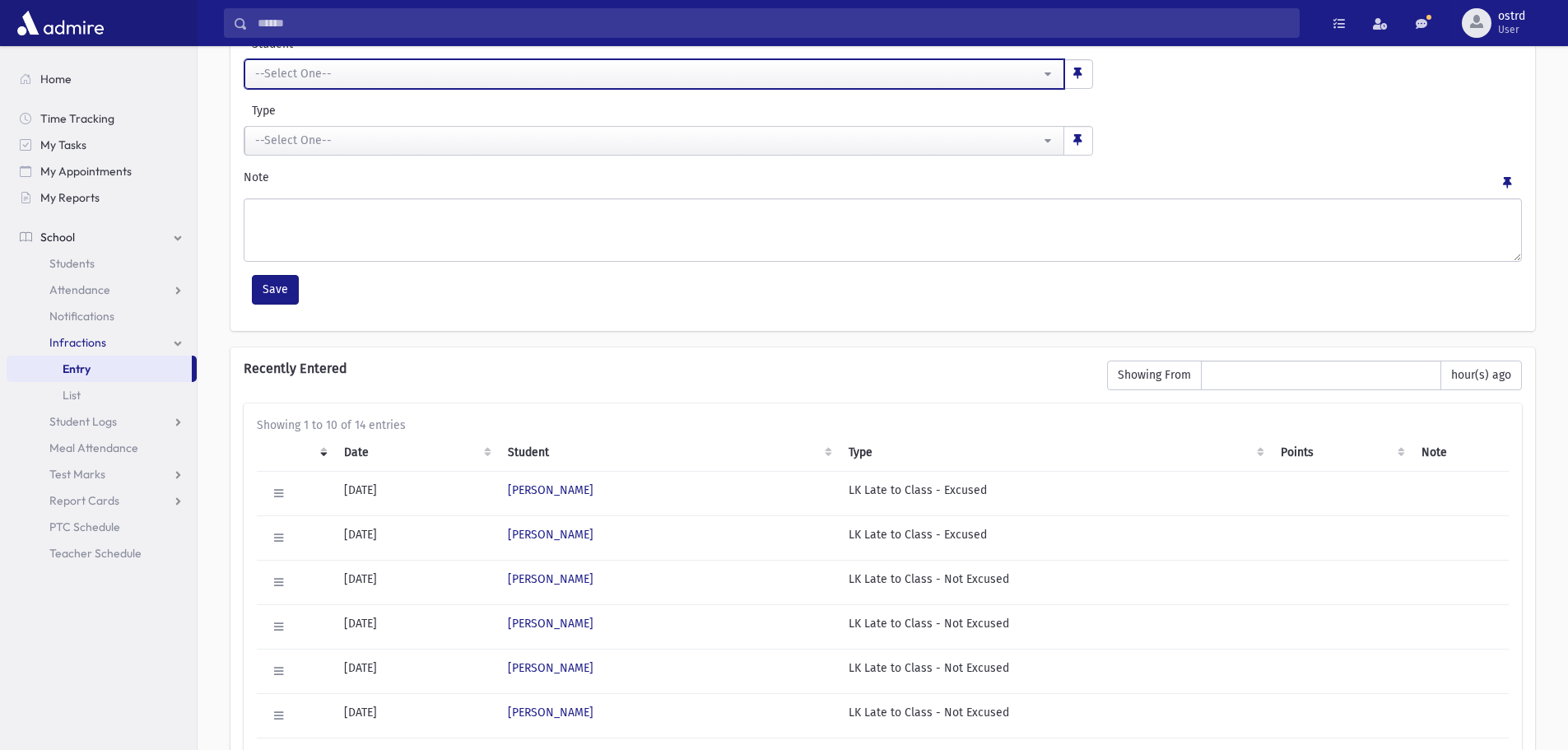
click at [330, 68] on div "--Select One--" at bounding box center [648, 73] width 785 height 17
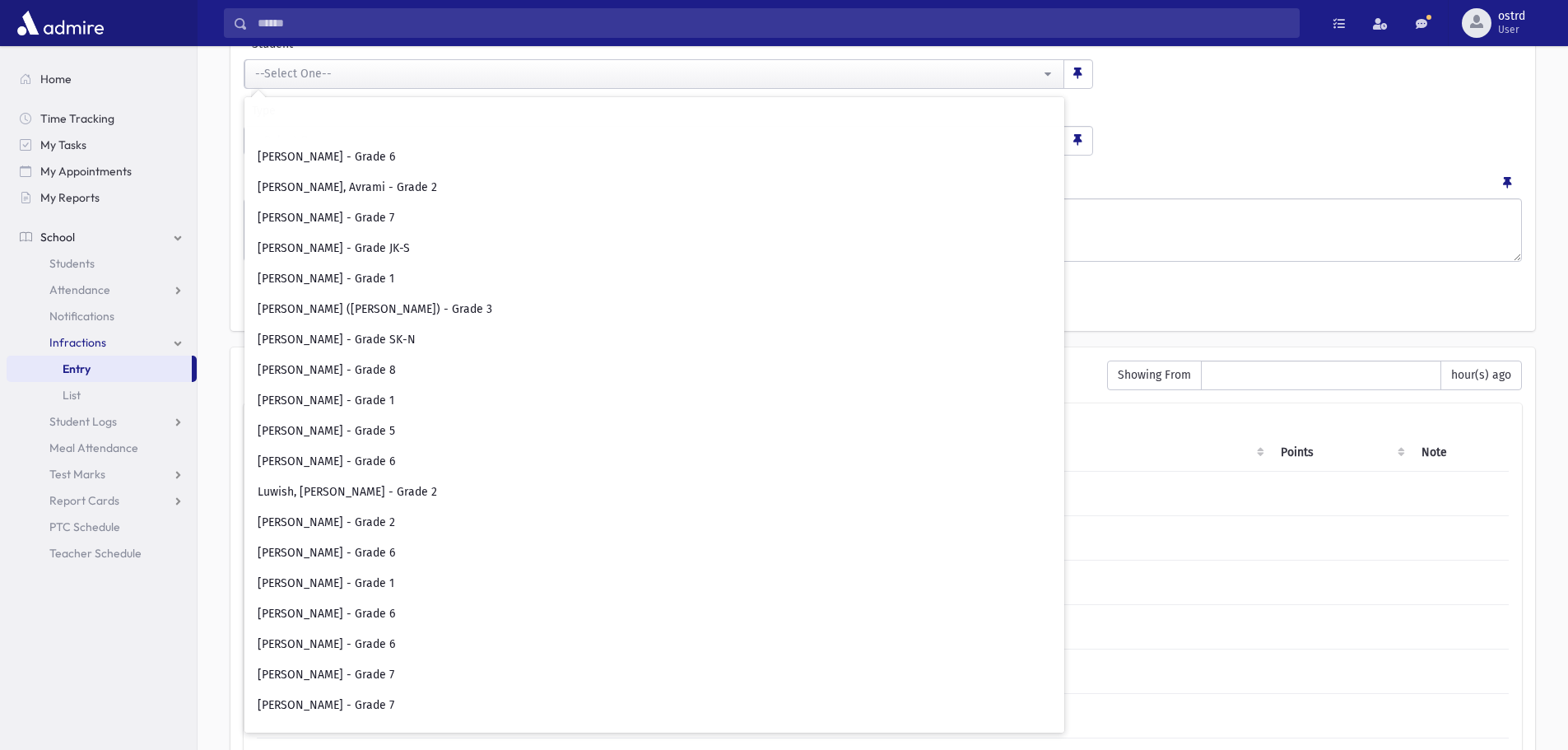
scroll to position [5432, 0]
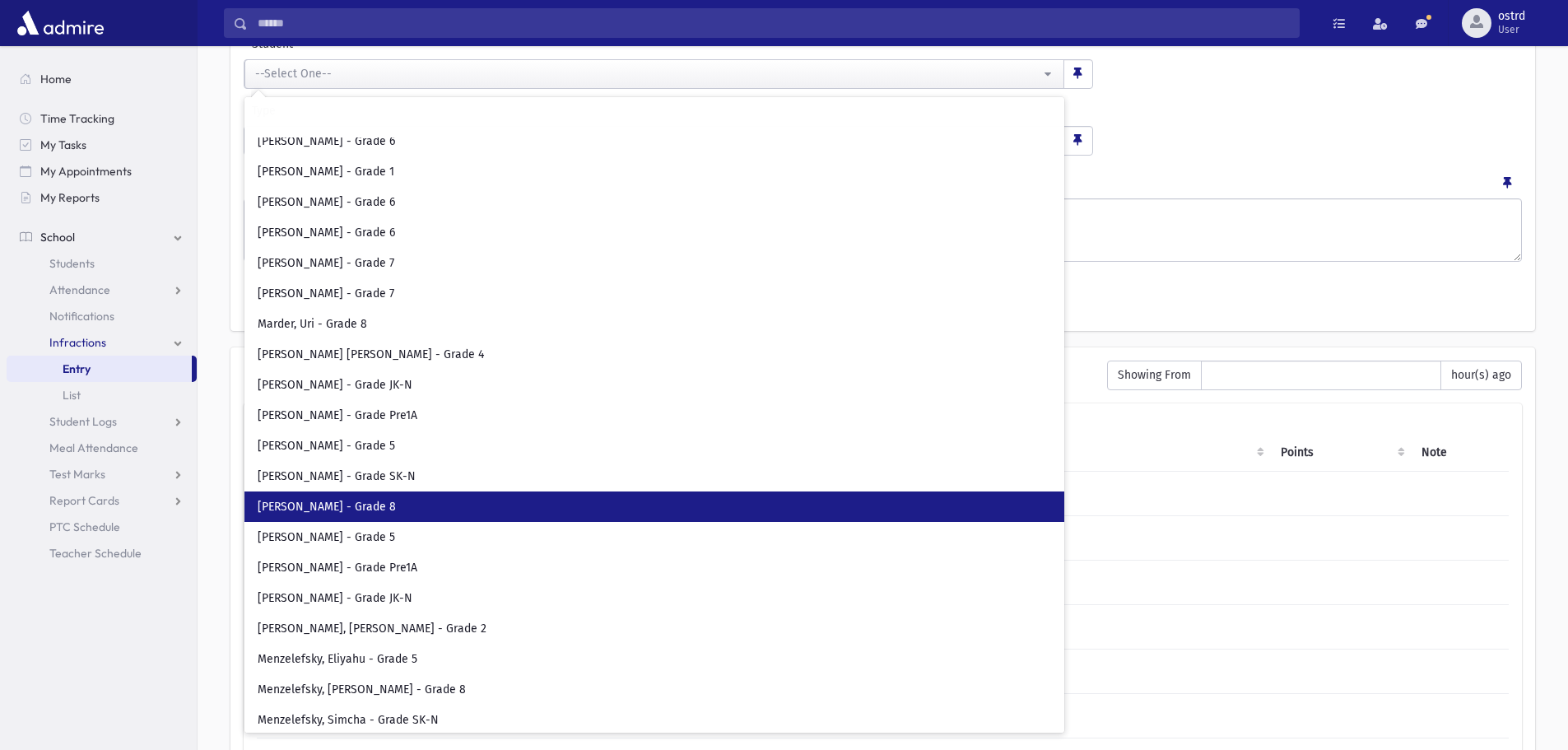
click at [391, 497] on link "[PERSON_NAME] - Grade 8" at bounding box center [654, 507] width 820 height 30
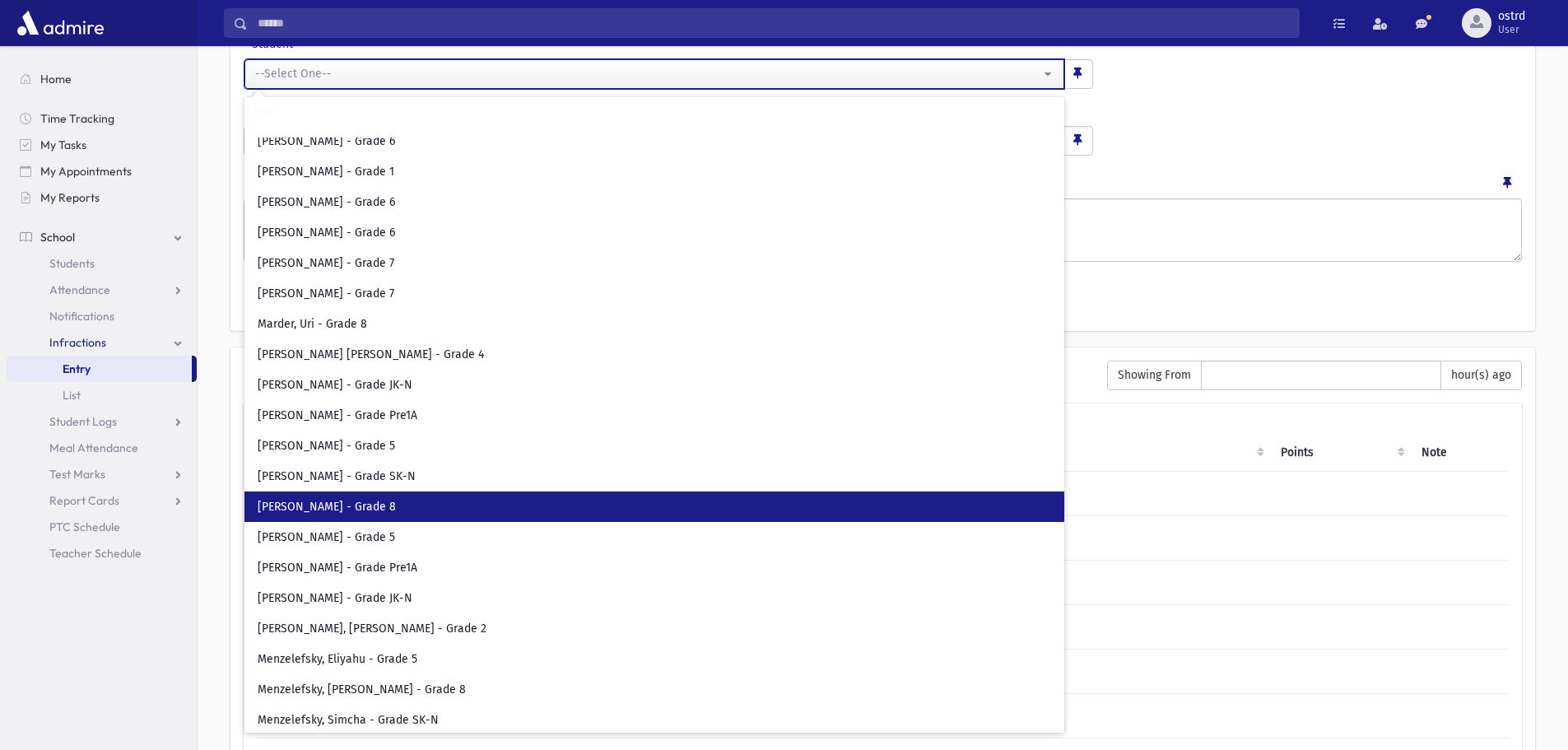
select select "****"
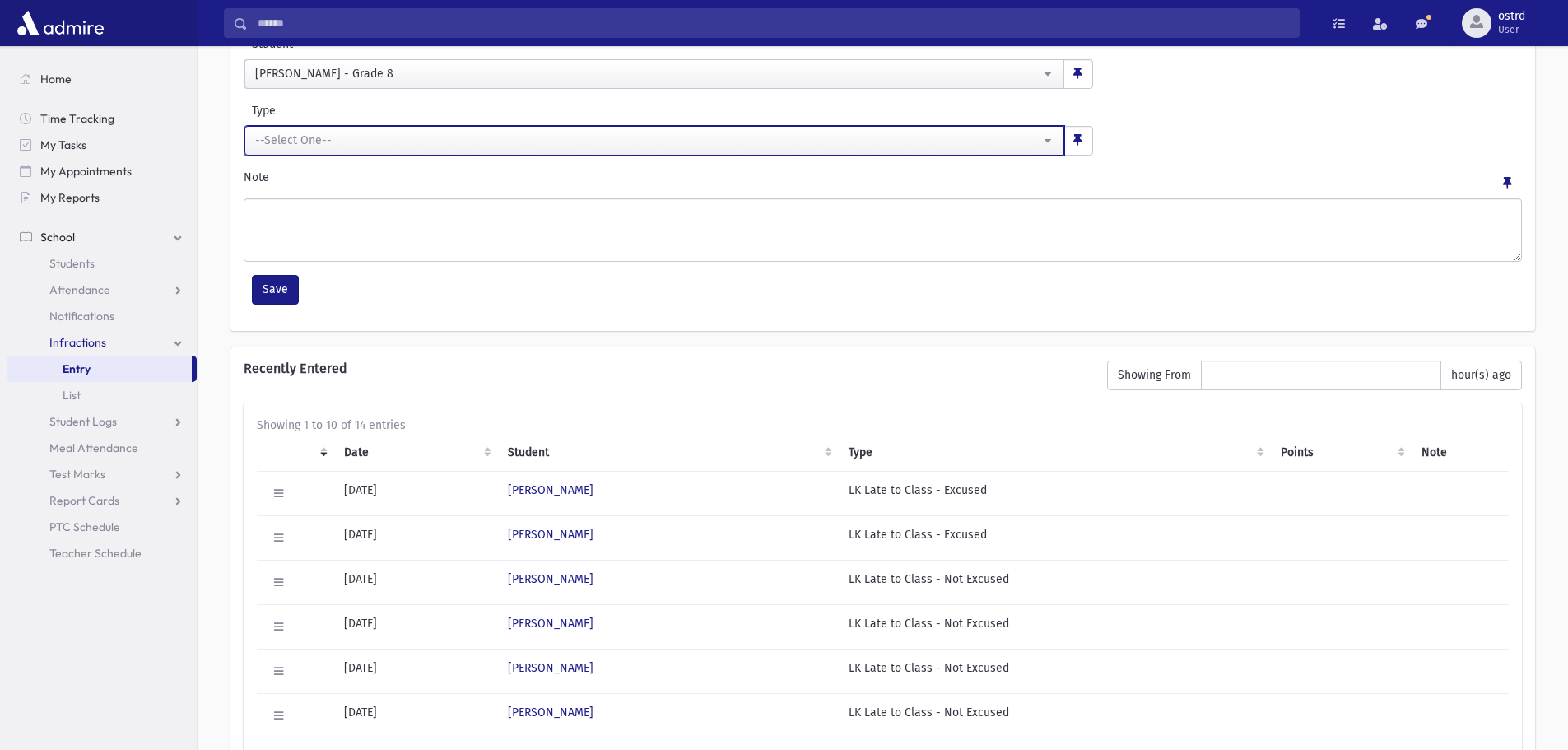
click at [338, 143] on div "--Select One--" at bounding box center [648, 140] width 785 height 17
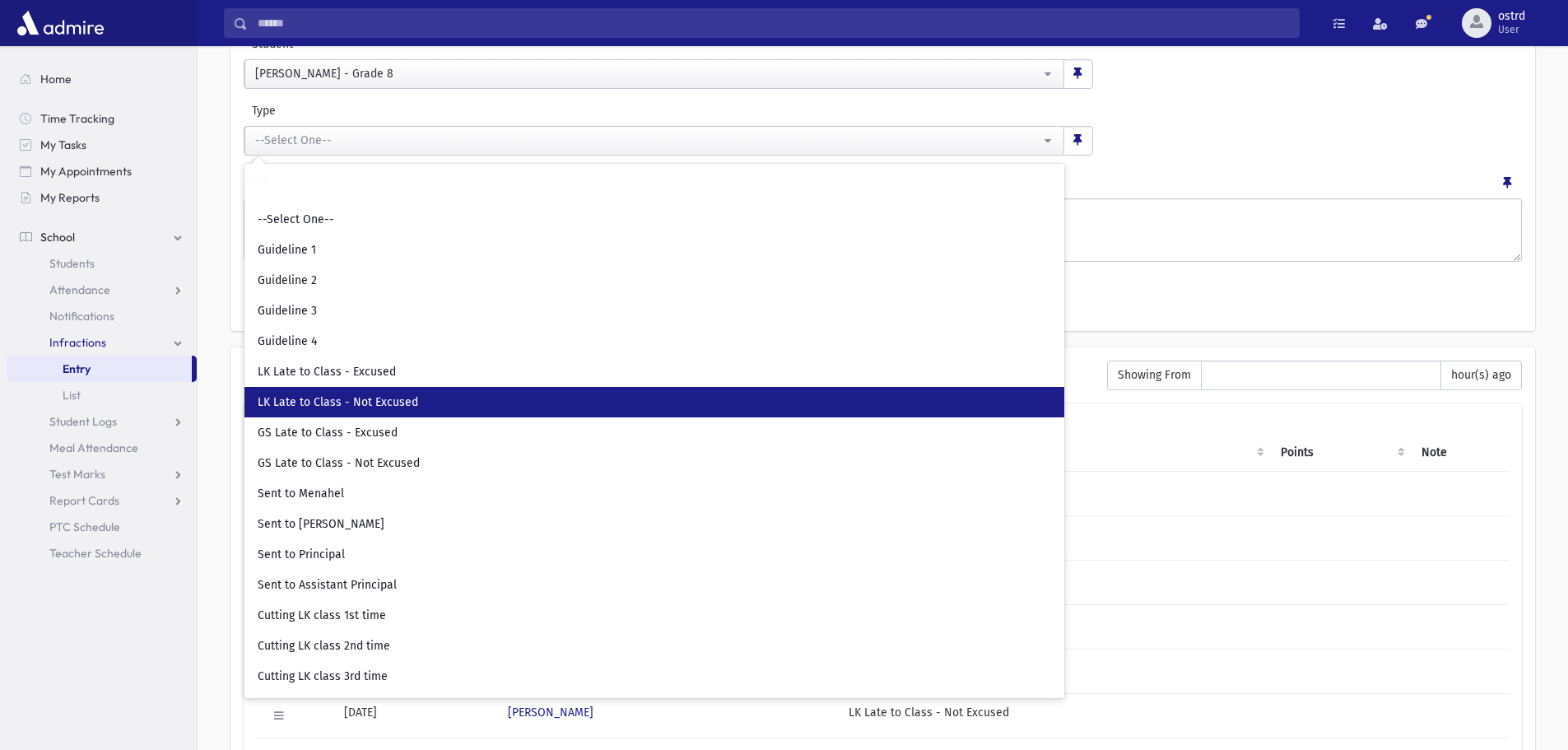
click at [376, 395] on span "LK Late to Class - Not Excused" at bounding box center [337, 402] width 160 height 16
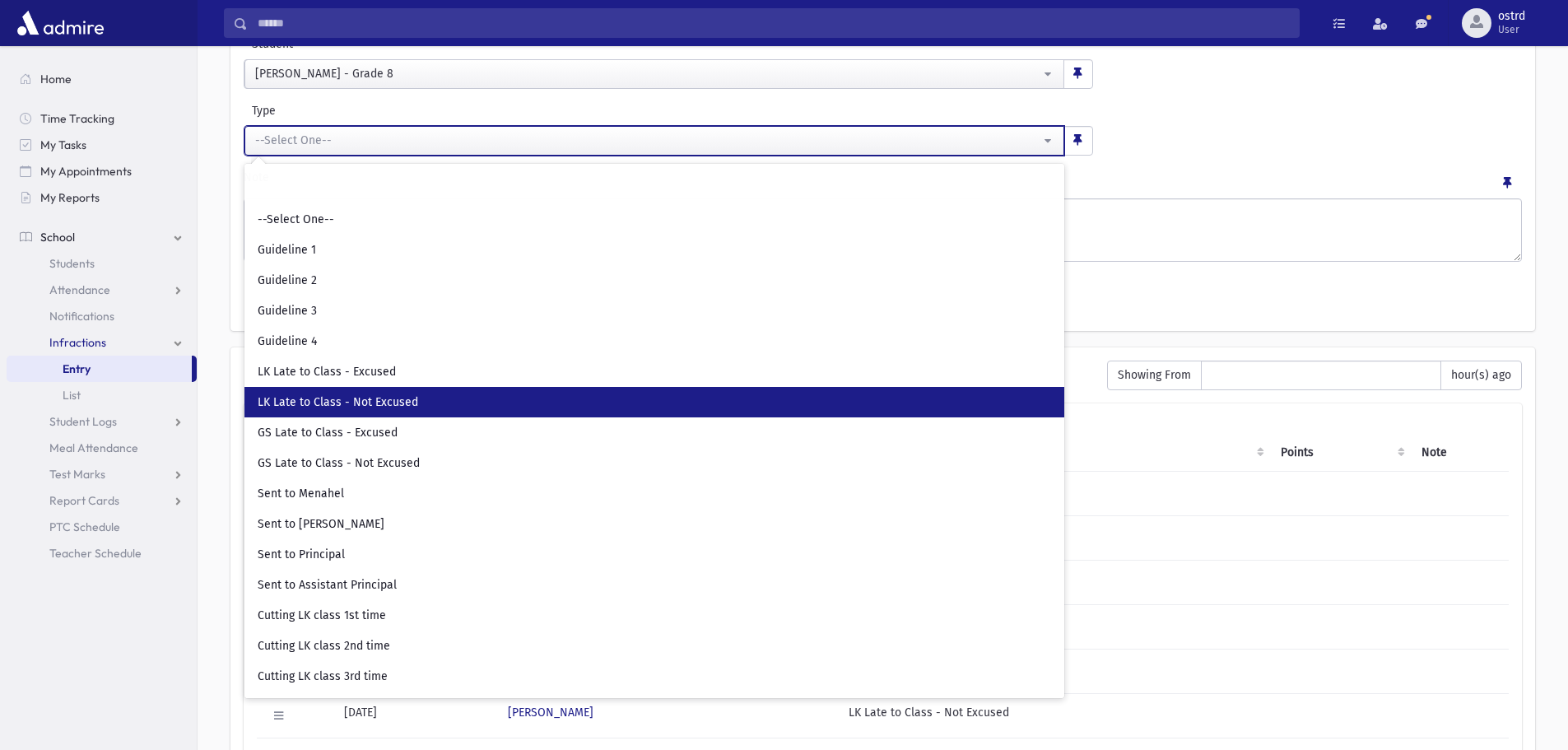
select select "**"
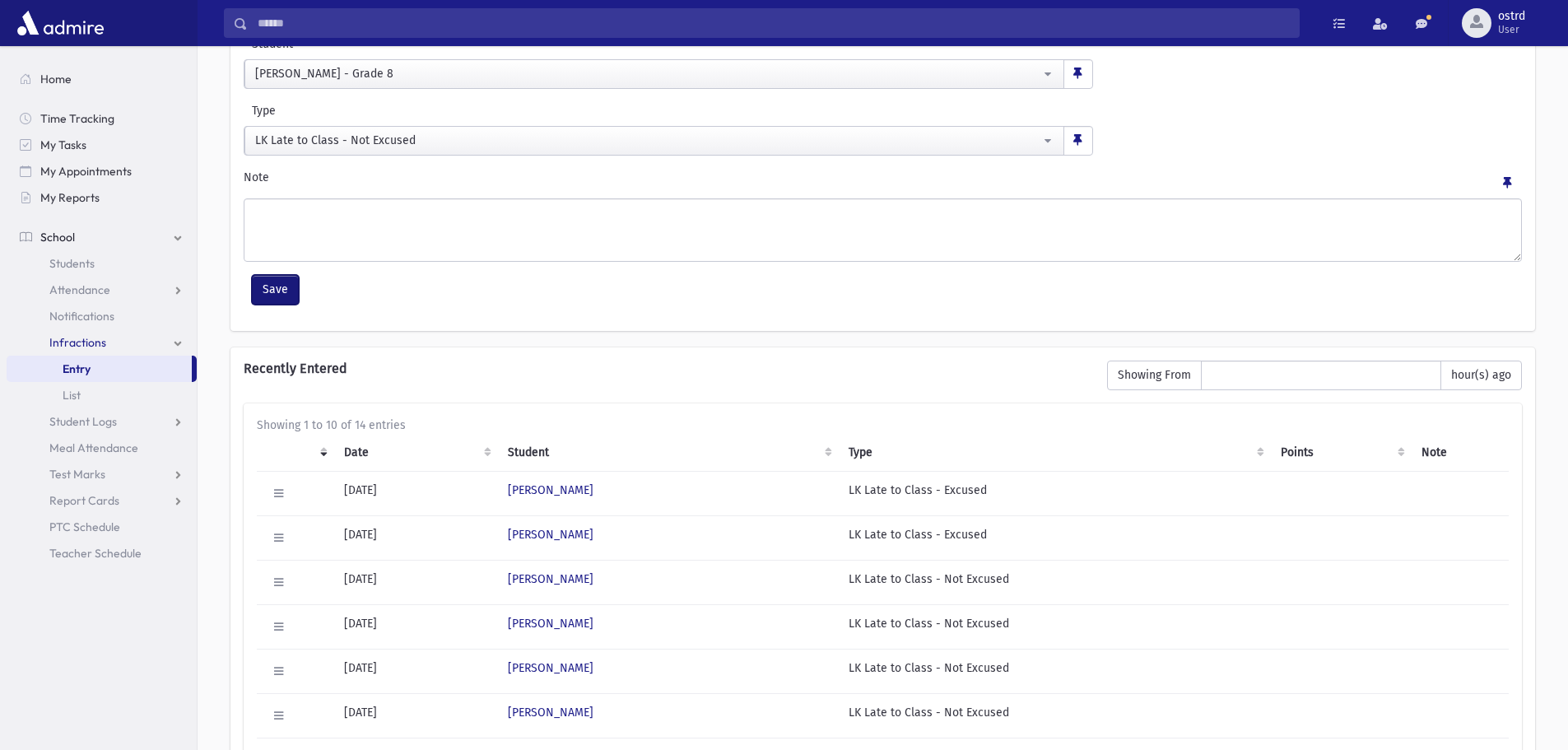
click at [284, 280] on button "Save" at bounding box center [275, 289] width 47 height 30
select select
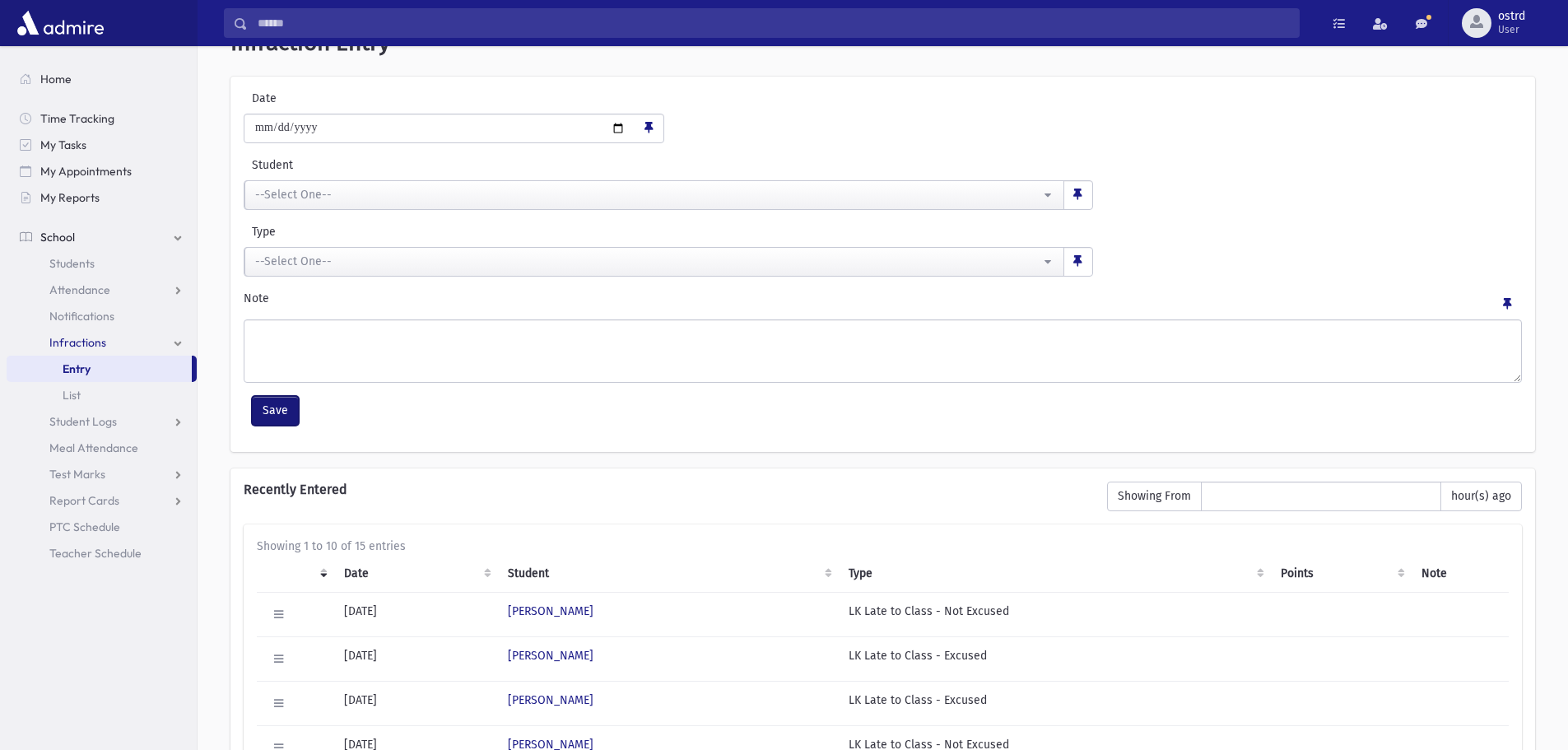
scroll to position [165, 0]
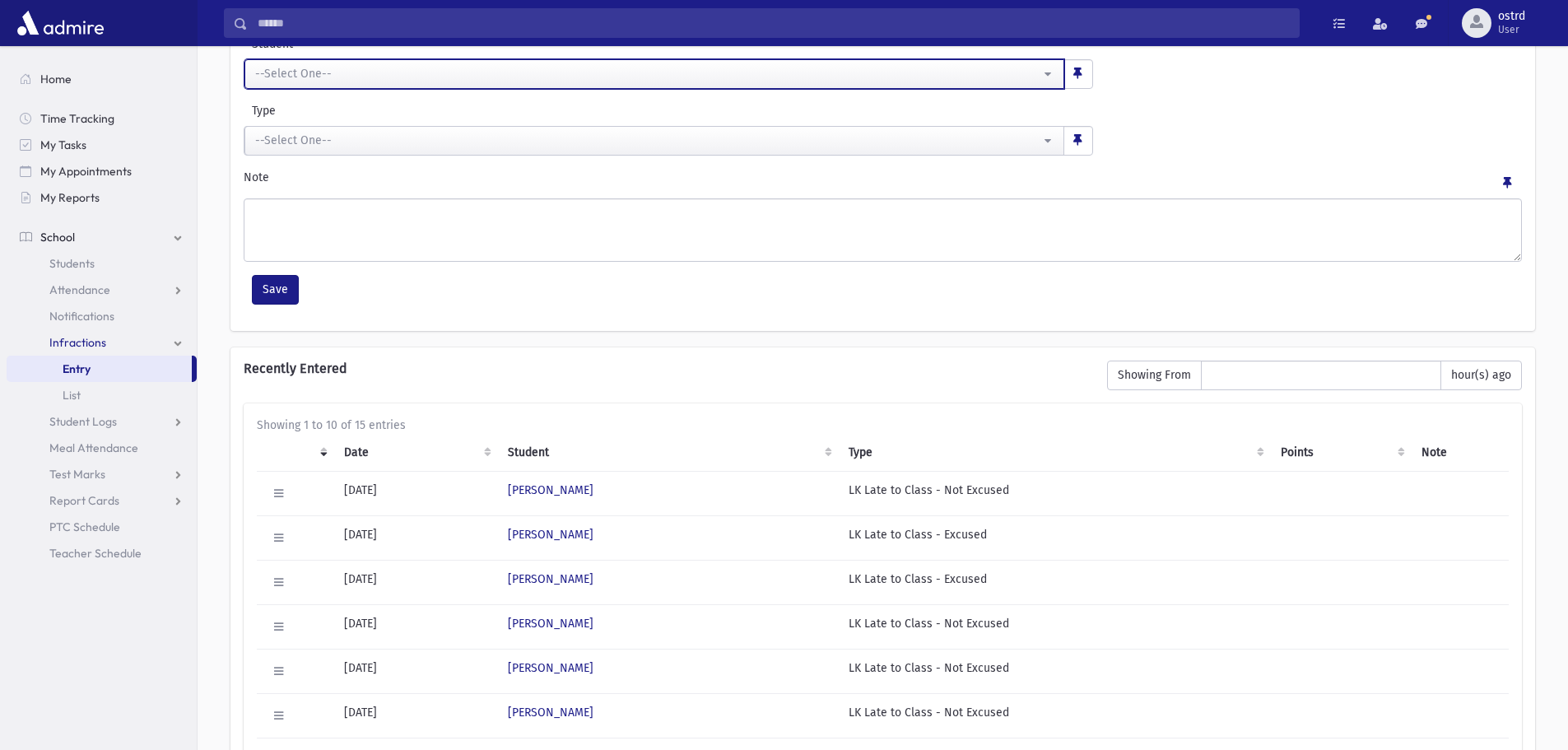
click at [328, 79] on div "--Select One--" at bounding box center [648, 73] width 785 height 17
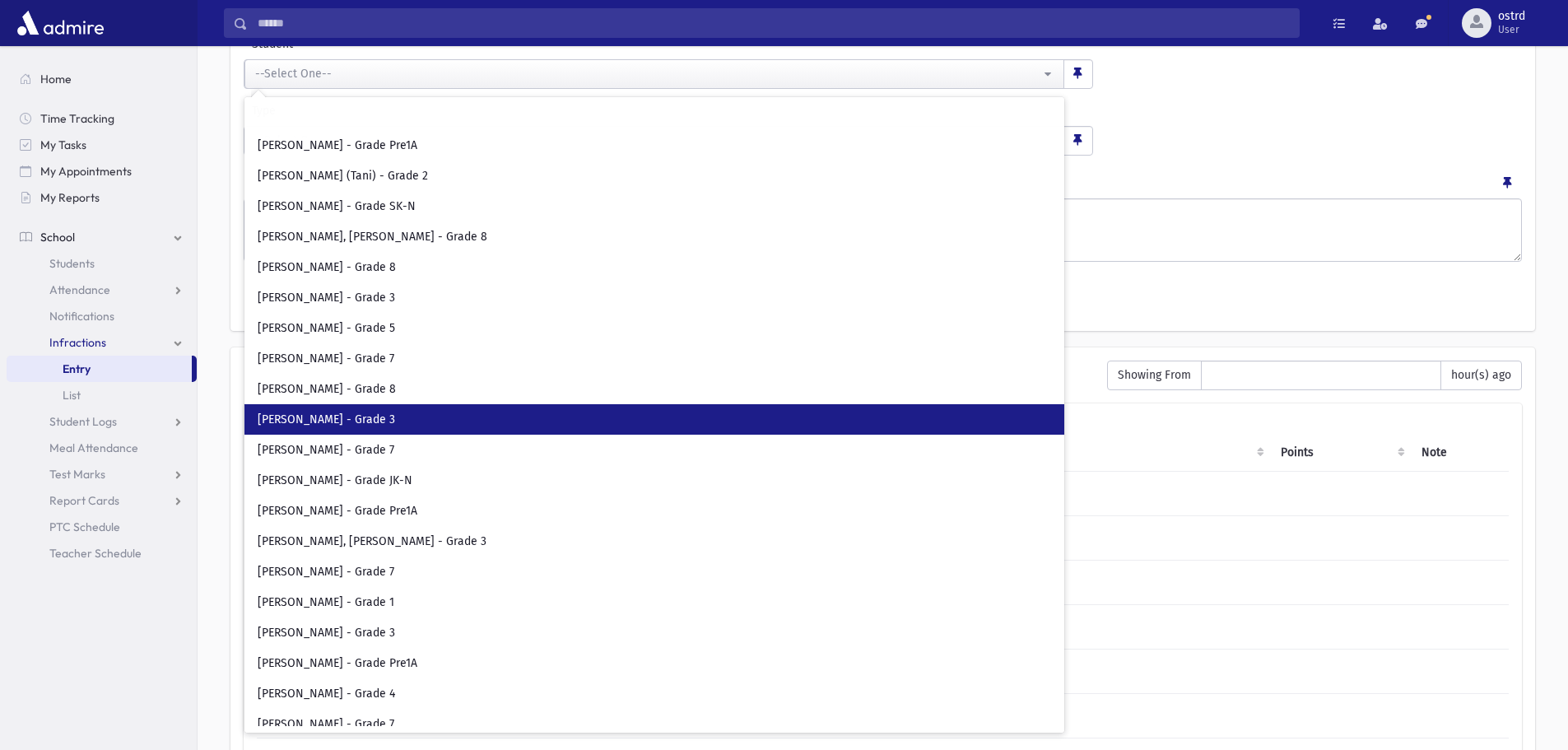
scroll to position [3868, 0]
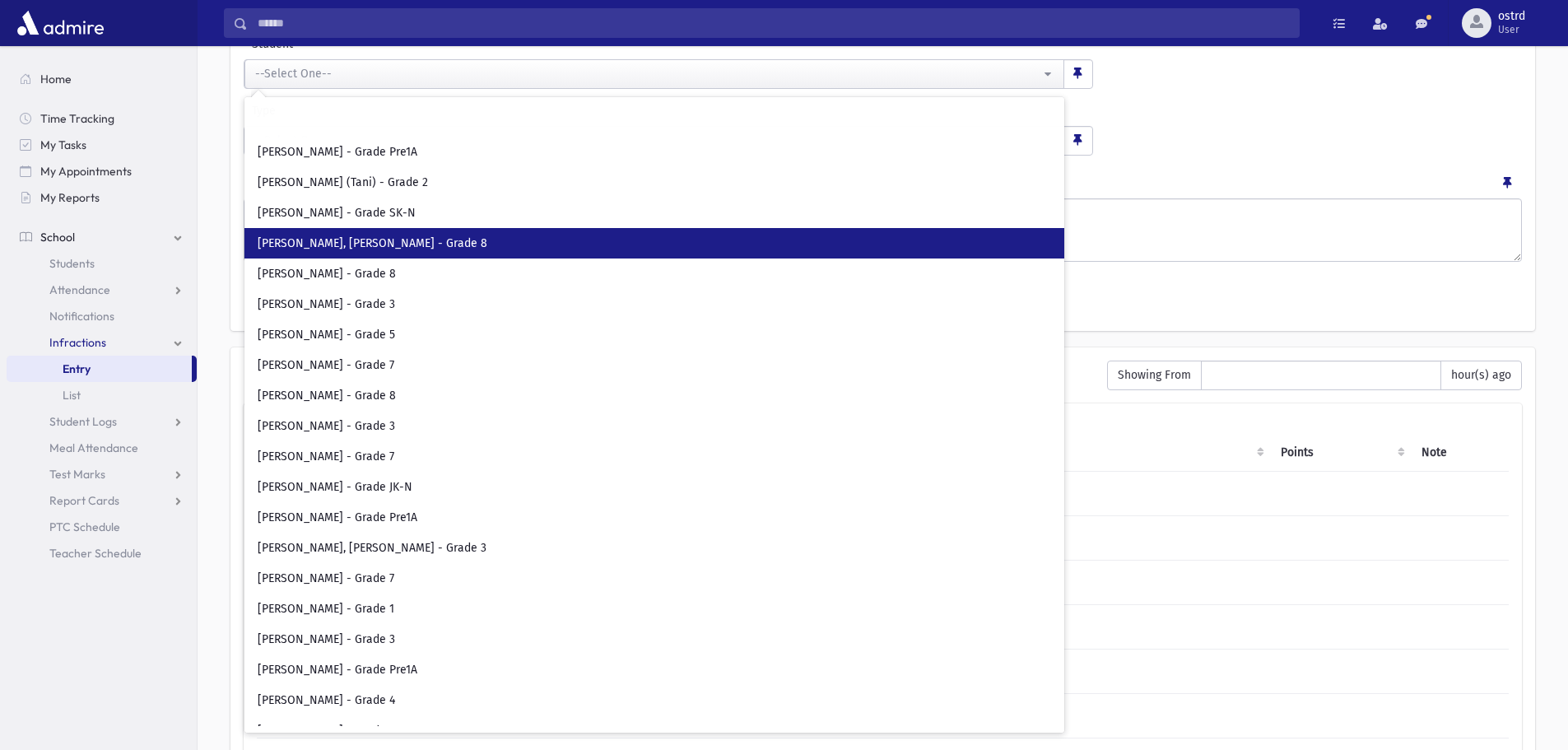
click at [365, 244] on span "[PERSON_NAME], [PERSON_NAME] - Grade 8" at bounding box center [372, 243] width 230 height 16
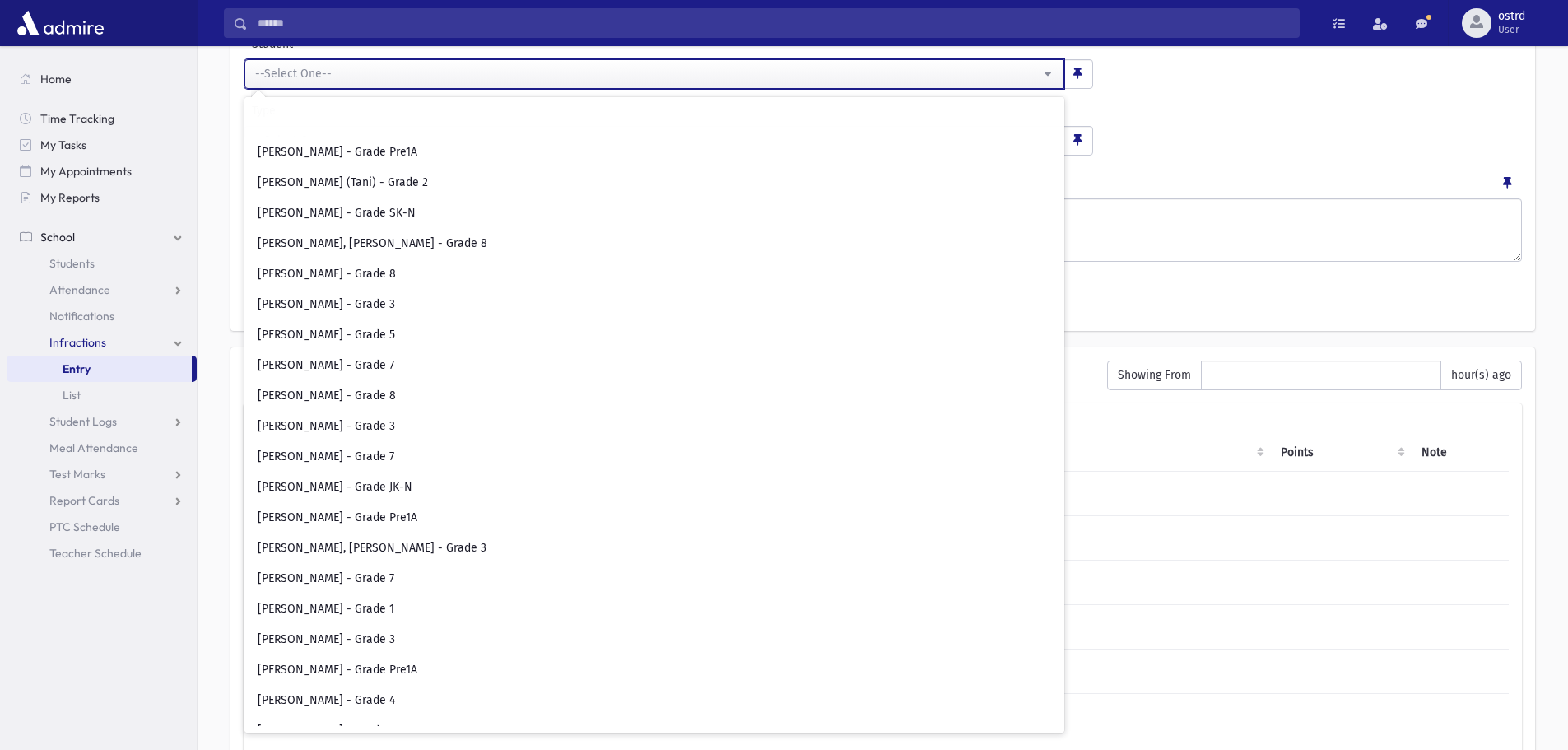
select select "****"
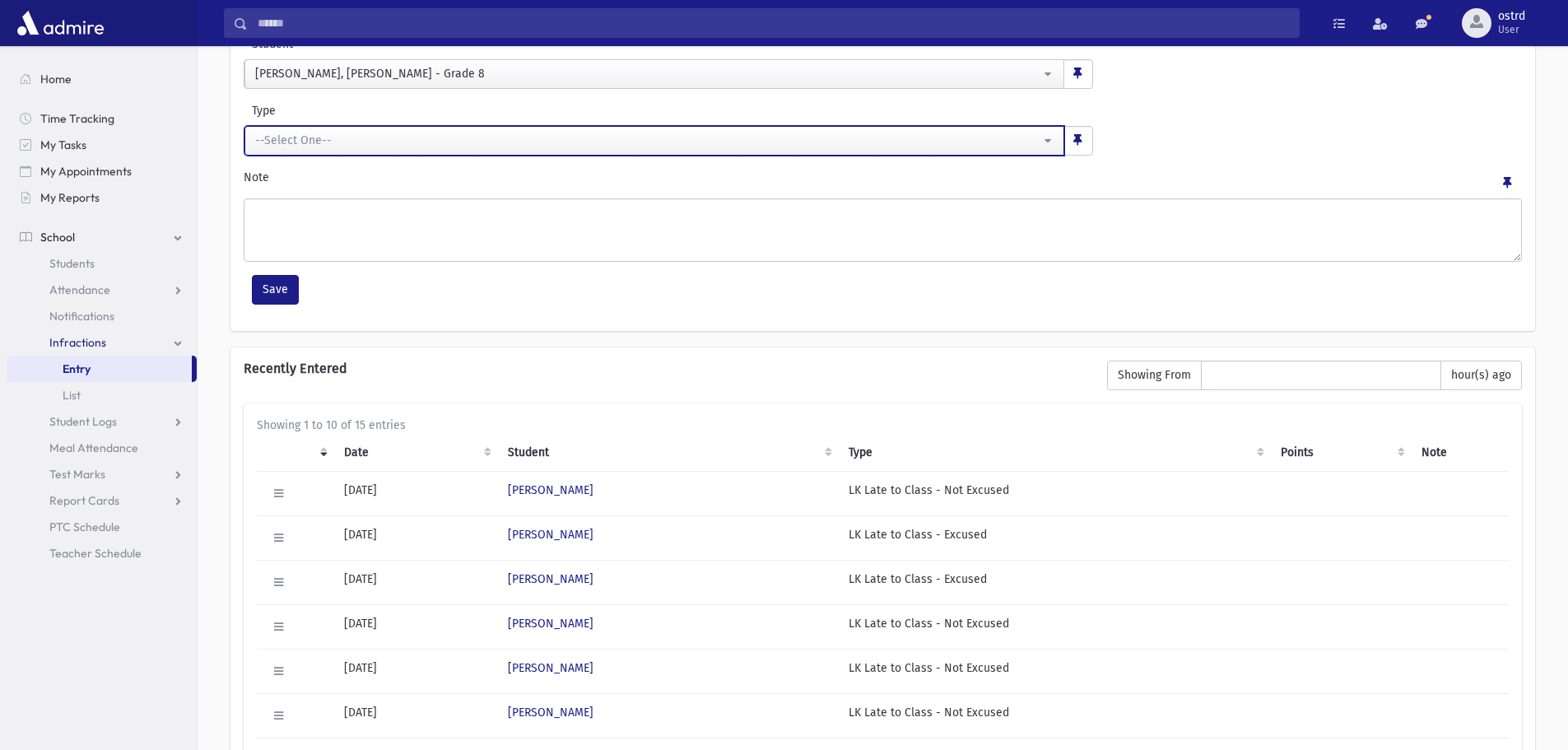
click at [333, 145] on div "--Select One--" at bounding box center [648, 140] width 785 height 17
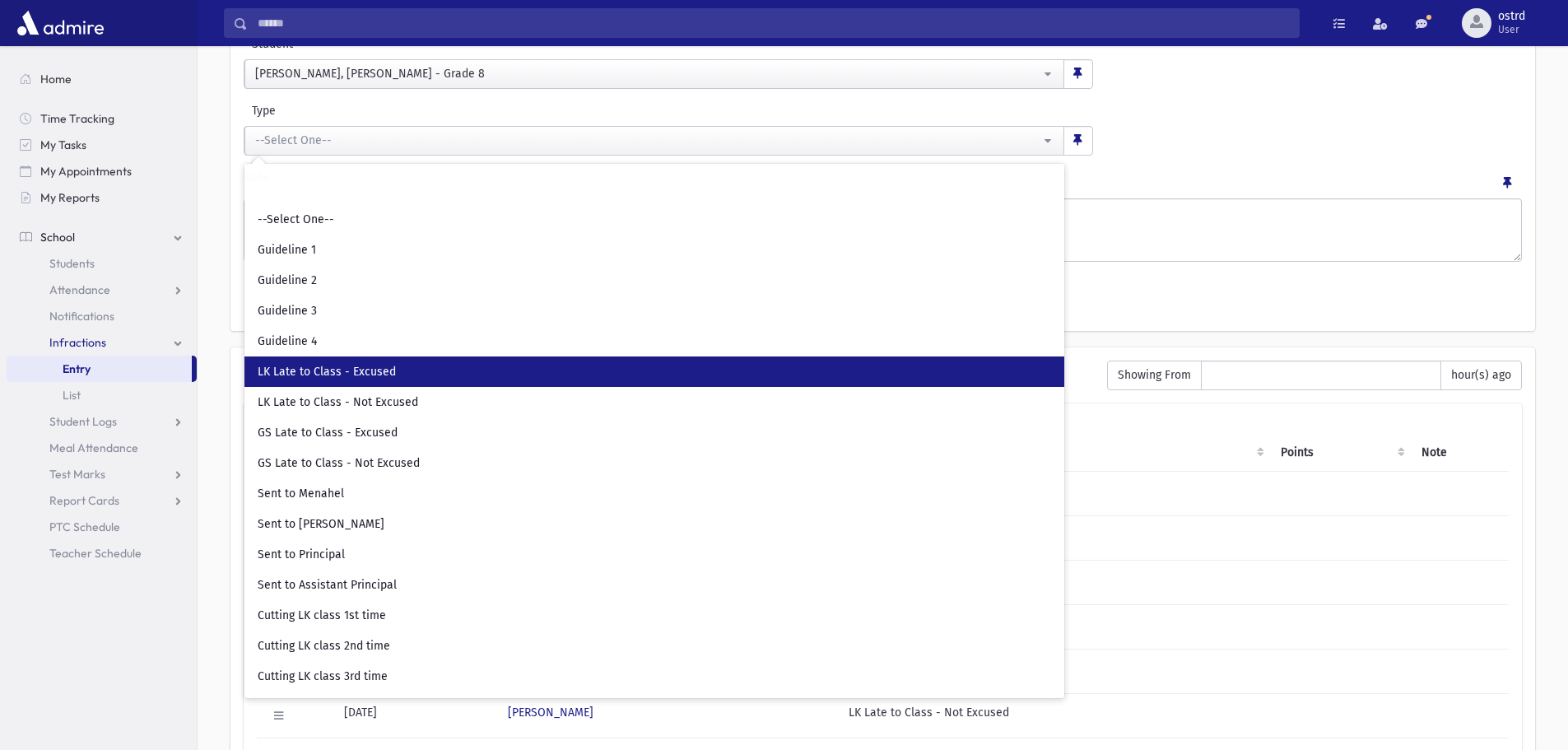
click at [372, 373] on span "LK Late to Class - Excused" at bounding box center [326, 372] width 138 height 16
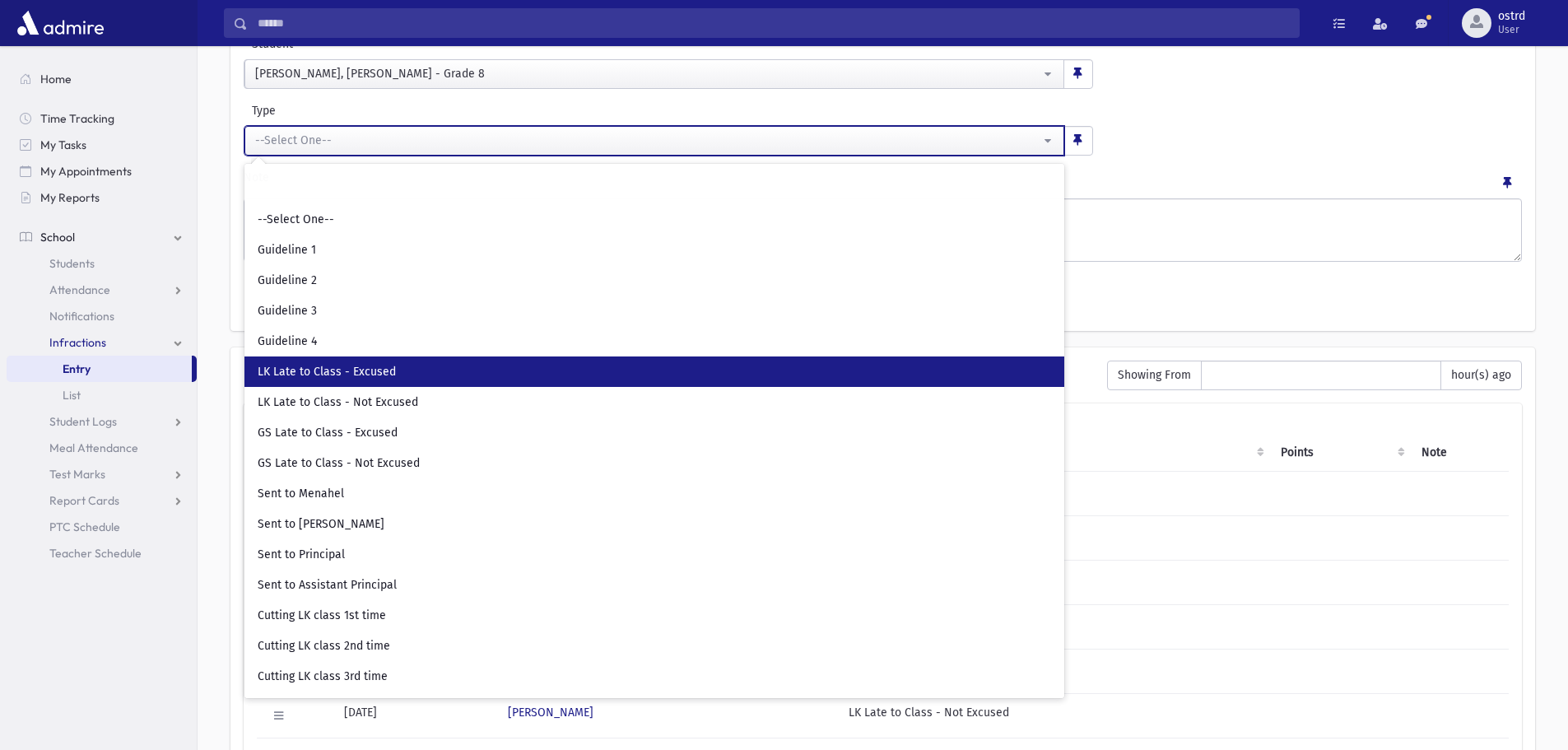
select select "**"
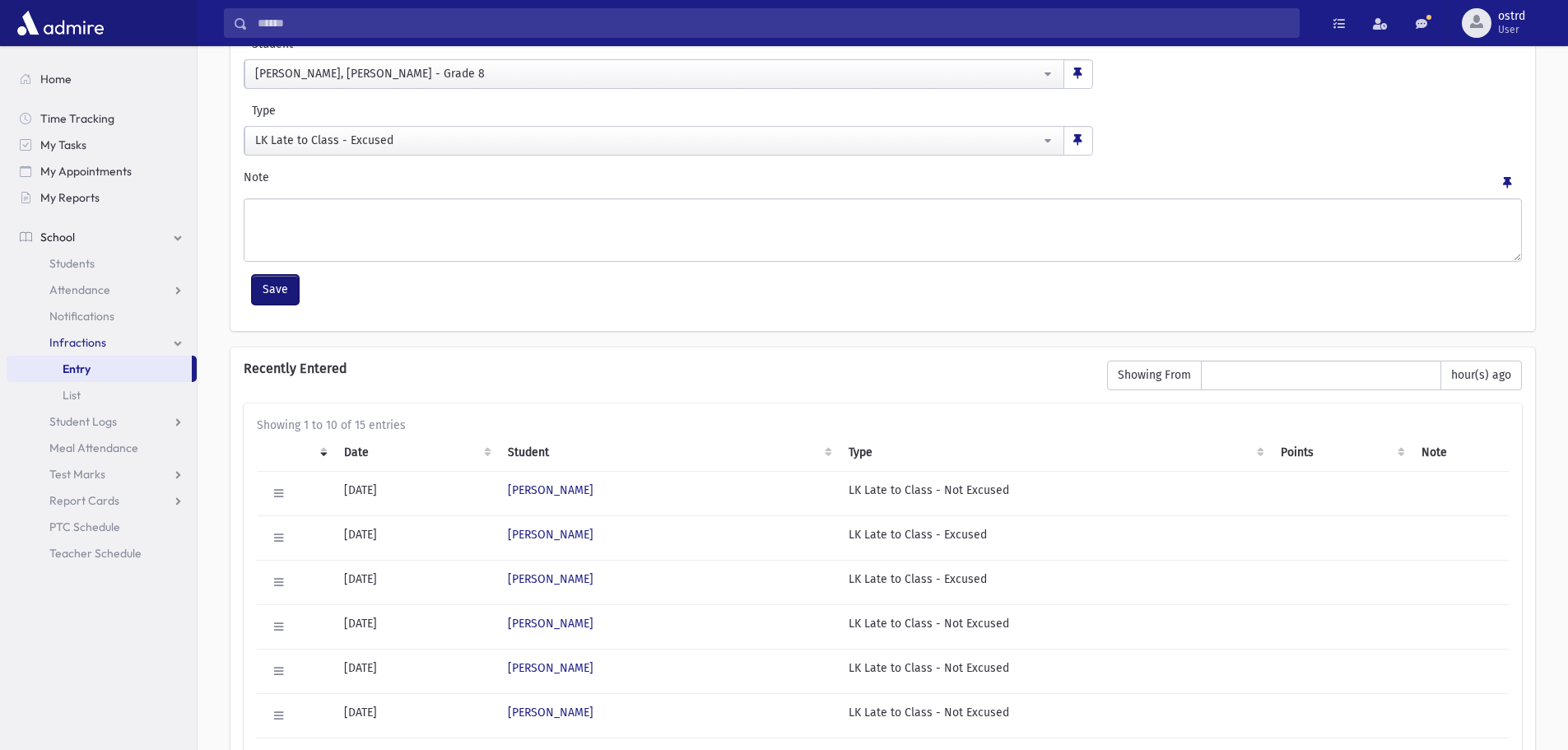
click at [275, 280] on button "Save" at bounding box center [275, 289] width 47 height 30
select select
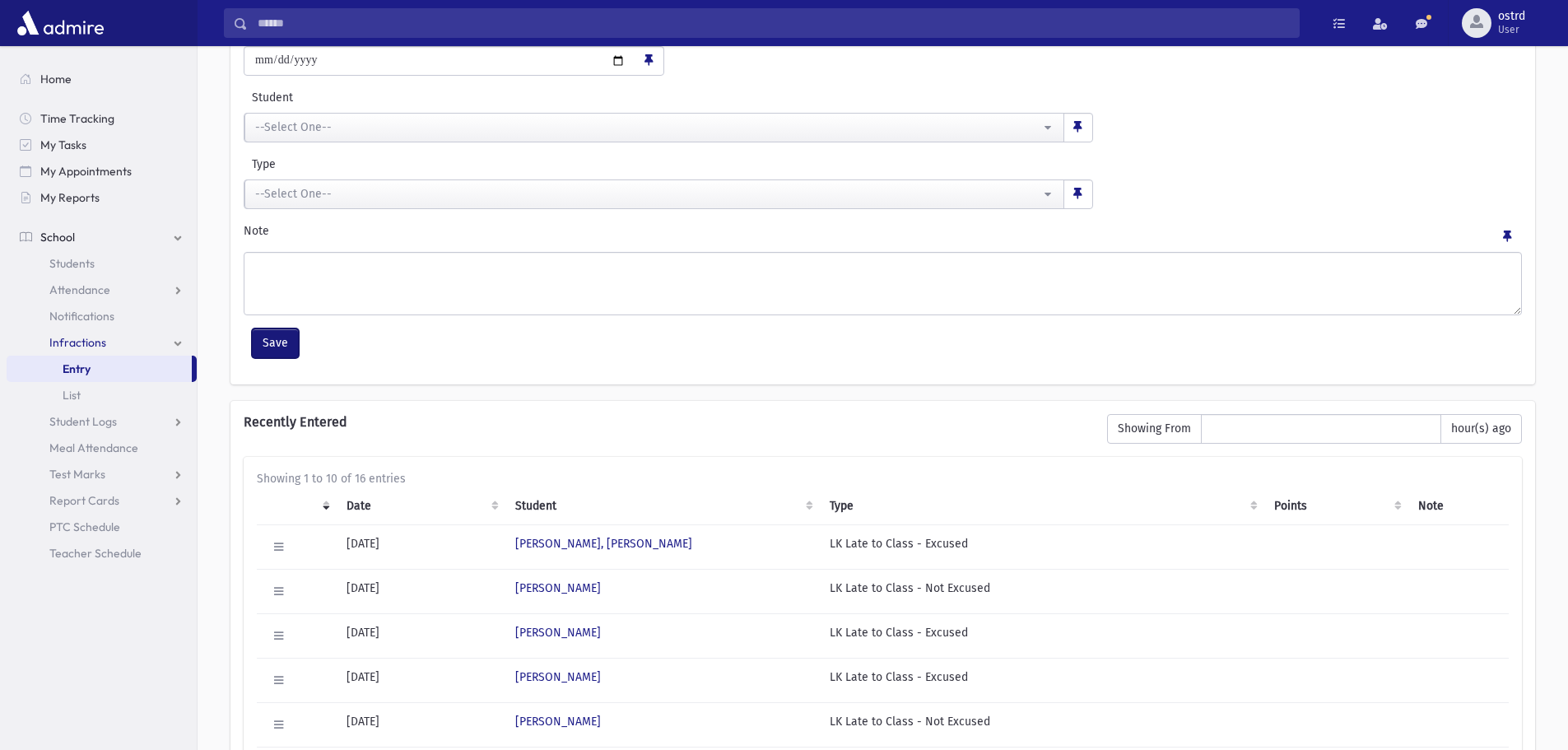
scroll to position [82, 0]
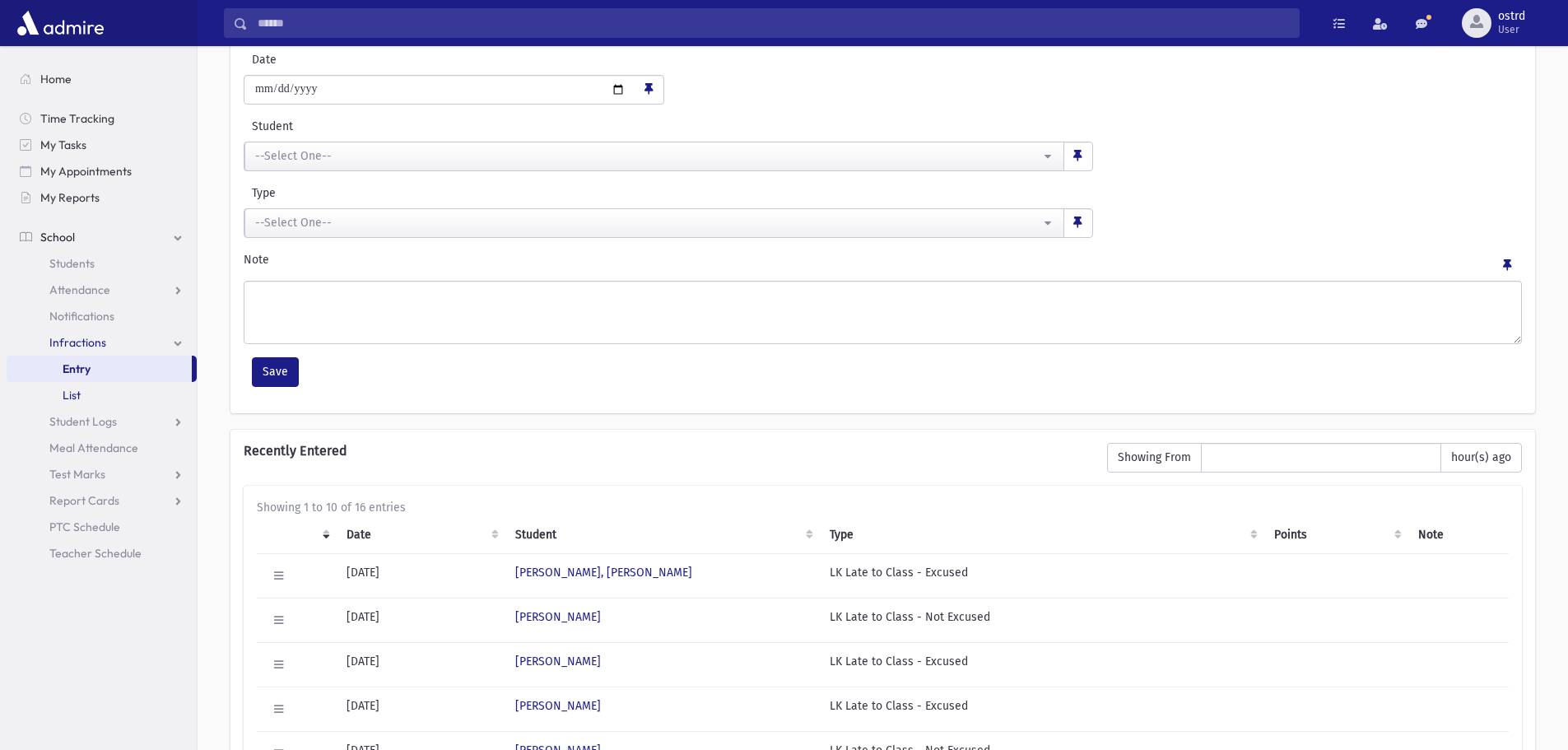
click at [75, 394] on span "List" at bounding box center [71, 395] width 18 height 15
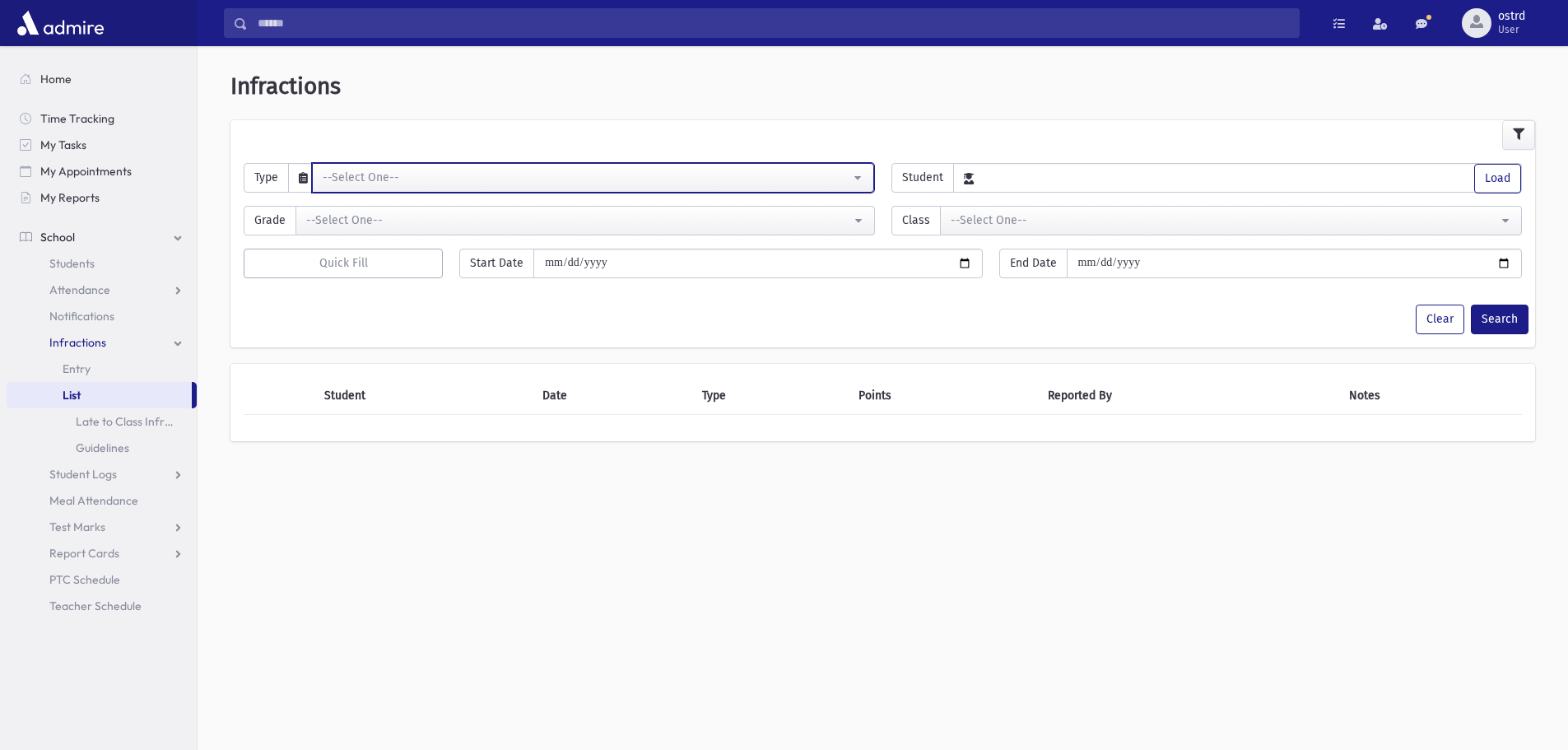
click at [353, 184] on div "--Select One--" at bounding box center [587, 177] width 528 height 17
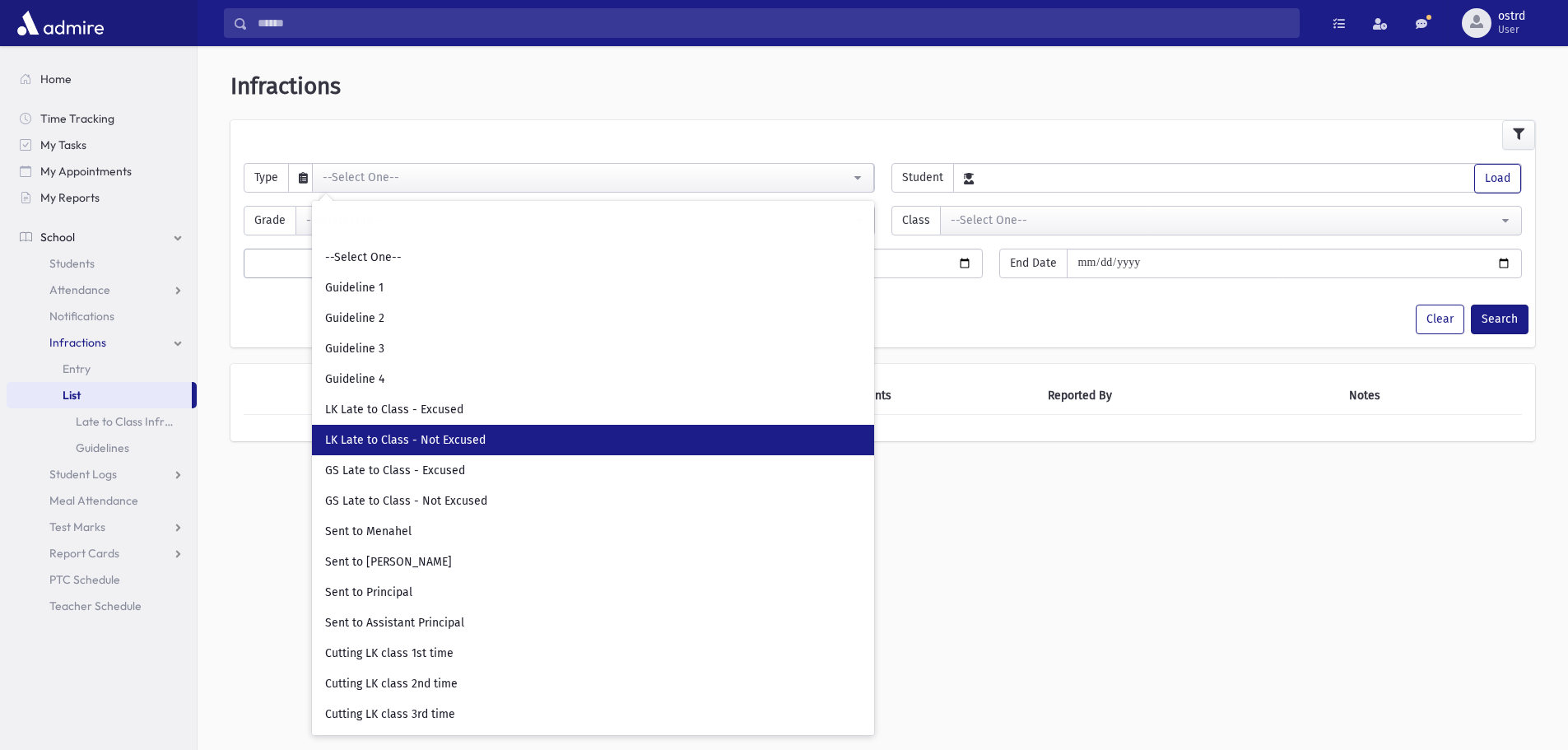
click at [428, 445] on span "LK Late to Class - Not Excused" at bounding box center [405, 439] width 160 height 16
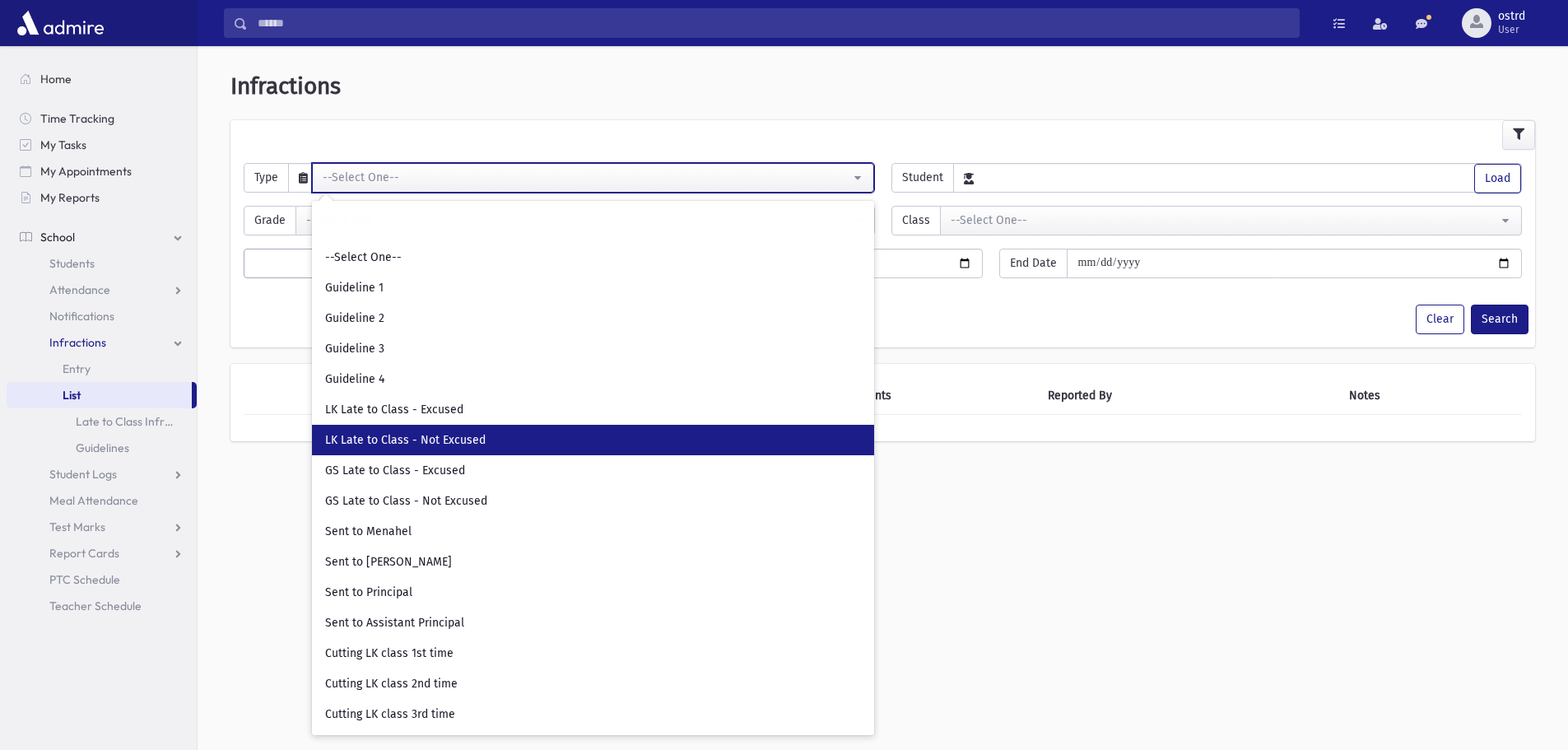
select select "**"
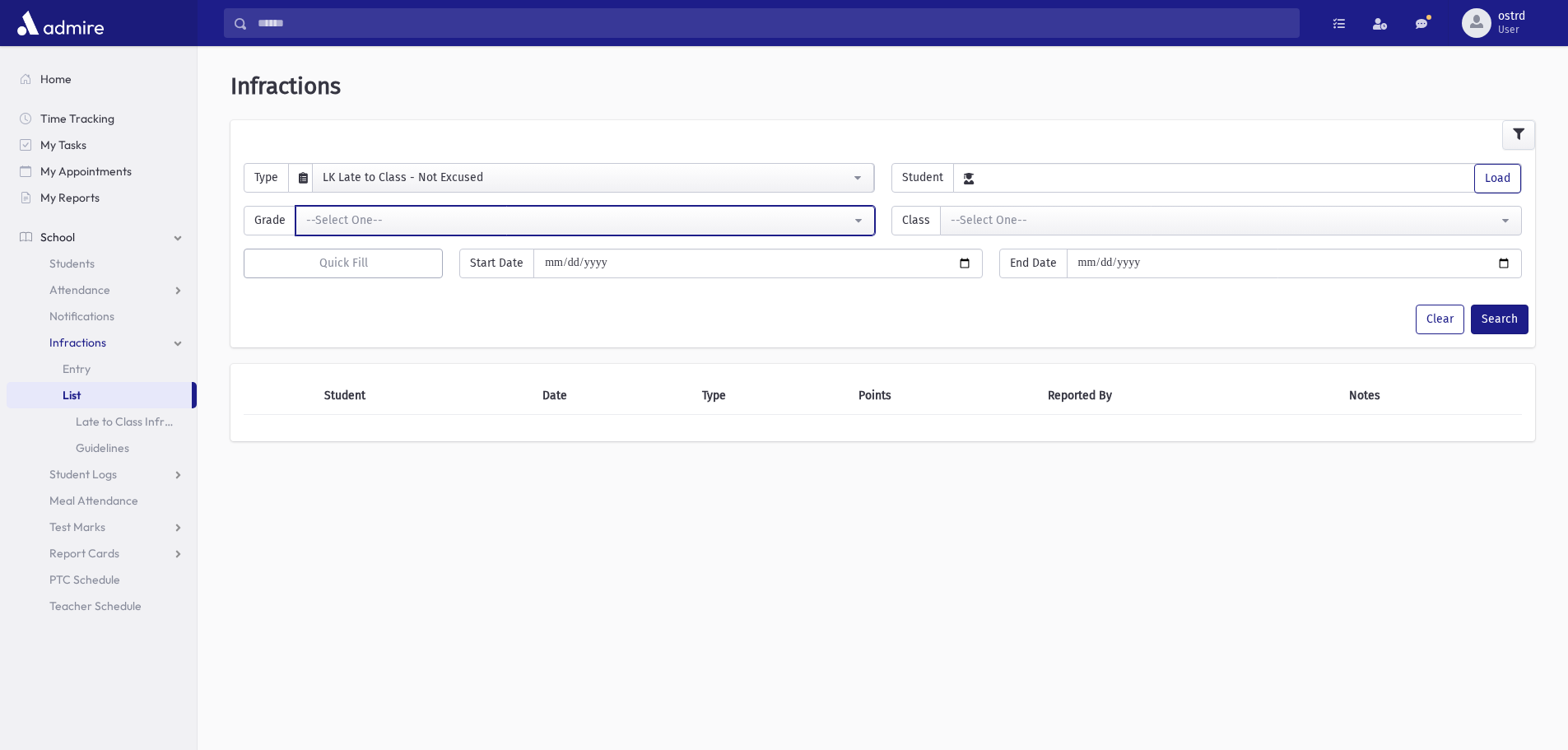
click at [323, 220] on div "--Select One--" at bounding box center [579, 220] width 545 height 17
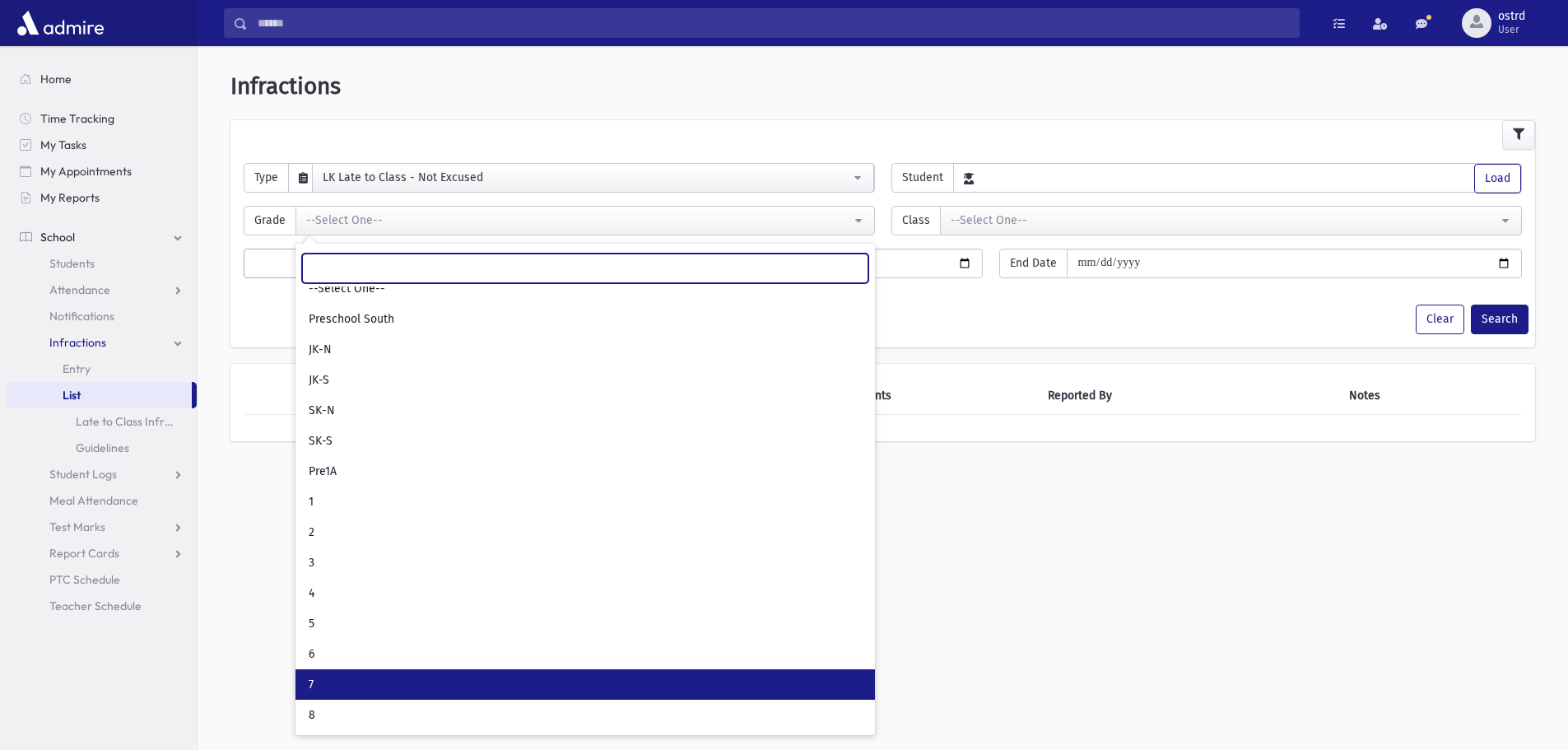
scroll to position [15, 0]
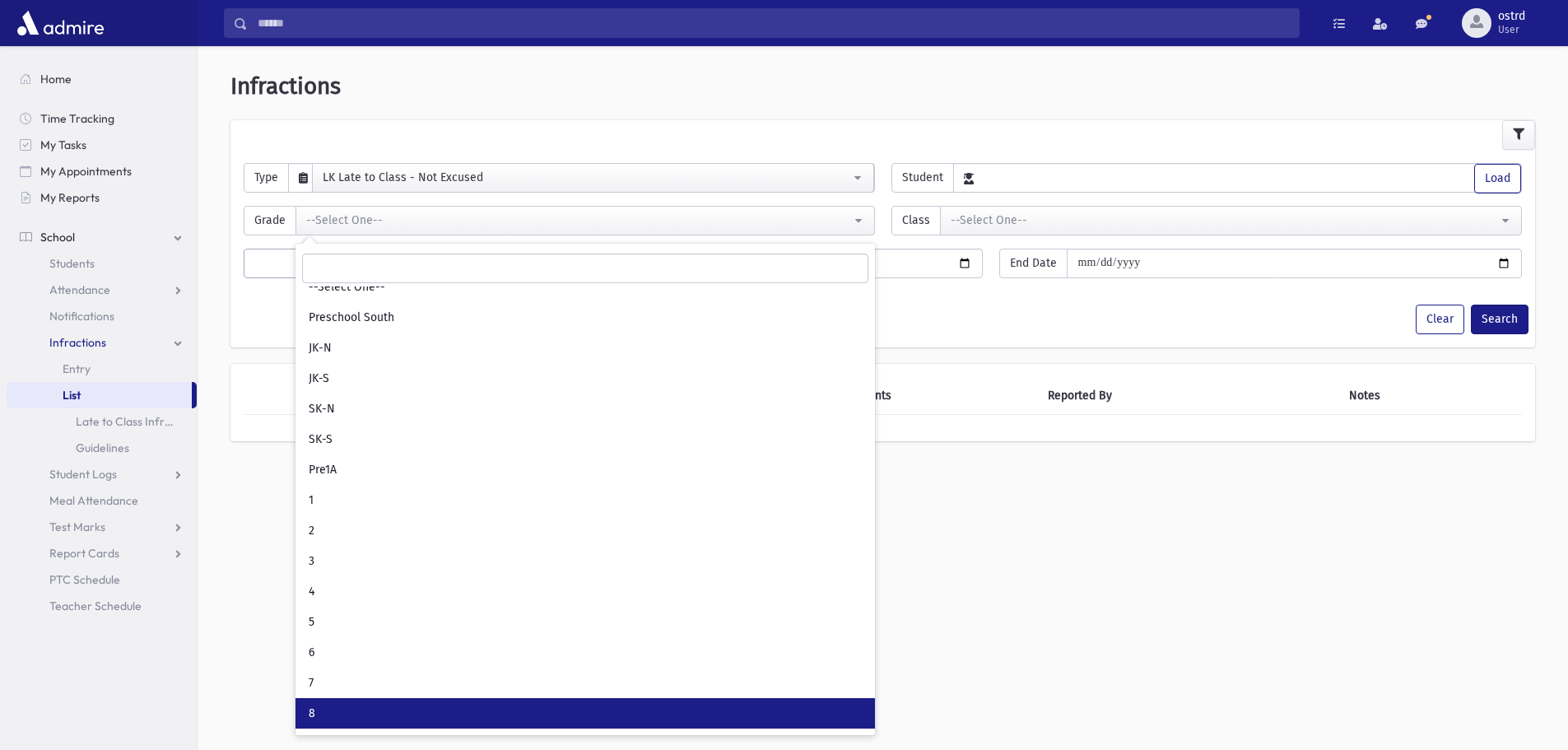
click at [351, 705] on link "8" at bounding box center [585, 713] width 580 height 30
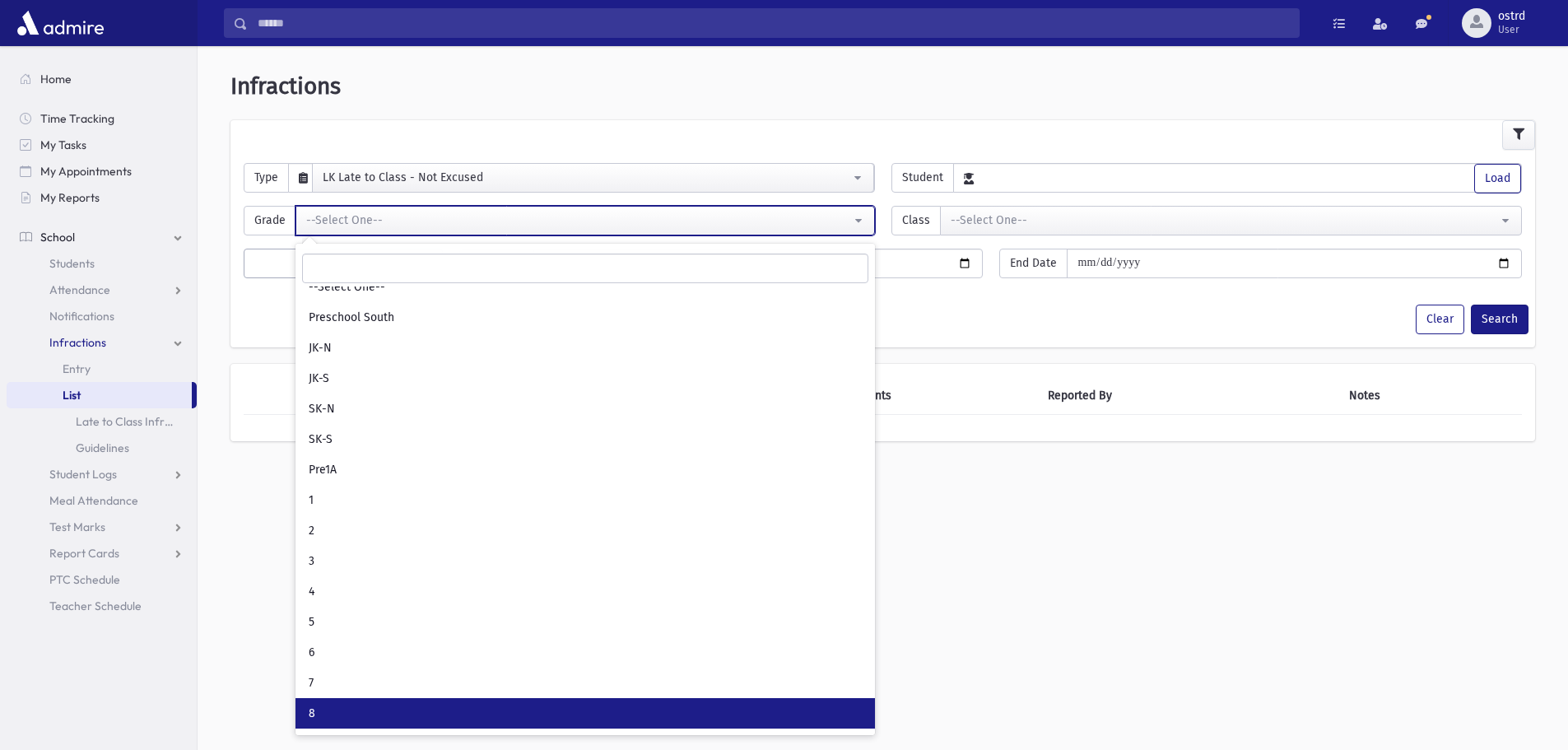
select select "*"
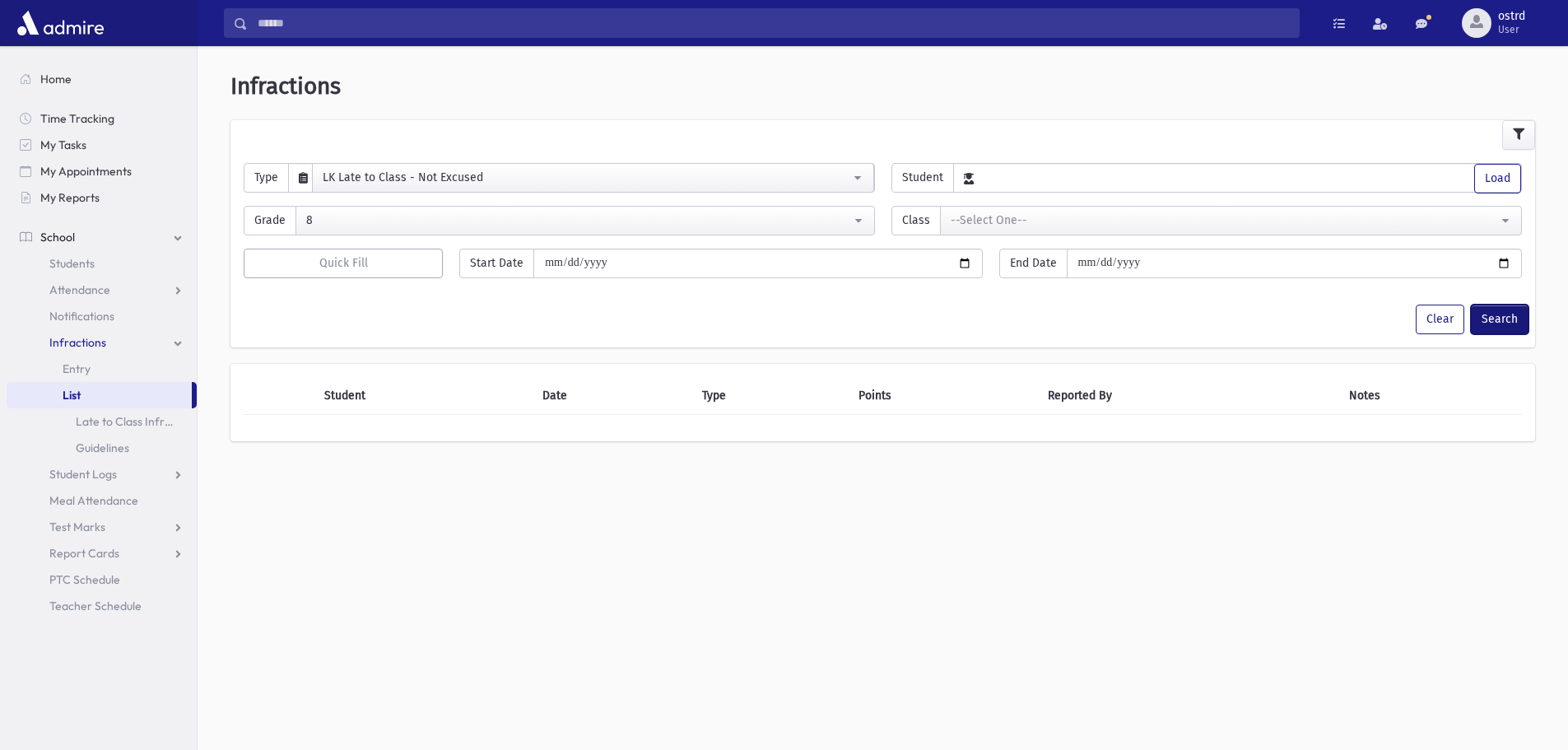
click at [1497, 313] on button "Search" at bounding box center [1499, 319] width 57 height 30
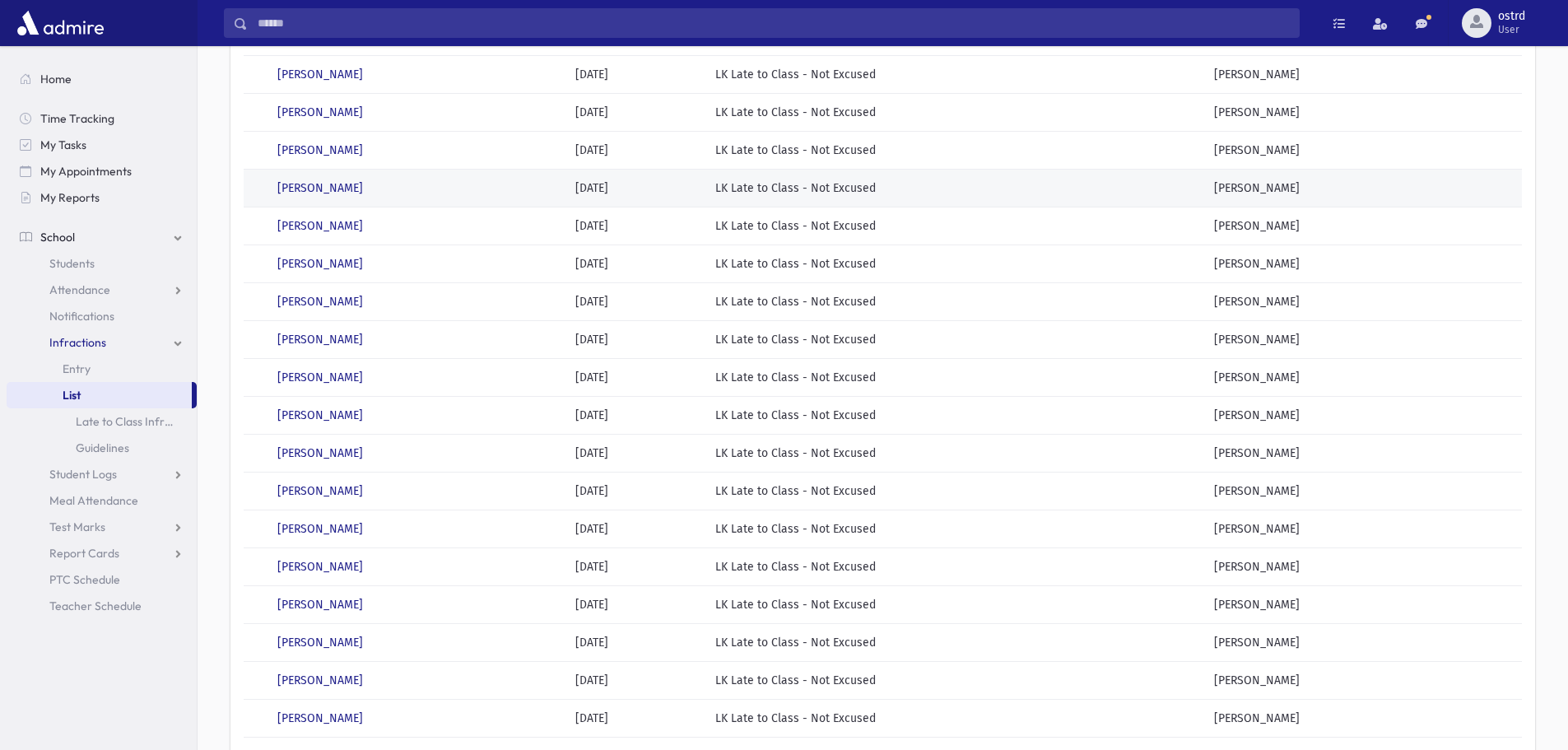
scroll to position [98, 0]
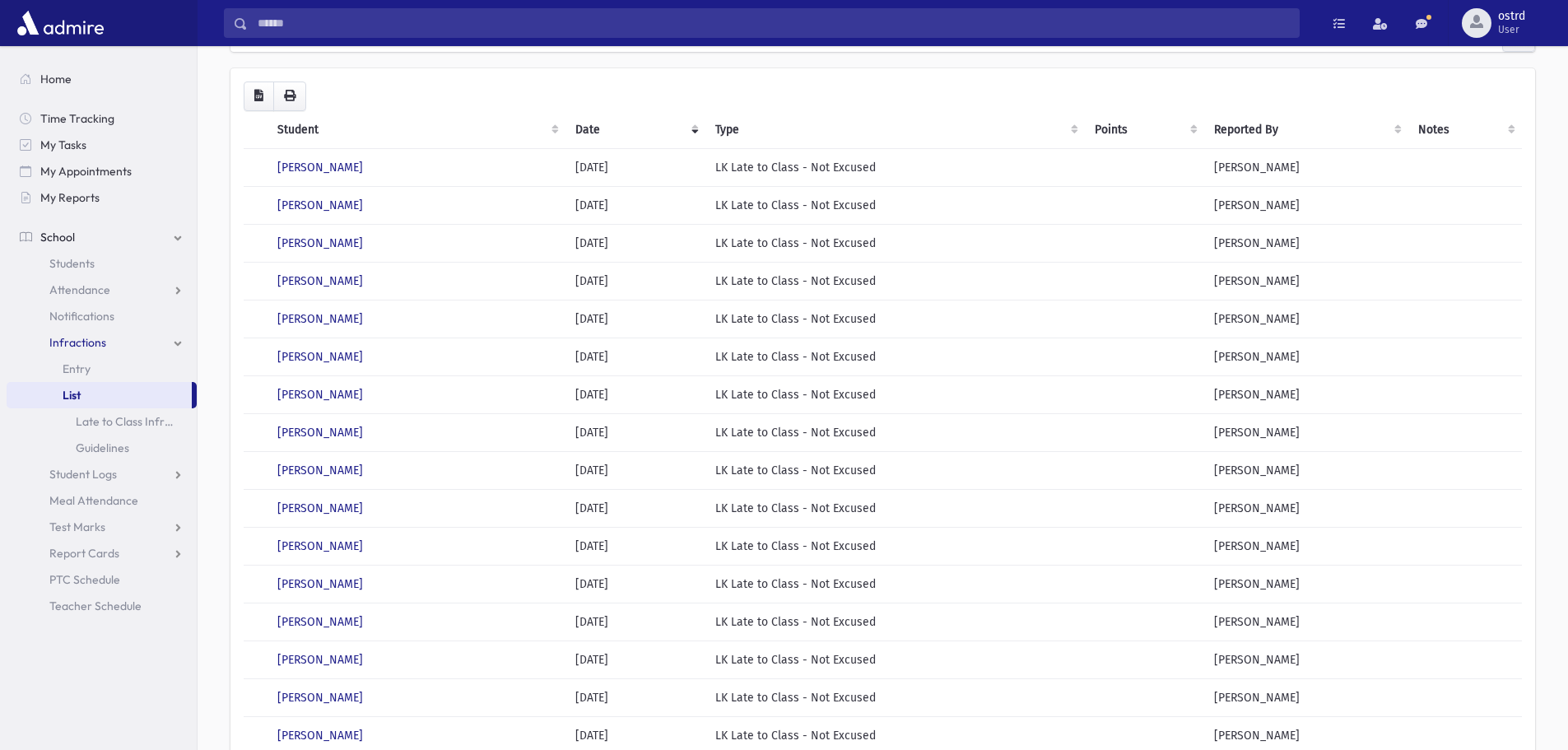
click at [302, 130] on th "Student" at bounding box center [417, 131] width 298 height 38
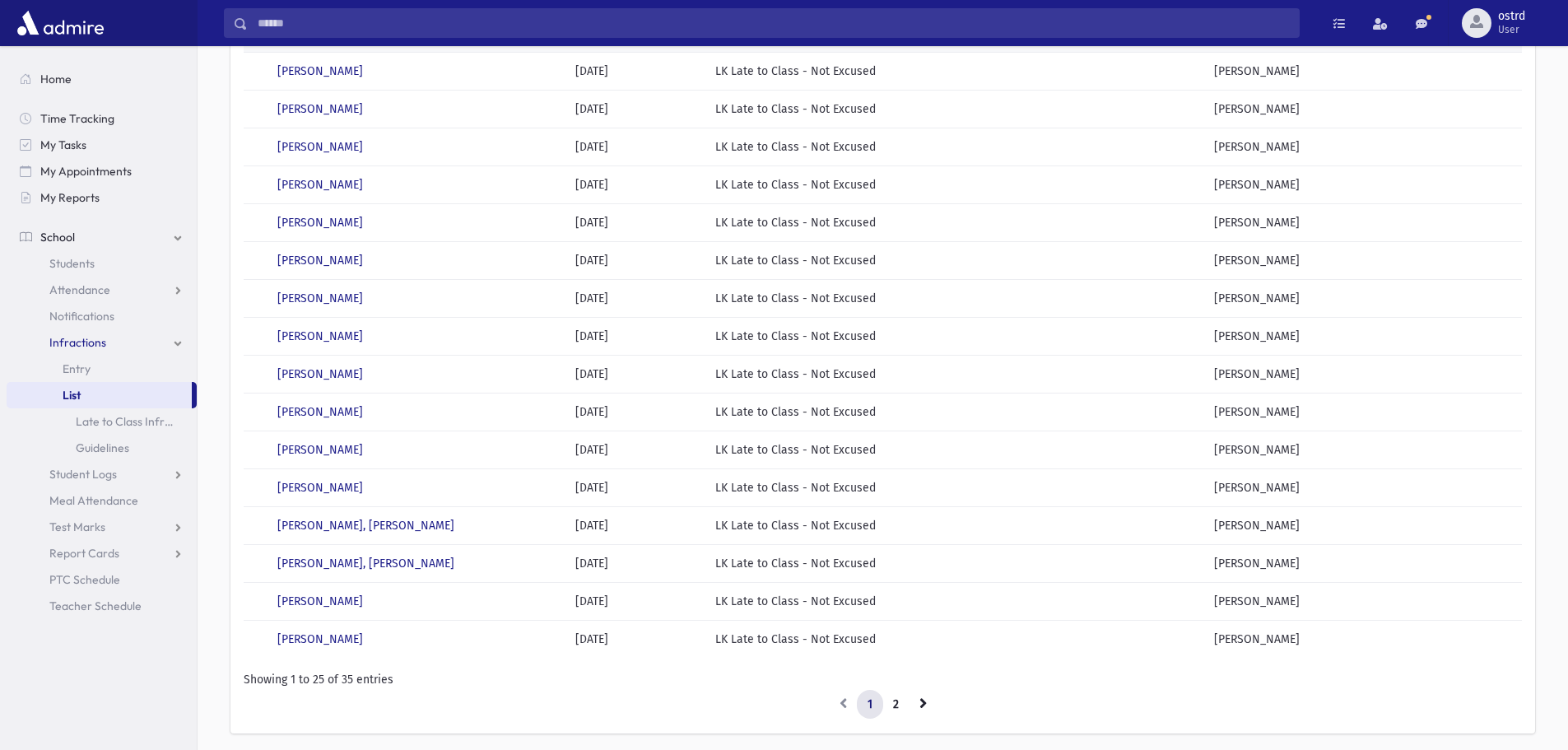
scroll to position [592, 0]
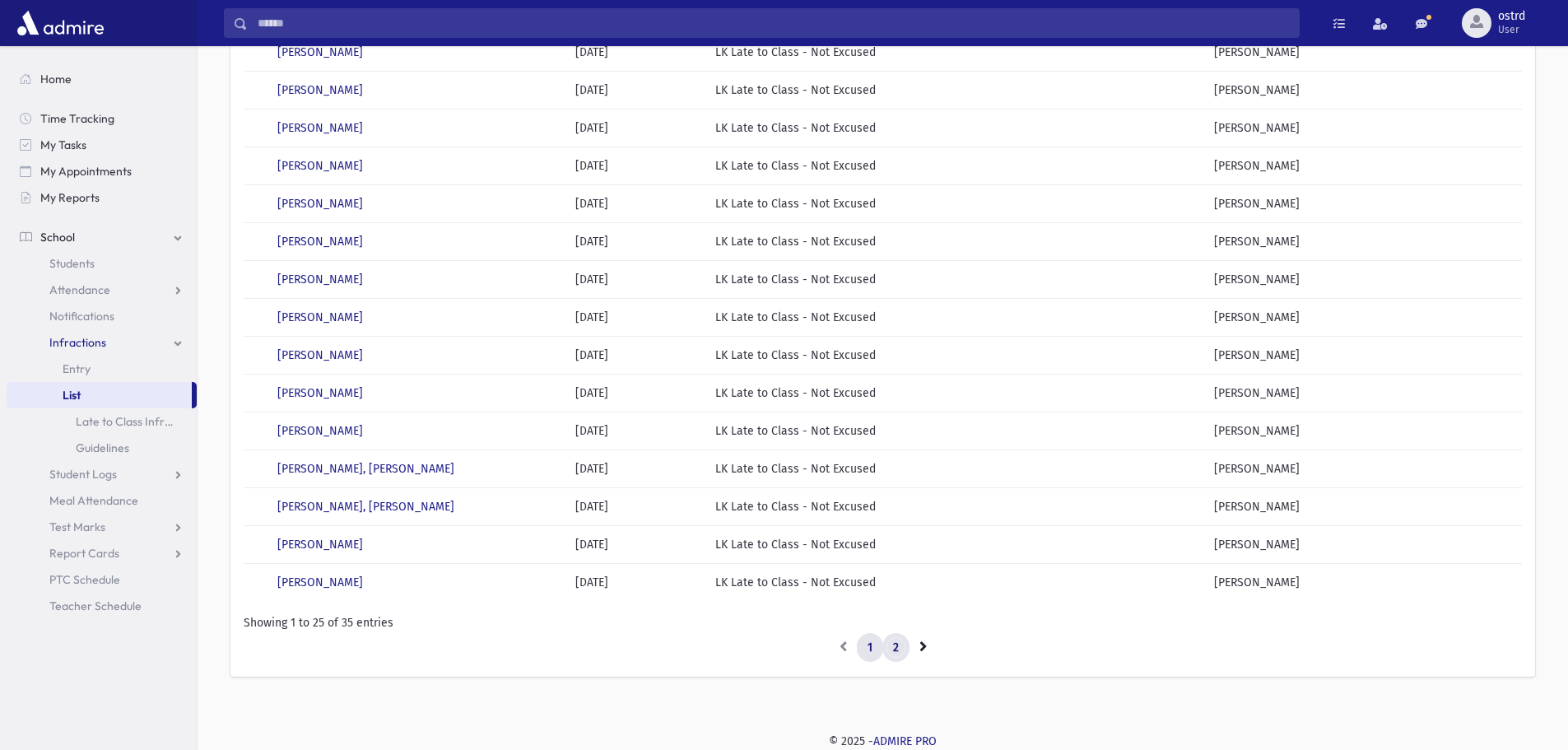
click at [898, 641] on link "2" at bounding box center [896, 647] width 27 height 30
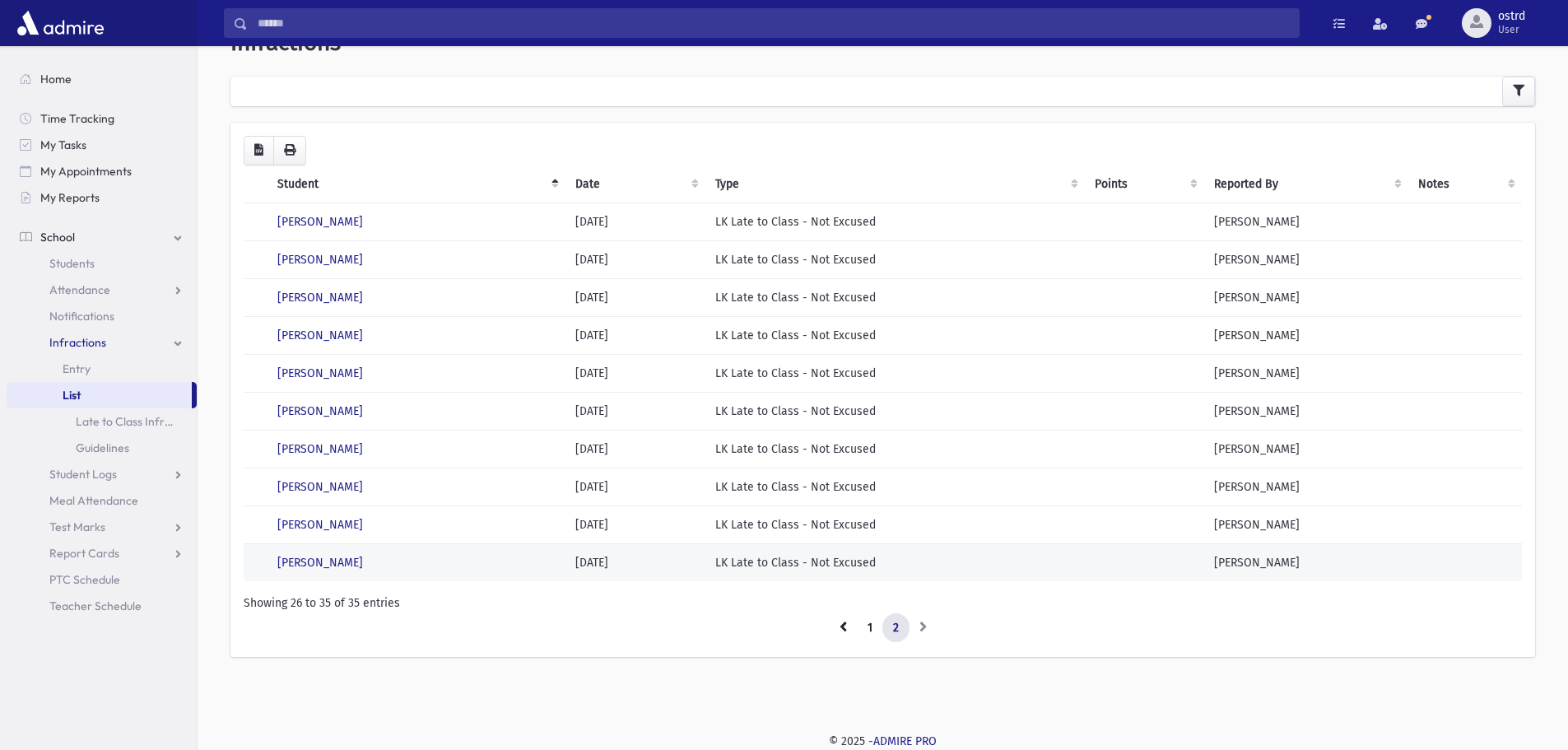
scroll to position [44, 0]
click at [873, 632] on link "1" at bounding box center [870, 627] width 27 height 30
